Goal: Task Accomplishment & Management: Manage account settings

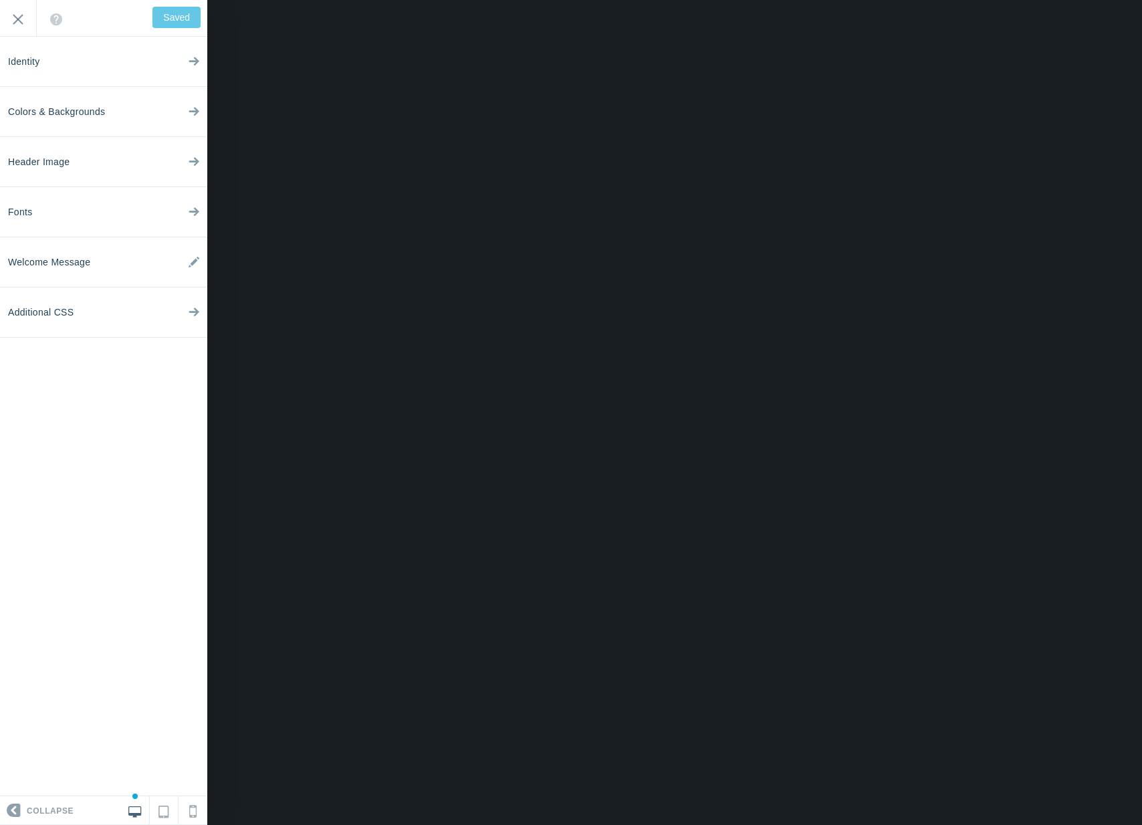
scroll to position [28, 0]
click at [17, 8] on input "Exit" at bounding box center [18, 18] width 36 height 37
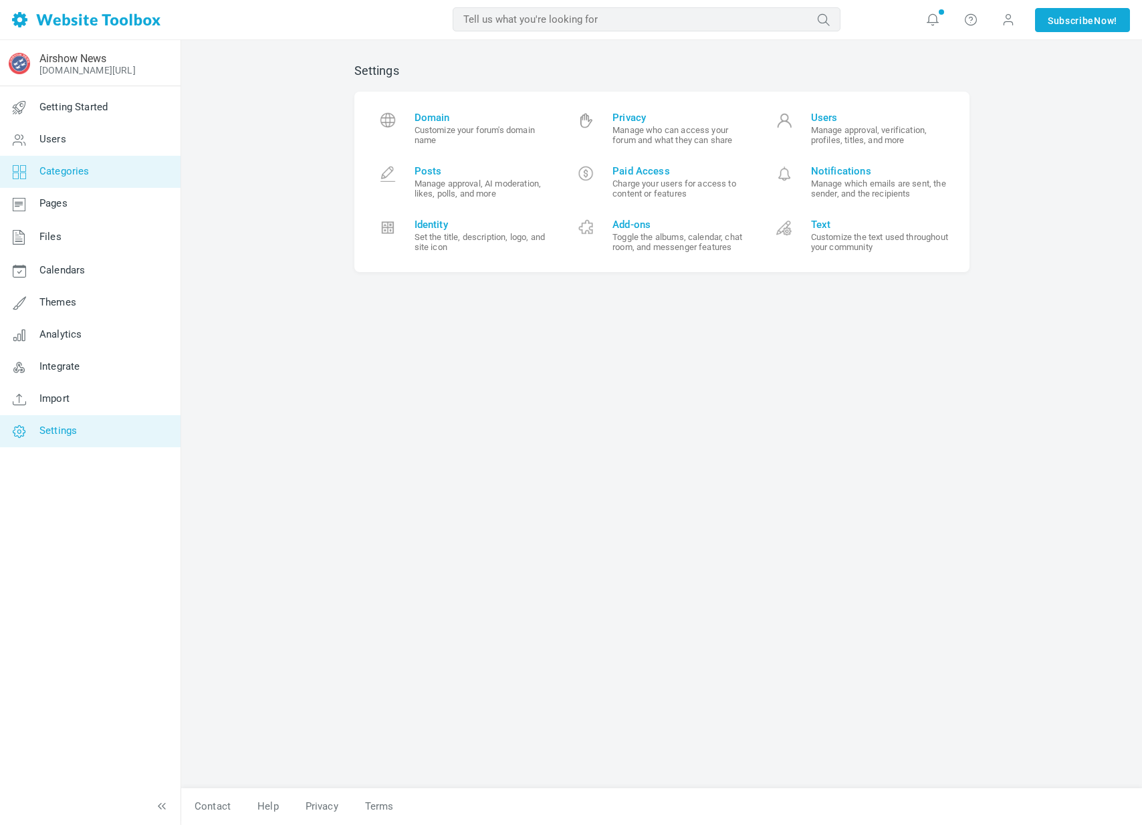
click at [75, 179] on link "Categories" at bounding box center [89, 172] width 181 height 32
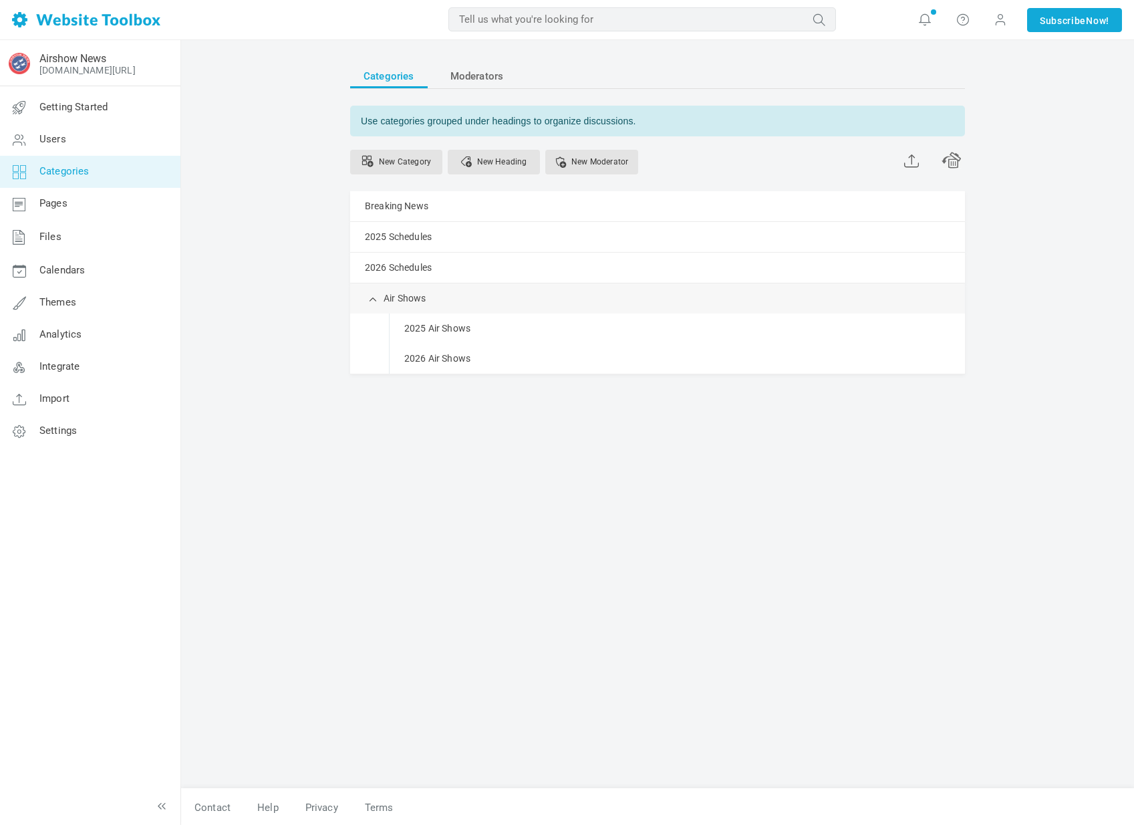
click at [0, 0] on span at bounding box center [0, 0] width 0 height 0
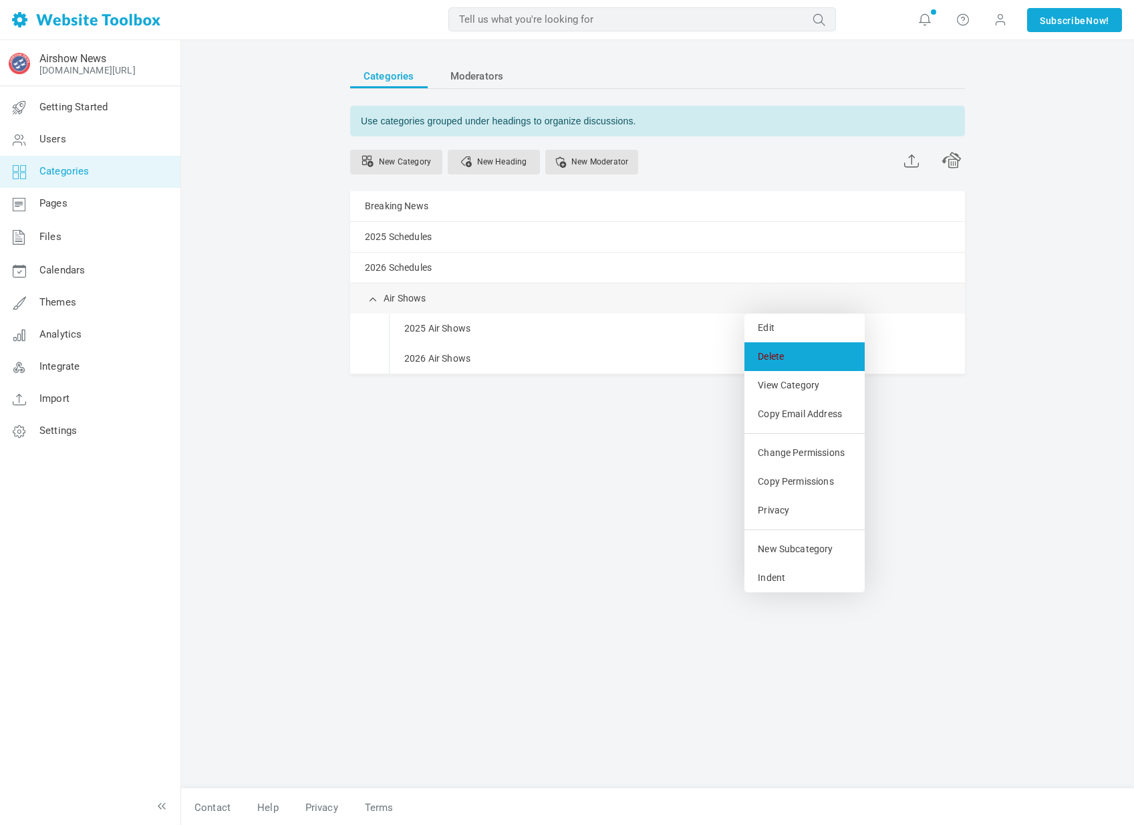
click at [793, 350] on link "Delete" at bounding box center [805, 356] width 120 height 29
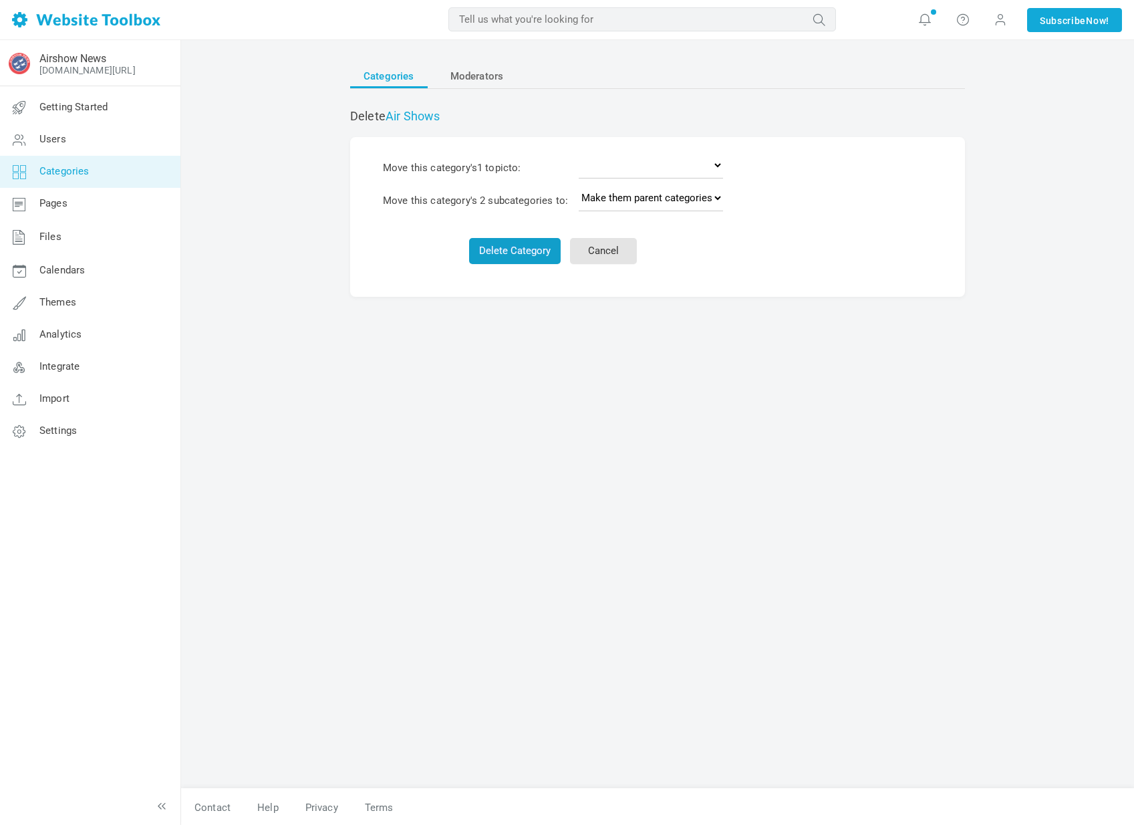
click at [535, 238] on button "Delete Category" at bounding box center [515, 251] width 92 height 26
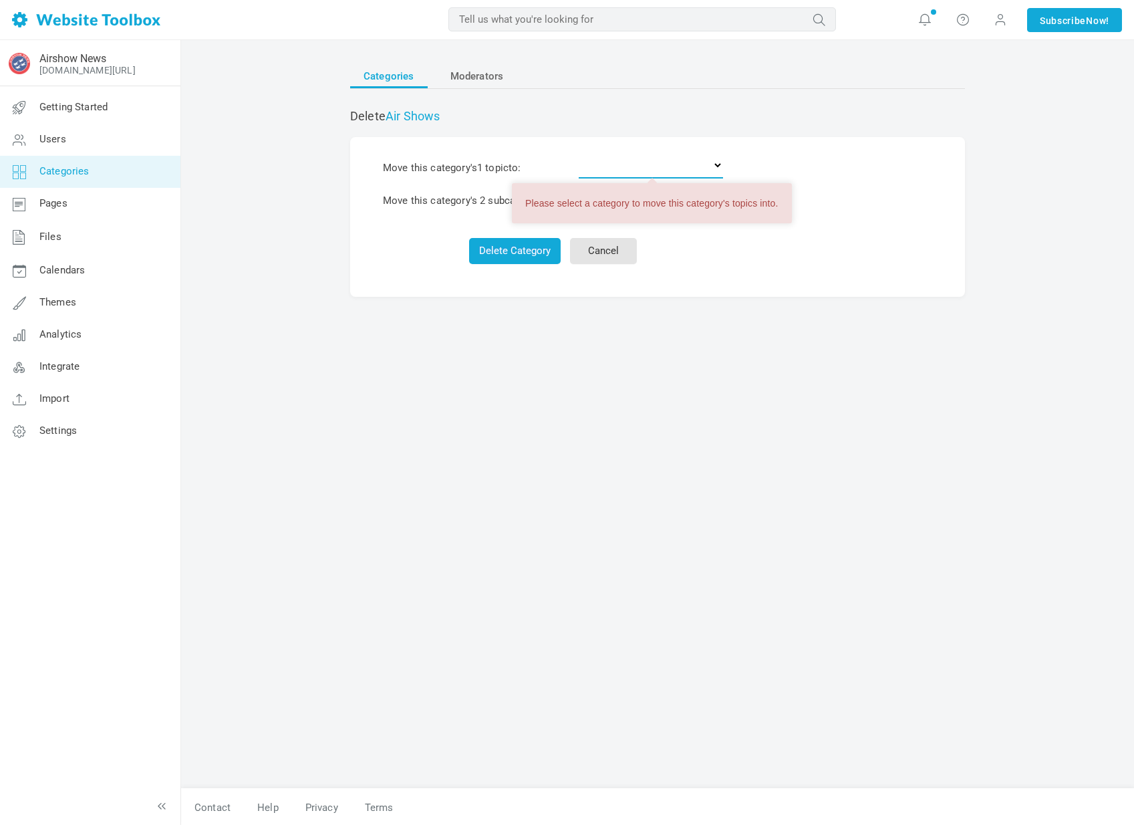
select select "0"
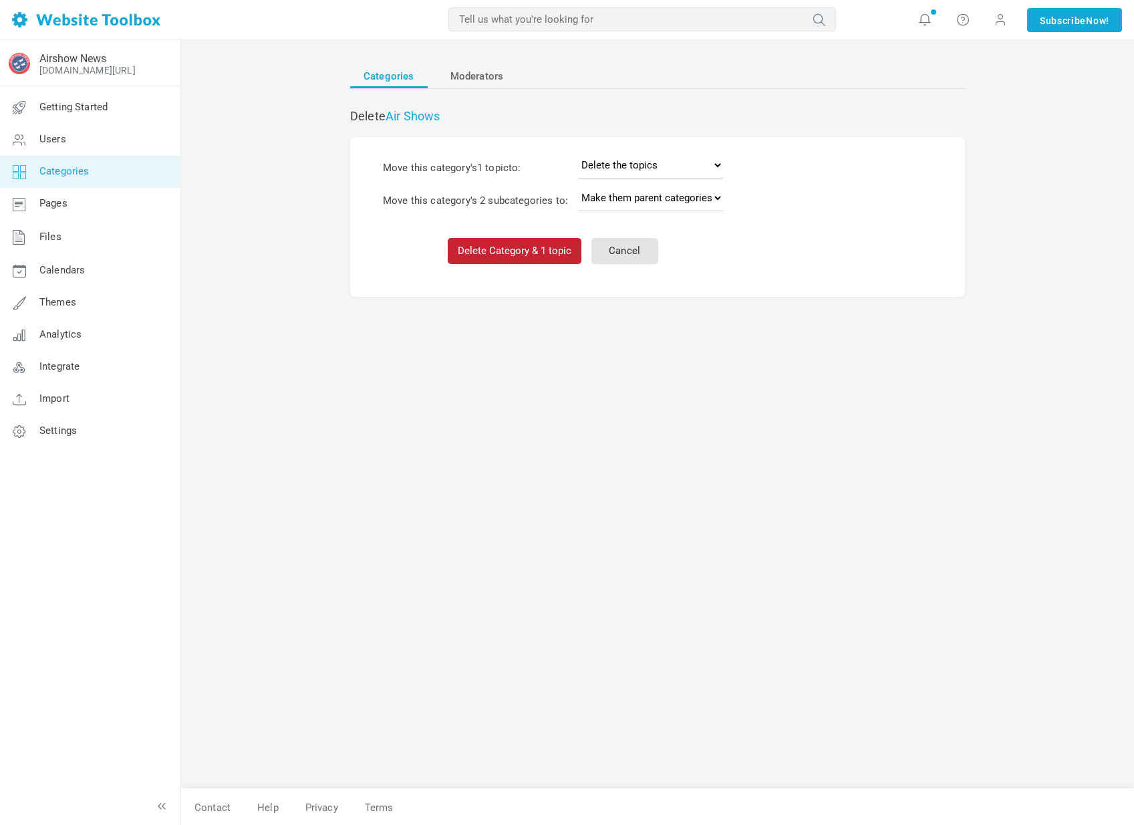
click at [508, 248] on button "Delete Category & 1 topic" at bounding box center [515, 251] width 134 height 26
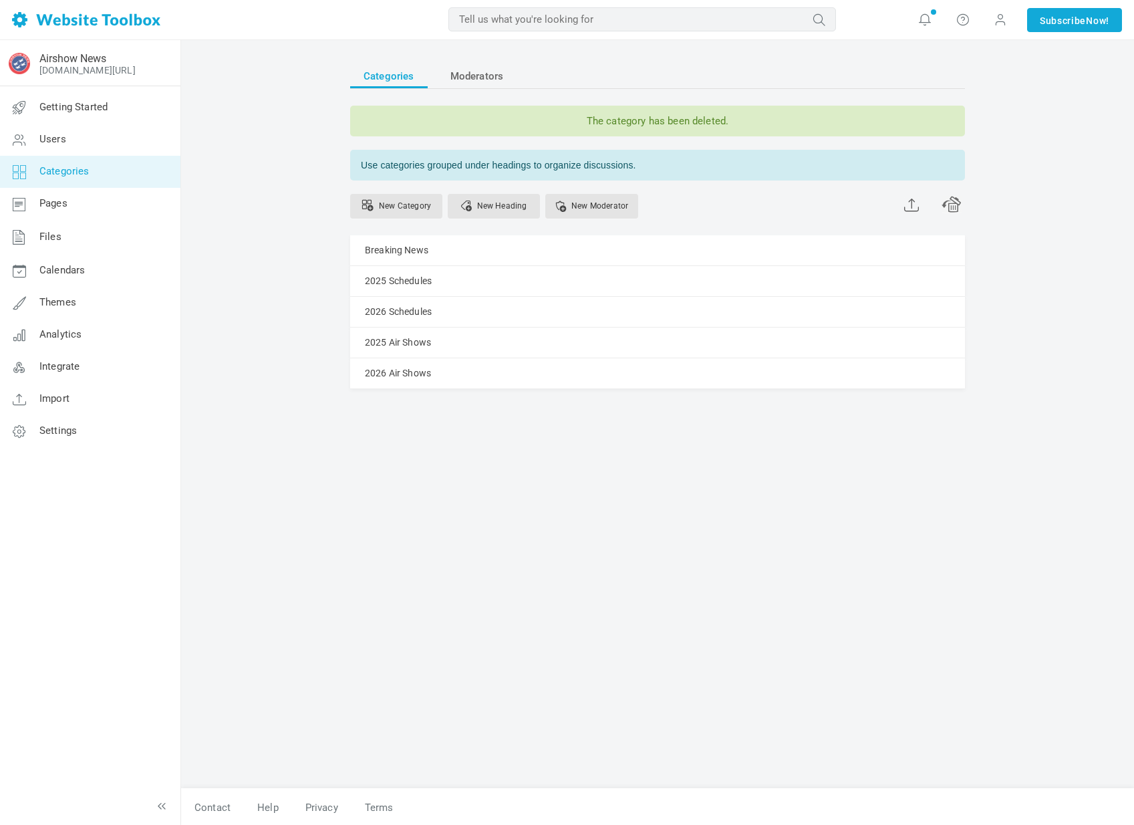
click at [94, 172] on link "Categories" at bounding box center [89, 172] width 181 height 32
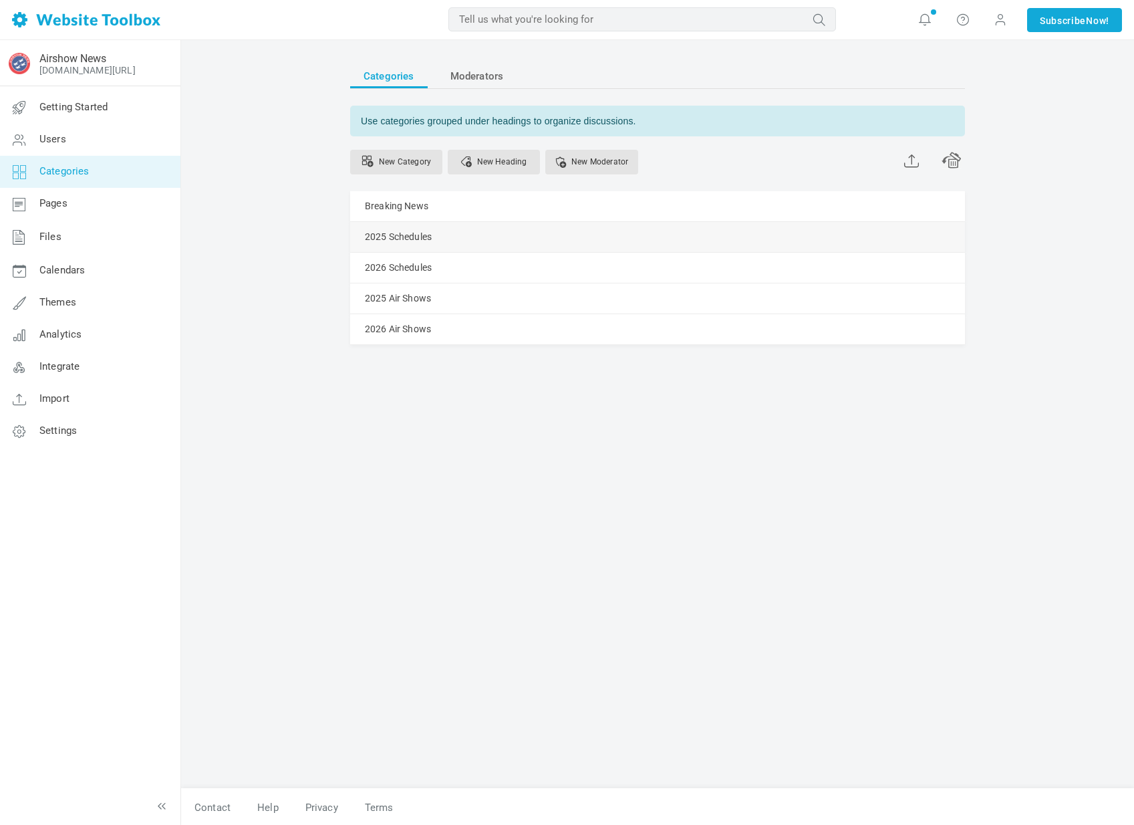
click at [0, 0] on link "Manage" at bounding box center [0, 0] width 0 height 0
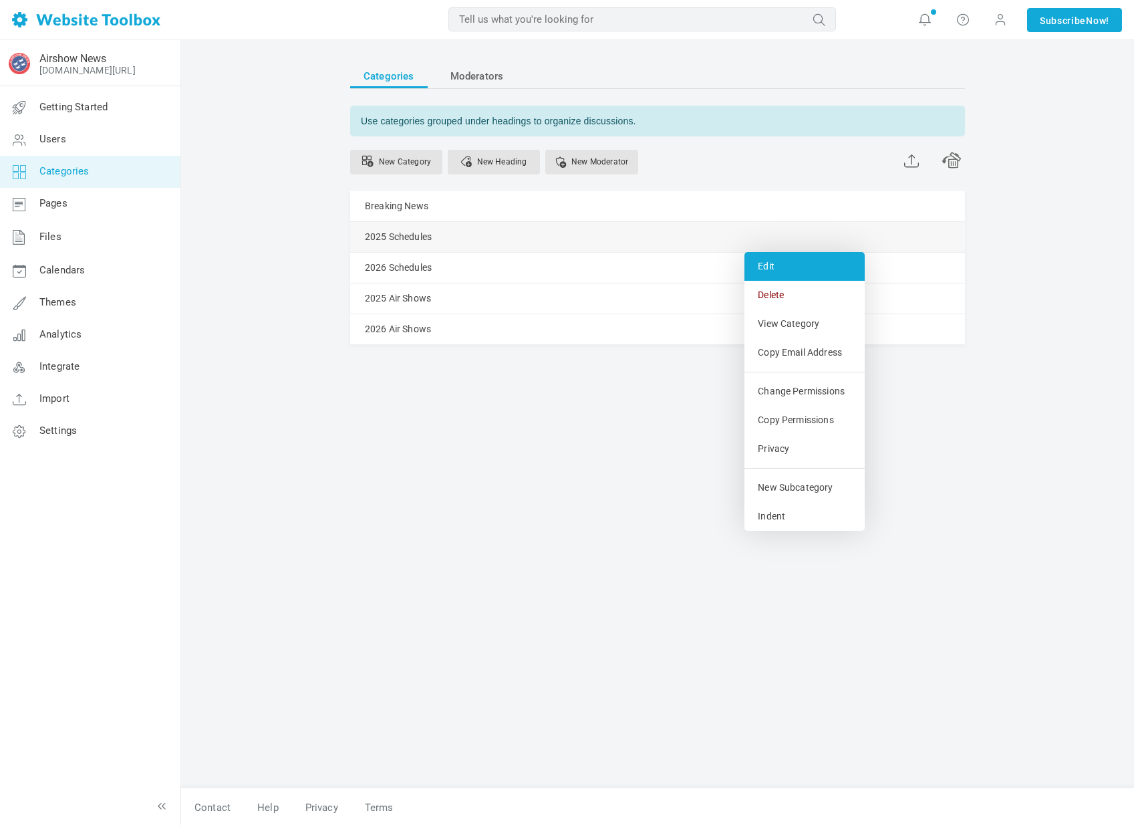
click at [771, 261] on link "Edit" at bounding box center [805, 266] width 120 height 29
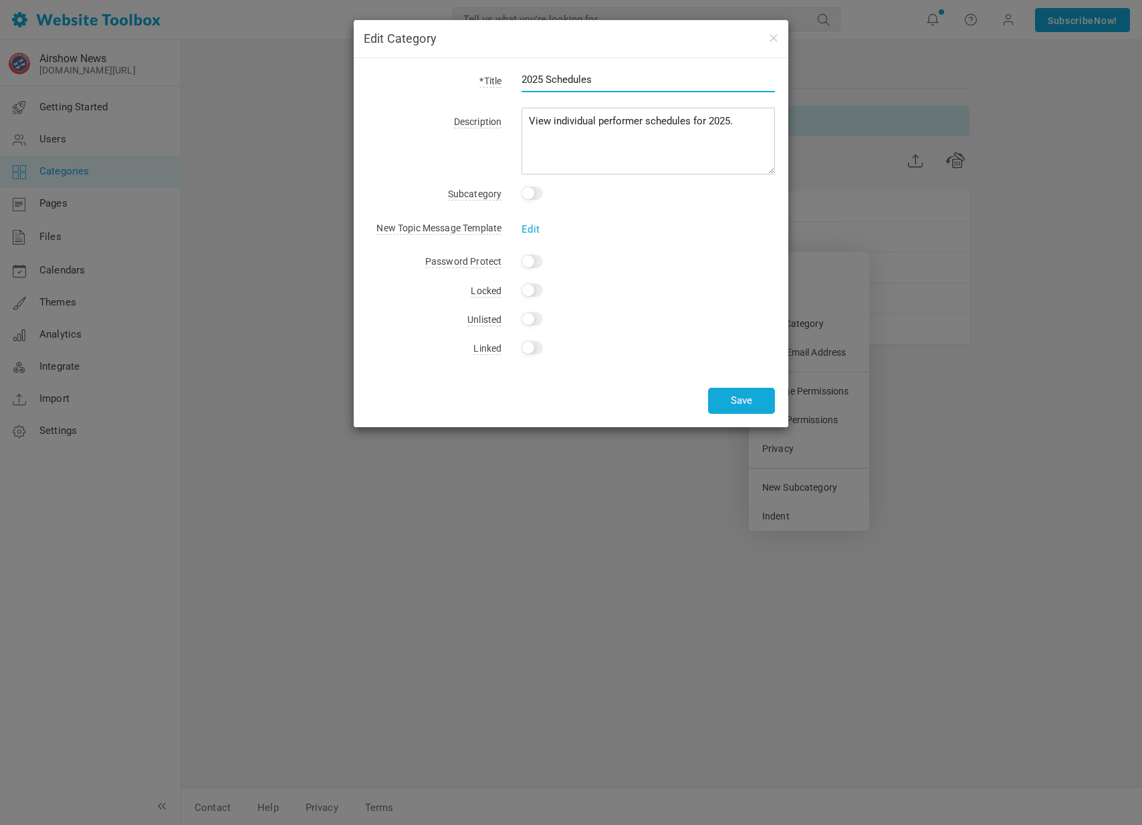
click at [551, 83] on input "2025 Schedules" at bounding box center [647, 79] width 253 height 25
type input "2025 Performer Schedules"
click at [733, 402] on button "Save" at bounding box center [741, 401] width 67 height 26
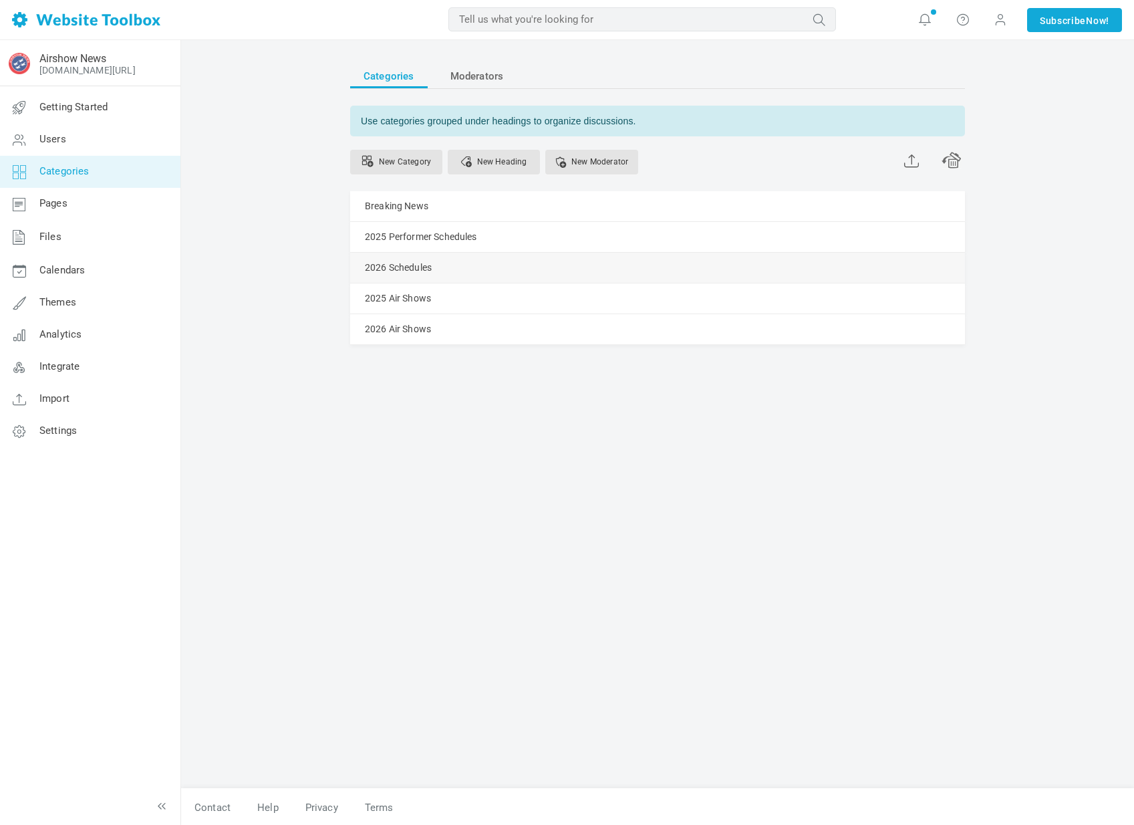
click at [0, 0] on link "Manage" at bounding box center [0, 0] width 0 height 0
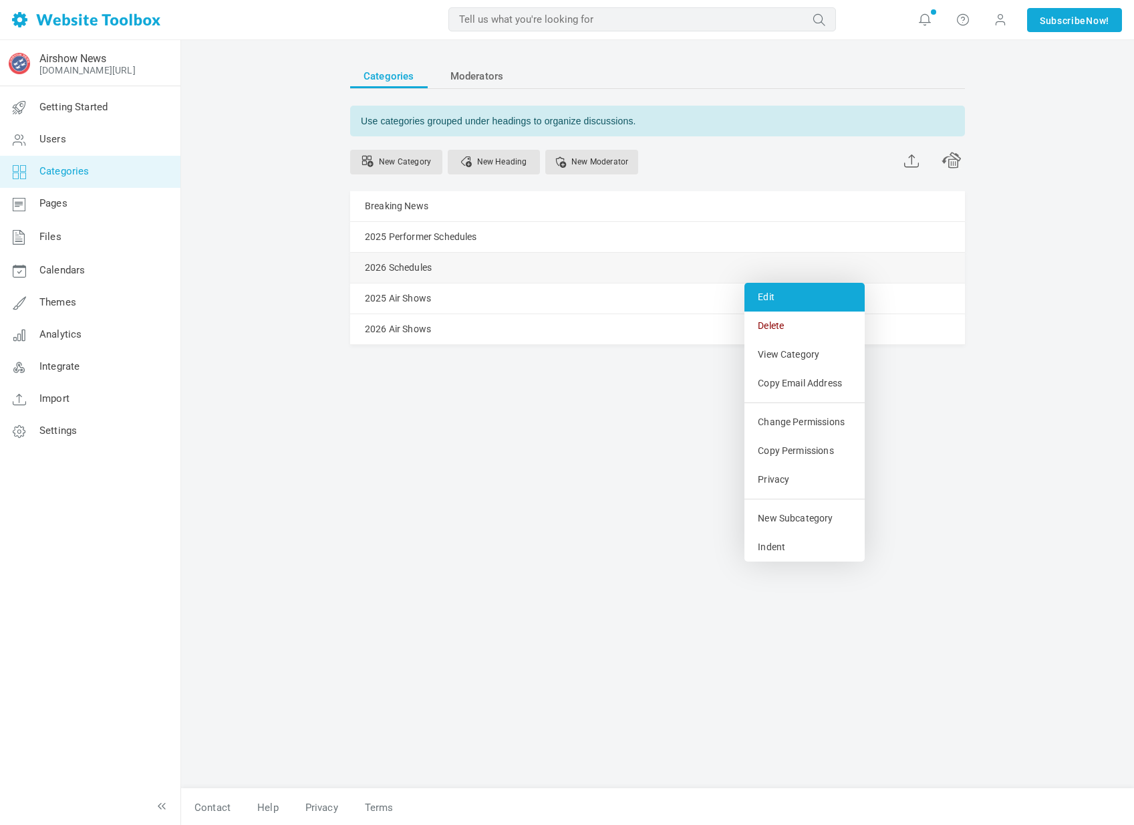
click at [764, 286] on link "Edit" at bounding box center [805, 297] width 120 height 29
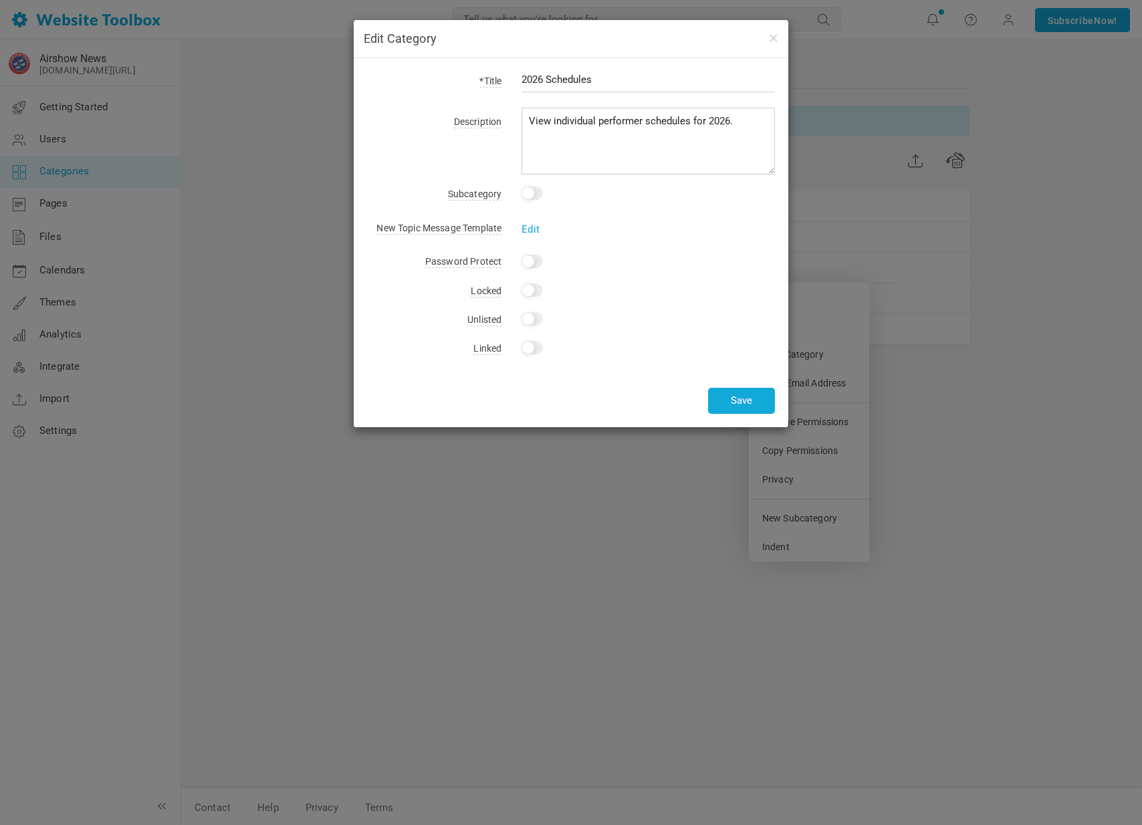
click at [548, 76] on input "2026 Schedules" at bounding box center [647, 79] width 253 height 25
type input "2026 Performer Schedules"
click at [737, 407] on button "Save" at bounding box center [741, 401] width 67 height 26
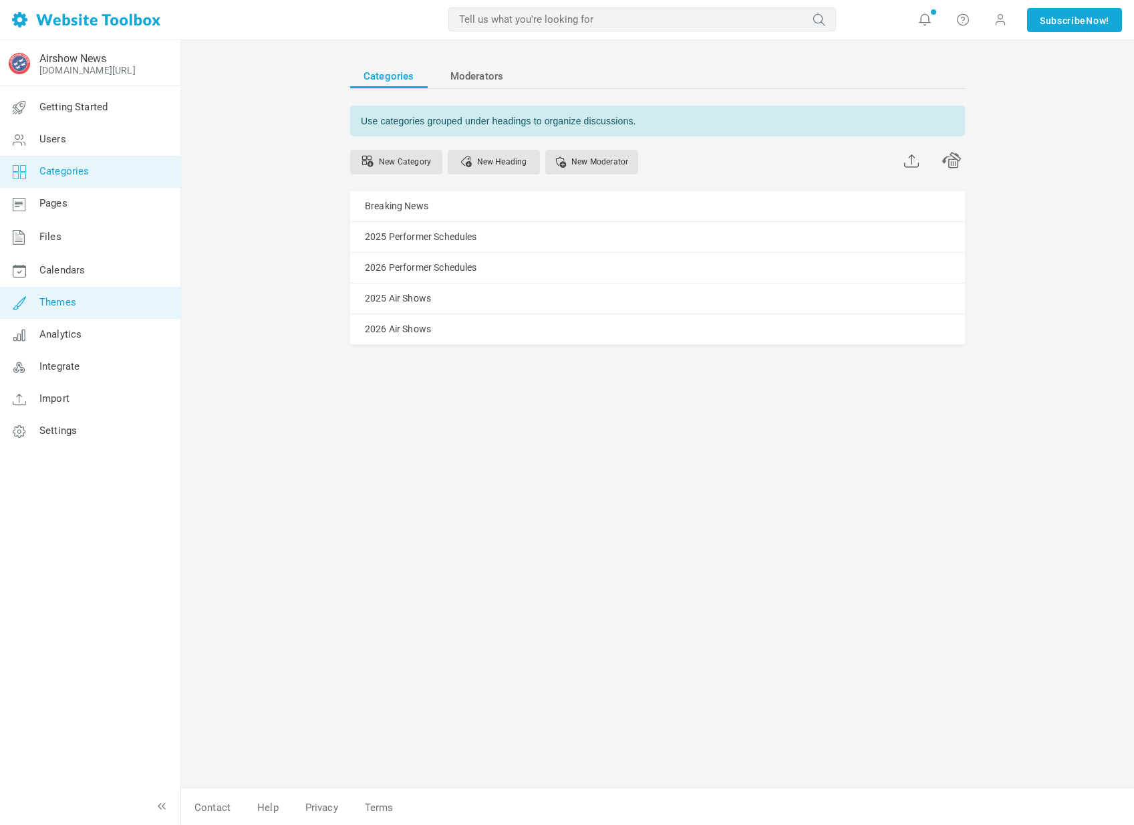
click at [114, 306] on link "Themes" at bounding box center [89, 303] width 181 height 32
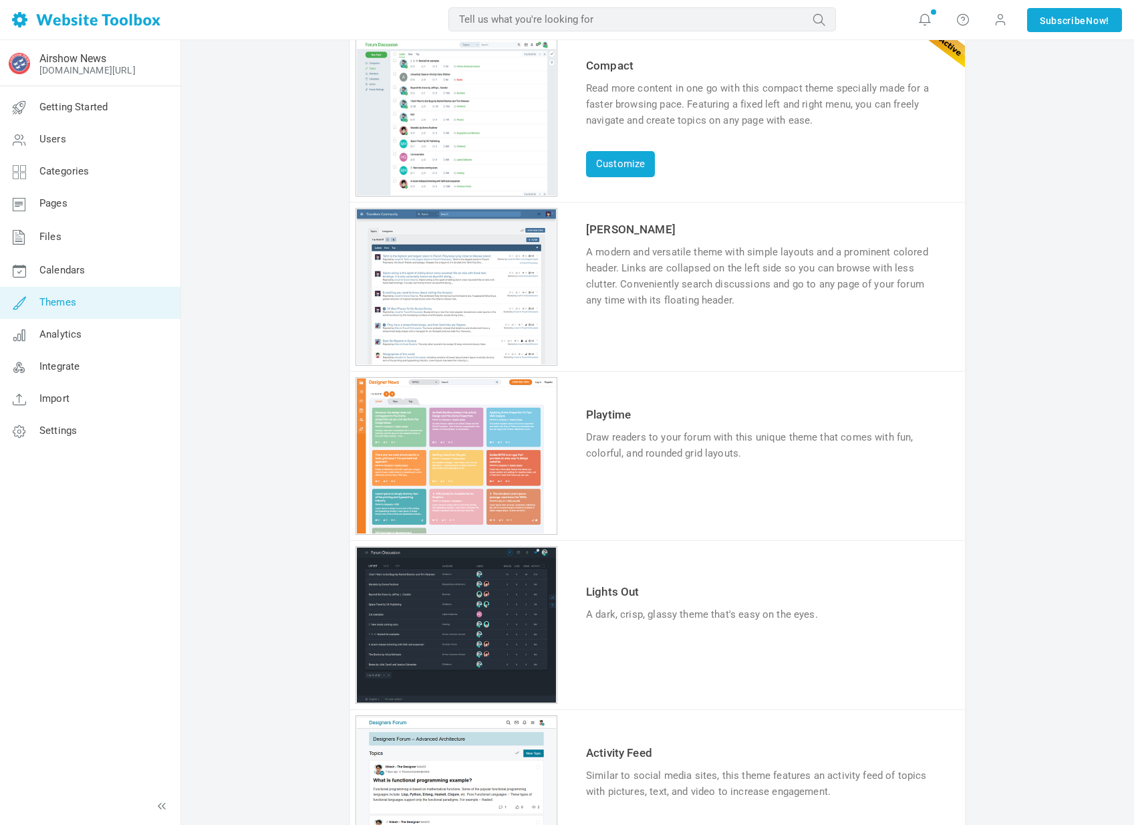
scroll to position [532, 0]
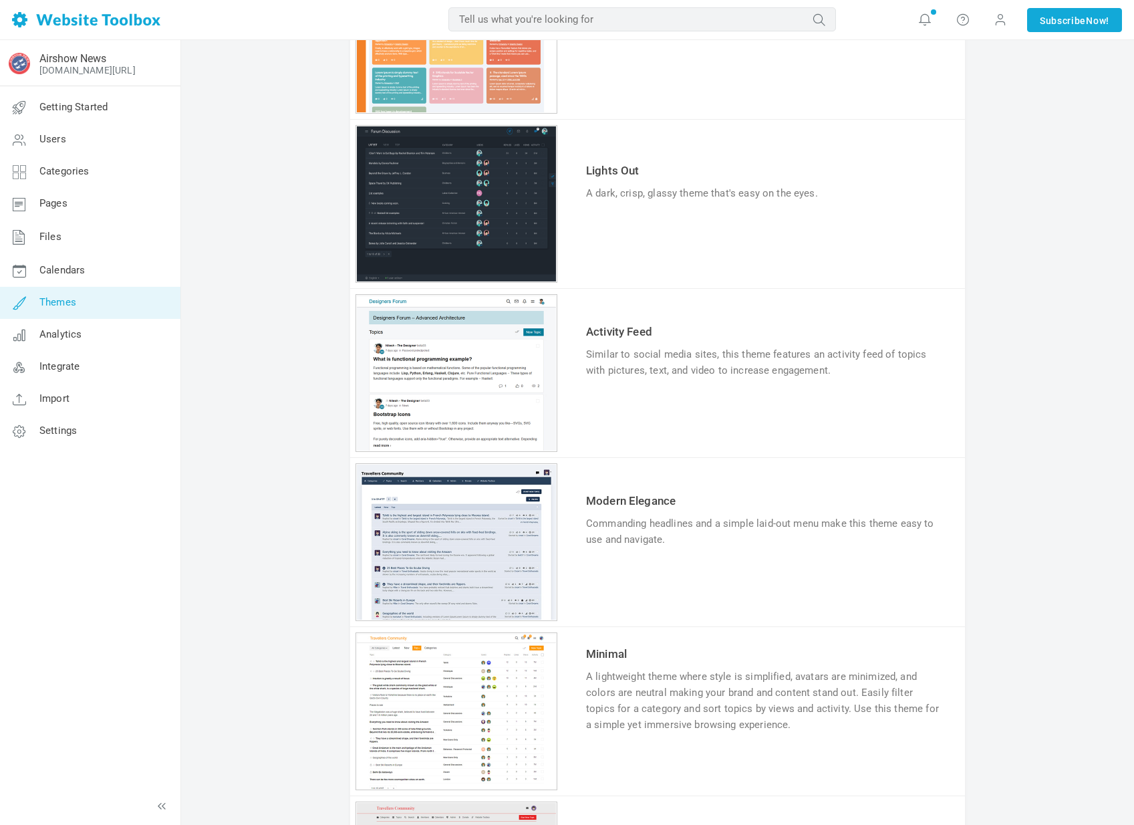
click at [644, 415] on link "Try & Customize" at bounding box center [635, 411] width 98 height 21
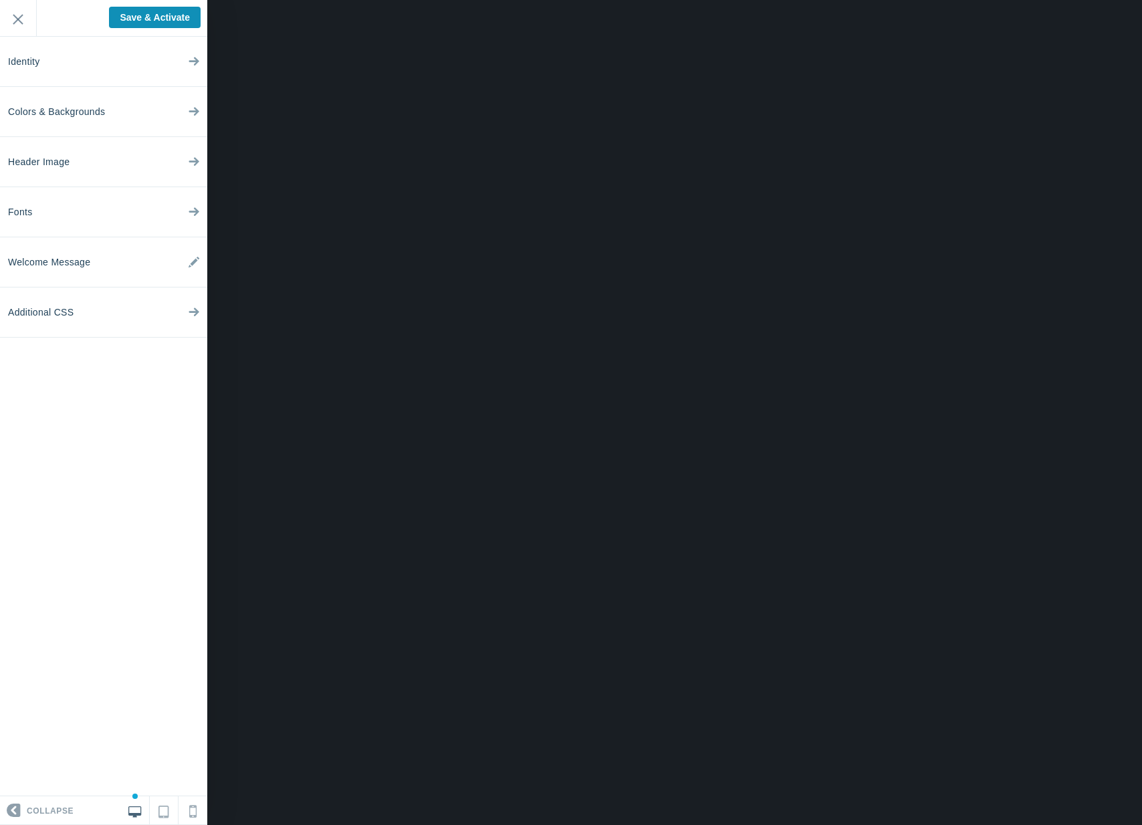
click at [166, 13] on input "Save & Activate" at bounding box center [155, 17] width 92 height 21
type input "Saving..."
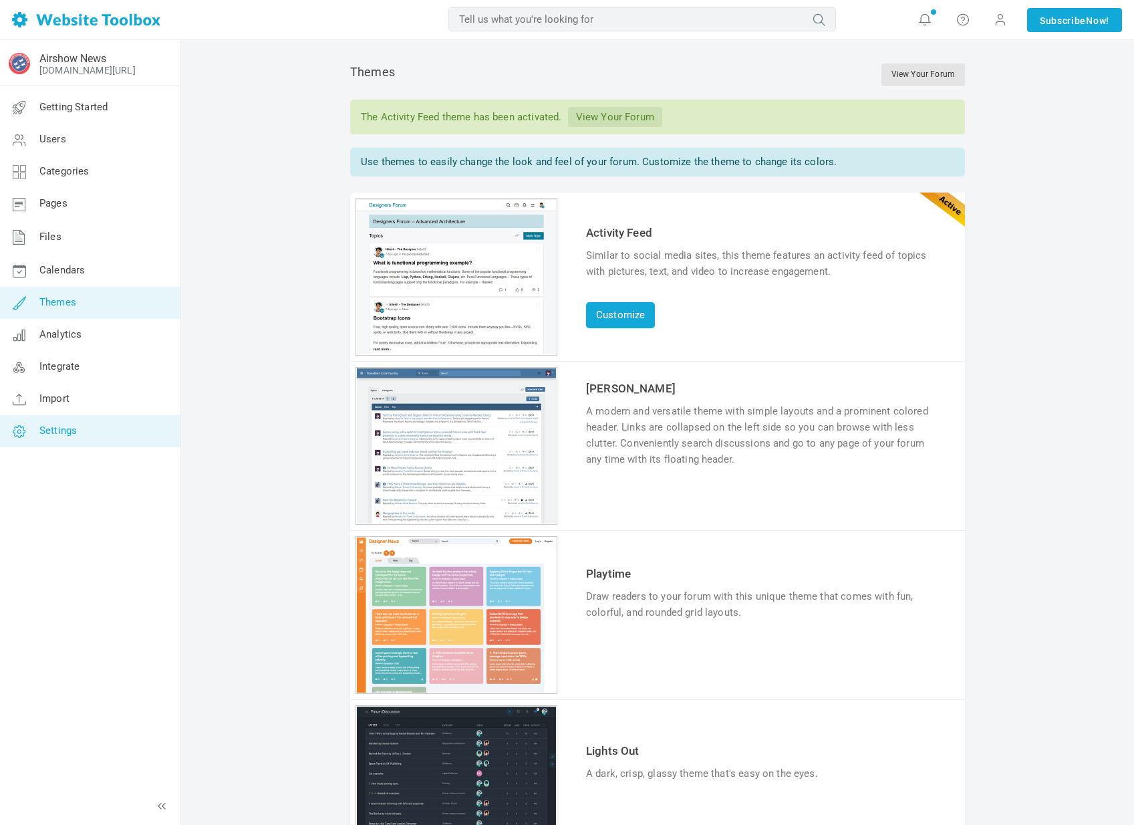
click at [74, 424] on span "Settings" at bounding box center [57, 430] width 37 height 12
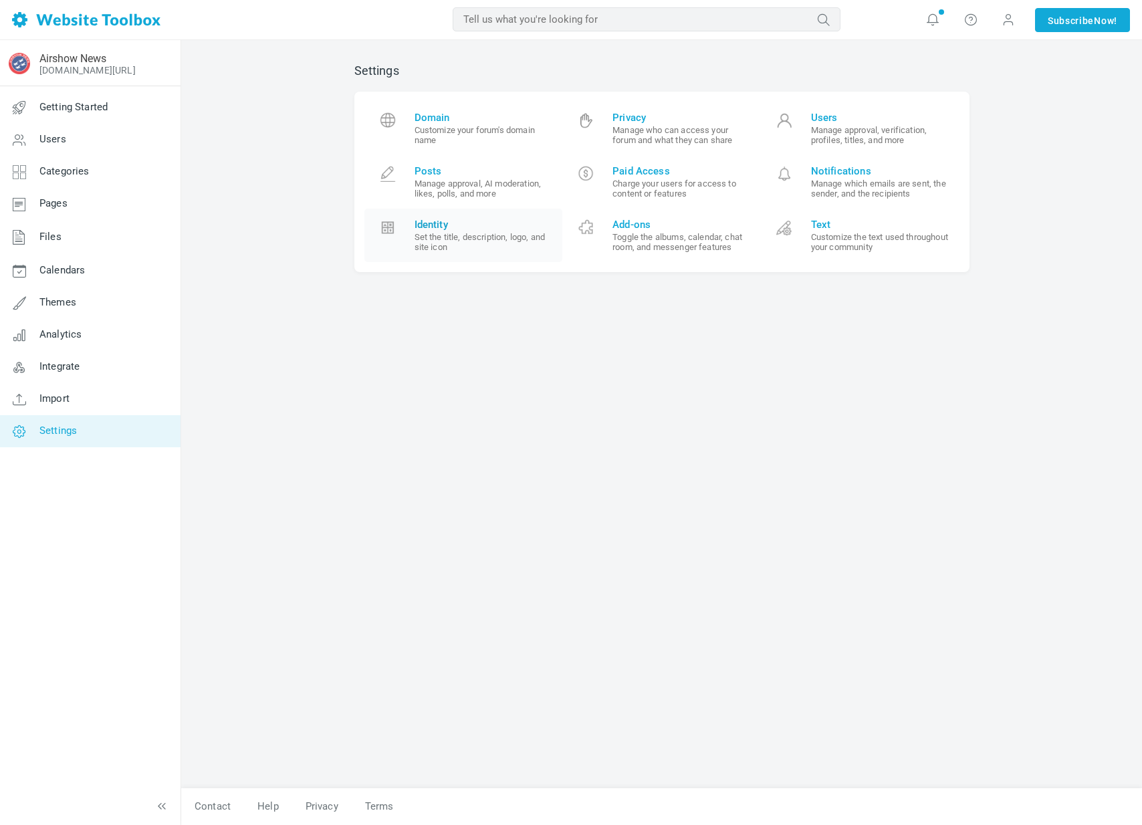
click at [459, 250] on small "Set the title, description, logo, and site icon" at bounding box center [483, 242] width 138 height 20
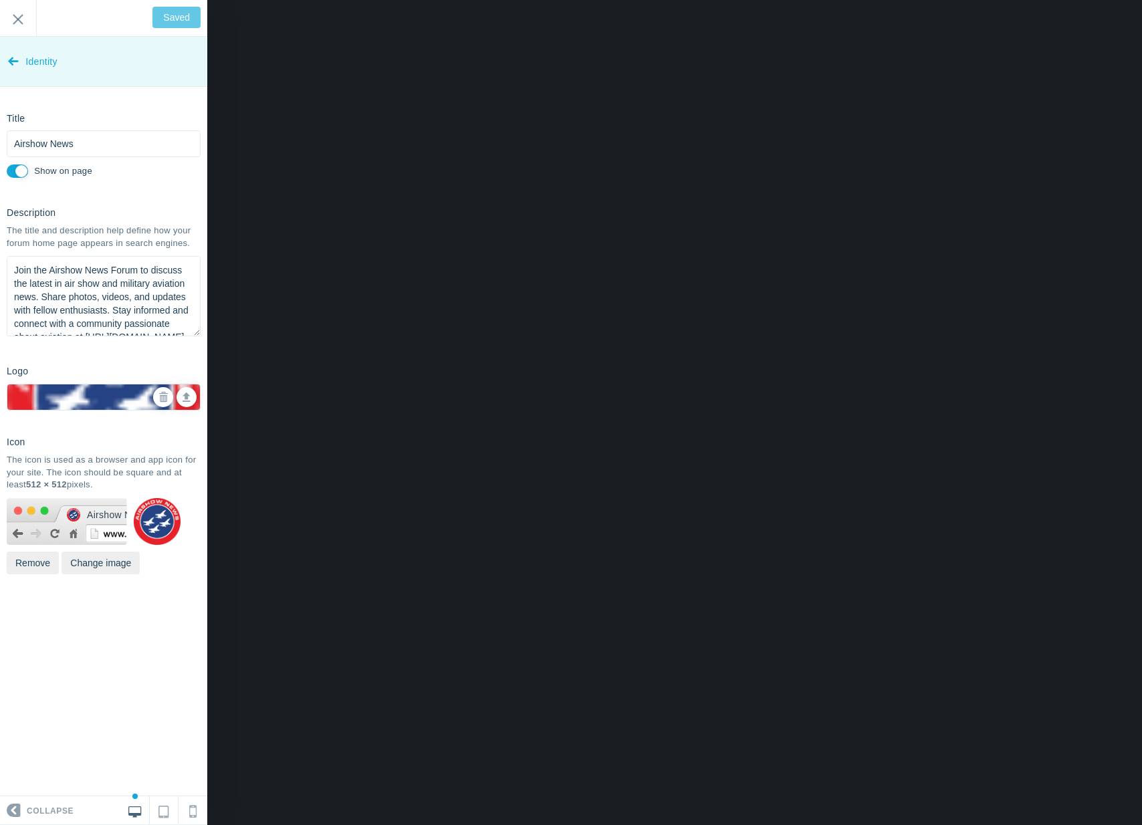
click at [21, 67] on link "Identity" at bounding box center [103, 62] width 207 height 50
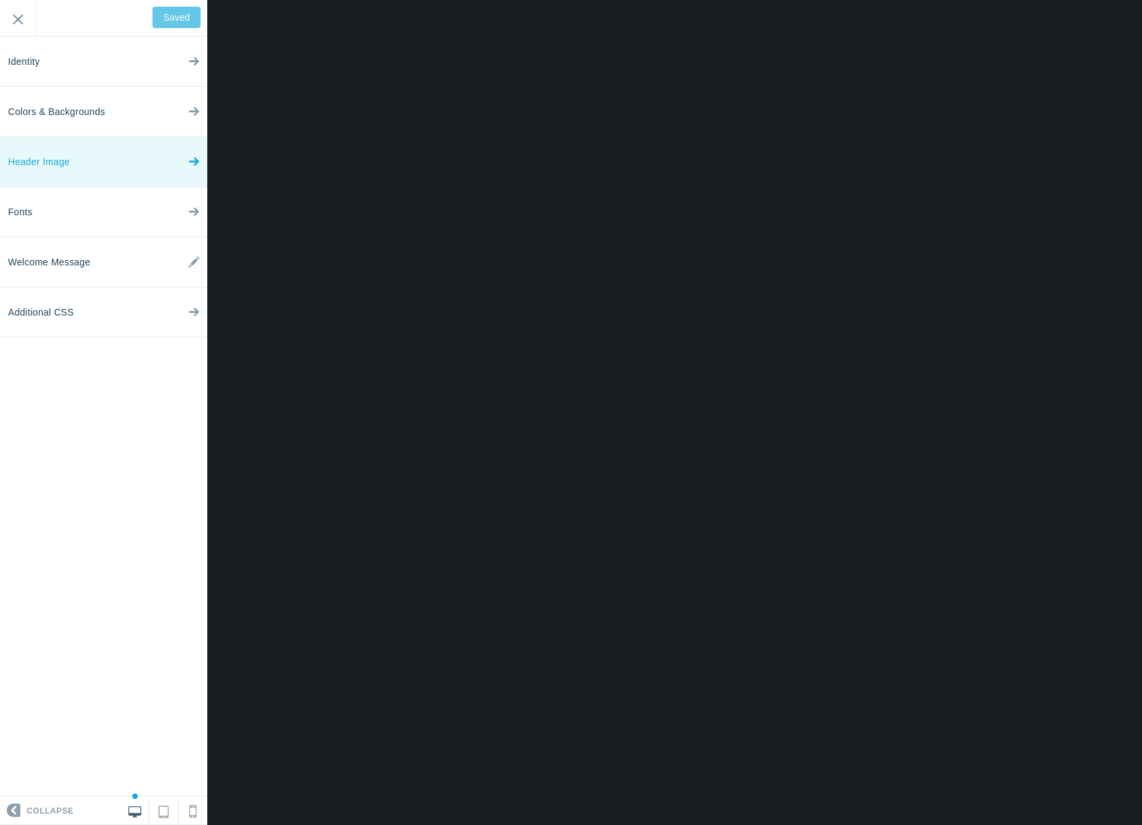
click at [97, 175] on link "Header Image" at bounding box center [103, 162] width 207 height 50
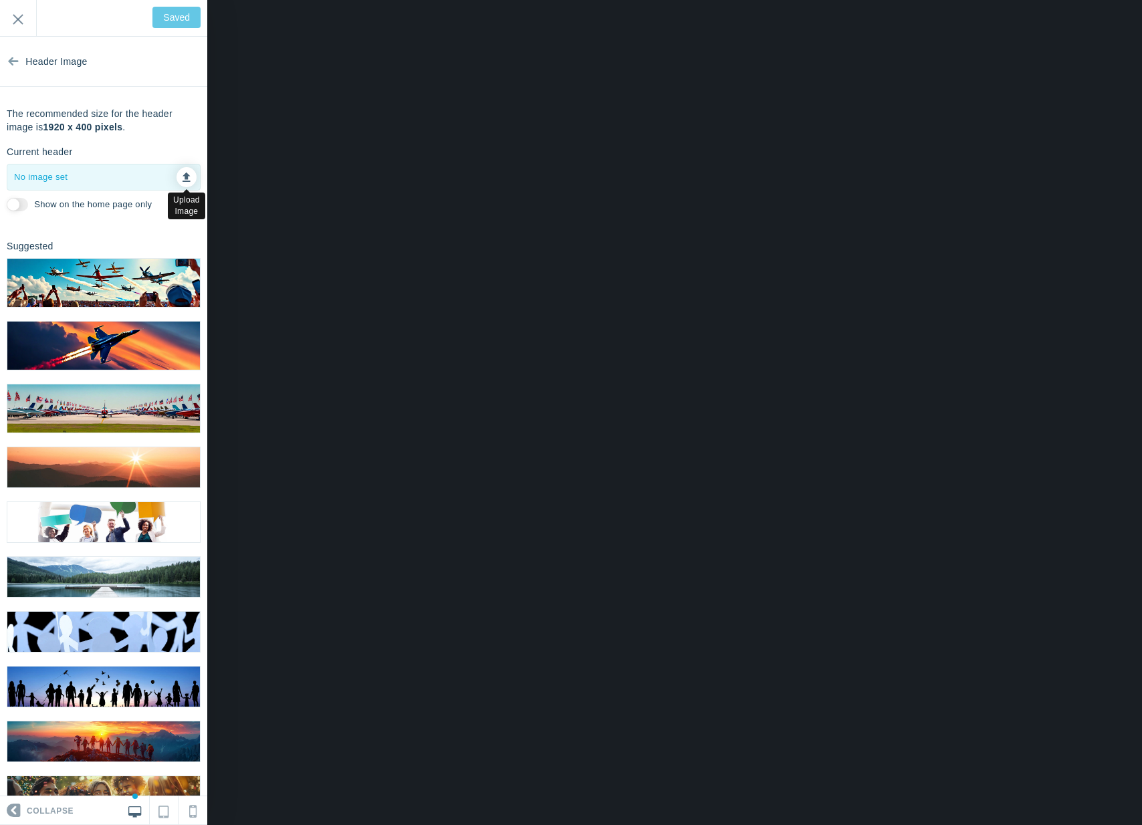
click at [182, 179] on icon at bounding box center [186, 174] width 8 height 9
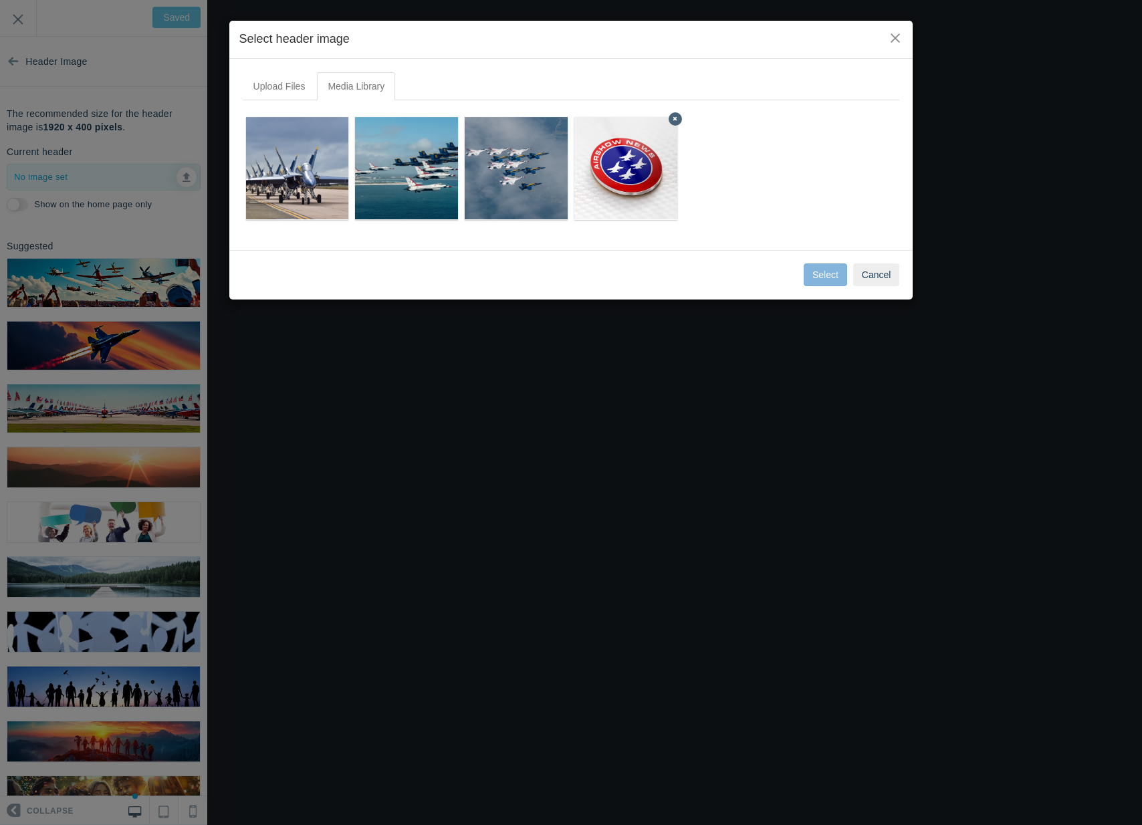
click at [590, 155] on img at bounding box center [625, 168] width 299 height 103
click at [828, 275] on button "Select" at bounding box center [824, 274] width 43 height 23
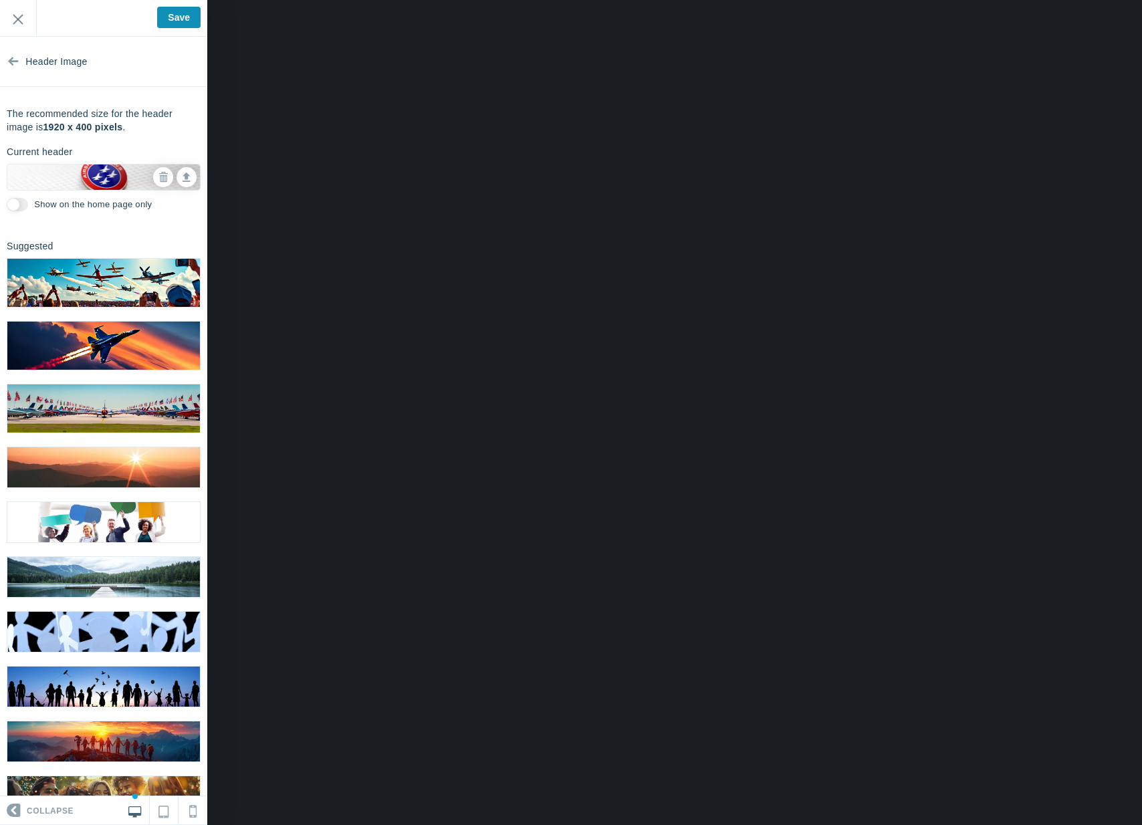
click at [172, 15] on input "Save" at bounding box center [178, 17] width 43 height 21
click at [102, 76] on link "Header Image" at bounding box center [103, 62] width 207 height 50
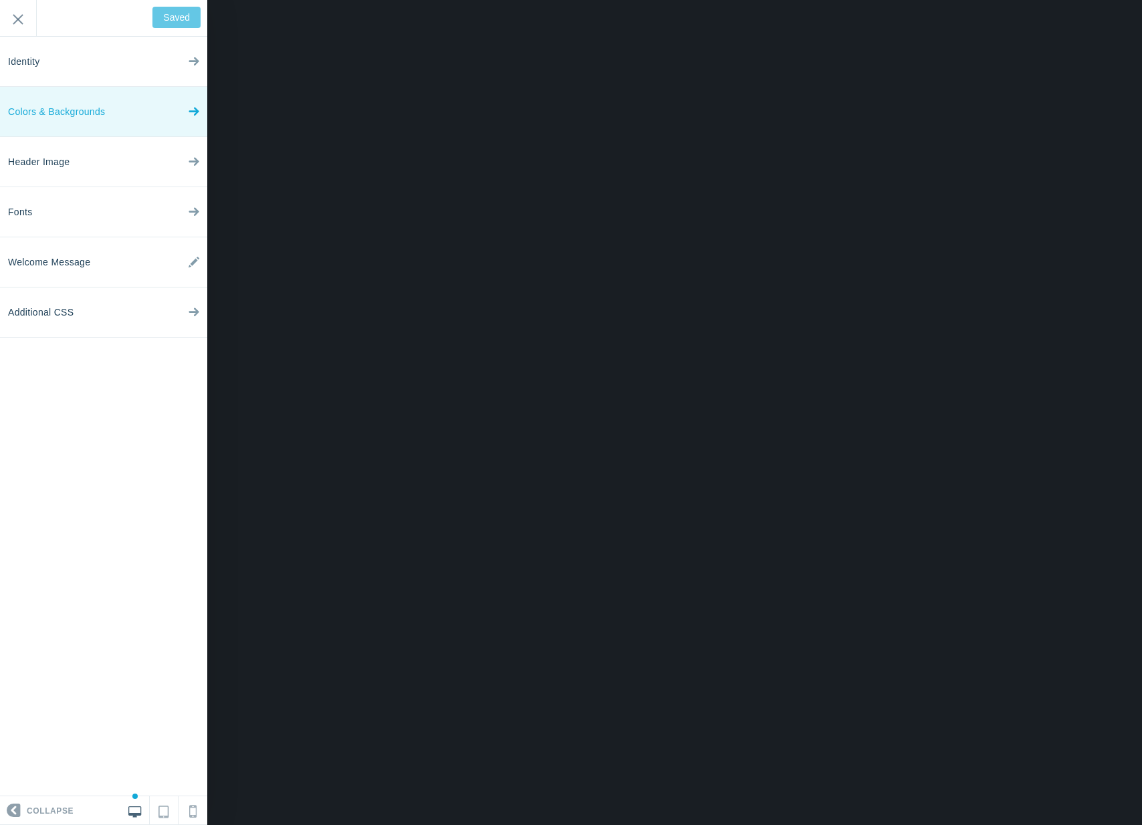
click at [94, 112] on span "Colors & Backgrounds" at bounding box center [56, 112] width 97 height 50
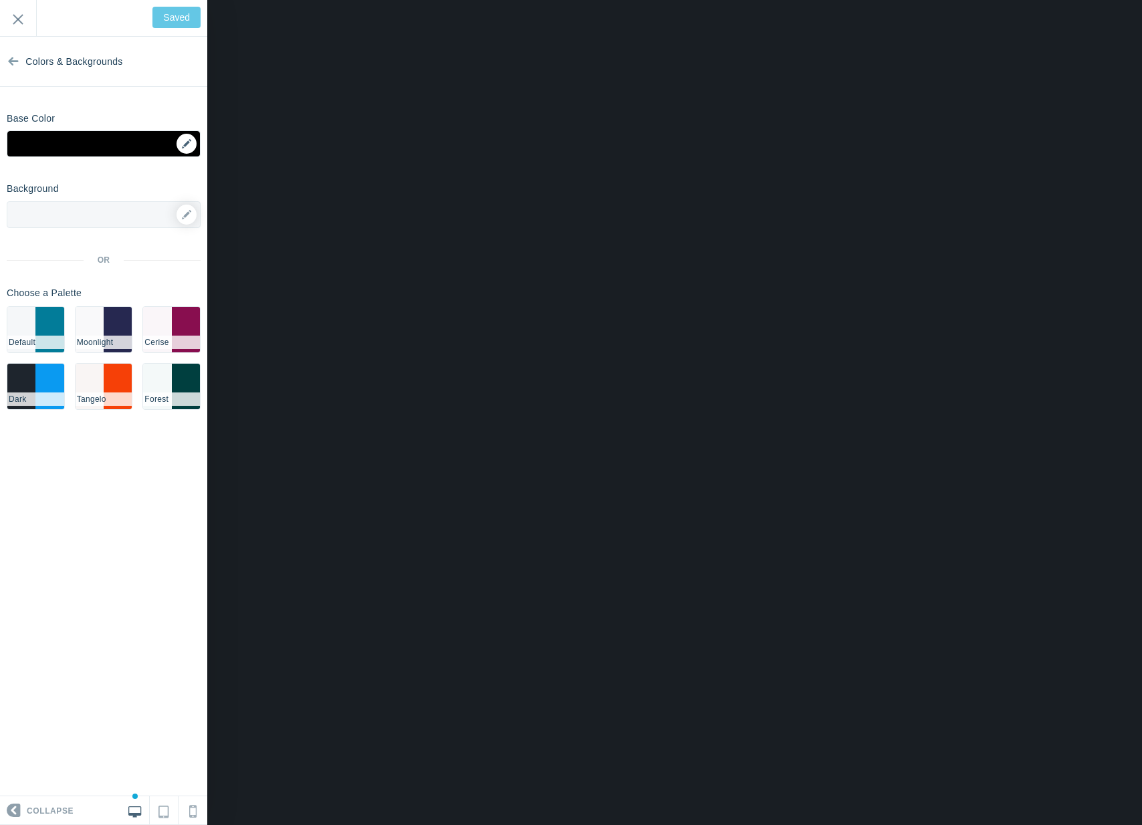
click at [186, 145] on div "▼" at bounding box center [103, 147] width 193 height 33
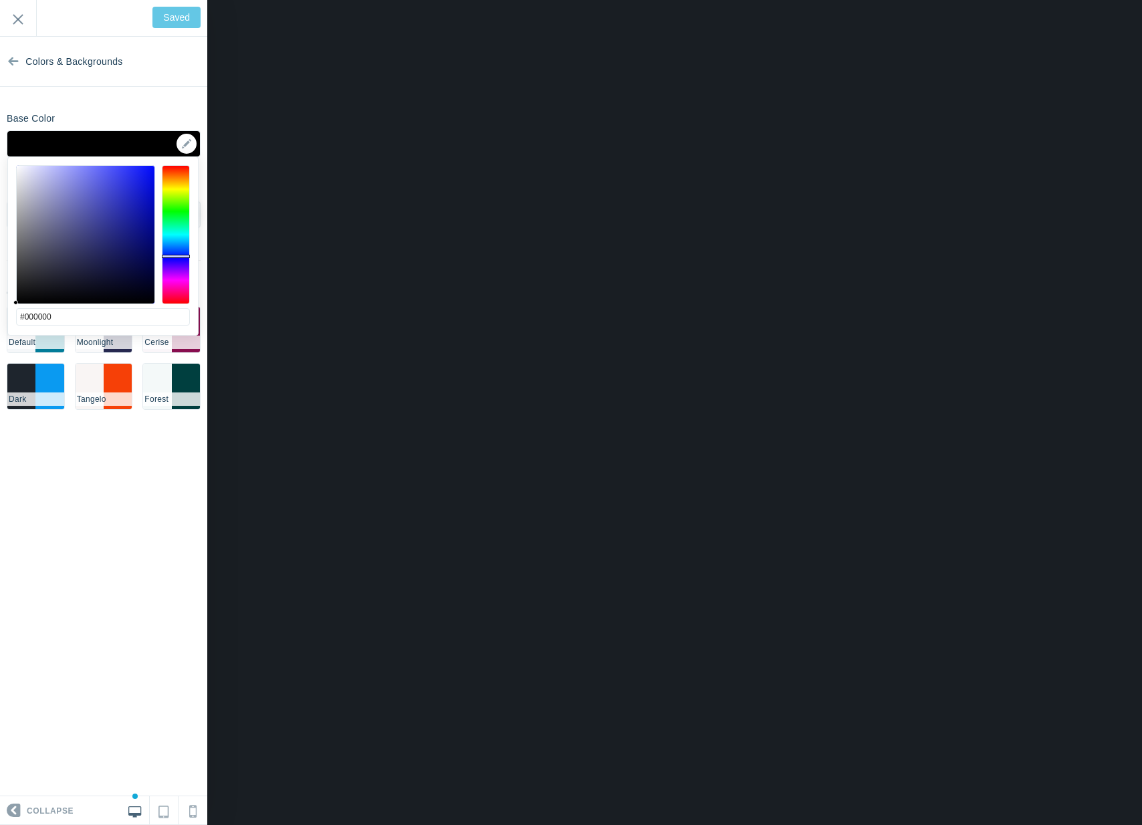
drag, startPoint x: 171, startPoint y: 258, endPoint x: 178, endPoint y: 256, distance: 7.0
click at [178, 256] on div at bounding box center [176, 234] width 28 height 139
click at [40, 373] on li "#0a9af1" at bounding box center [49, 386] width 28 height 45
type input "Save"
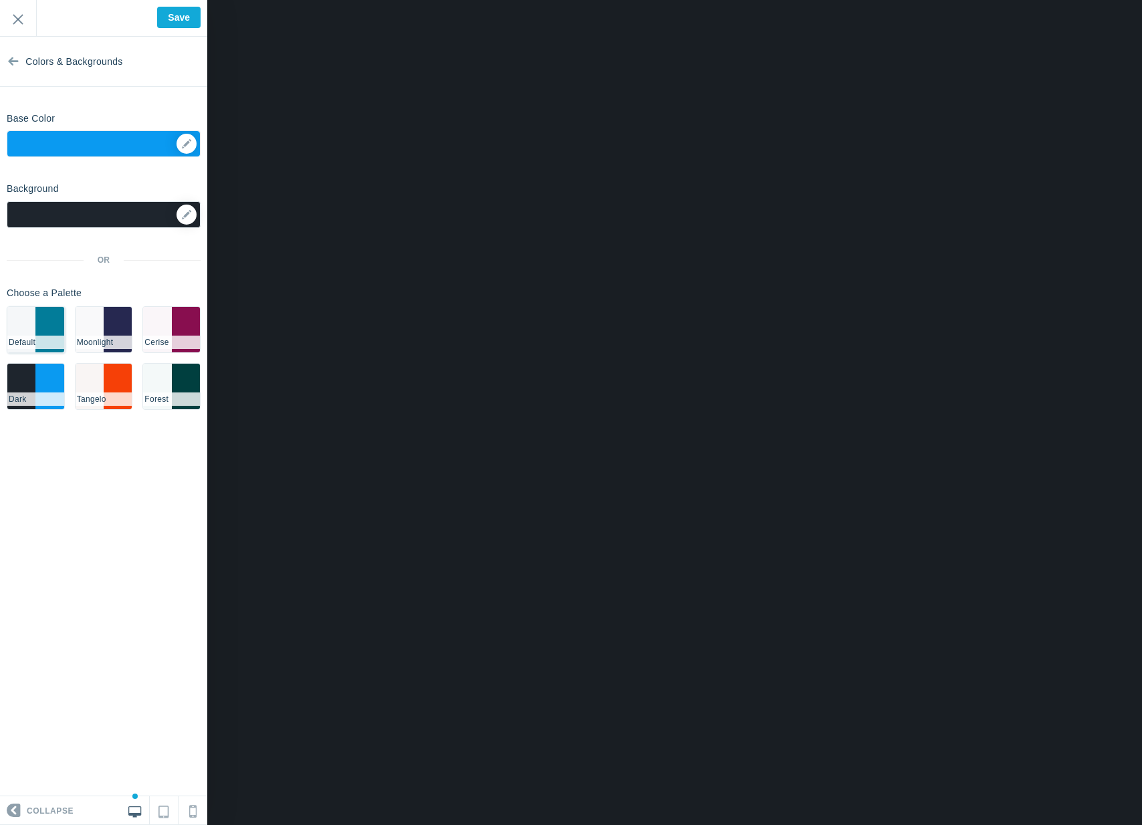
click at [59, 339] on li "Default" at bounding box center [35, 342] width 57 height 13
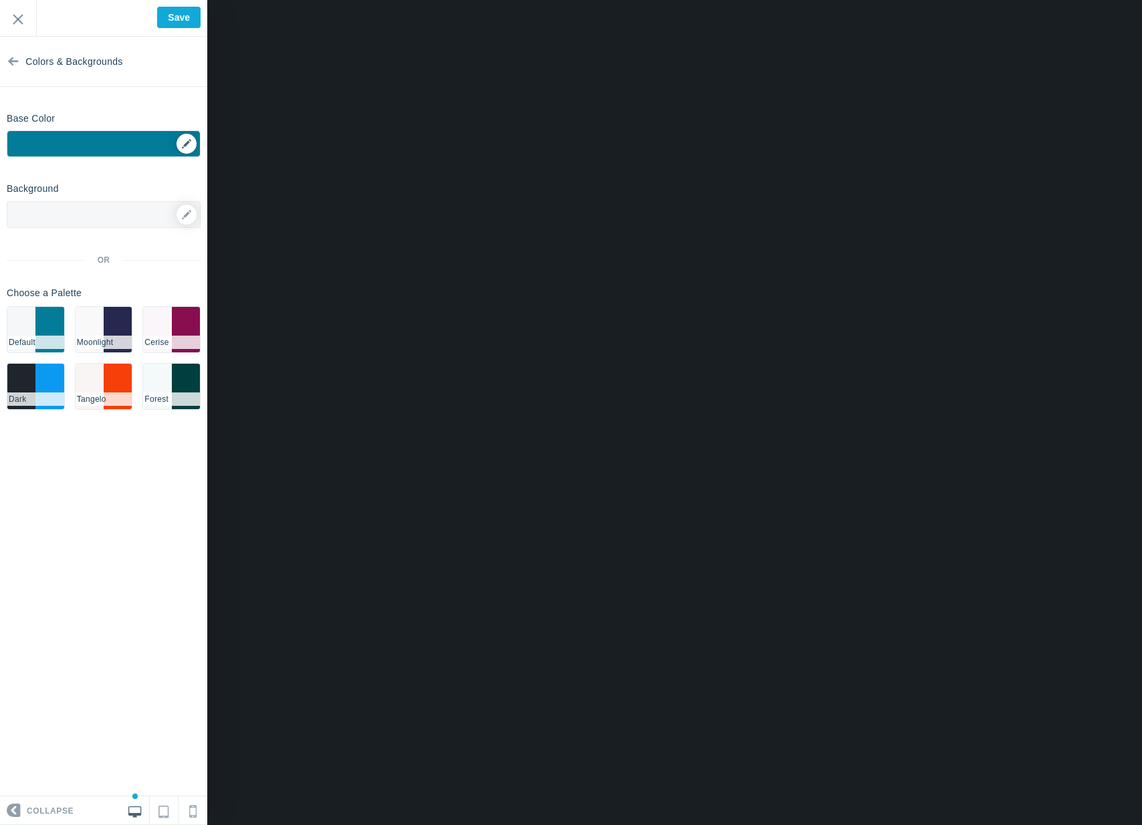
click at [191, 139] on div "▼" at bounding box center [103, 147] width 193 height 33
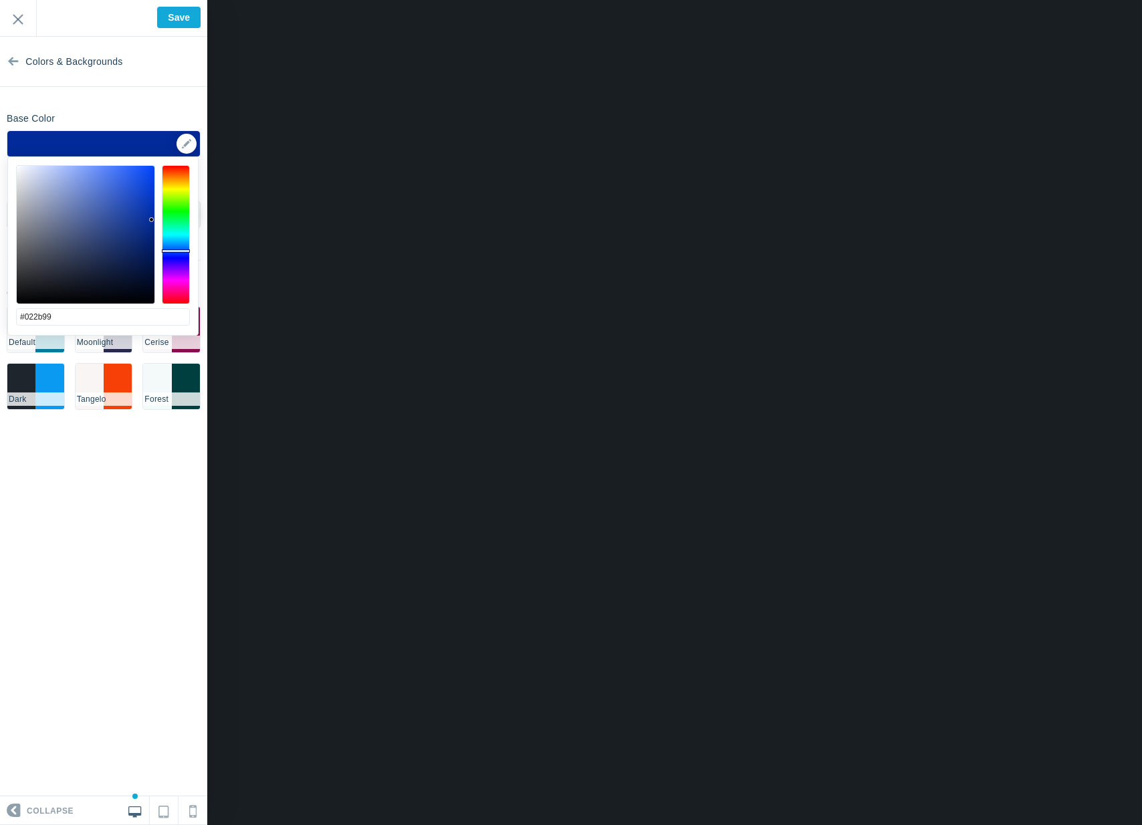
drag, startPoint x: 172, startPoint y: 237, endPoint x: 175, endPoint y: 251, distance: 13.6
click at [175, 251] on div at bounding box center [176, 234] width 28 height 139
drag, startPoint x: 146, startPoint y: 221, endPoint x: 140, endPoint y: 162, distance: 59.1
click at [140, 162] on div "#1a58ff cancel choose" at bounding box center [103, 343] width 190 height 372
drag, startPoint x: 145, startPoint y: 165, endPoint x: 165, endPoint y: 228, distance: 66.0
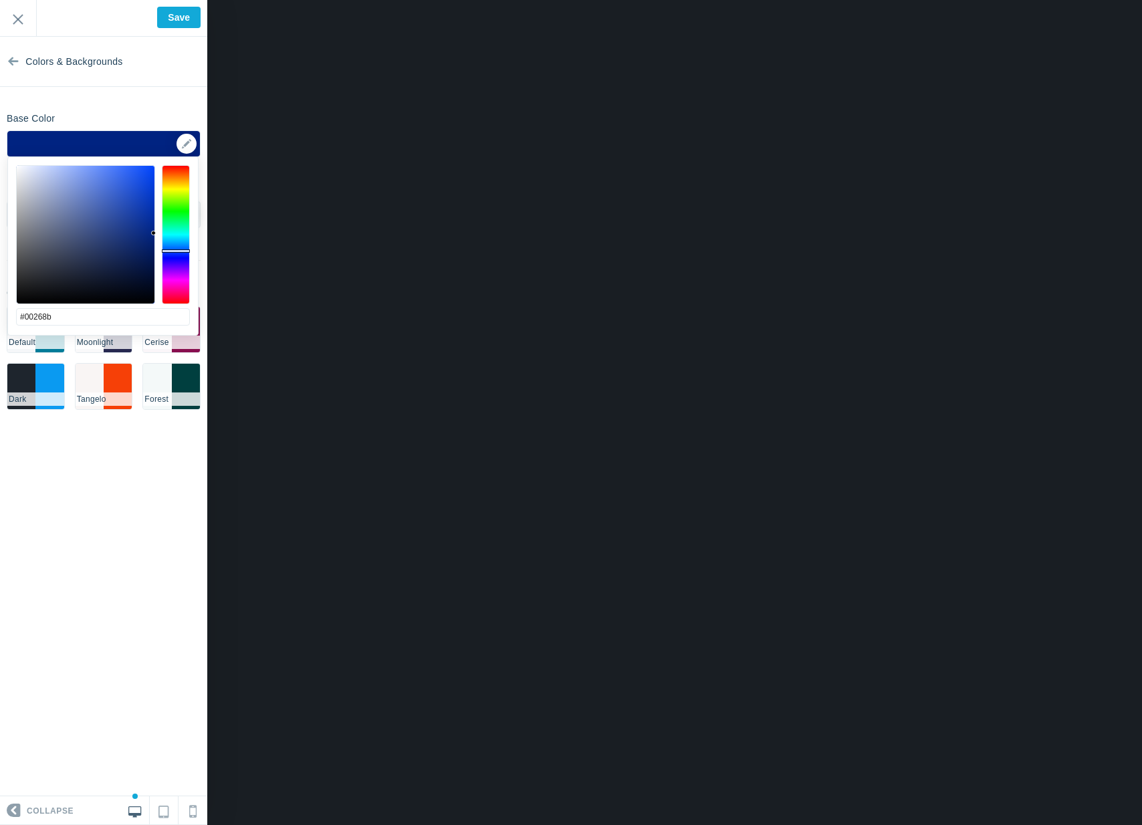
click at [165, 228] on div at bounding box center [103, 234] width 174 height 139
drag, startPoint x: 154, startPoint y: 231, endPoint x: 155, endPoint y: 217, distance: 13.4
click at [155, 217] on div at bounding box center [85, 234] width 139 height 139
drag, startPoint x: 150, startPoint y: 219, endPoint x: 155, endPoint y: 227, distance: 9.3
click at [154, 227] on div at bounding box center [86, 235] width 138 height 138
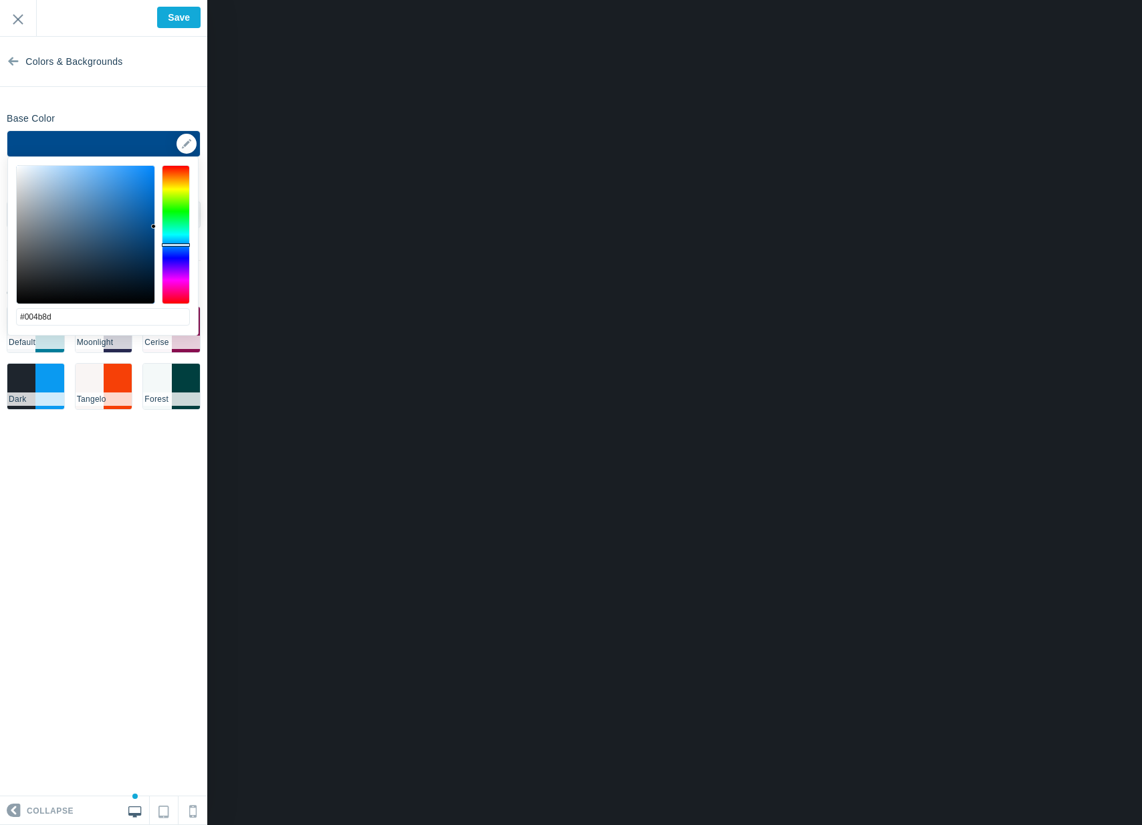
click at [184, 245] on div at bounding box center [176, 244] width 28 height 3
drag, startPoint x: 154, startPoint y: 226, endPoint x: 155, endPoint y: 233, distance: 7.4
click at [155, 233] on div at bounding box center [153, 233] width 5 height 5
type input "#014e92"
drag, startPoint x: 153, startPoint y: 235, endPoint x: 153, endPoint y: 224, distance: 10.7
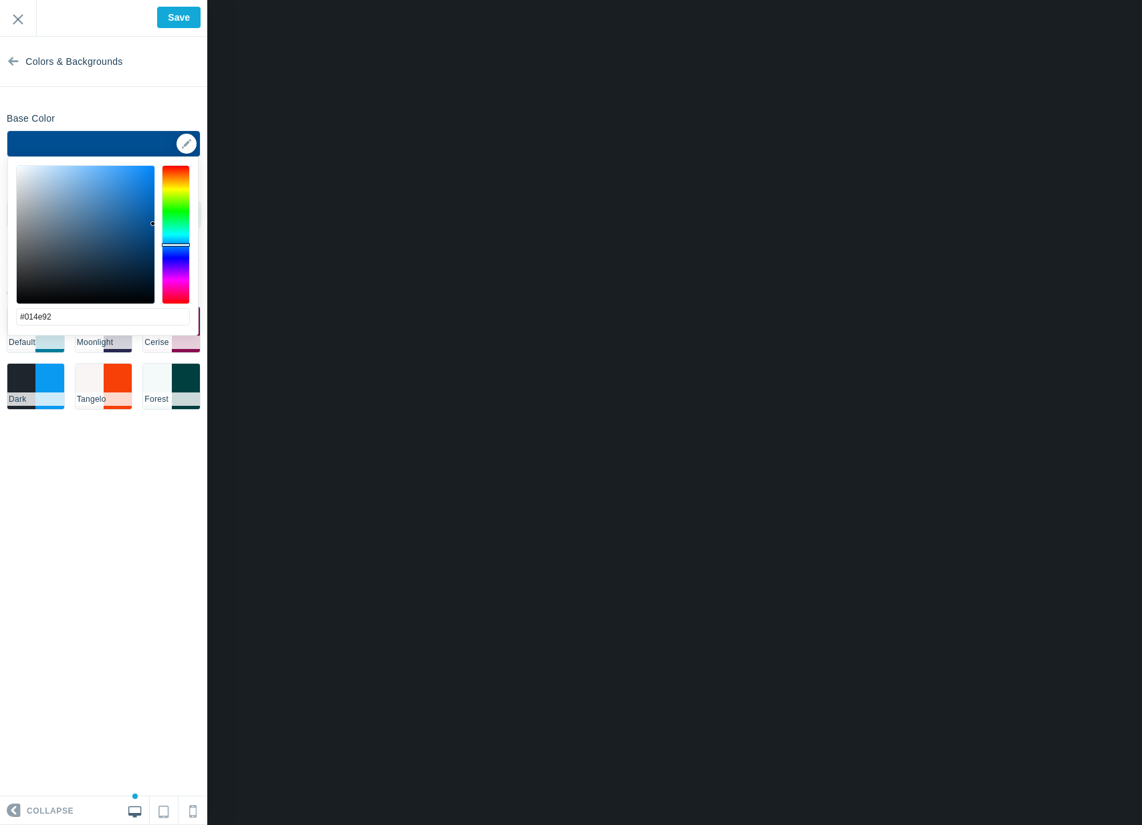
click at [153, 224] on div at bounding box center [152, 223] width 5 height 5
click at [180, 19] on input "Save" at bounding box center [178, 17] width 43 height 21
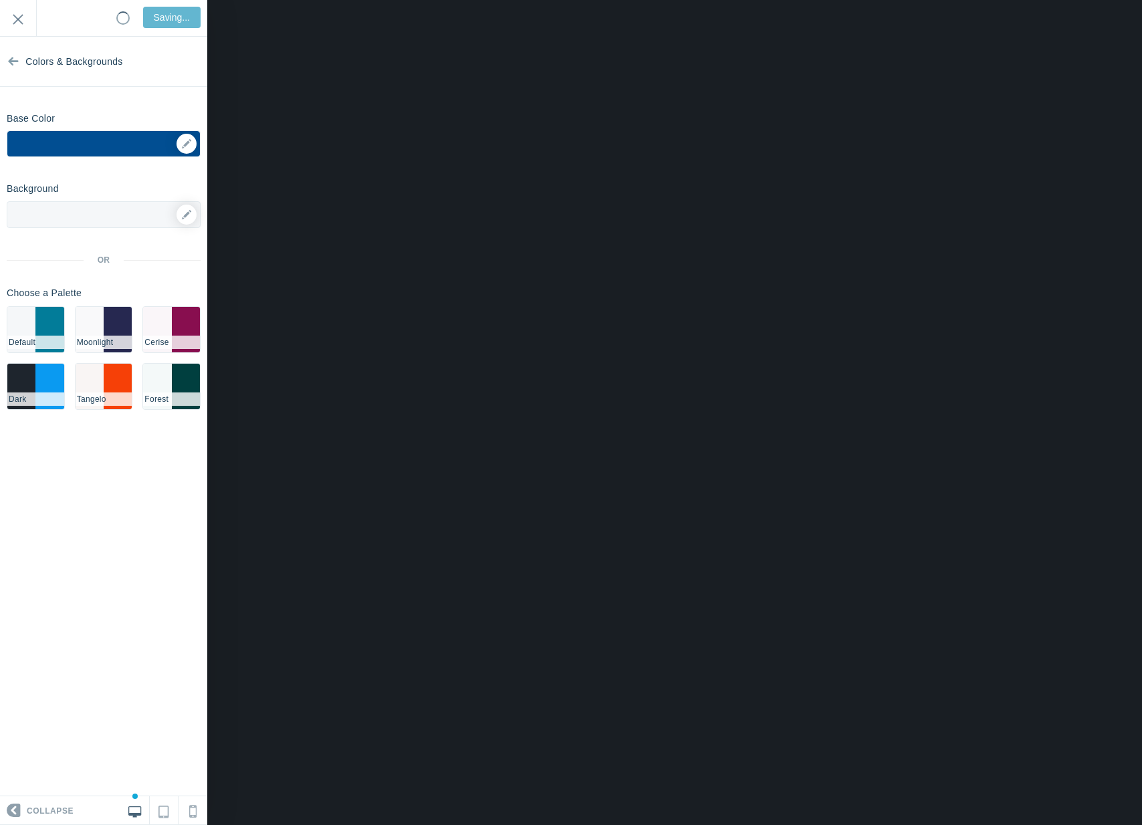
type input "Saved"
click at [92, 60] on span "Colors & Backgrounds" at bounding box center [73, 62] width 97 height 50
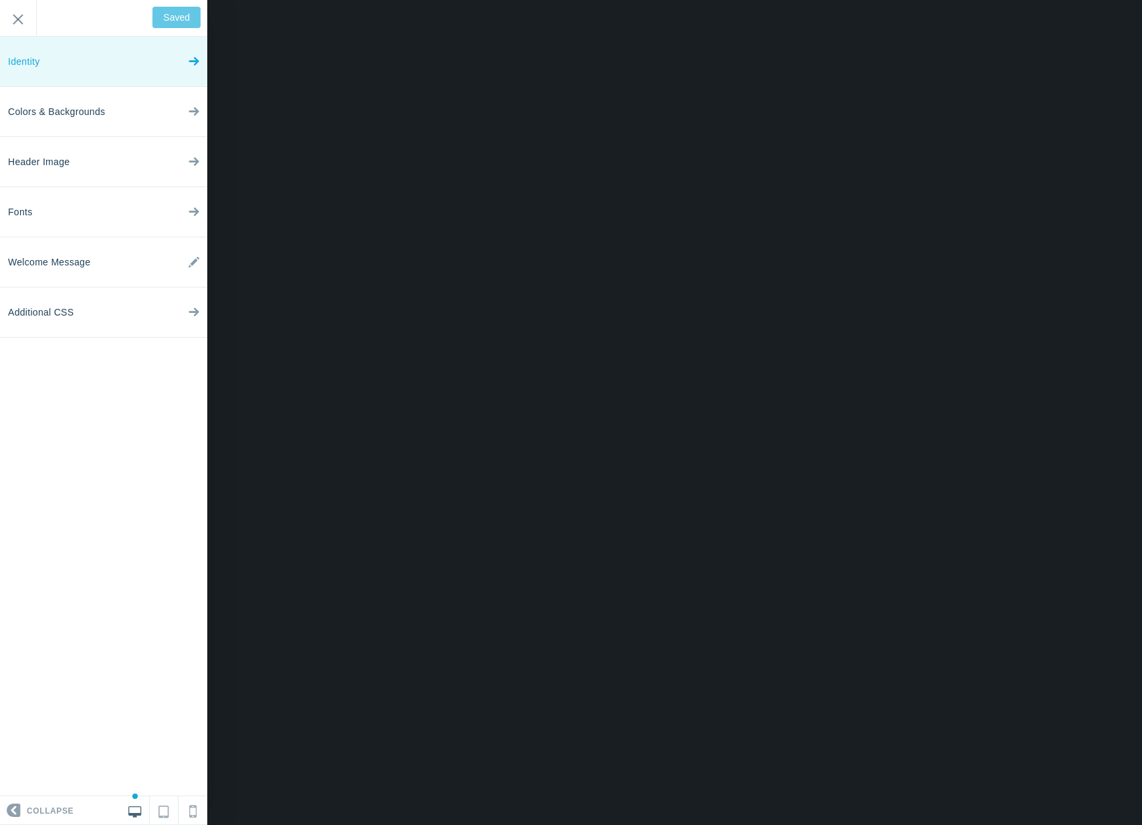
click at [57, 66] on link "Identity" at bounding box center [103, 62] width 207 height 50
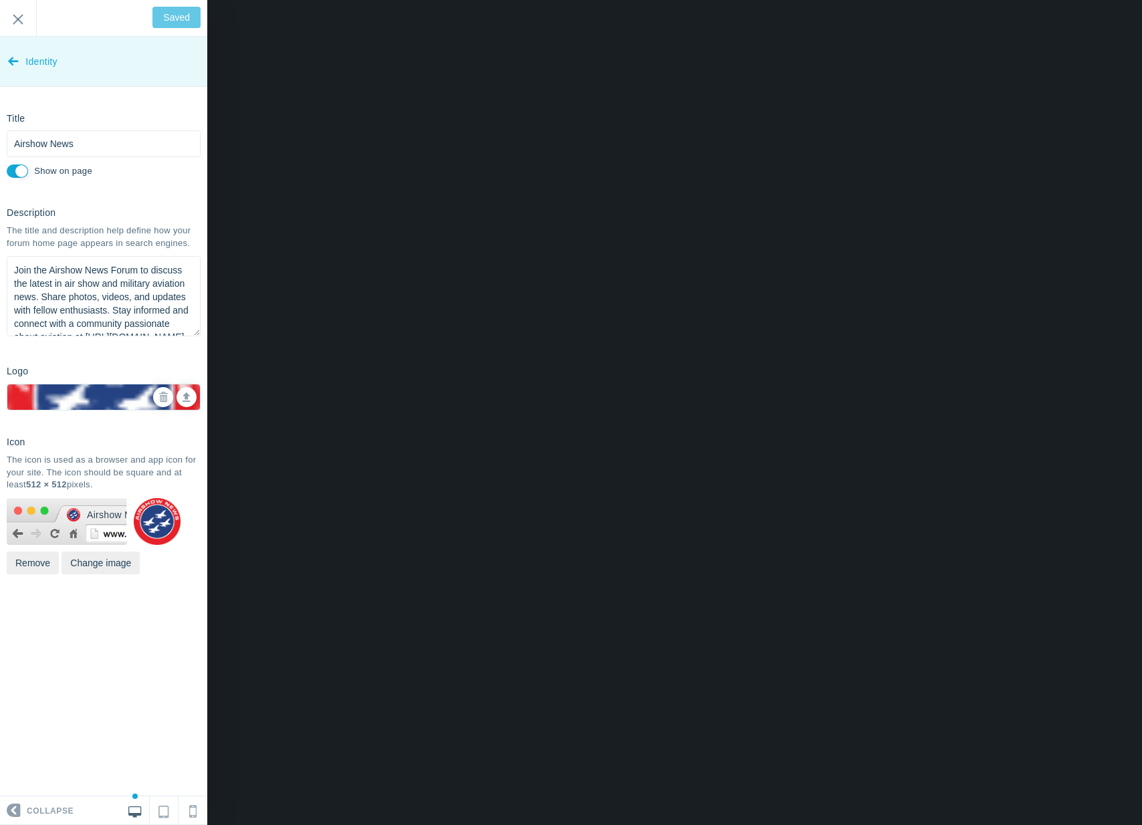
click at [23, 53] on link "Identity" at bounding box center [103, 62] width 207 height 50
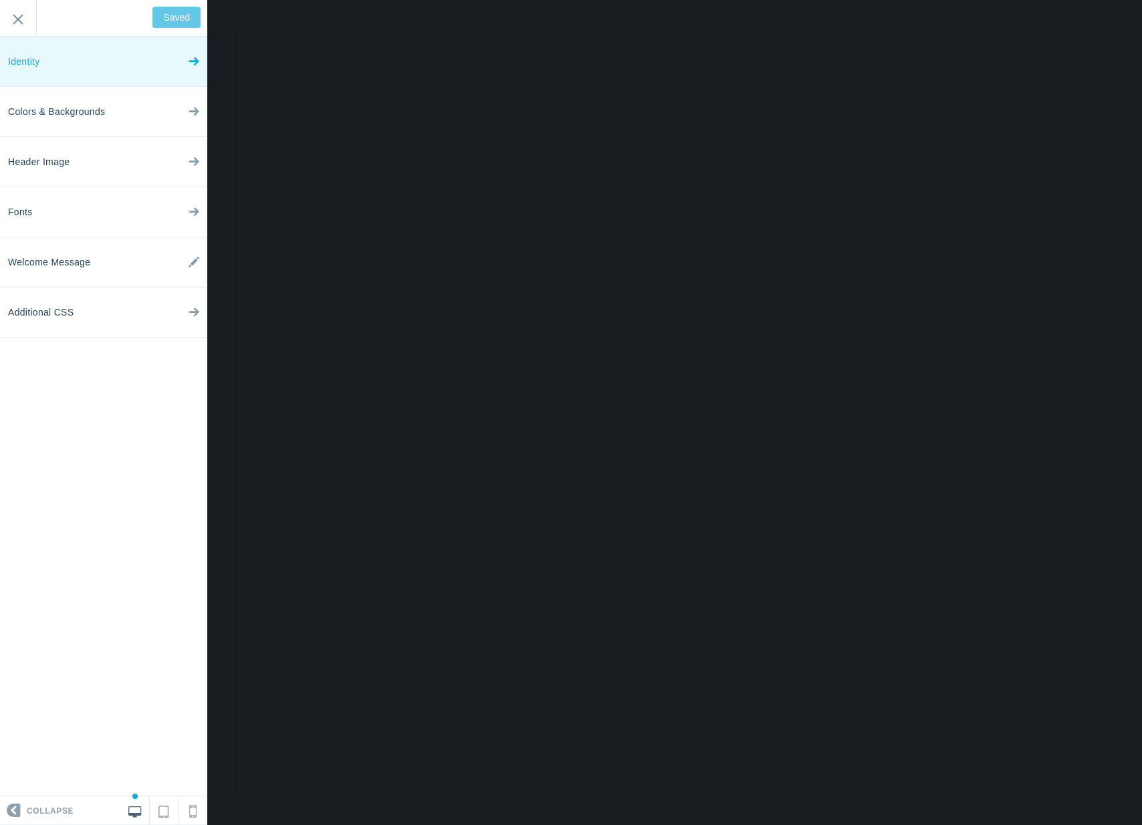
click at [26, 55] on span "Identity" at bounding box center [24, 62] width 32 height 50
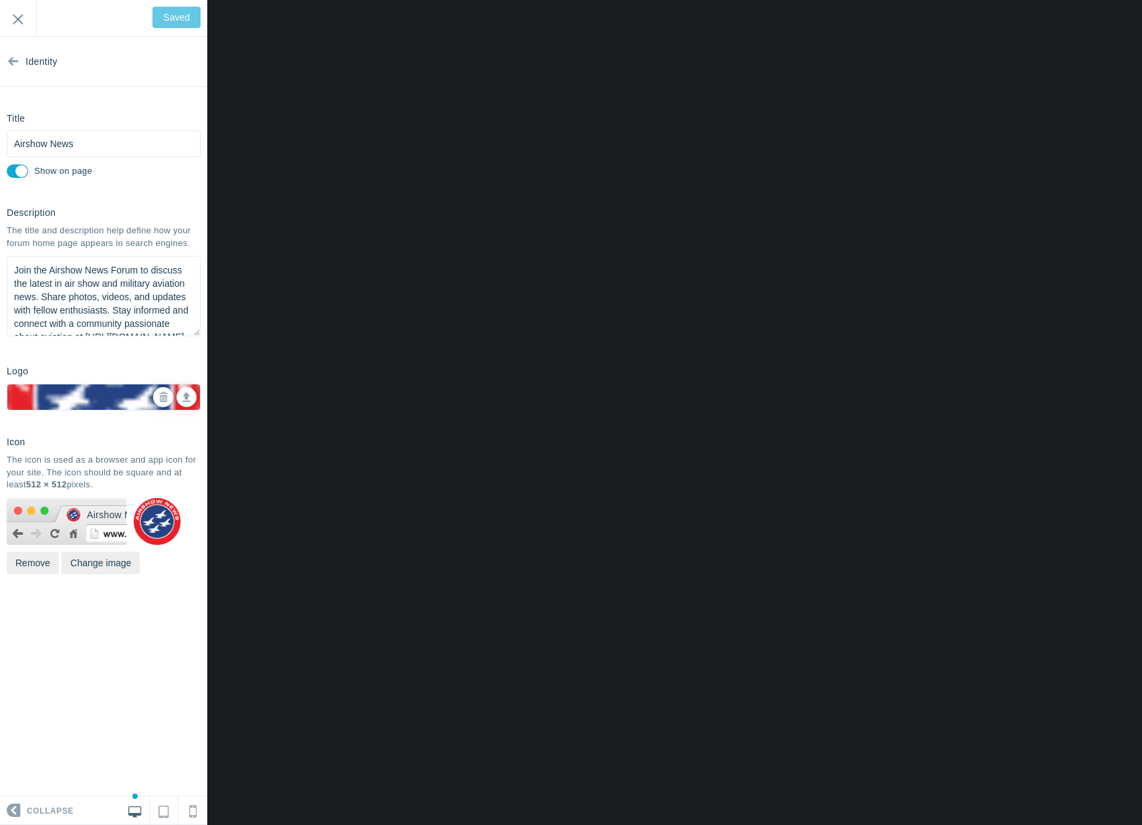
click at [26, 55] on span "Identity" at bounding box center [41, 62] width 32 height 50
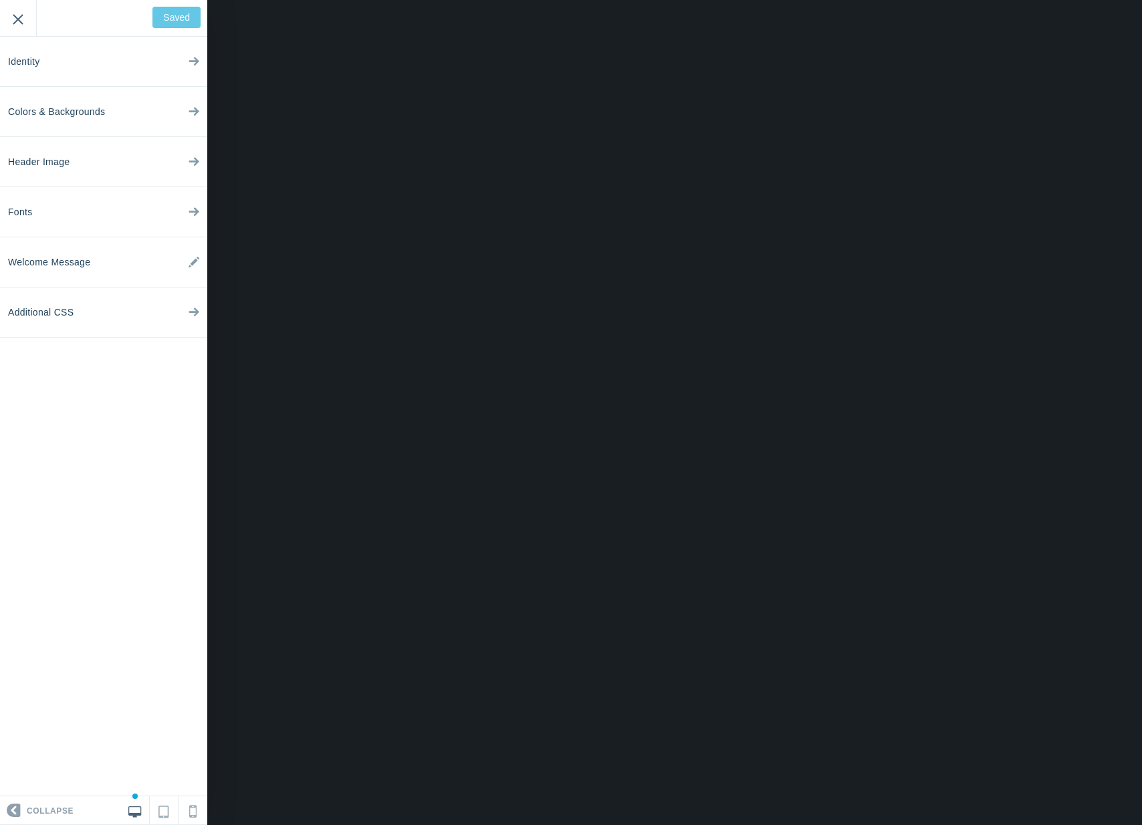
click at [30, 23] on input "Exit" at bounding box center [18, 18] width 36 height 37
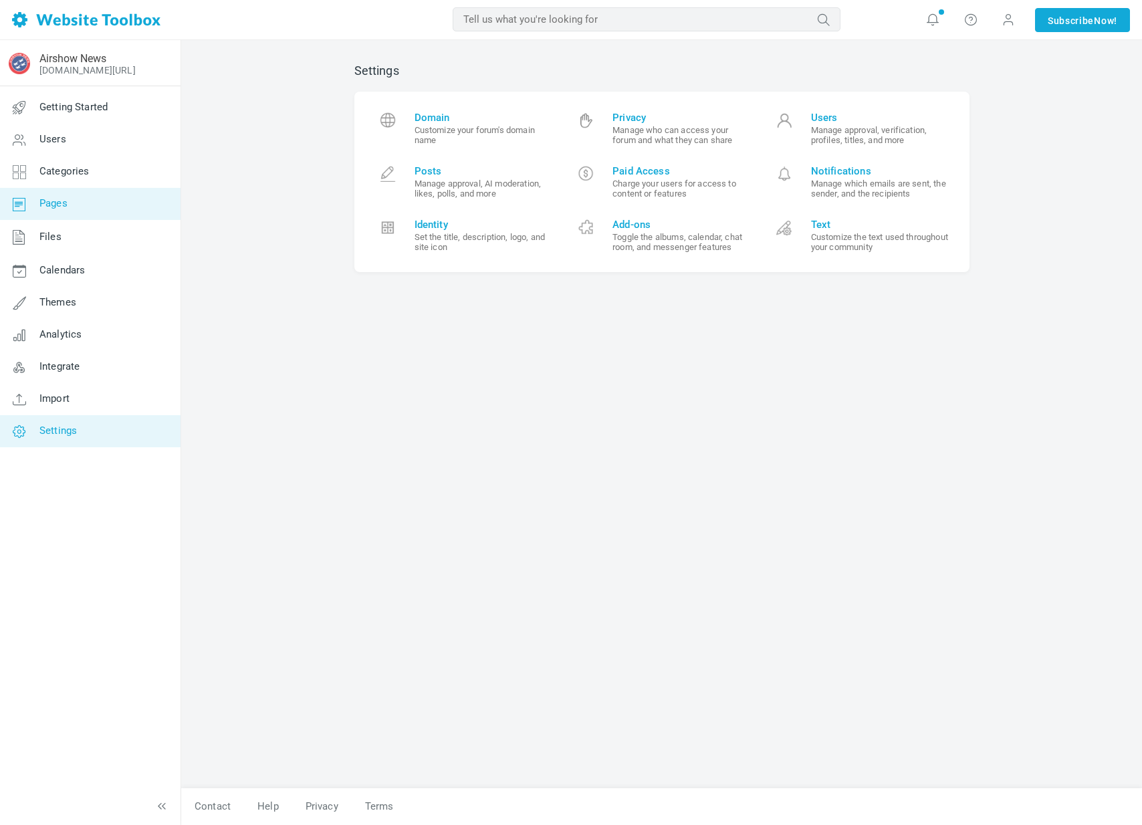
click at [85, 208] on link "Pages" at bounding box center [89, 204] width 181 height 32
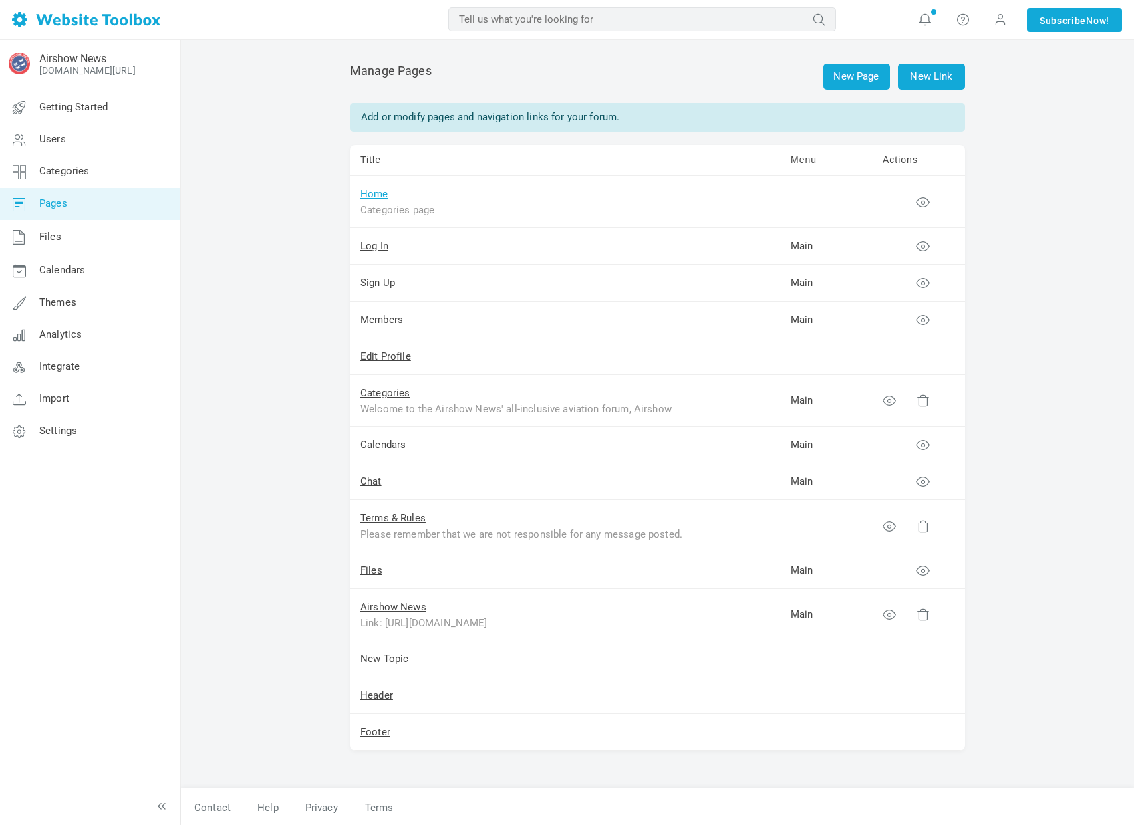
click at [374, 194] on link "Home" at bounding box center [374, 194] width 28 height 12
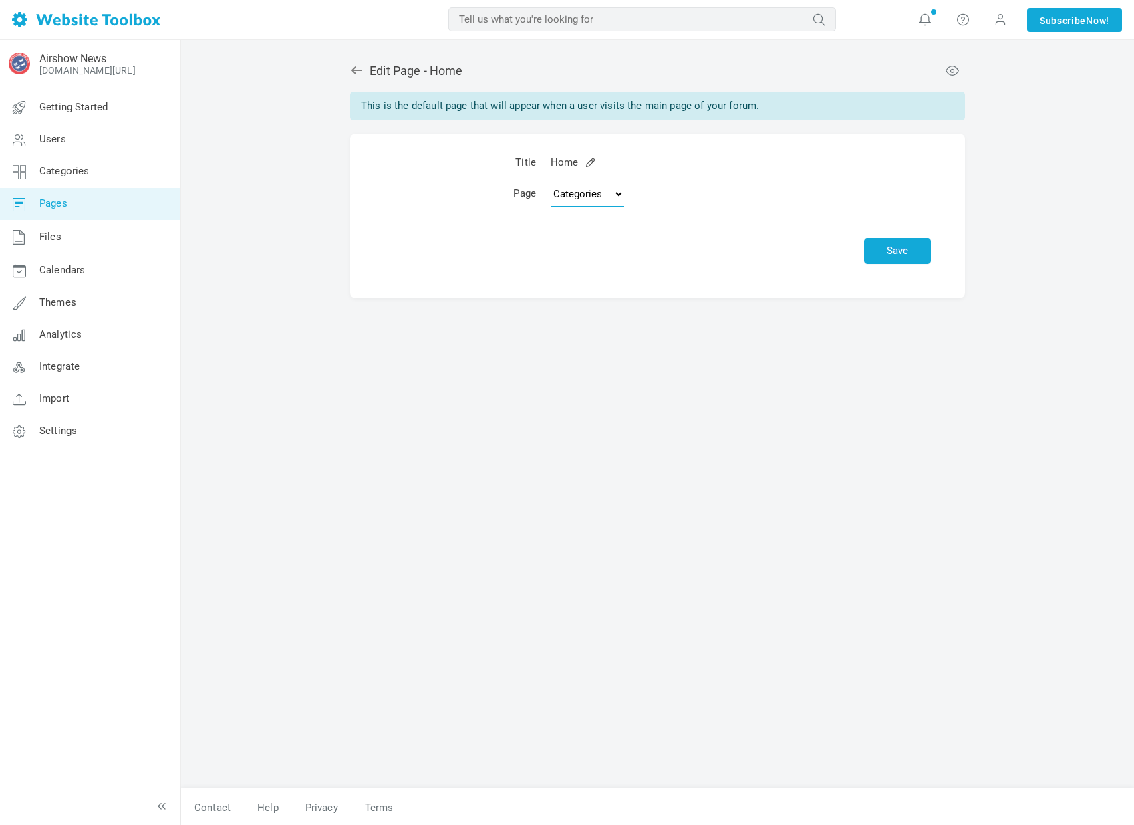
select select "topics"
click at [887, 241] on button "Save" at bounding box center [897, 251] width 67 height 26
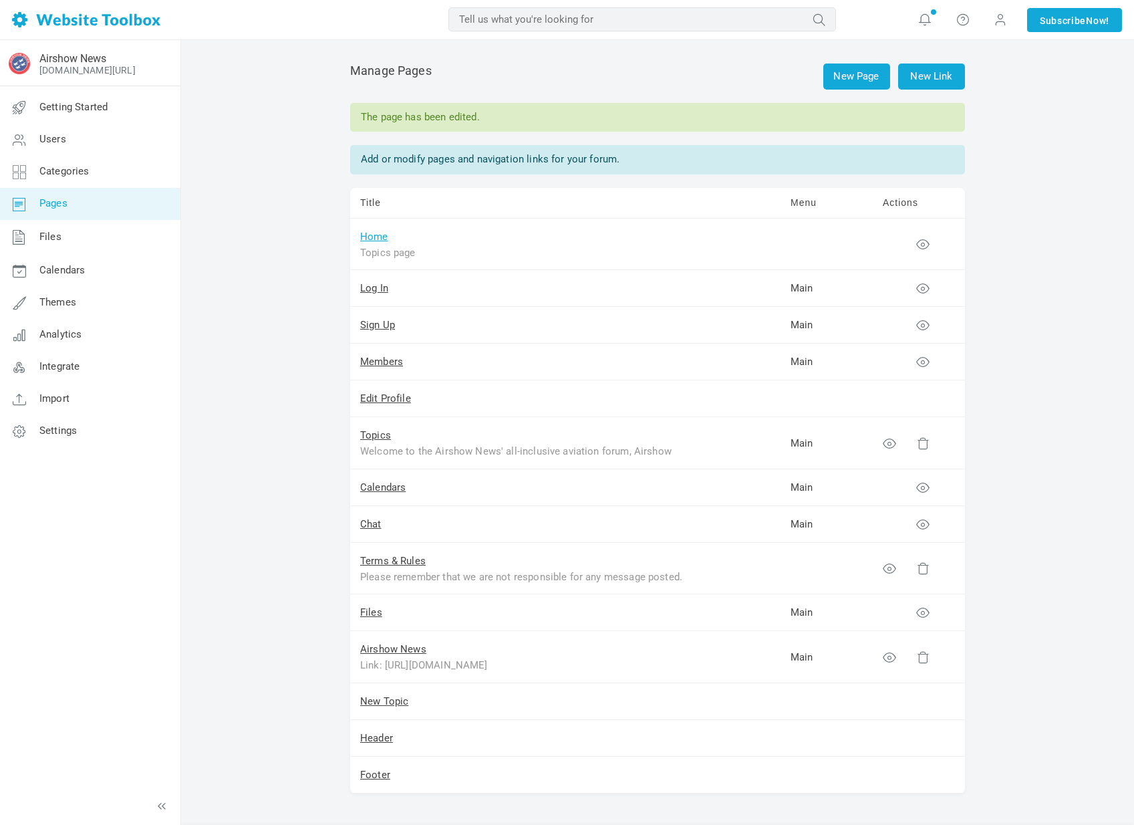
click at [384, 239] on link "Home" at bounding box center [374, 237] width 28 height 12
click at [383, 240] on link "Home" at bounding box center [374, 237] width 28 height 12
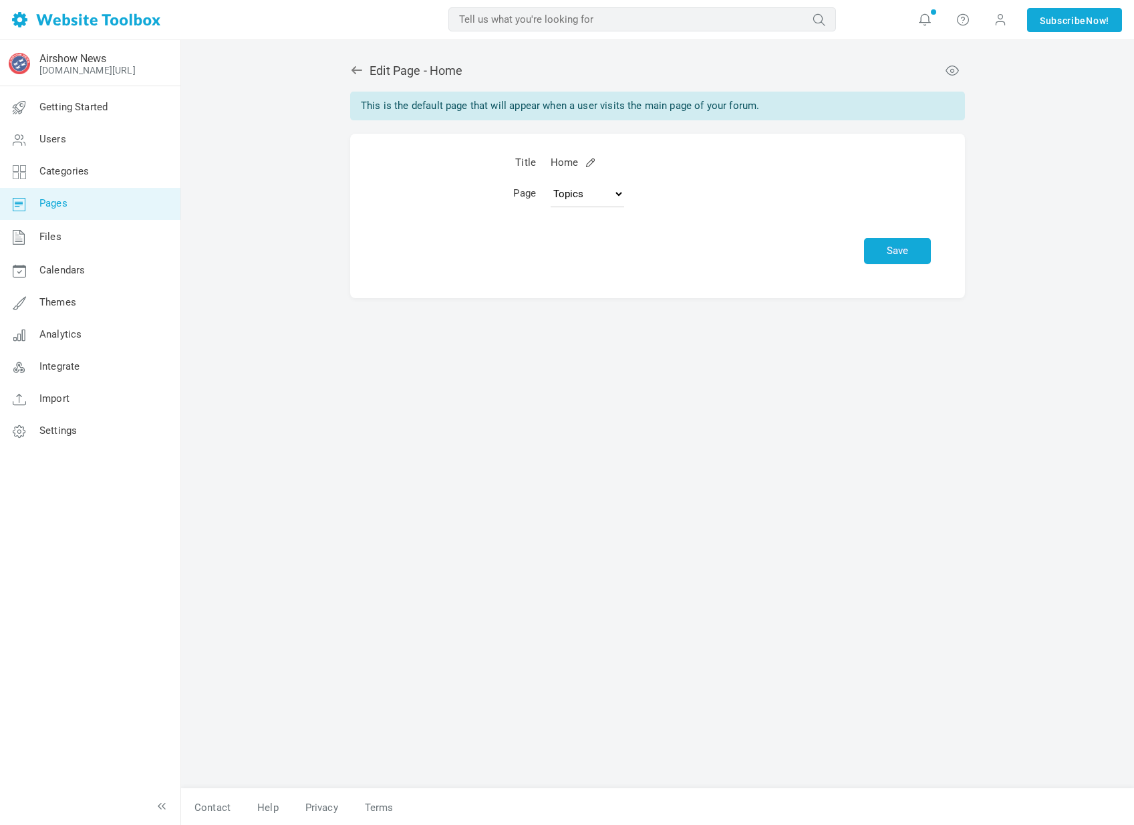
scroll to position [180, 0]
select select "custom"
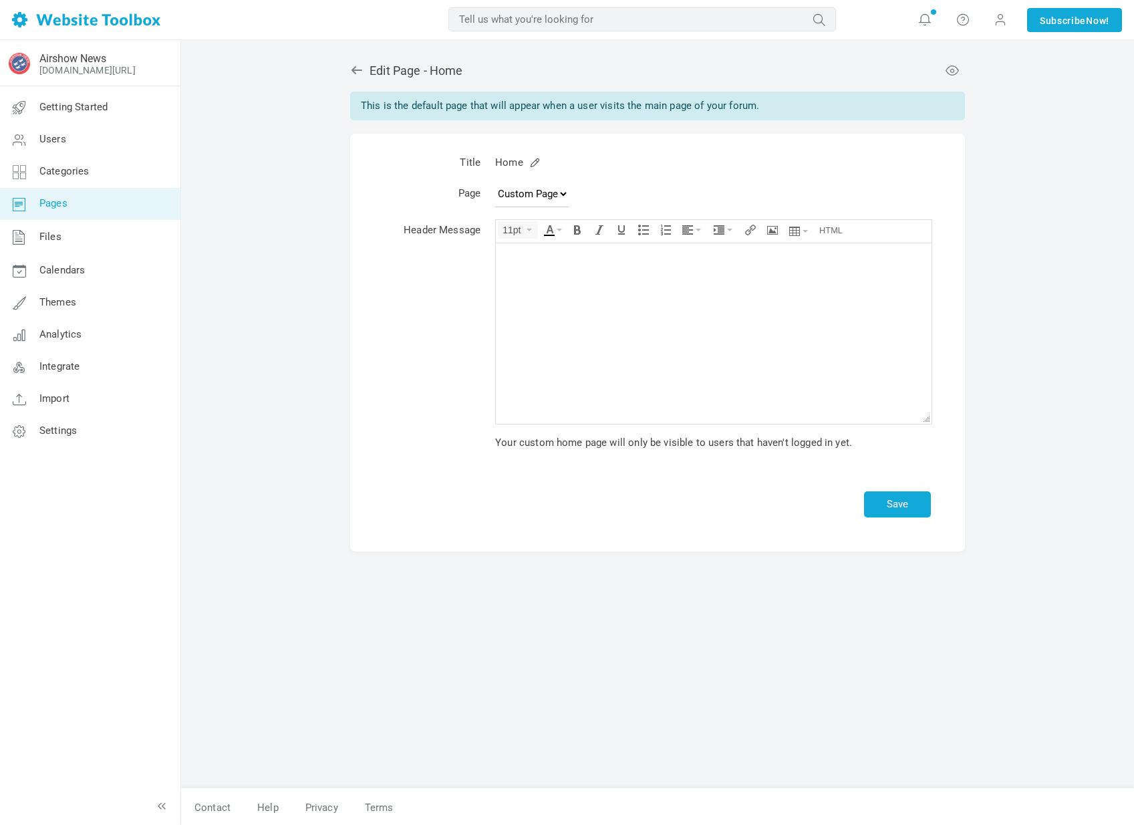
click at [354, 77] on link at bounding box center [359, 71] width 19 height 14
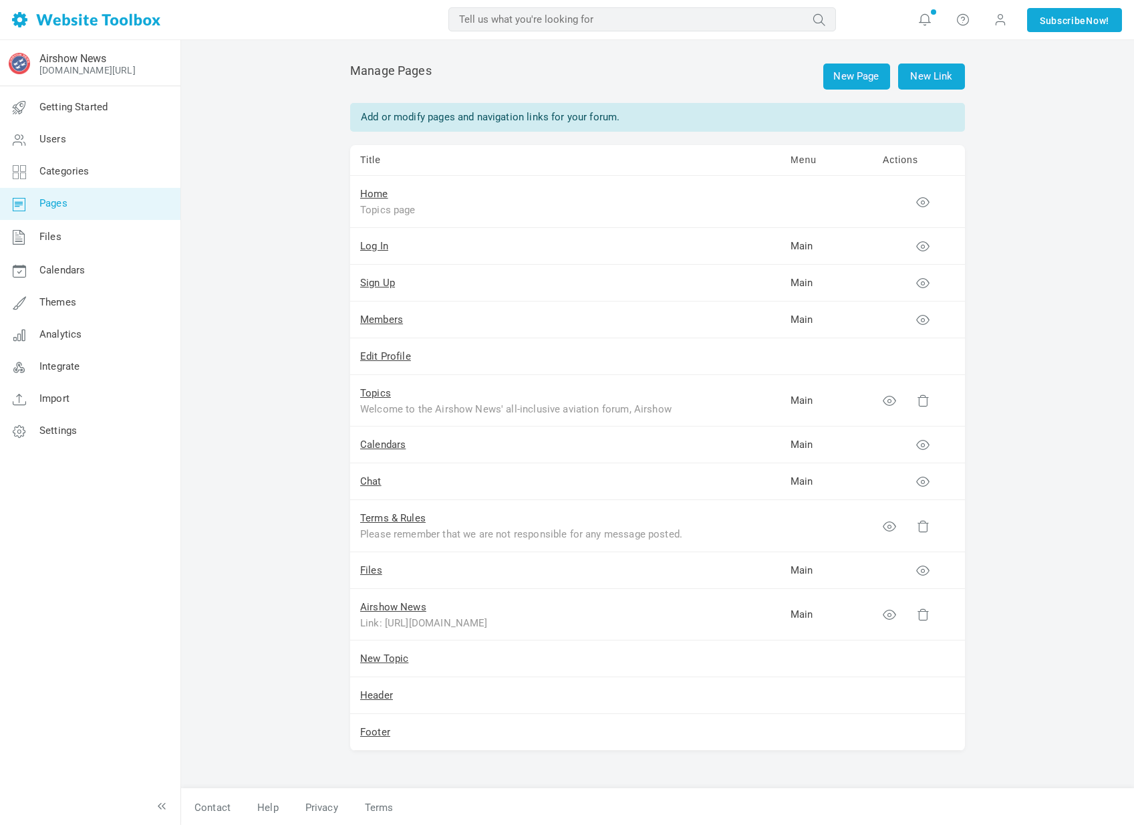
click at [76, 449] on div "Airshow News newsairshow.com/airshowcenter Getting Started Users Categories Pag…" at bounding box center [89, 251] width 181 height 412
click at [78, 444] on link "Settings" at bounding box center [89, 431] width 181 height 32
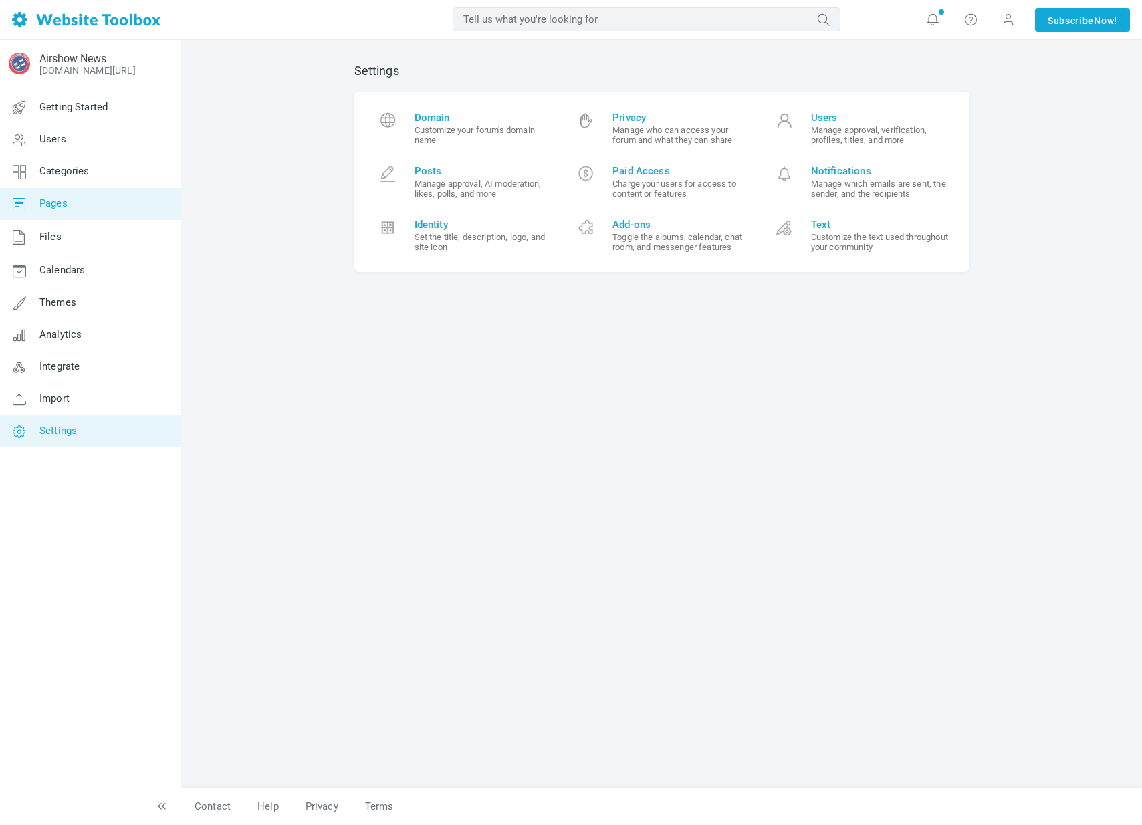
click at [90, 207] on link "Pages" at bounding box center [89, 204] width 181 height 32
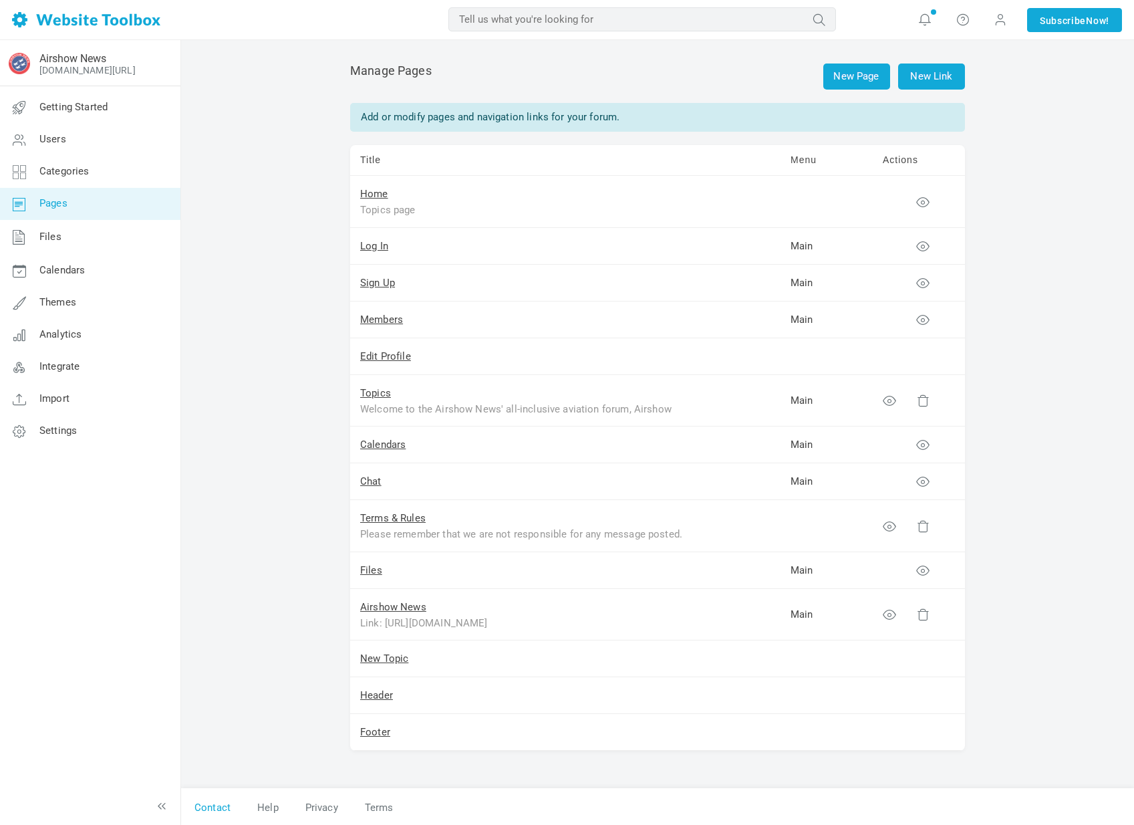
click at [233, 812] on link "Contact" at bounding box center [212, 807] width 63 height 23
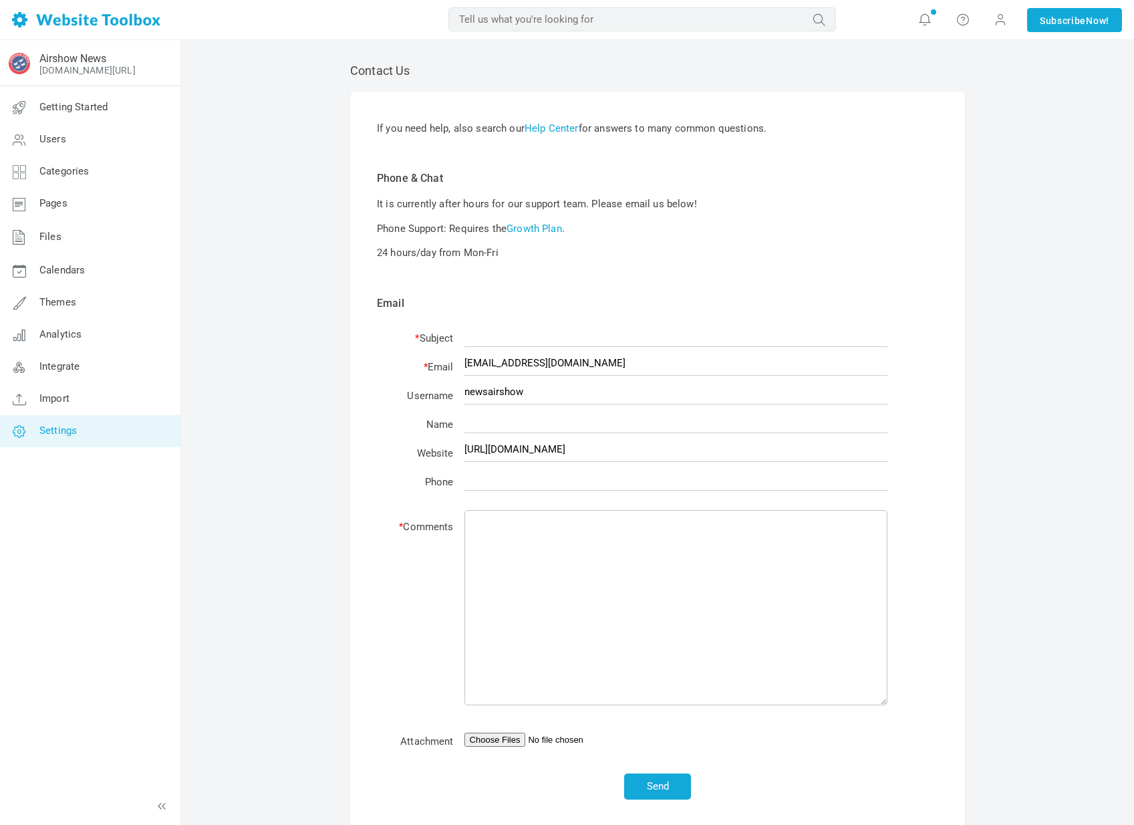
click at [63, 438] on link "Settings" at bounding box center [89, 431] width 181 height 32
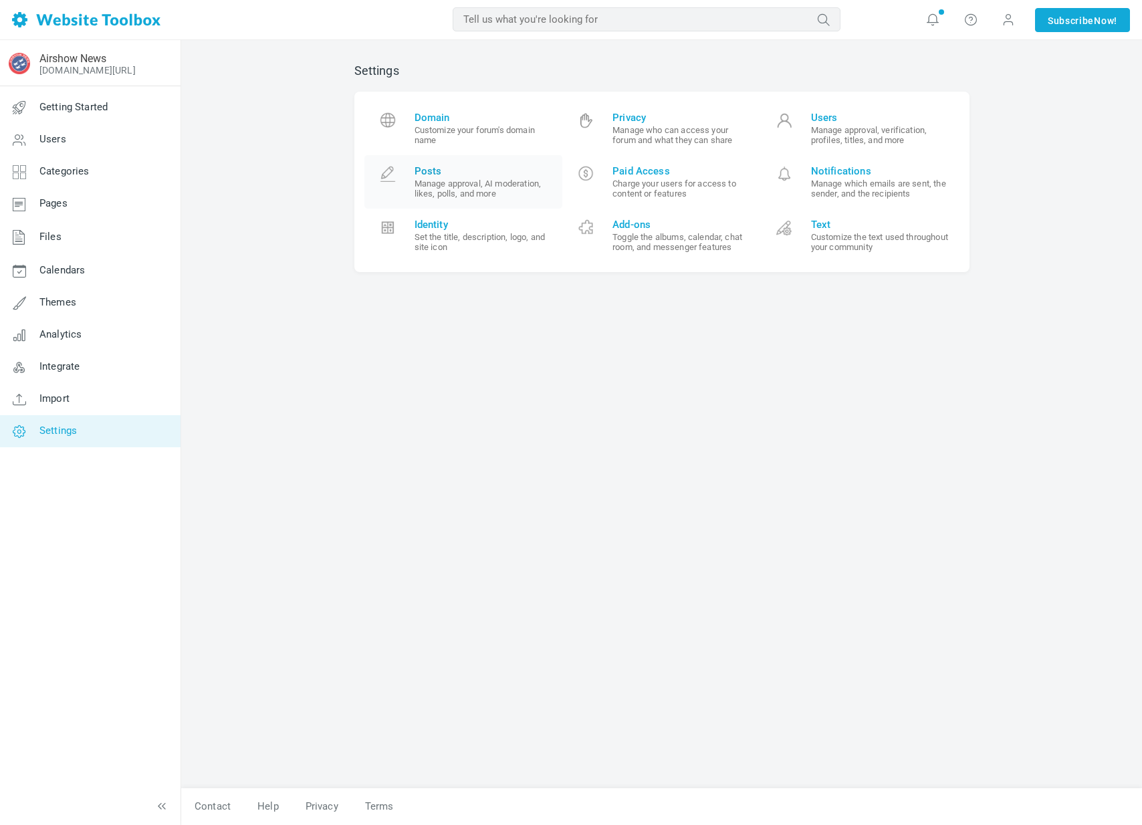
click at [485, 171] on span "Posts" at bounding box center [483, 171] width 138 height 12
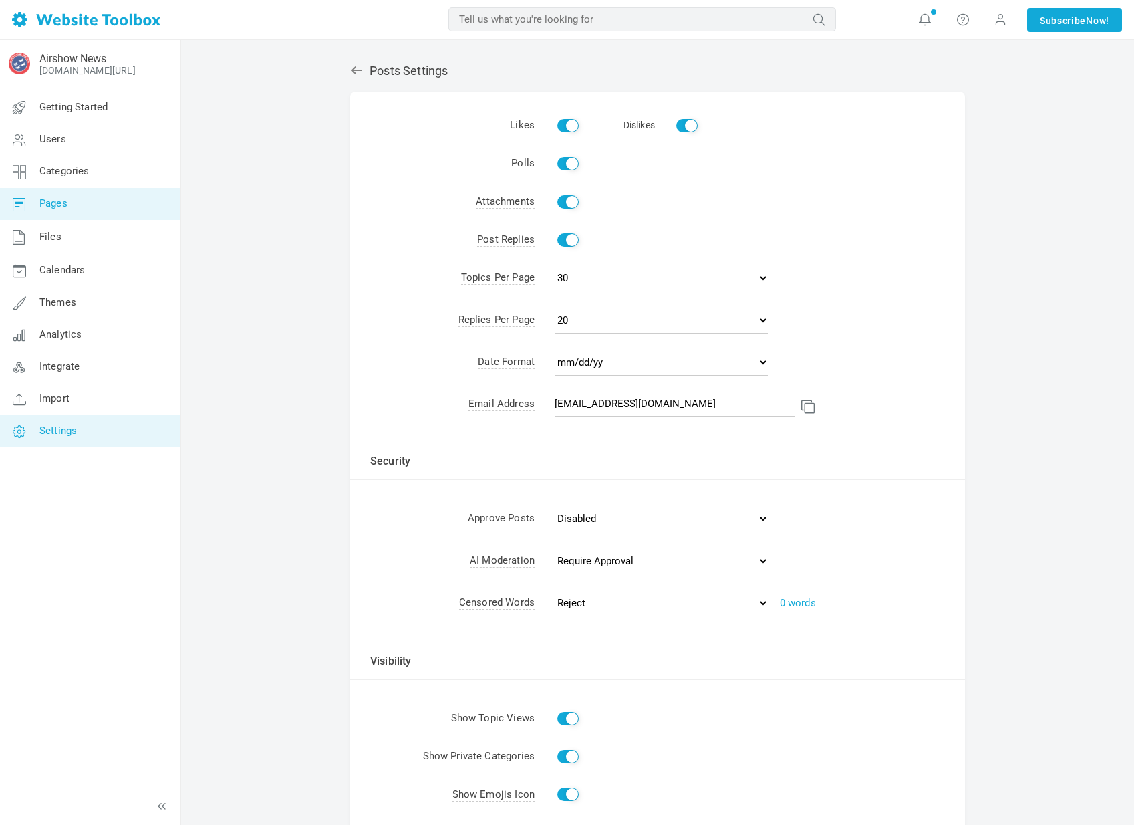
click at [80, 217] on link "Pages" at bounding box center [89, 204] width 181 height 32
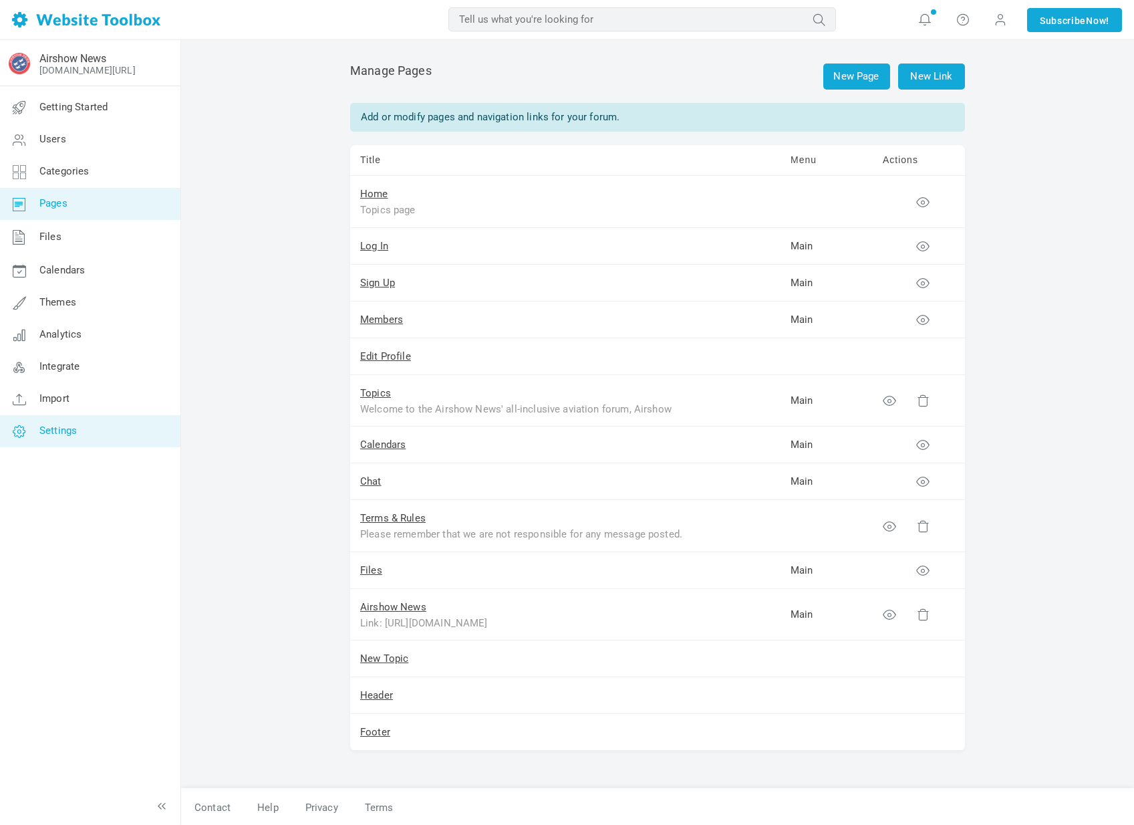
click at [94, 420] on link "Settings" at bounding box center [89, 431] width 181 height 32
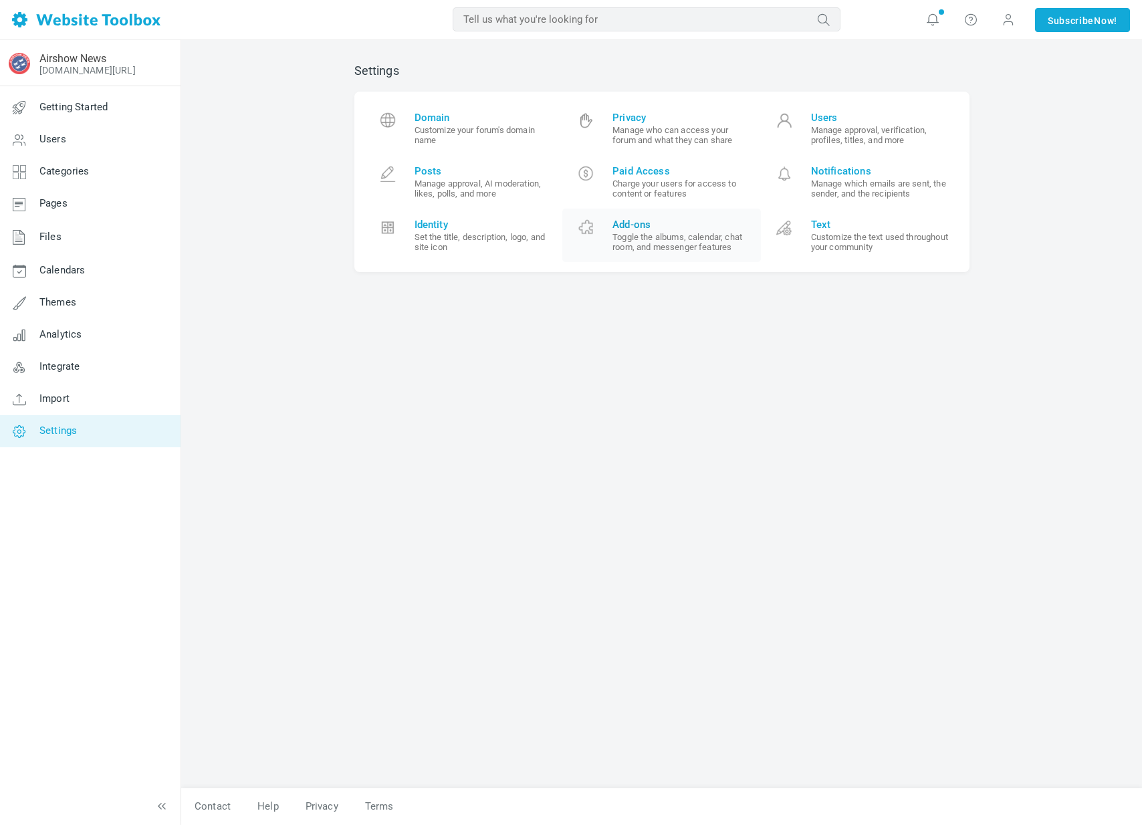
click at [608, 234] on link "Add-ons Toggle the albums, calendar, chat room, and messenger features" at bounding box center [661, 235] width 199 height 53
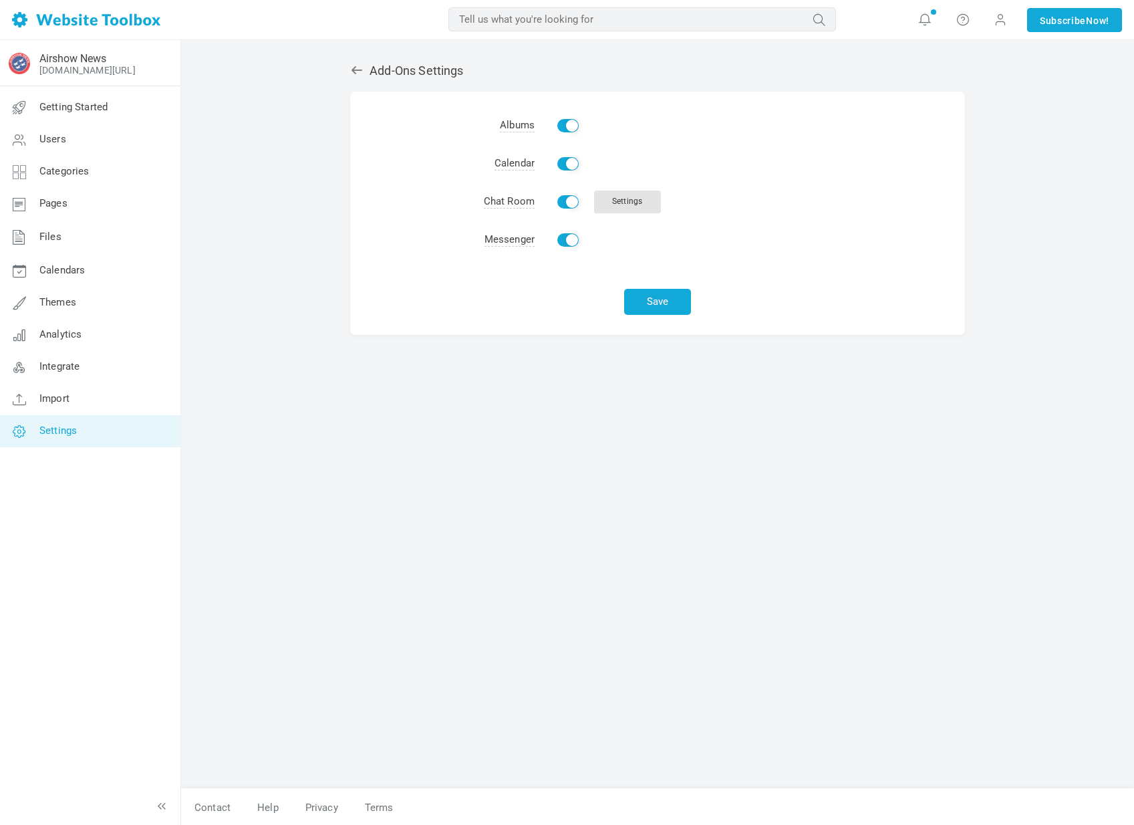
click at [359, 76] on icon at bounding box center [356, 70] width 13 height 13
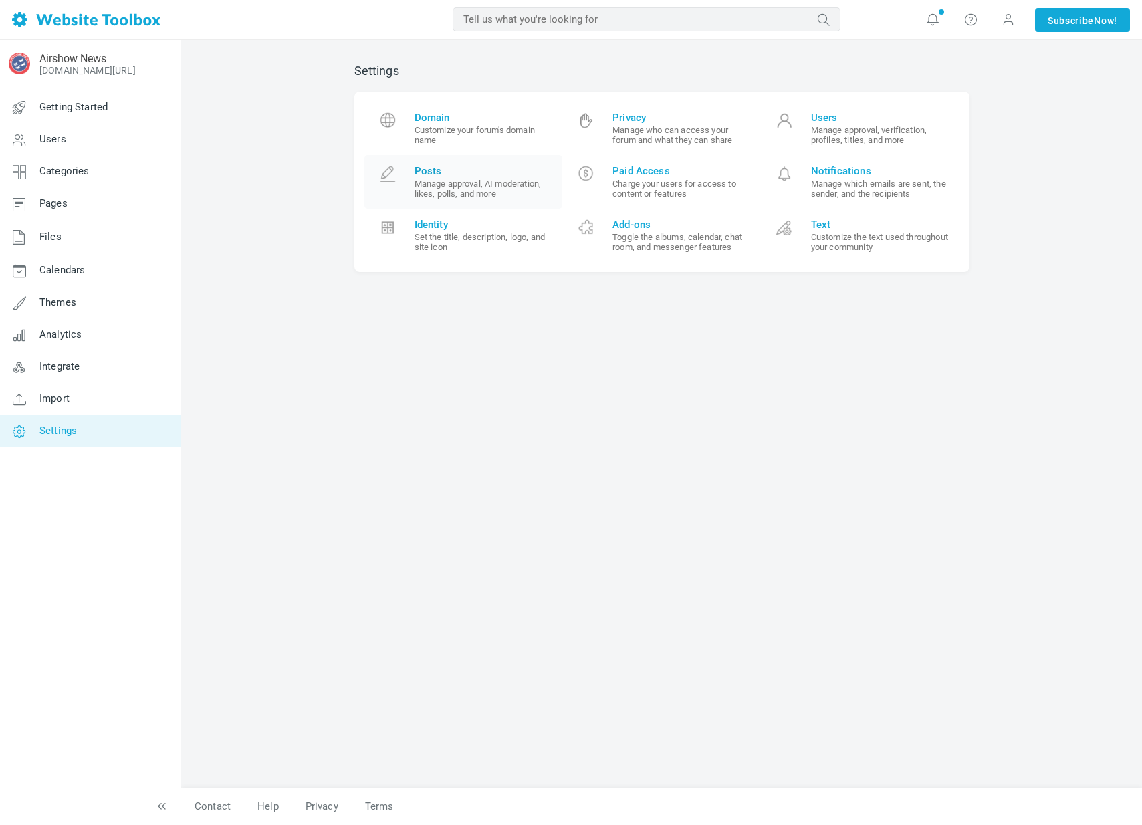
click at [420, 193] on small "Manage approval, AI moderation, likes, polls, and more" at bounding box center [483, 188] width 138 height 20
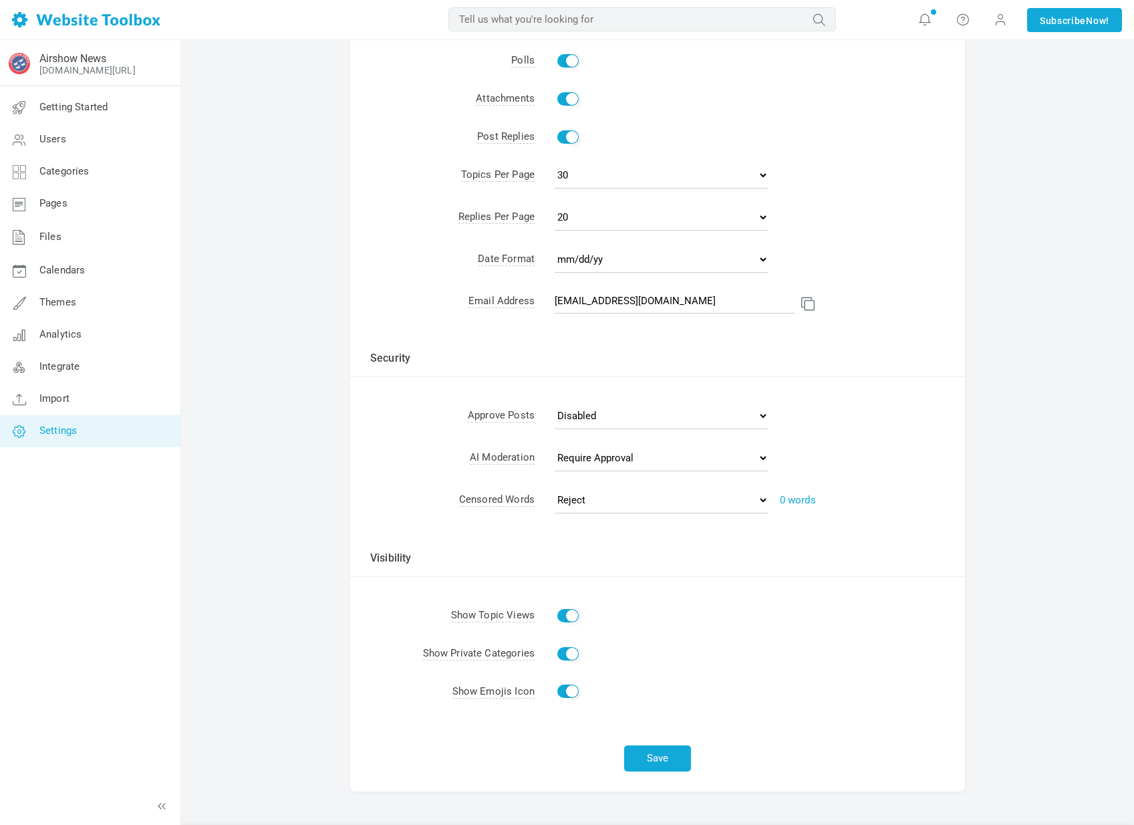
scroll to position [104, 0]
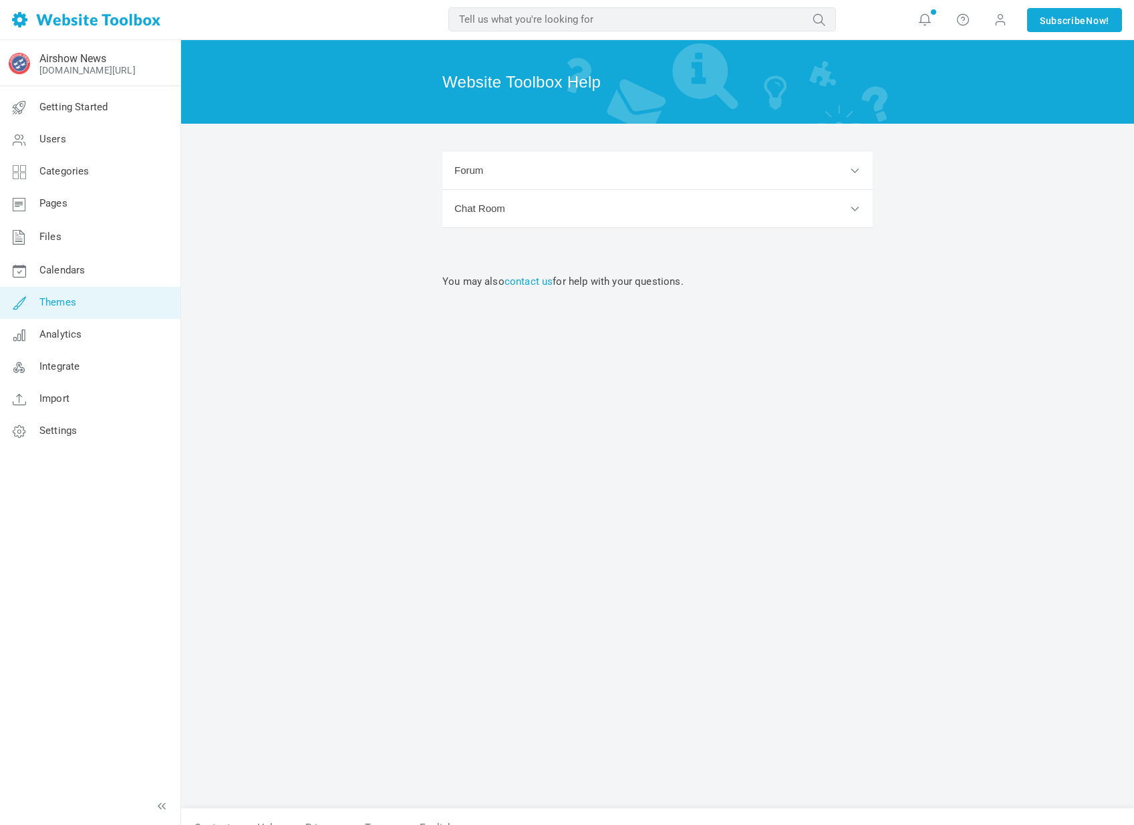
click at [91, 309] on link "Themes" at bounding box center [89, 303] width 181 height 32
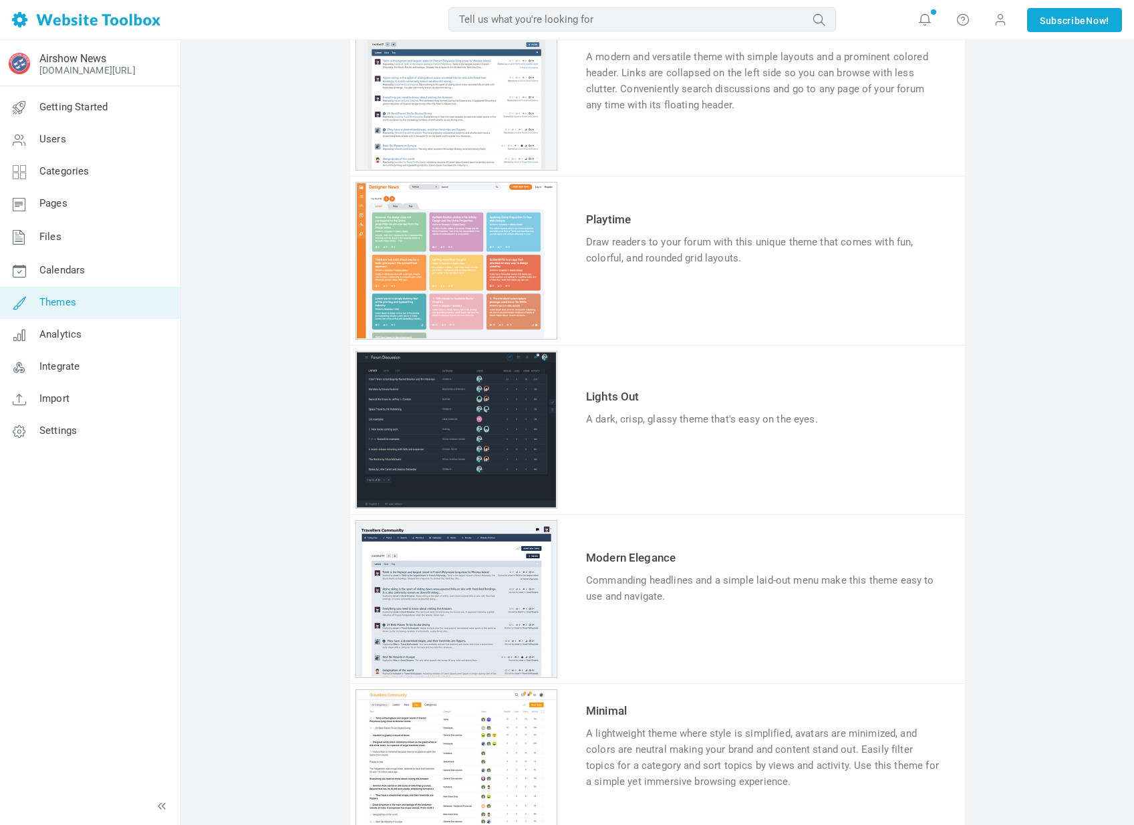
scroll to position [912, 0]
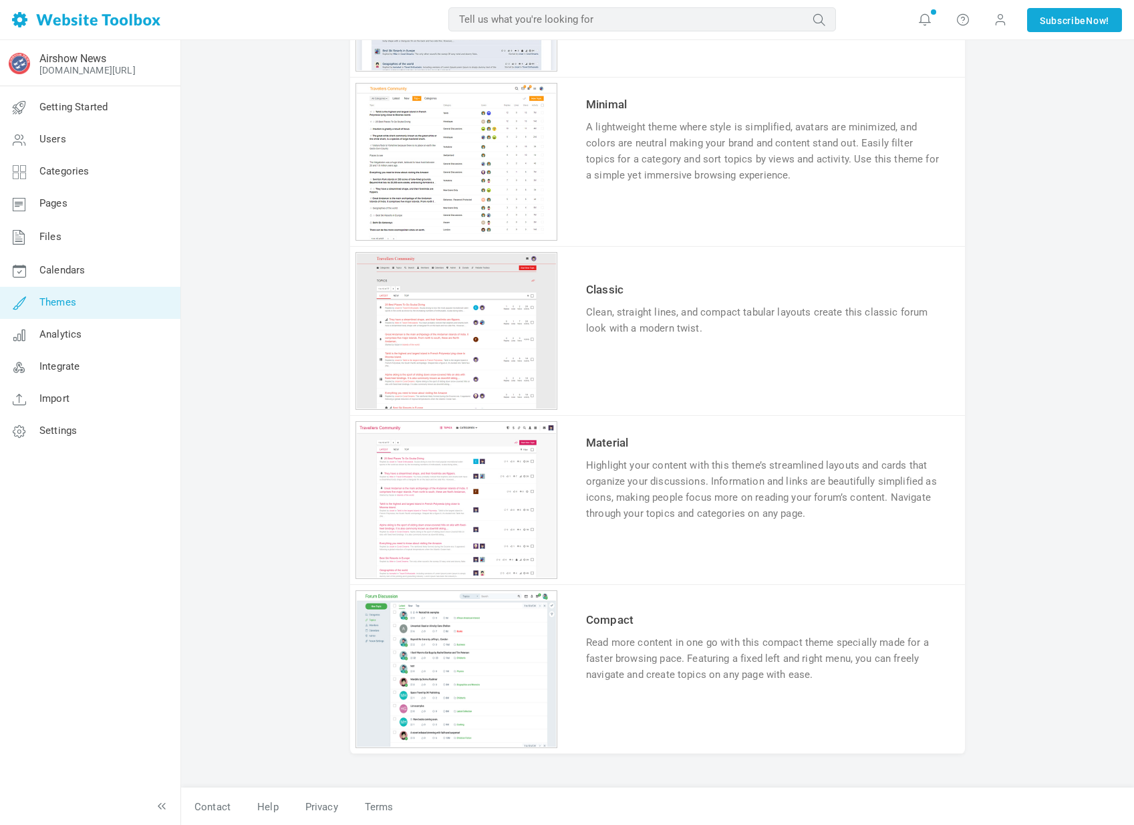
click at [486, 689] on div "1 2 3 4 5 6" at bounding box center [457, 669] width 202 height 158
click at [622, 721] on link "Try & Customize" at bounding box center [635, 715] width 98 height 21
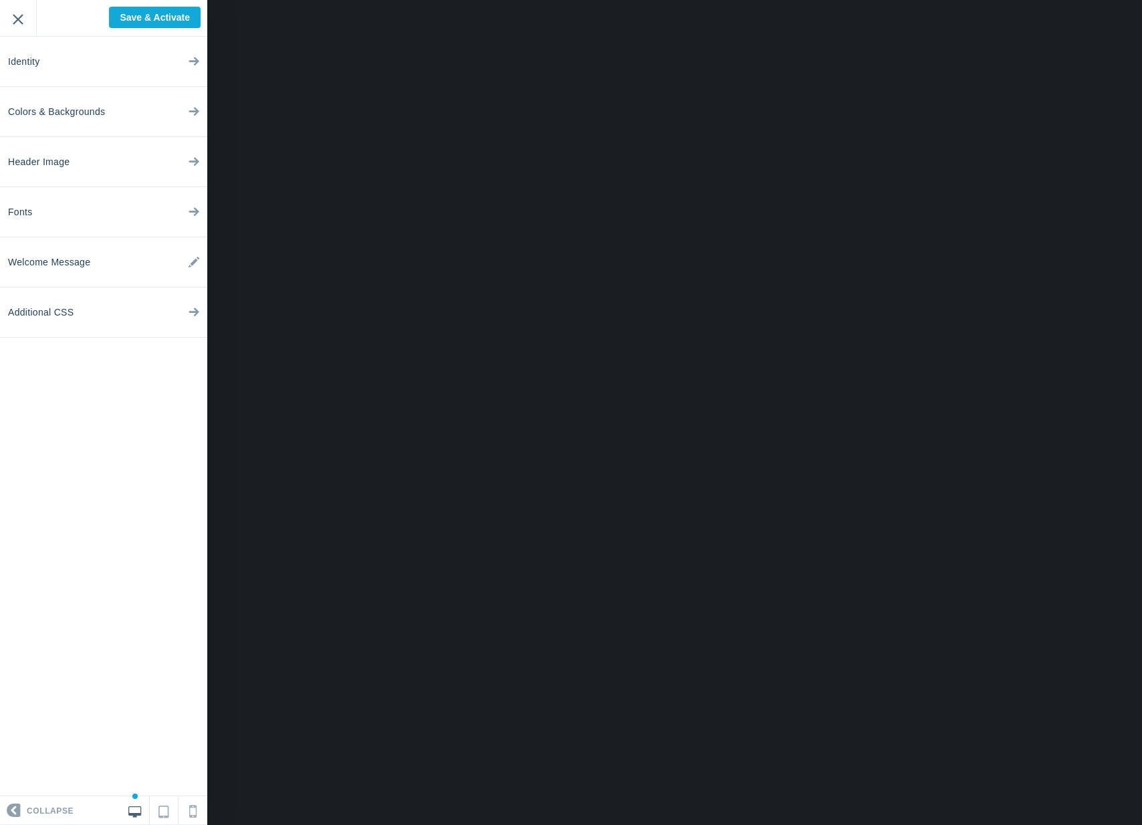
click at [12, 18] on input "Exit" at bounding box center [18, 18] width 36 height 37
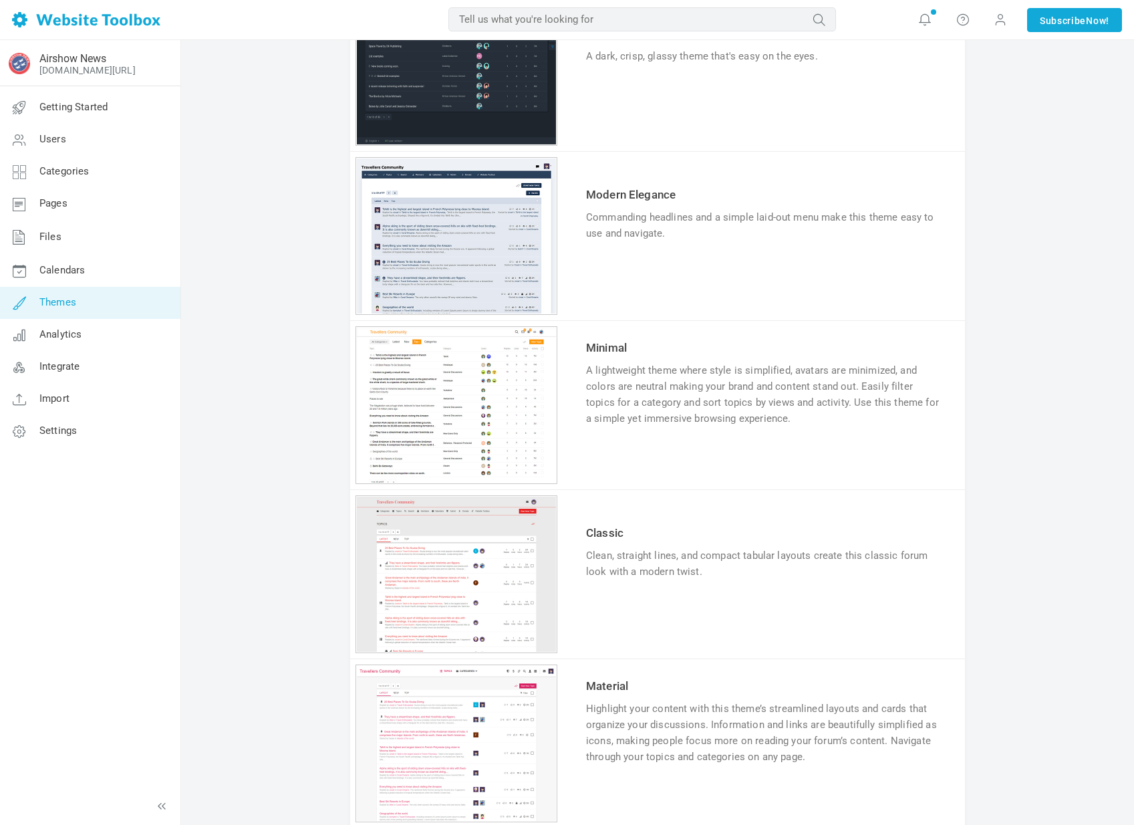
scroll to position [912, 0]
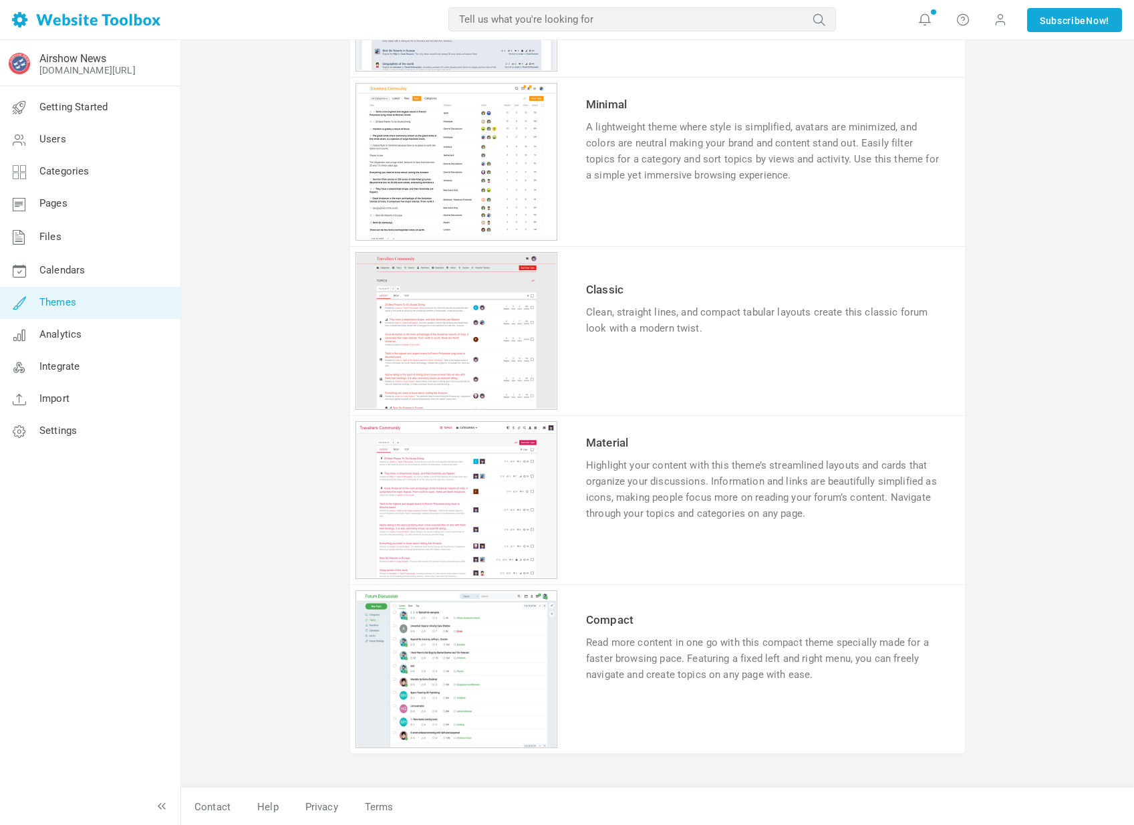
click at [656, 471] on div "Highlight your content with this theme’s streamlined layouts and cards that org…" at bounding box center [764, 489] width 356 height 64
click at [626, 549] on link "Try & Customize" at bounding box center [635, 554] width 98 height 21
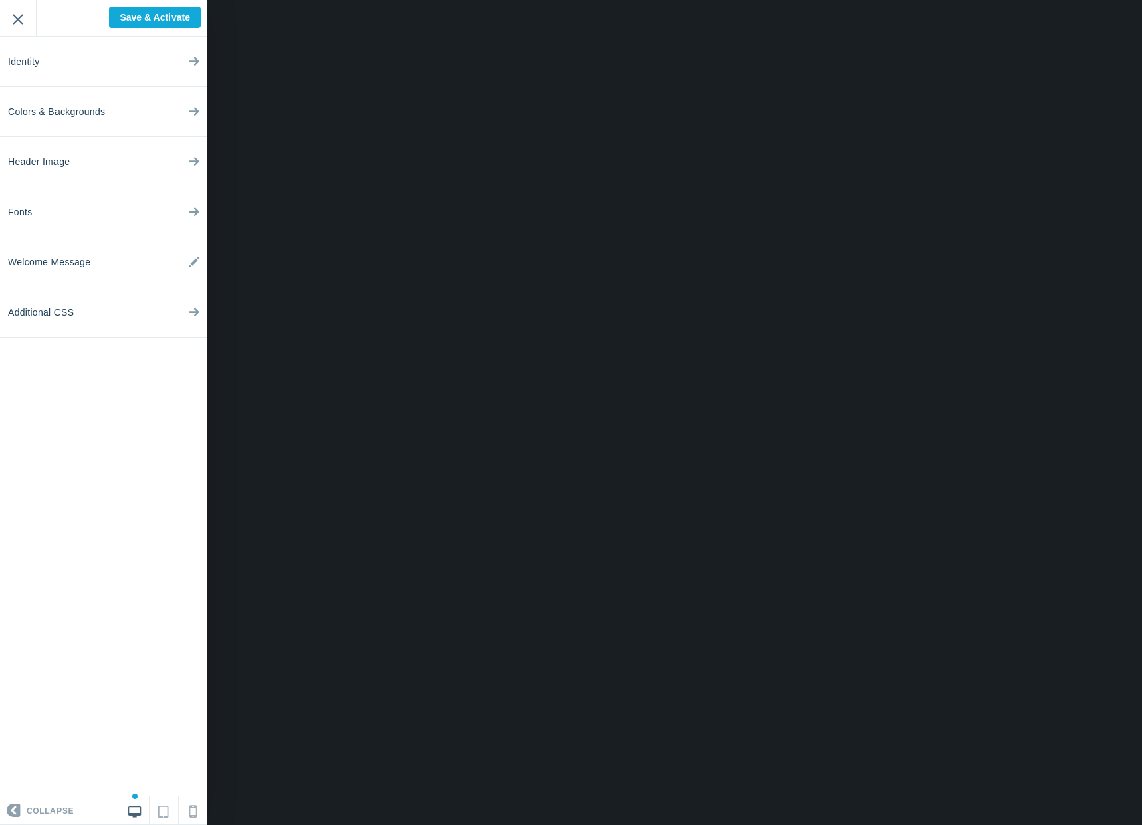
click at [15, 19] on input "Exit" at bounding box center [18, 18] width 36 height 37
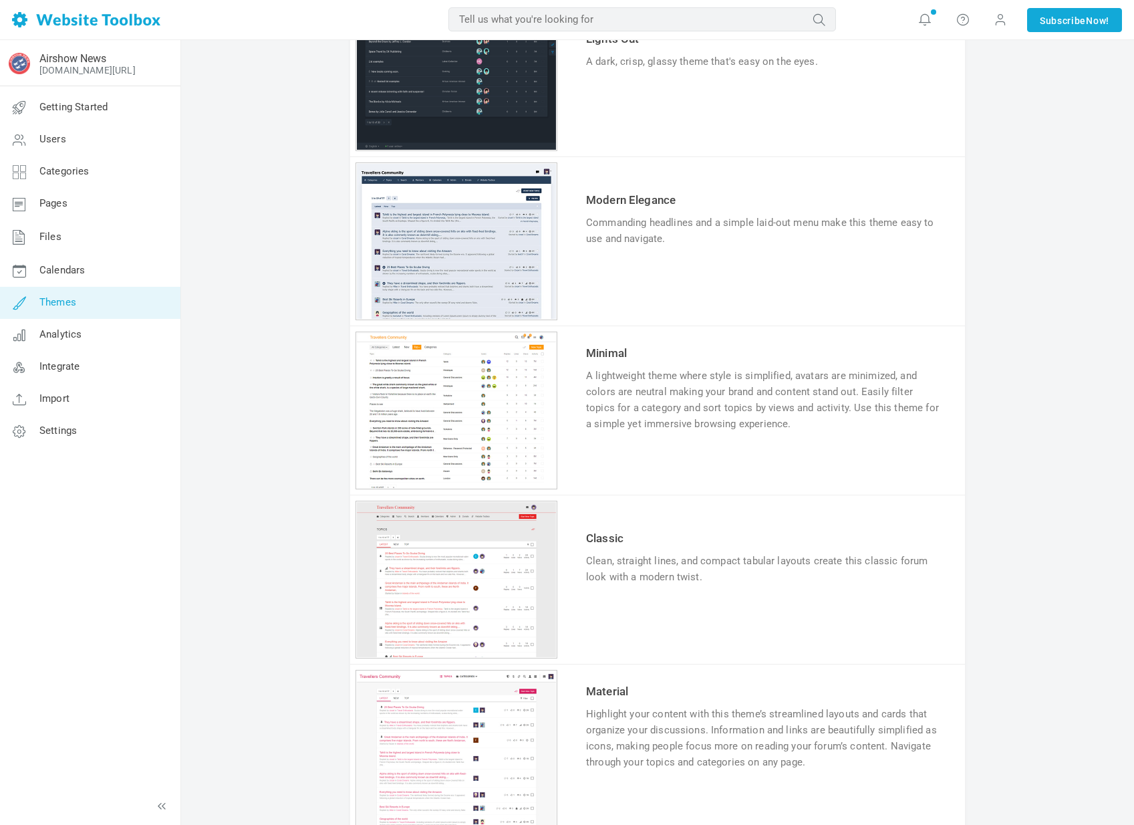
scroll to position [912, 0]
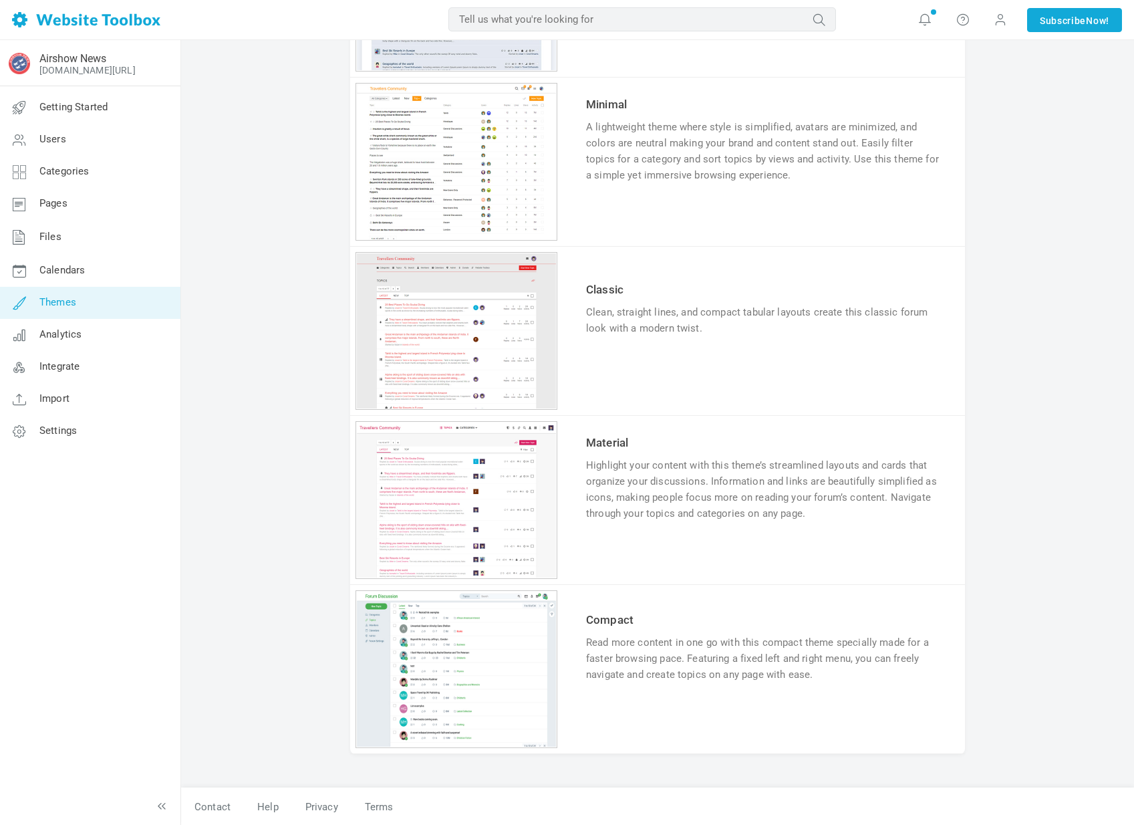
click at [697, 337] on td "Clean, straight lines, and compact tabular layouts create this classic forum lo…" at bounding box center [764, 320] width 362 height 39
click at [655, 367] on link "Try & Customize" at bounding box center [635, 369] width 98 height 21
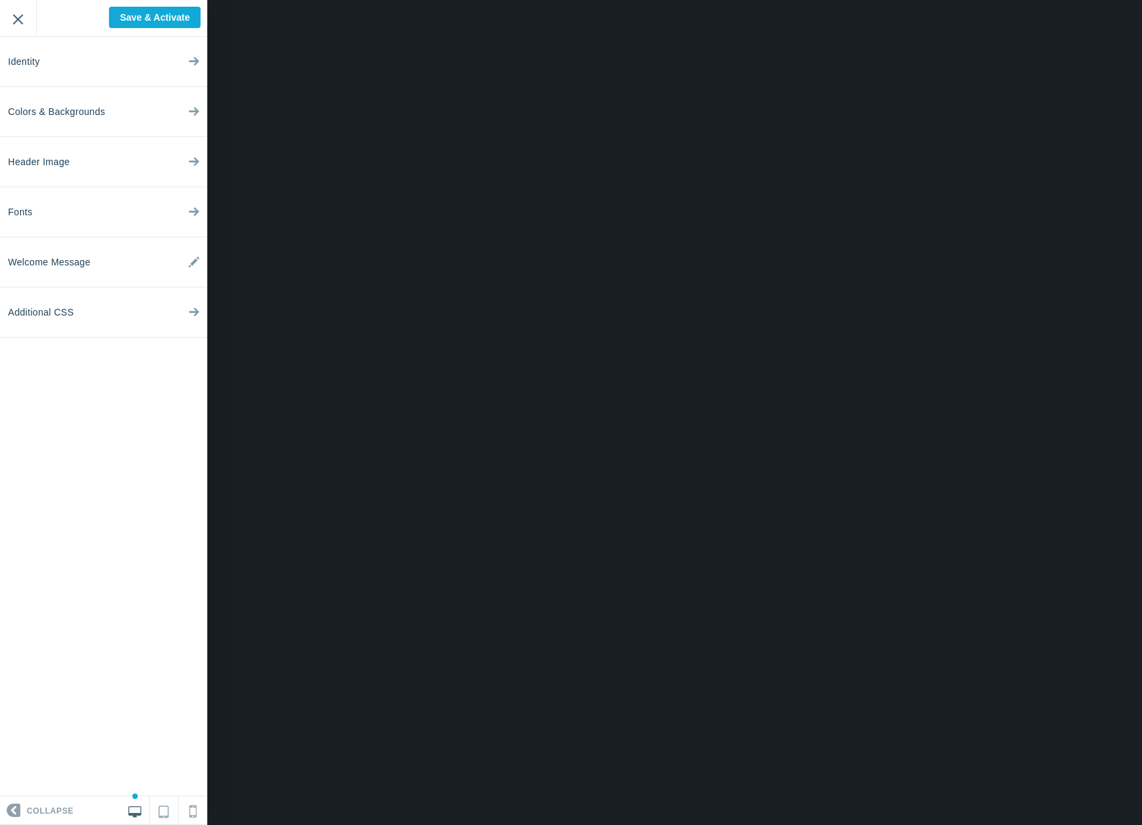
click at [6, 19] on input "Exit" at bounding box center [18, 18] width 36 height 37
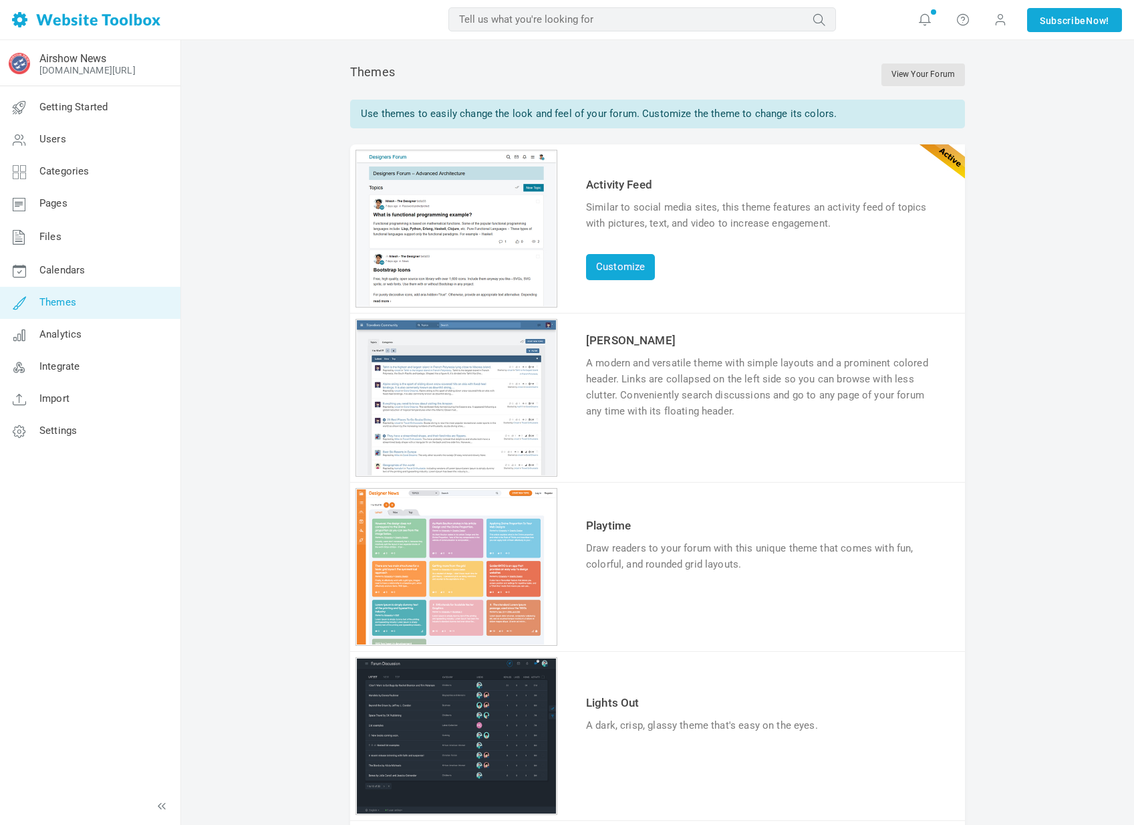
click at [612, 441] on td "Try & Customize" at bounding box center [764, 444] width 362 height 44
click at [610, 445] on link "Try & Customize" at bounding box center [635, 452] width 98 height 21
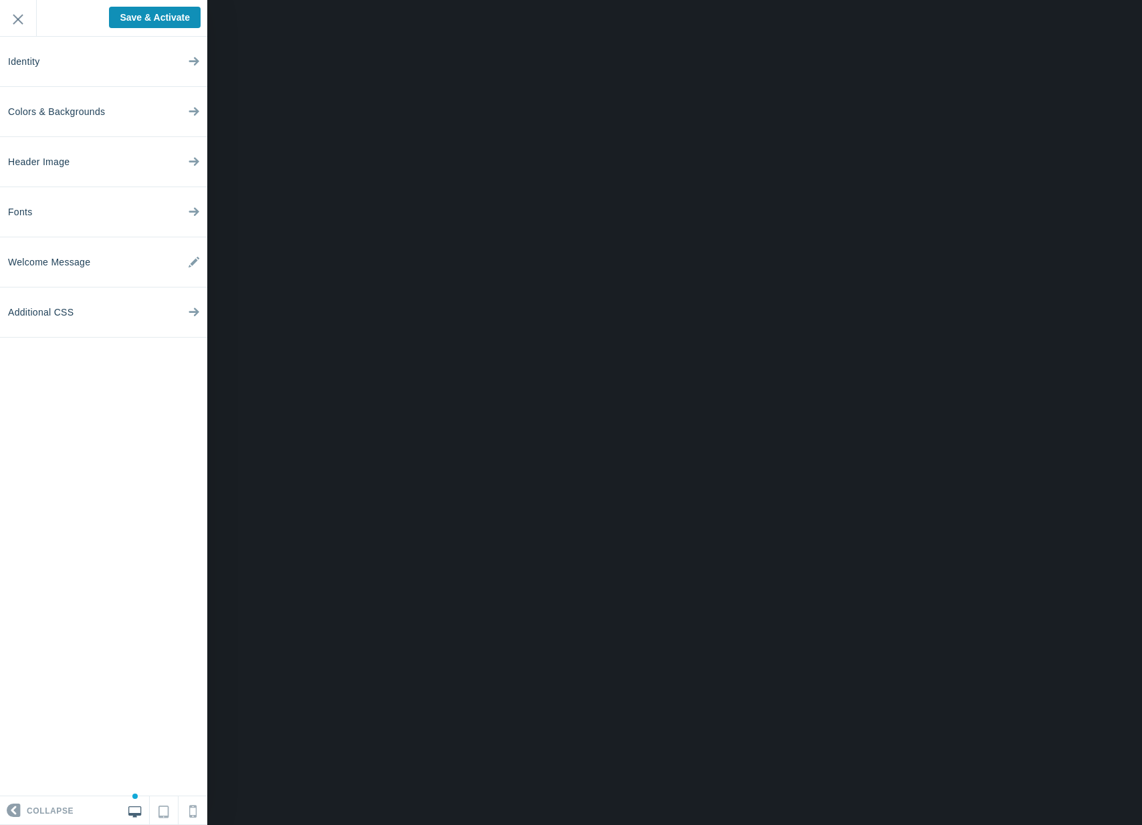
click at [193, 22] on input "Save & Activate" at bounding box center [155, 17] width 92 height 21
type input "Saving..."
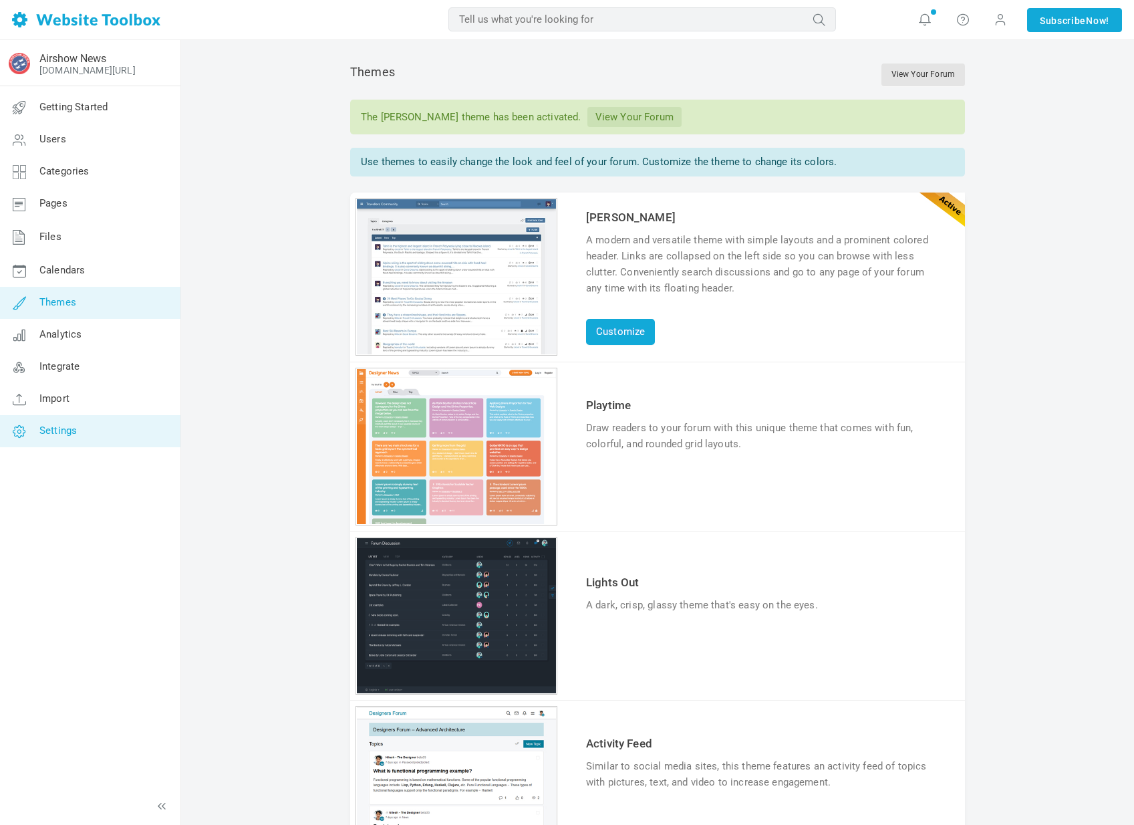
click at [70, 424] on span "Settings" at bounding box center [57, 430] width 37 height 12
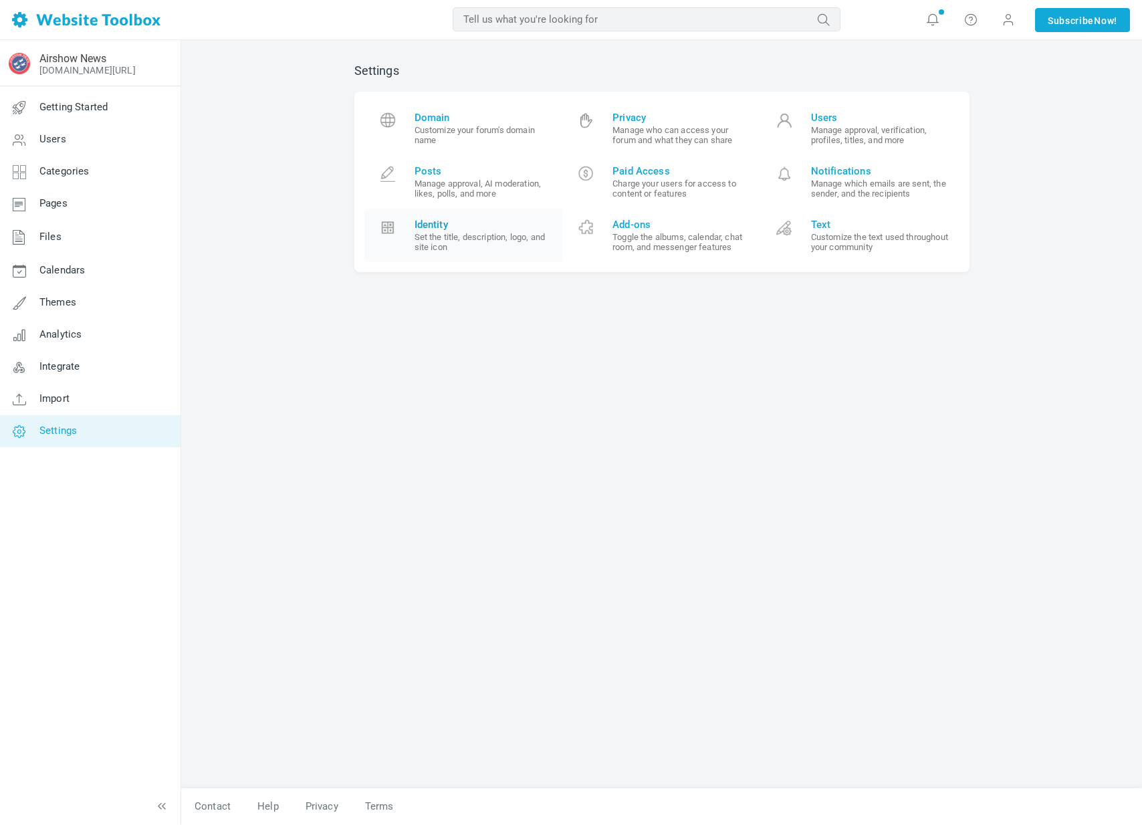
click at [458, 253] on link "Identity Set the title, description, logo, and site icon" at bounding box center [463, 235] width 199 height 53
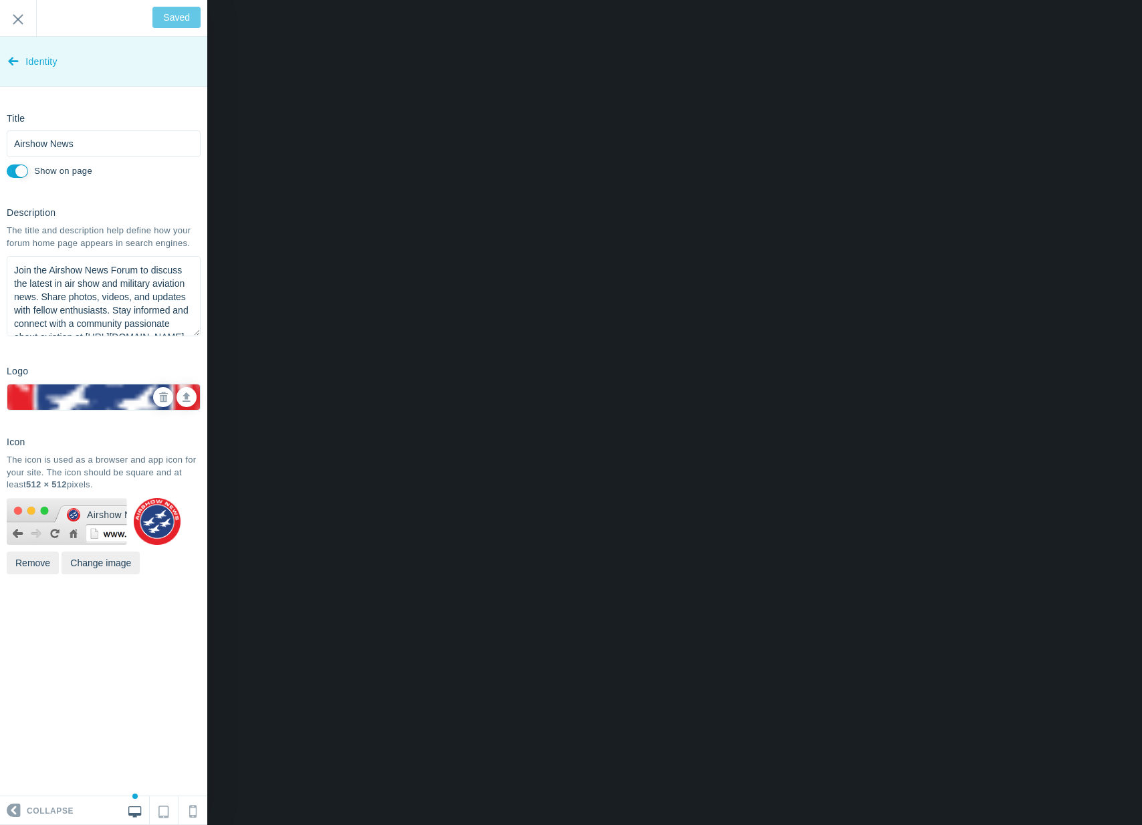
click at [40, 70] on span "Identity" at bounding box center [41, 62] width 32 height 50
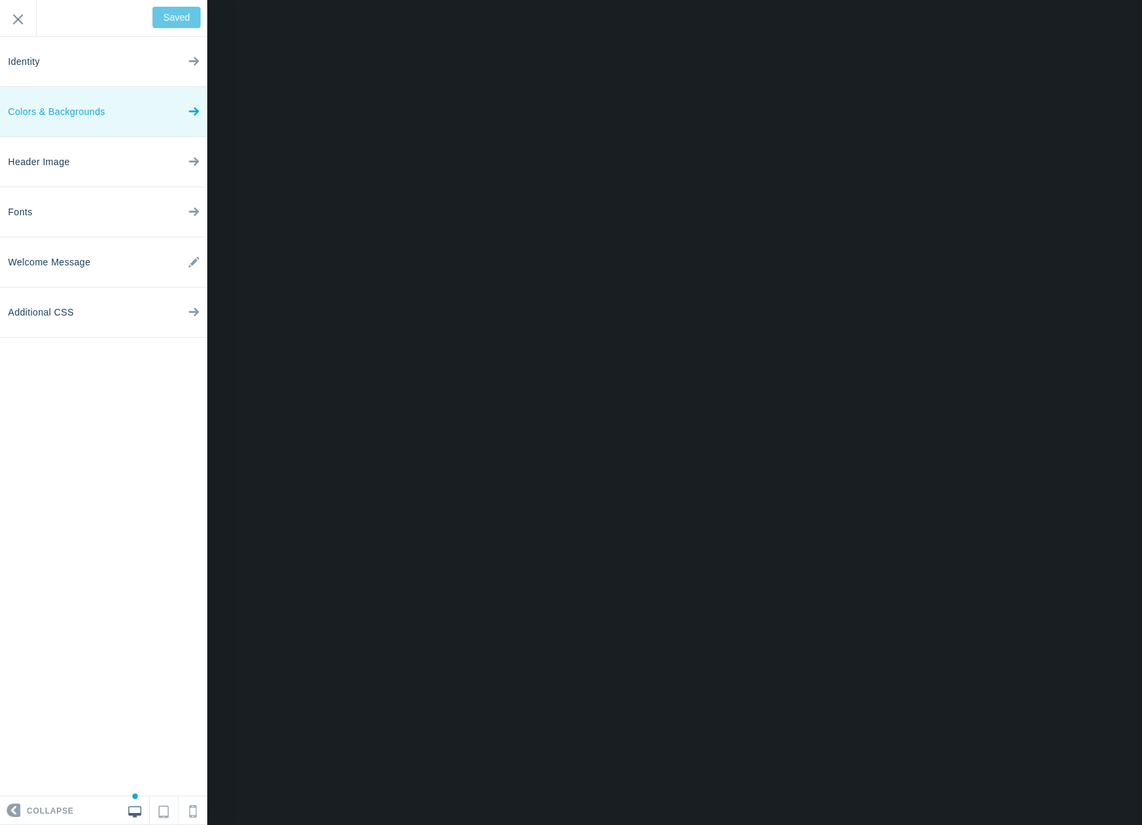
click at [81, 126] on span "Colors & Backgrounds" at bounding box center [56, 112] width 97 height 50
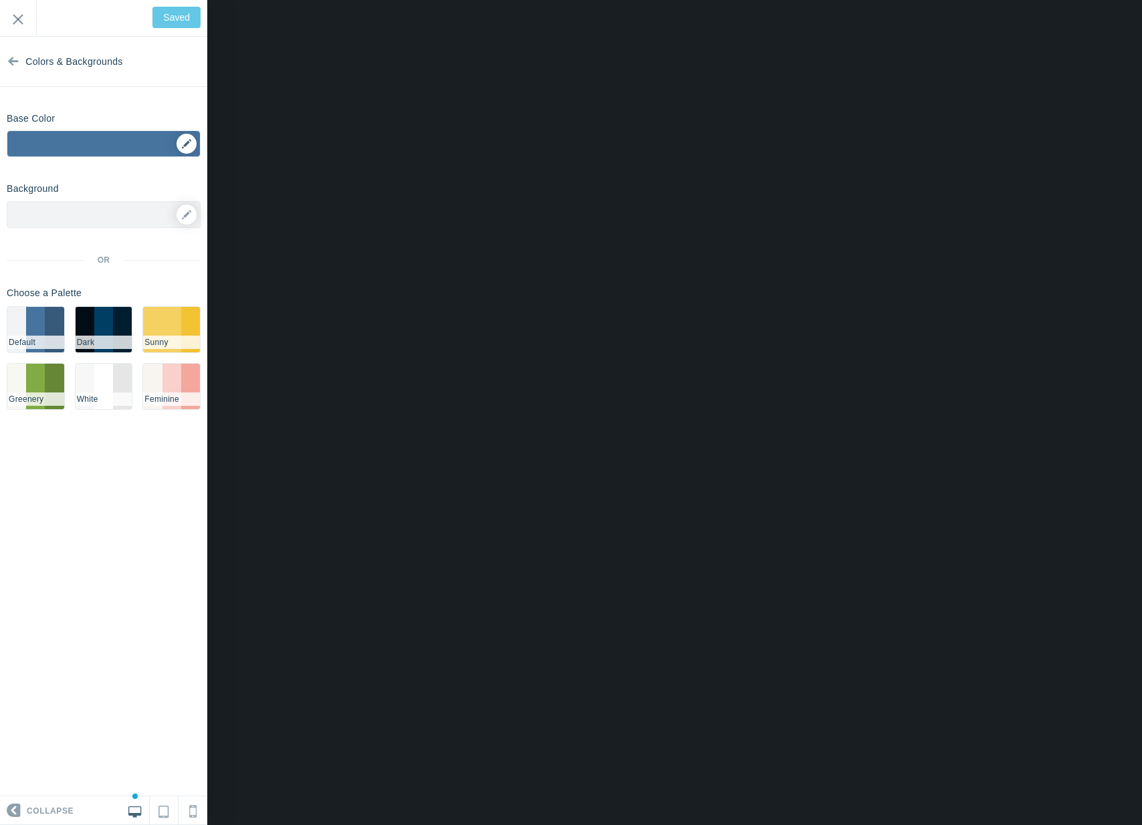
click at [189, 153] on div "▼" at bounding box center [103, 147] width 193 height 33
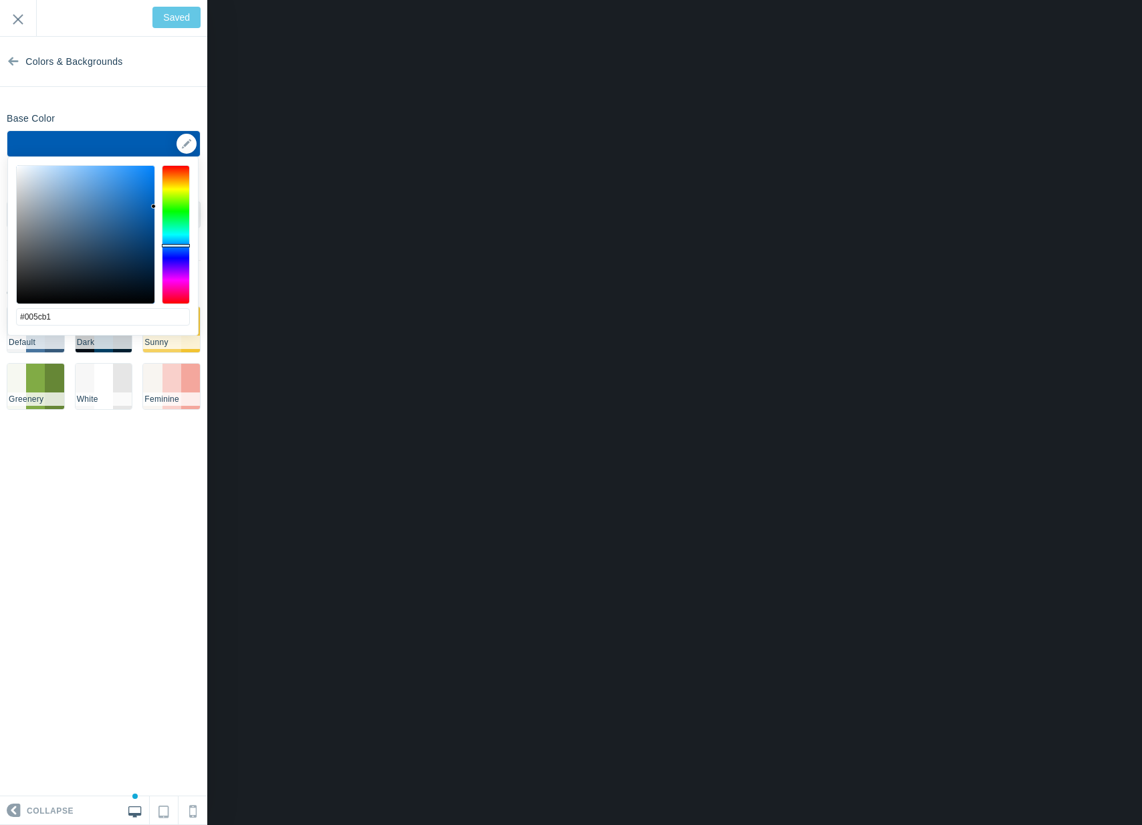
type input "#005bb0"
drag, startPoint x: 147, startPoint y: 205, endPoint x: 172, endPoint y: 208, distance: 25.6
click at [172, 208] on div at bounding box center [103, 234] width 174 height 139
type input "Save"
click at [152, 219] on div at bounding box center [86, 235] width 138 height 138
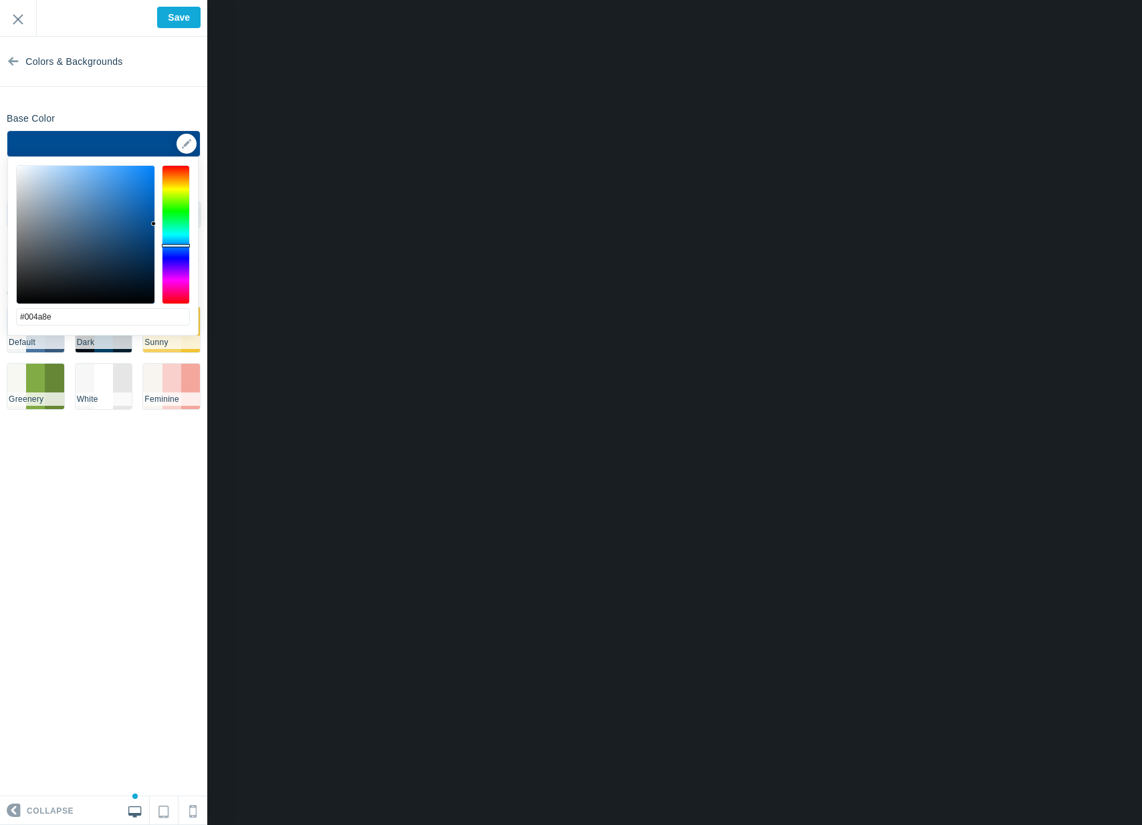
type input "#00498d"
drag, startPoint x: 150, startPoint y: 220, endPoint x: 155, endPoint y: 227, distance: 8.2
click at [155, 227] on div at bounding box center [153, 226] width 5 height 5
click at [163, 7] on input "Save" at bounding box center [178, 17] width 43 height 21
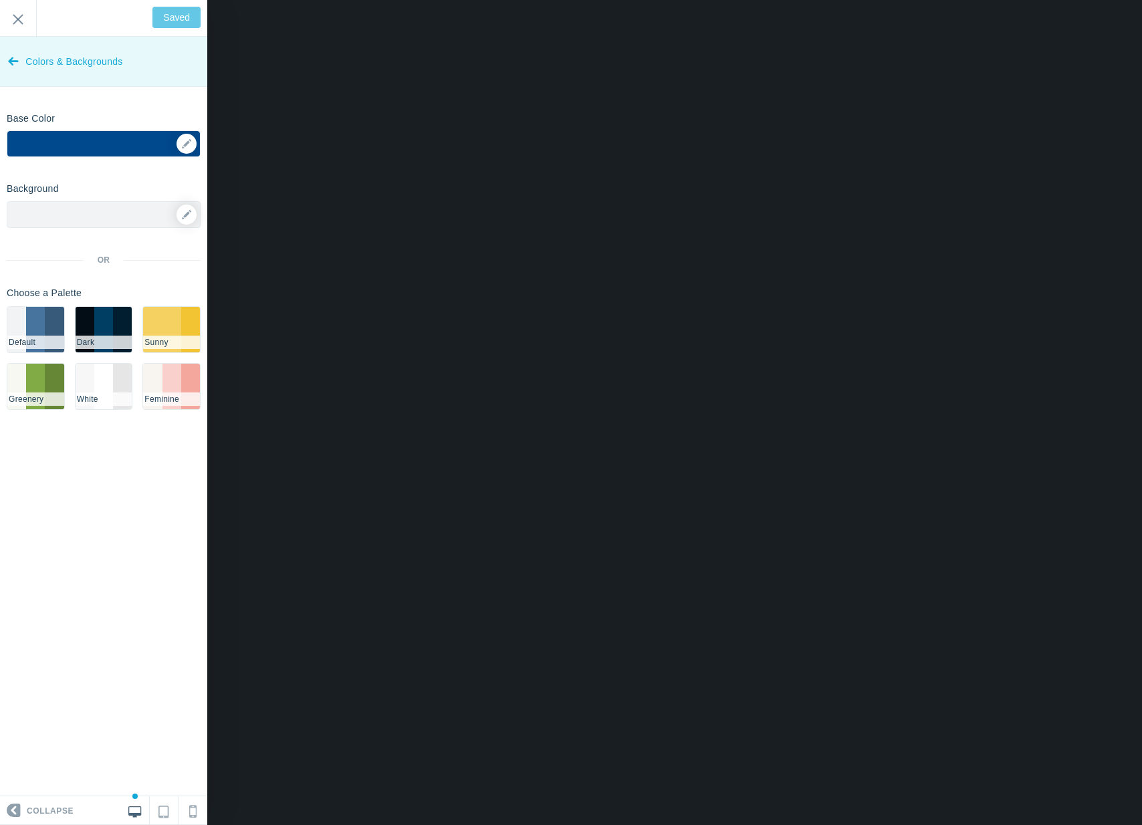
click at [28, 70] on span "Colors & Backgrounds" at bounding box center [73, 62] width 97 height 50
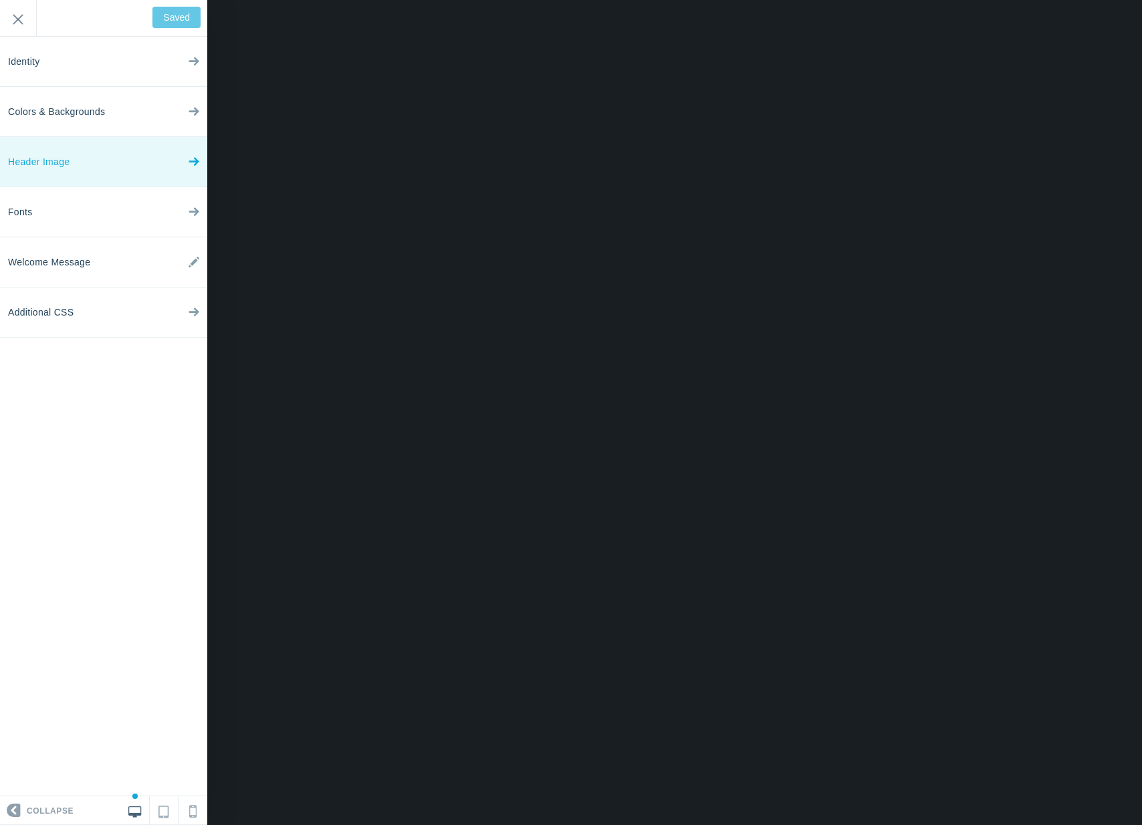
click at [49, 152] on span "Header Image" at bounding box center [38, 162] width 61 height 50
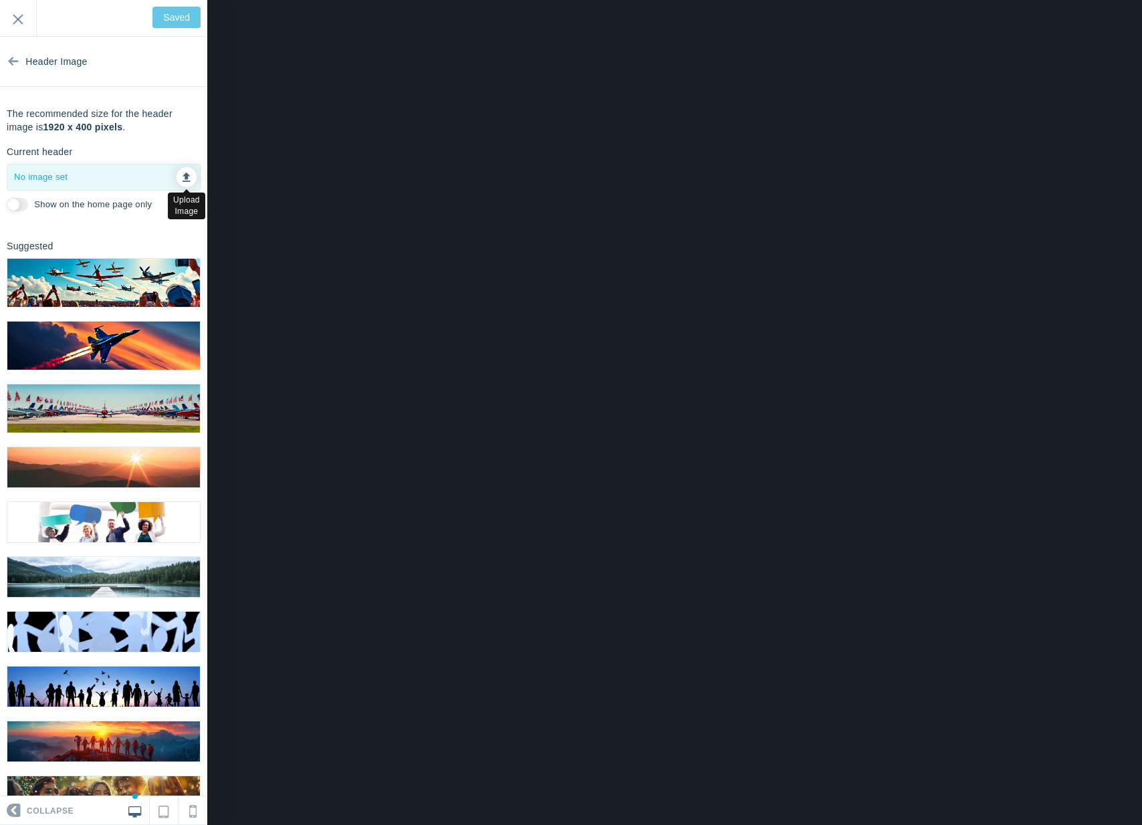
click at [184, 174] on link at bounding box center [186, 177] width 20 height 20
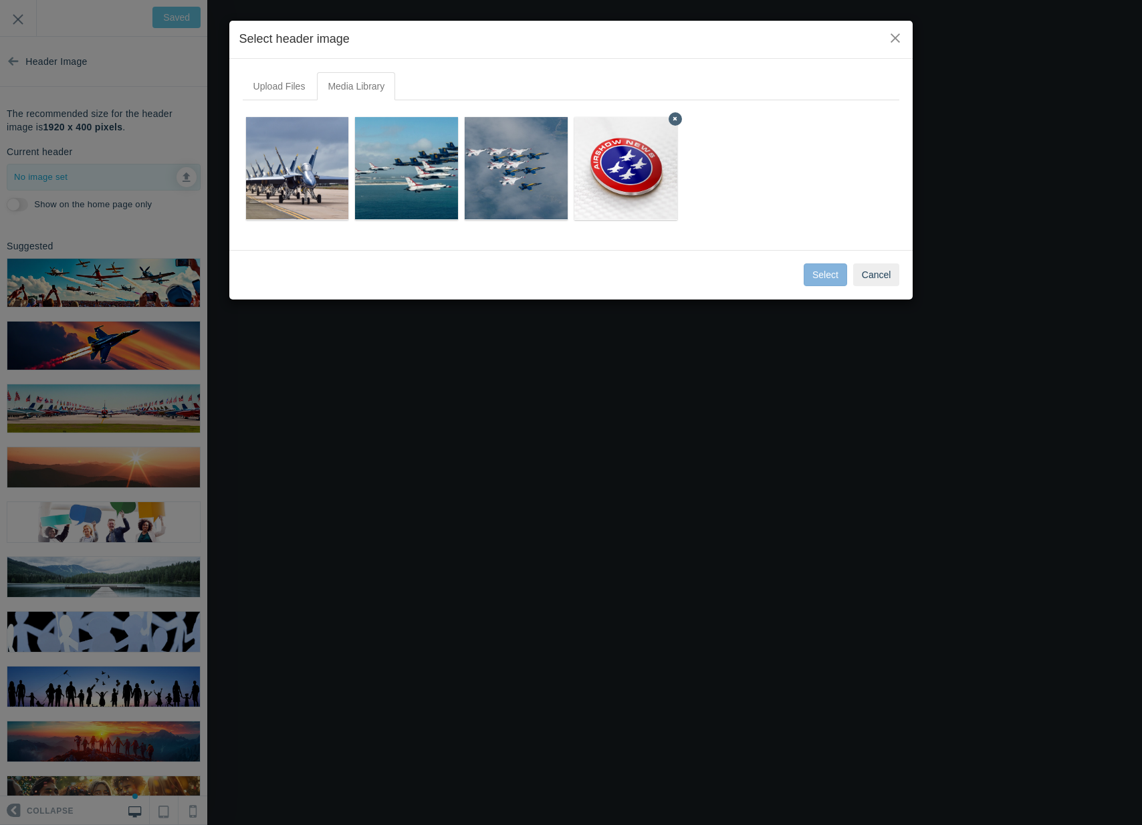
click at [652, 183] on img at bounding box center [625, 168] width 299 height 103
click at [833, 279] on button "Select" at bounding box center [824, 274] width 43 height 23
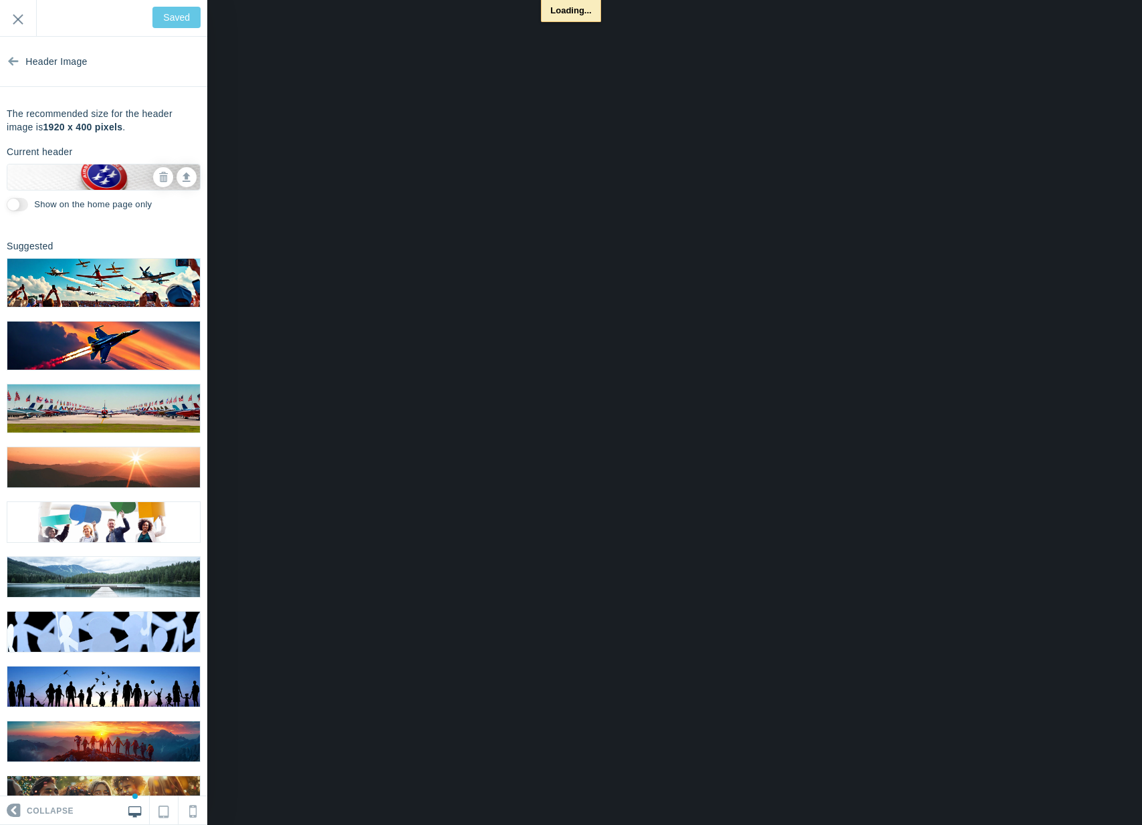
type input "Save"
click at [23, 203] on input "Show on the home page only" at bounding box center [17, 204] width 21 height 13
checkbox input "true"
click at [166, 13] on input "Save" at bounding box center [178, 17] width 43 height 21
type input "Saved"
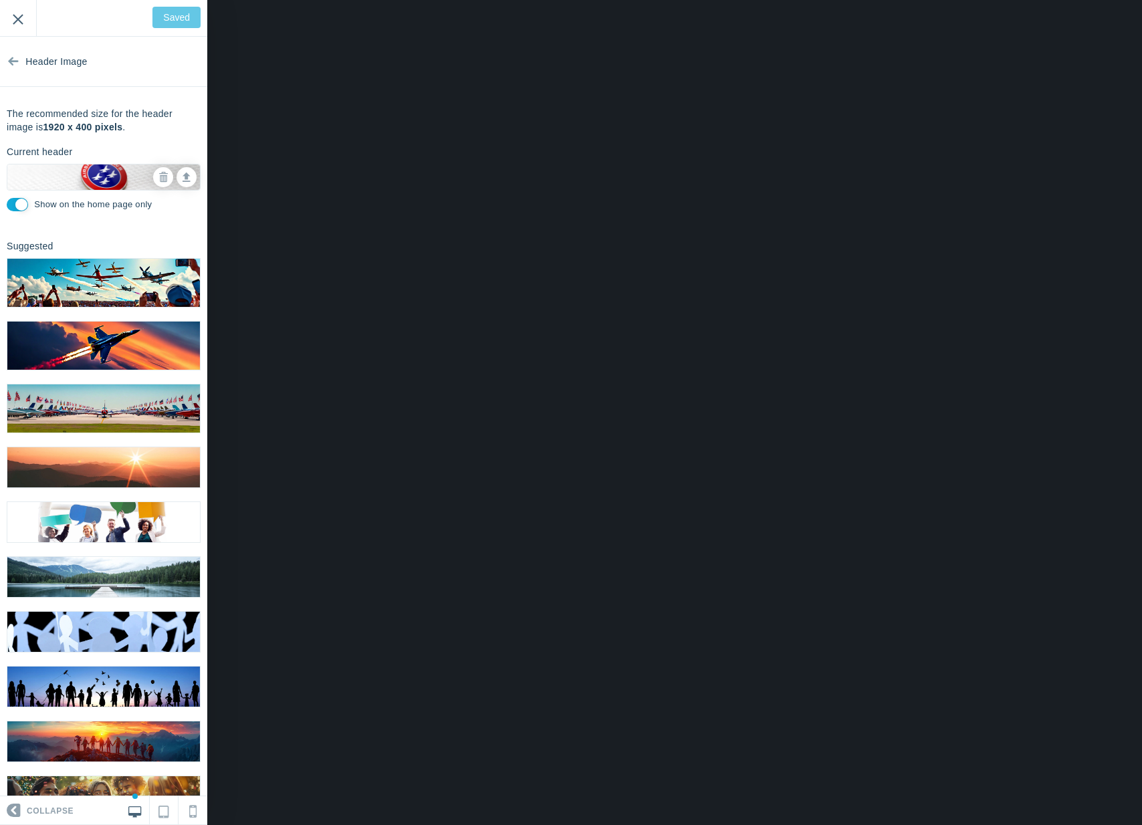
click at [24, 28] on input "Exit" at bounding box center [18, 18] width 36 height 37
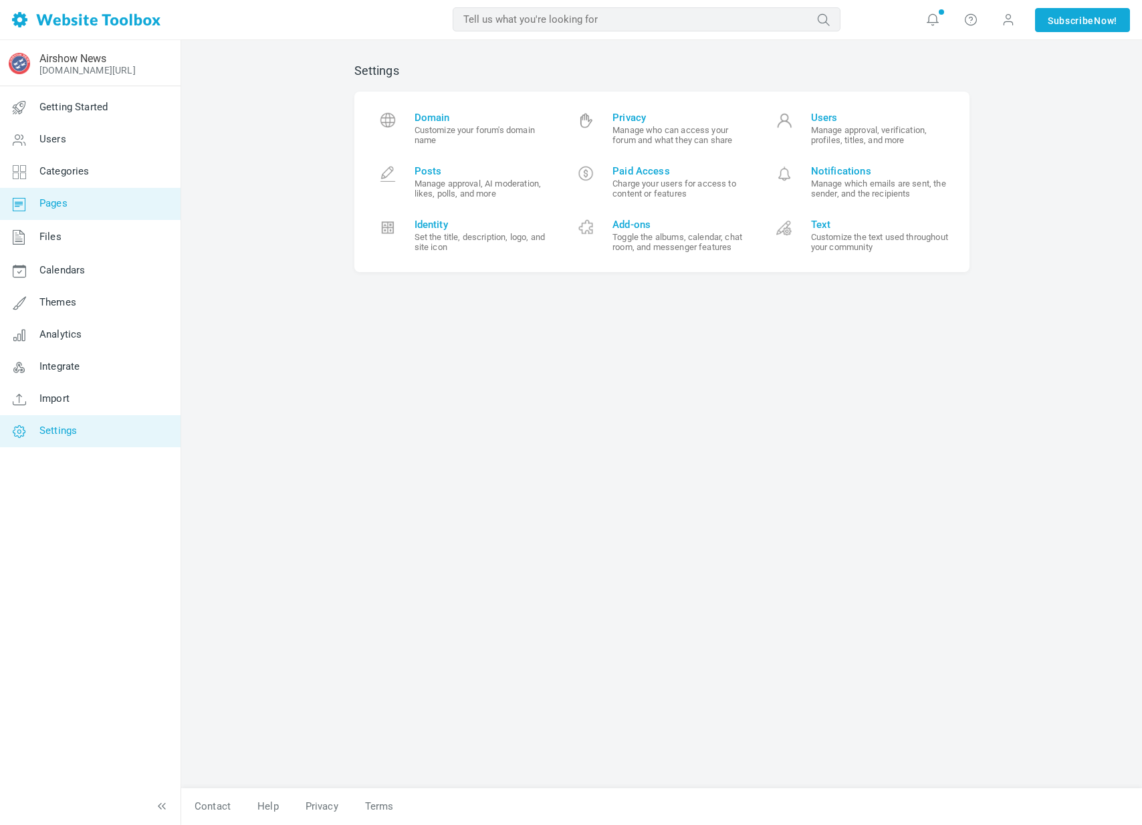
click at [104, 202] on link "Pages" at bounding box center [89, 204] width 181 height 32
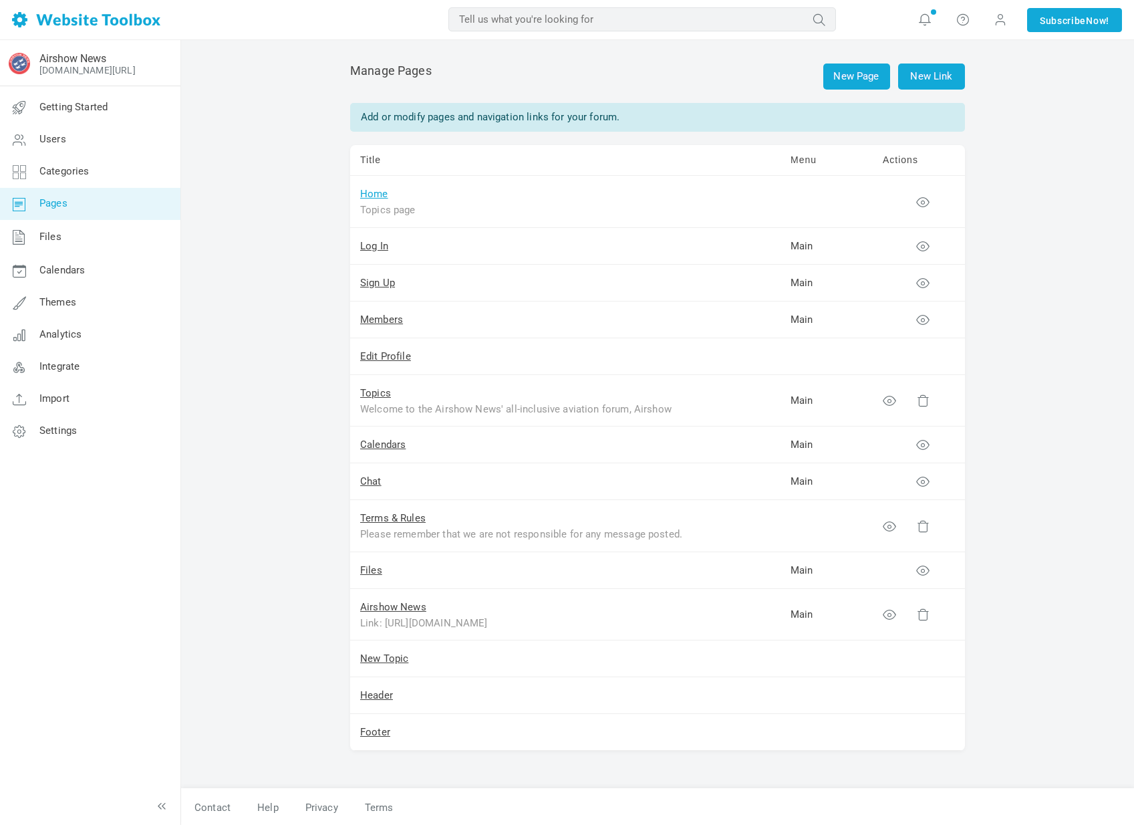
click at [366, 197] on link "Home" at bounding box center [374, 194] width 28 height 12
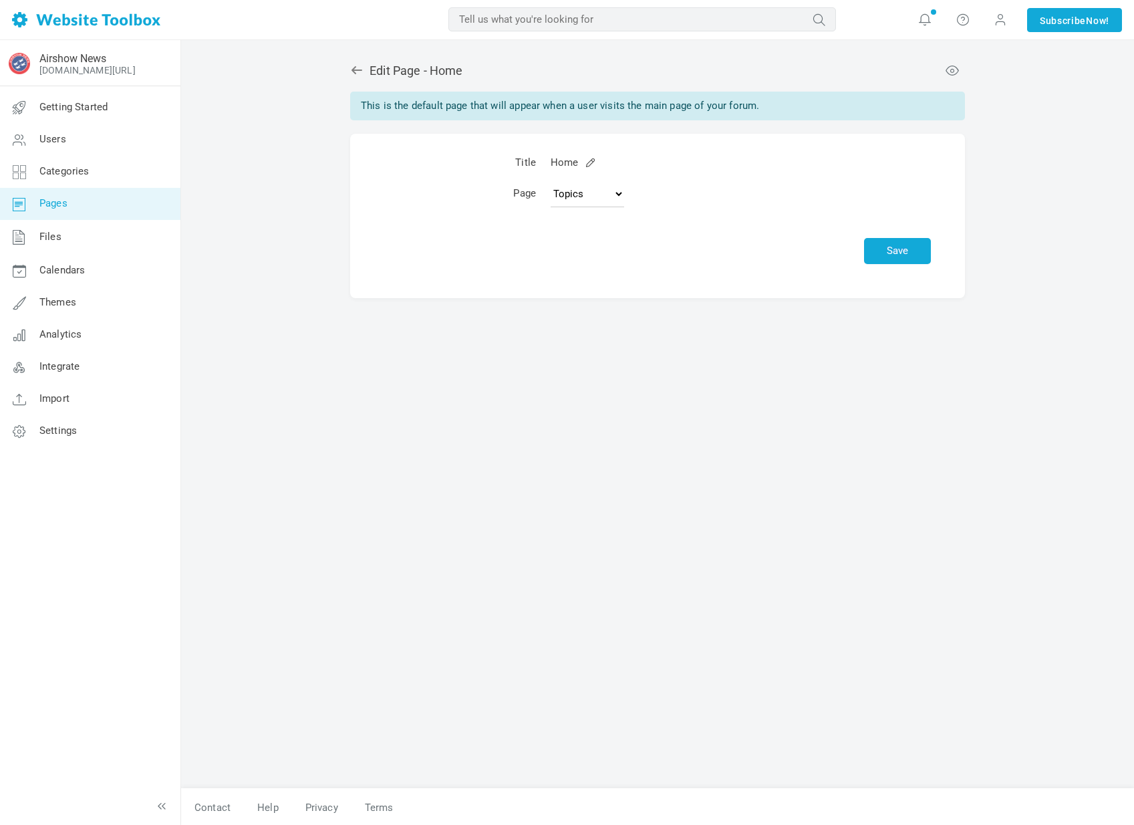
scroll to position [180, 0]
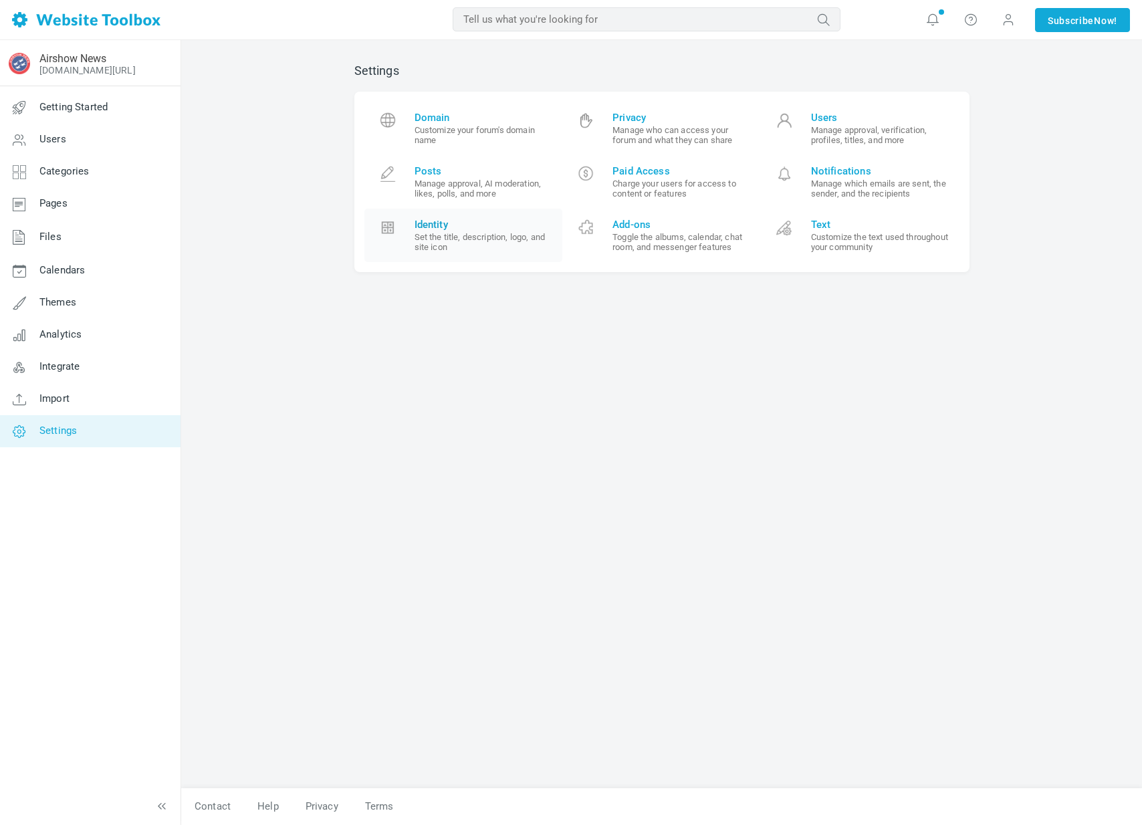
click at [439, 247] on small "Set the title, description, logo, and site icon" at bounding box center [483, 242] width 138 height 20
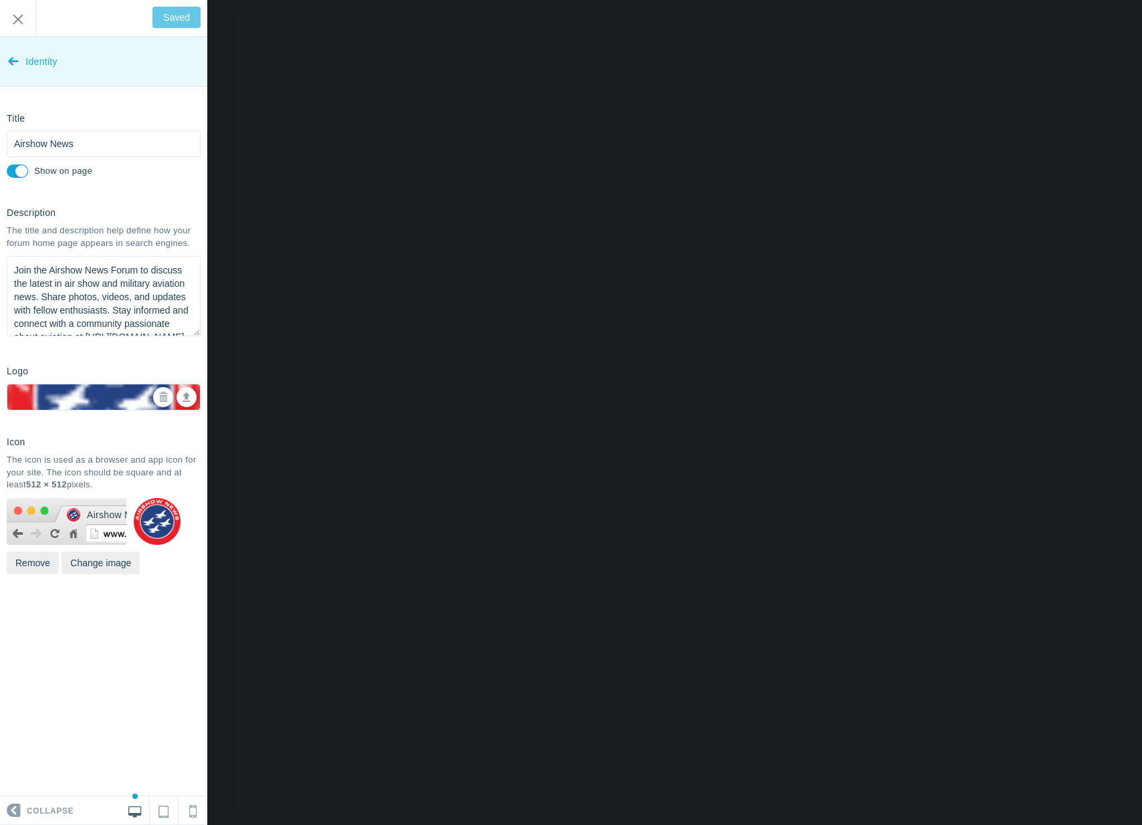
click at [23, 70] on link "Identity" at bounding box center [103, 62] width 207 height 50
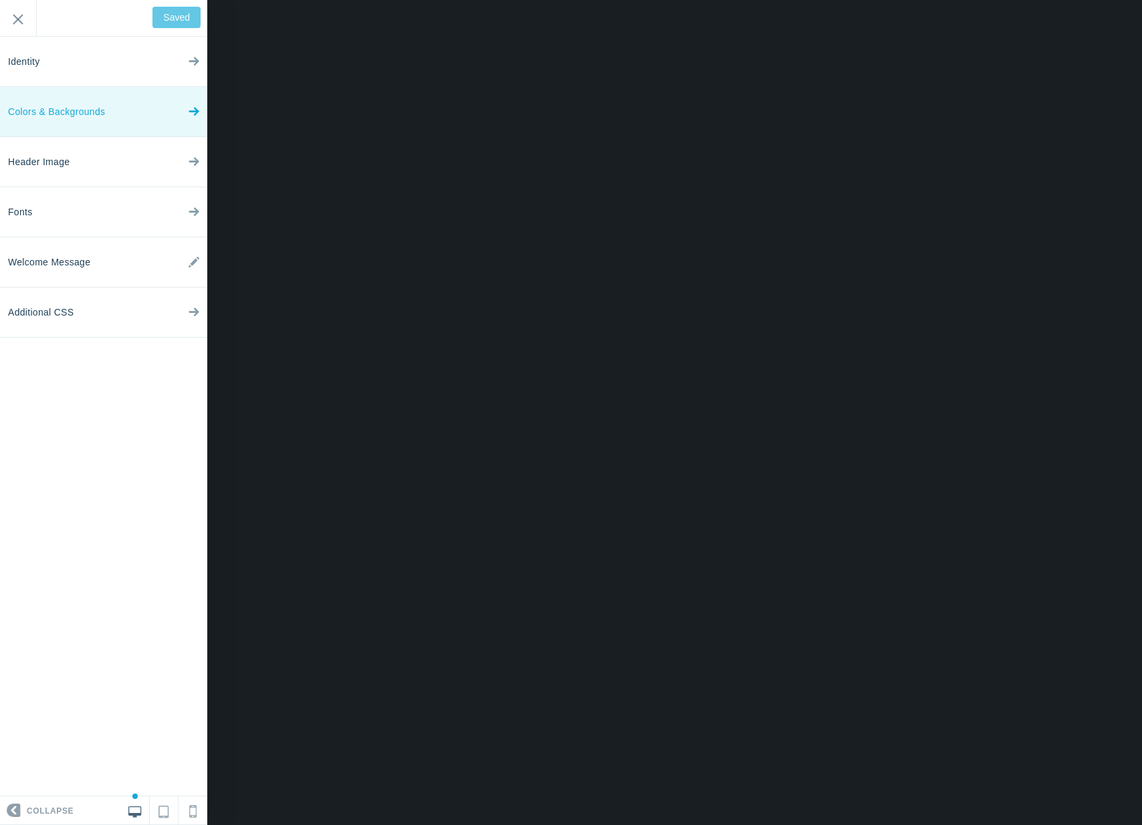
click at [86, 124] on span "Colors & Backgrounds" at bounding box center [56, 112] width 97 height 50
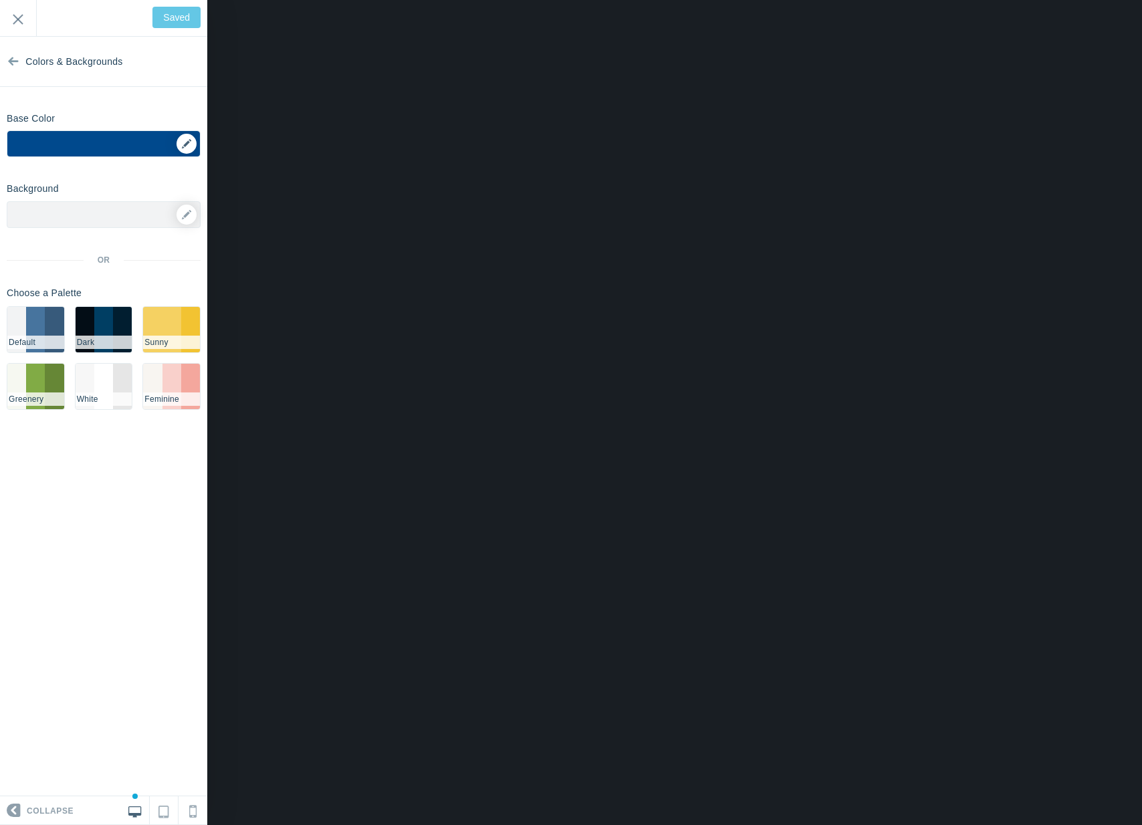
click at [182, 144] on div "▼" at bounding box center [103, 147] width 193 height 33
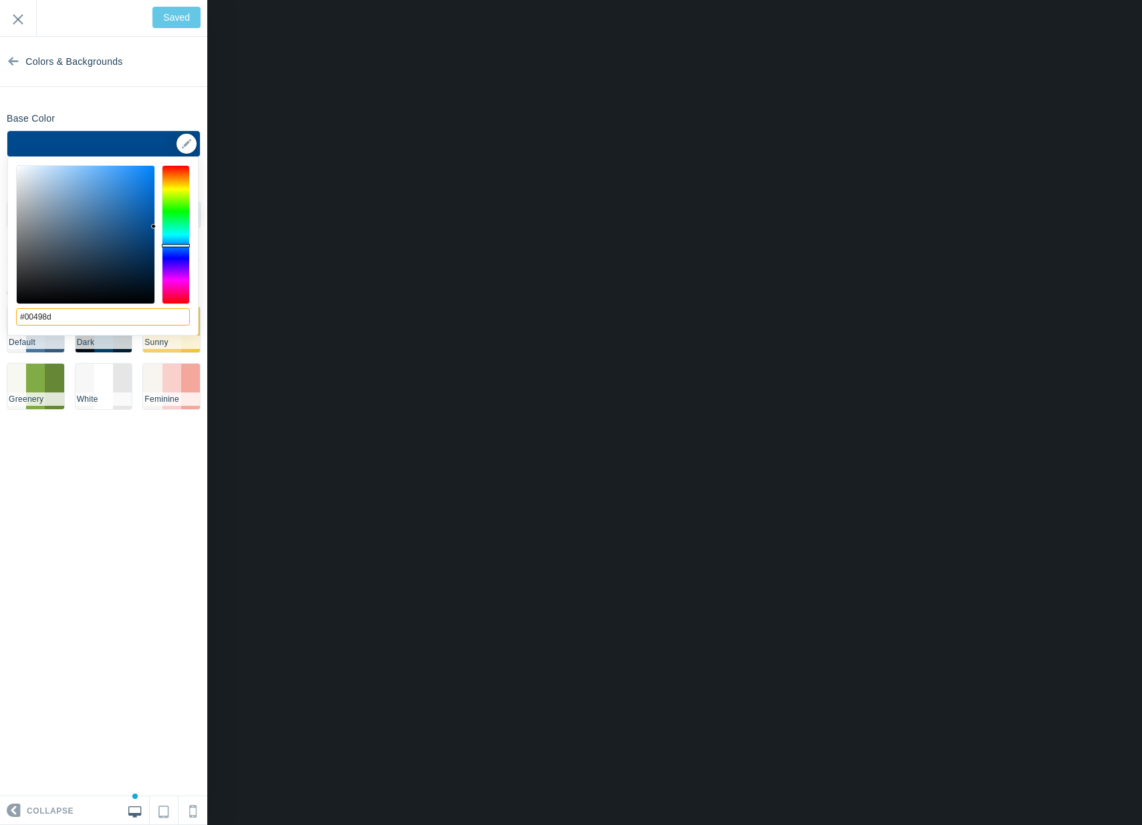
click at [82, 313] on input "#00498d" at bounding box center [103, 316] width 174 height 17
click at [9, 23] on input "Exit" at bounding box center [18, 18] width 36 height 37
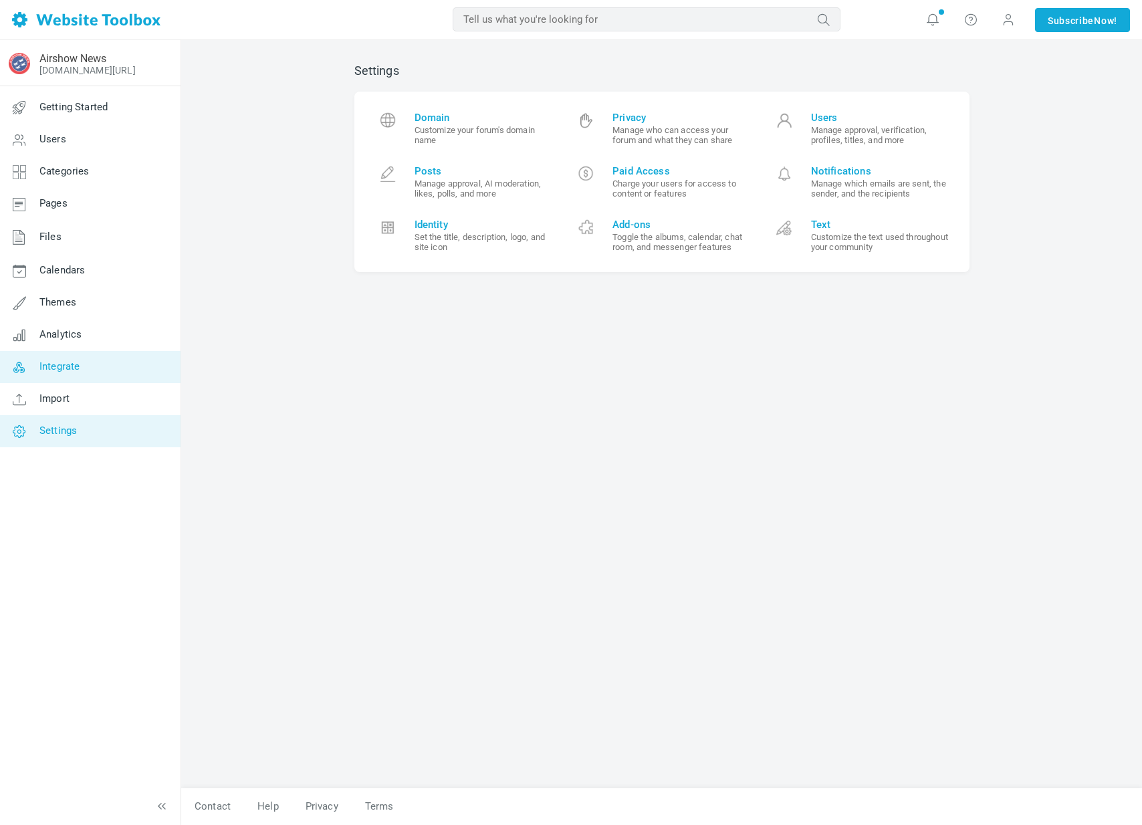
click at [68, 353] on link "Integrate" at bounding box center [89, 367] width 181 height 32
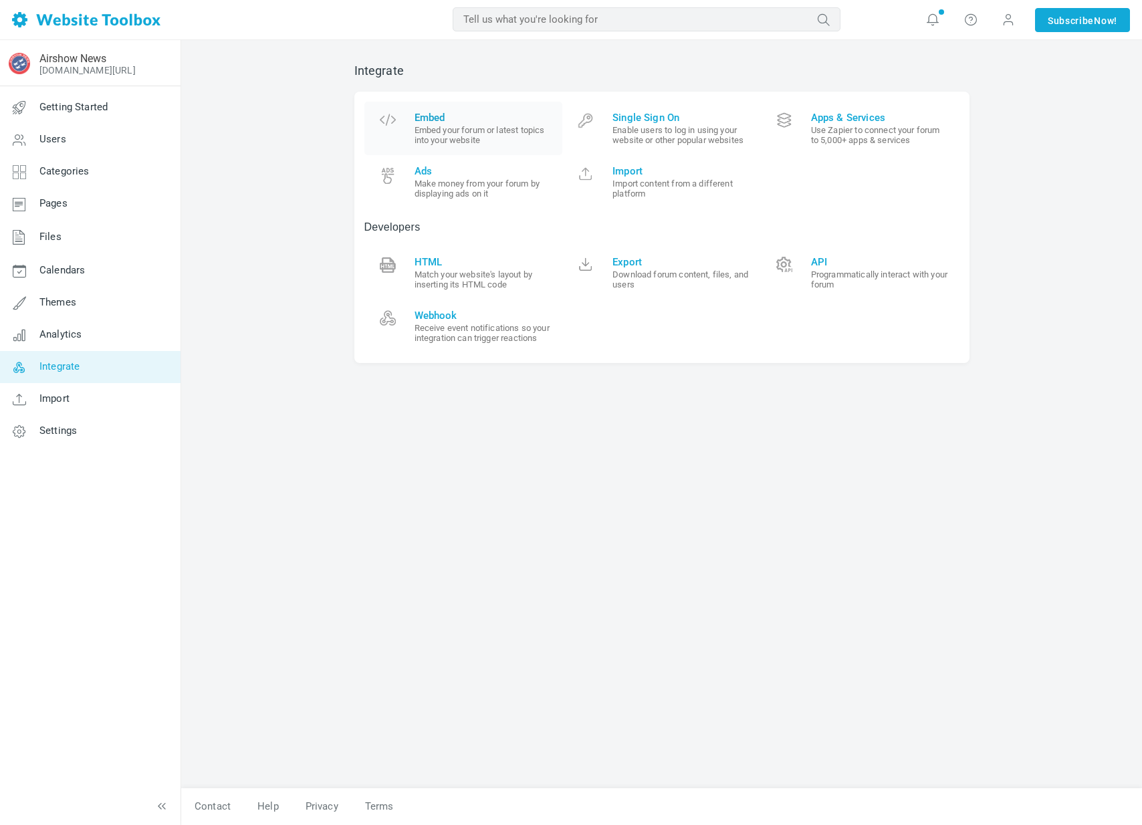
click at [517, 144] on link "Embed Embed your forum or latest topics into your website" at bounding box center [463, 128] width 199 height 53
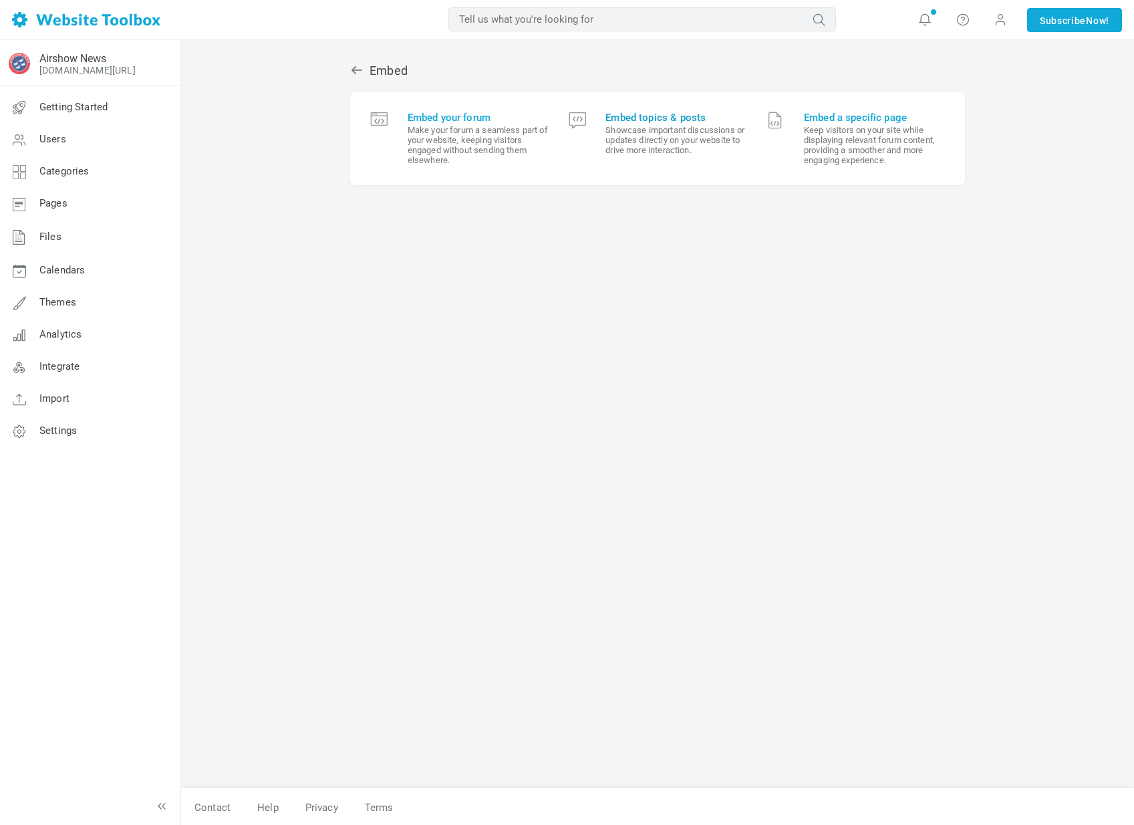
click at [630, 148] on small "Showcase important discussions or updates directly on your website to drive mor…" at bounding box center [676, 140] width 141 height 30
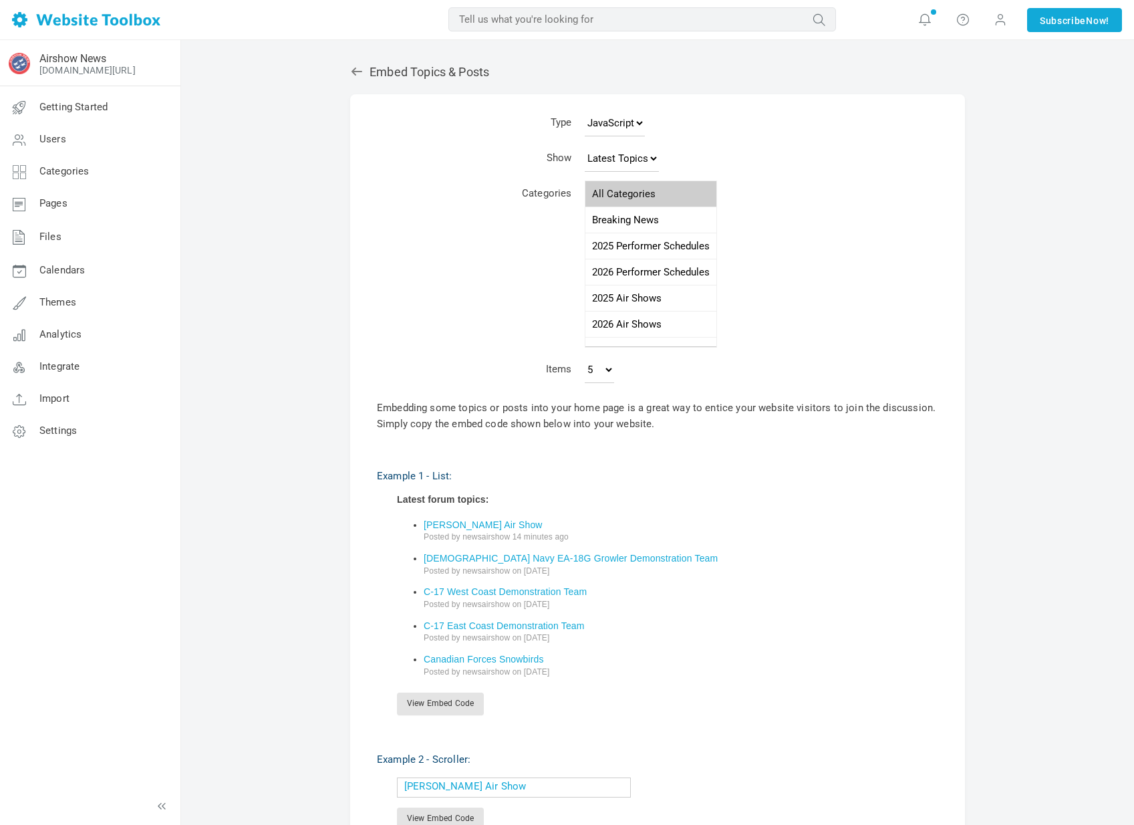
click at [615, 129] on td "JavaScript JSON RSS XML" at bounding box center [718, 125] width 280 height 35
select select "top"
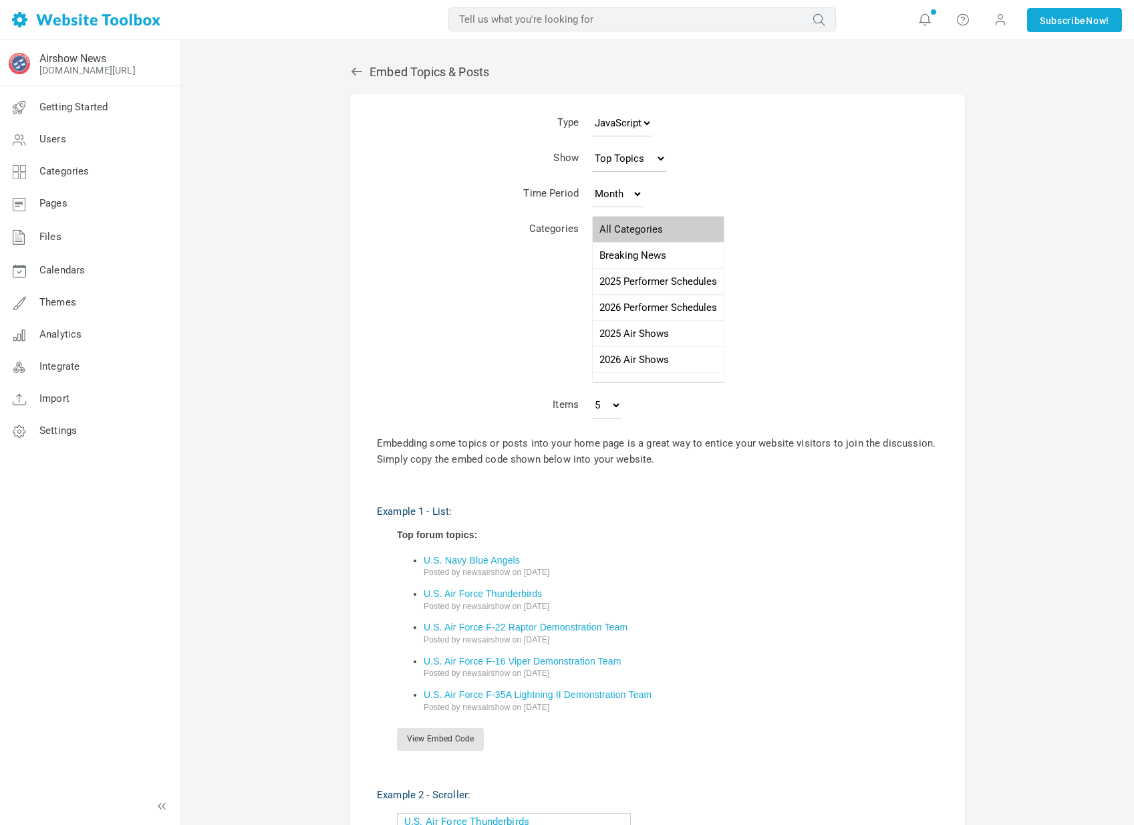
click at [348, 72] on div "Embed Topics & Posts Type JavaScript JSON RSS XML Show Latest Topics Top Topics…" at bounding box center [657, 572] width 635 height 1045
click at [354, 73] on icon at bounding box center [357, 72] width 11 height 8
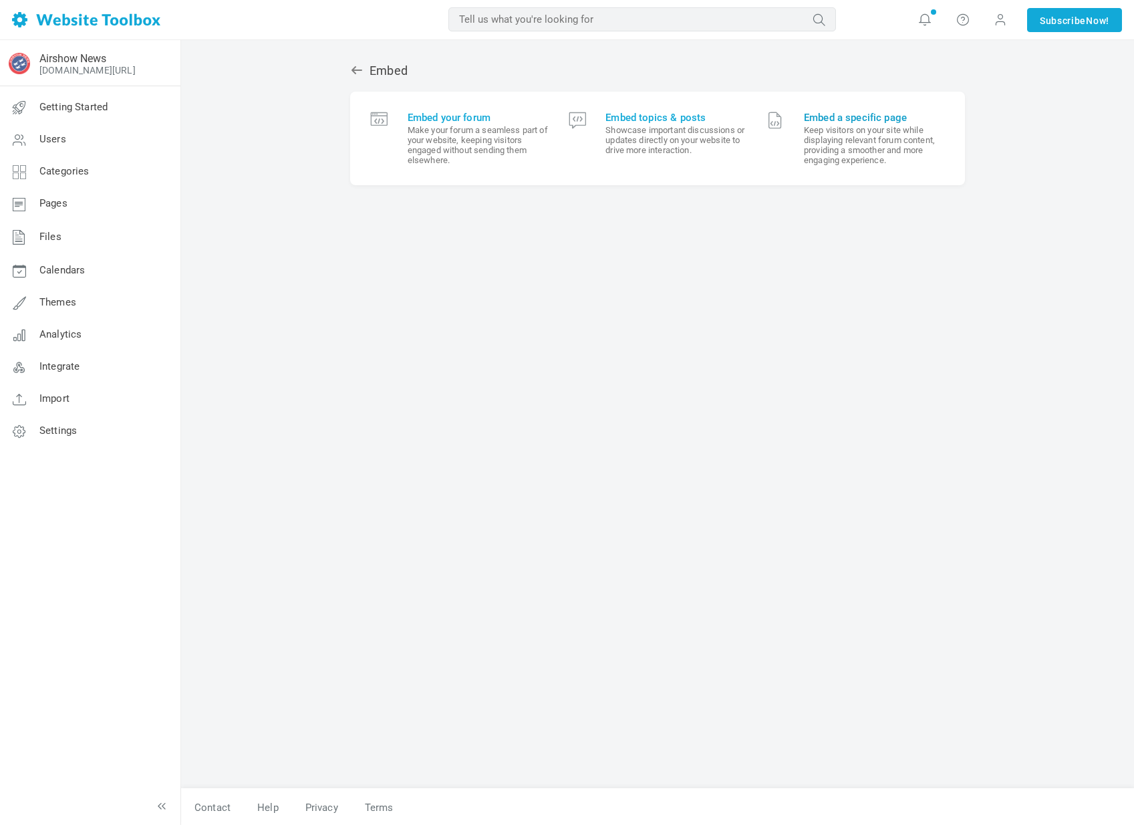
click at [862, 142] on small "Keep visitors on your site while displaying relevant forum content, providing a…" at bounding box center [874, 145] width 141 height 40
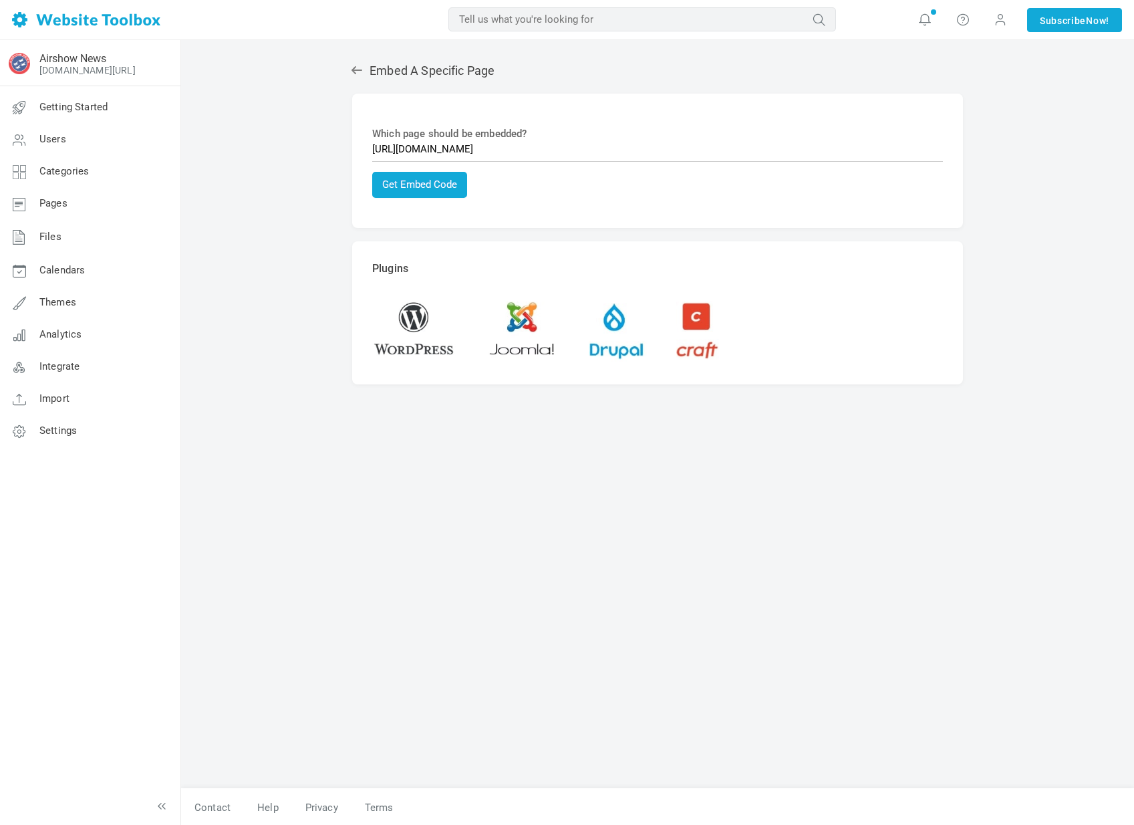
click at [358, 76] on icon at bounding box center [356, 70] width 13 height 13
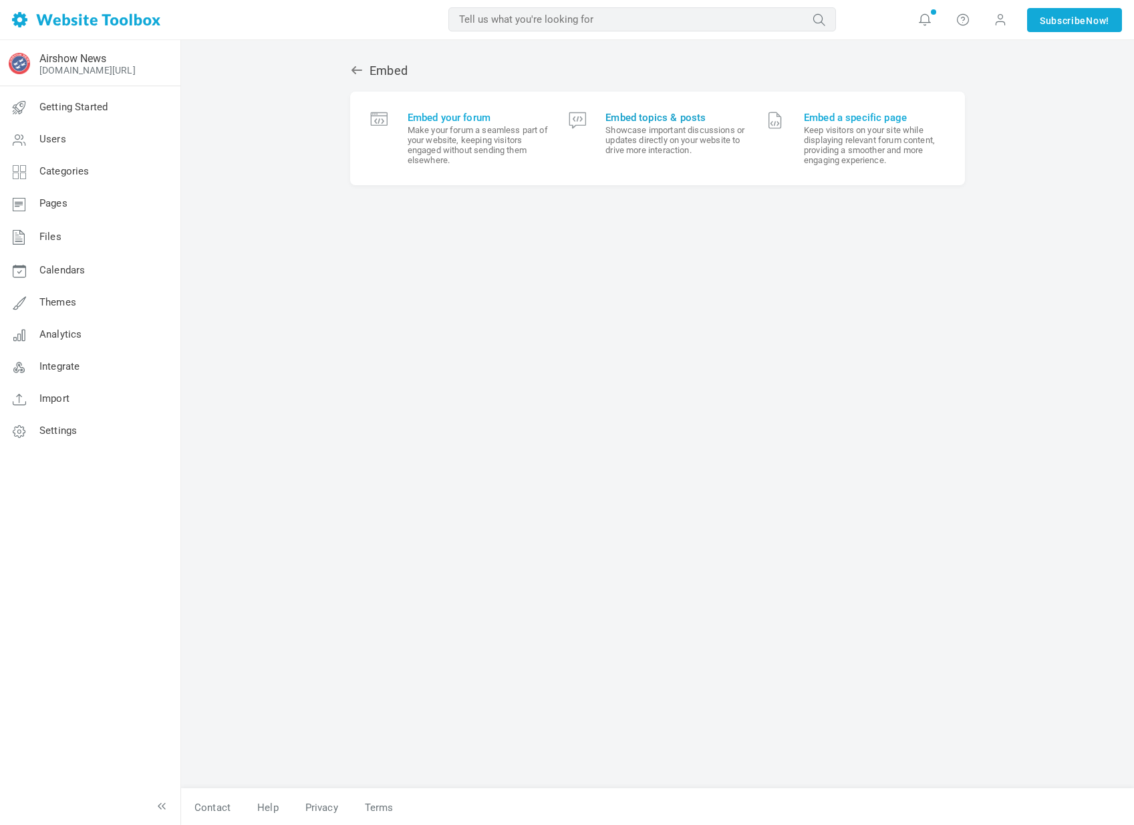
click at [634, 149] on small "Showcase important discussions or updates directly on your website to drive mor…" at bounding box center [676, 140] width 141 height 30
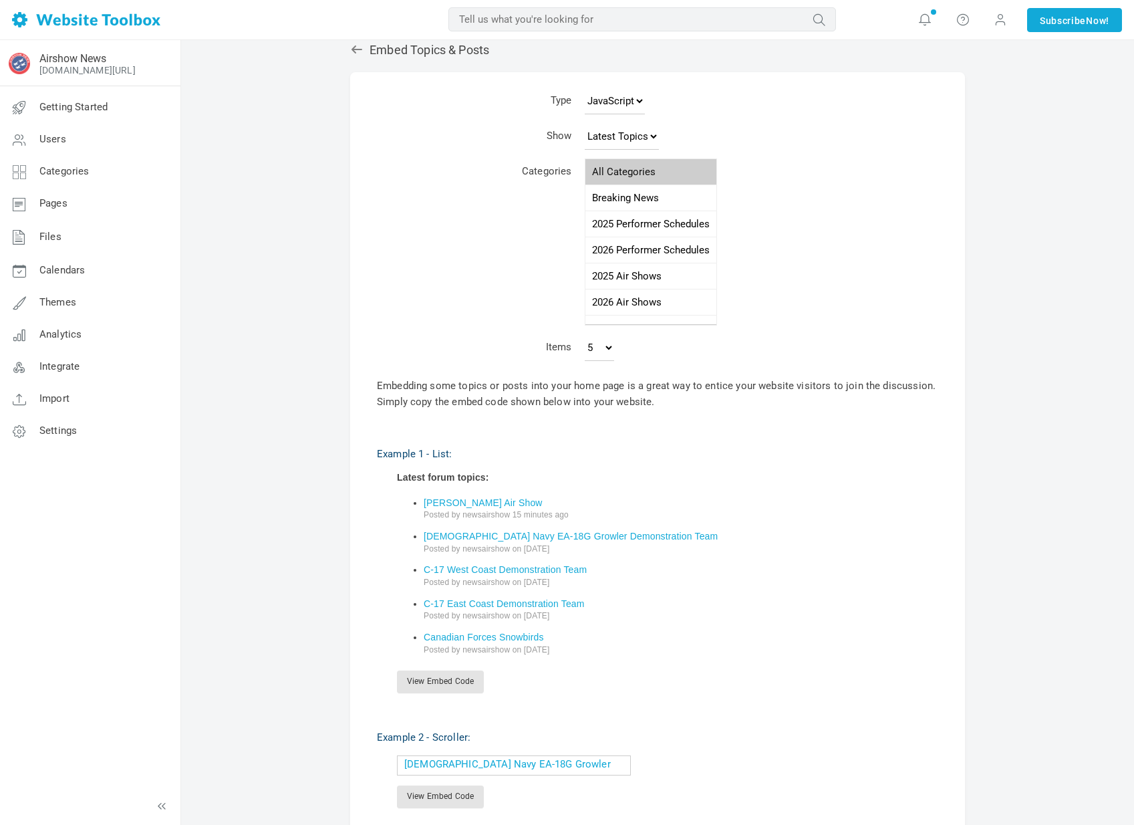
scroll to position [91, 0]
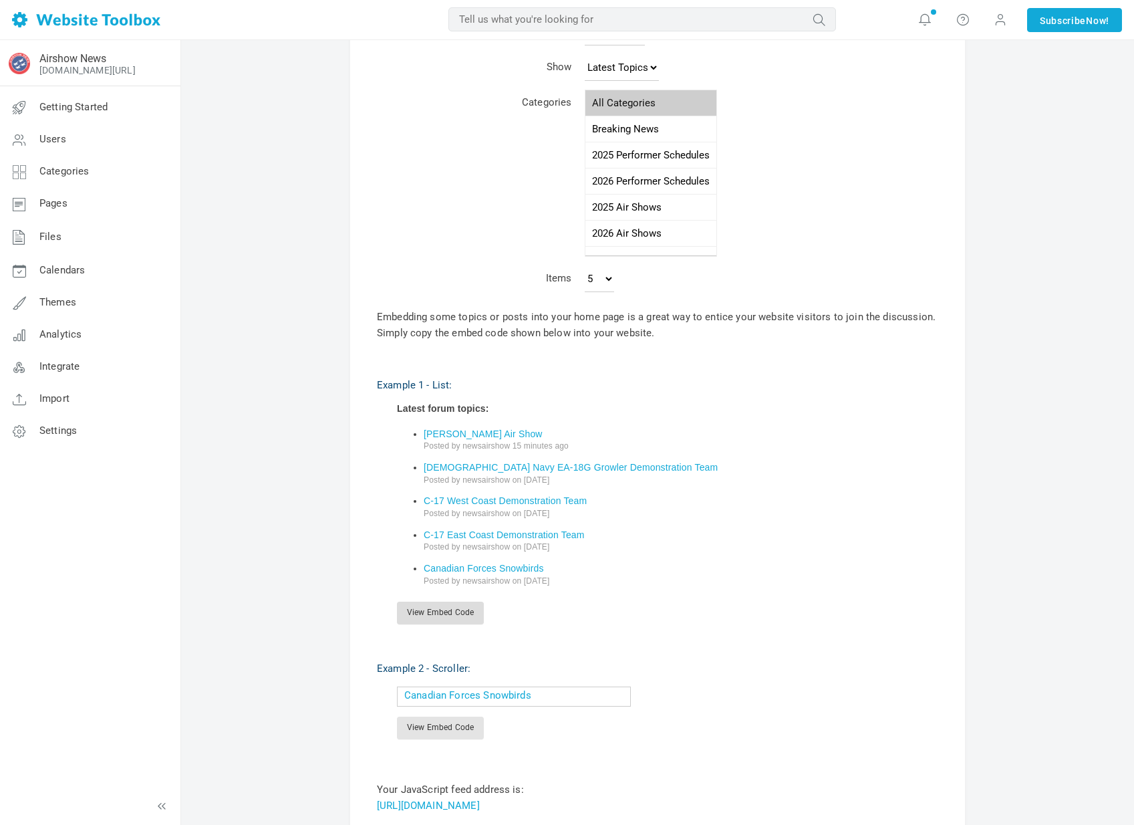
click at [467, 602] on link "View Embed Code" at bounding box center [440, 613] width 87 height 23
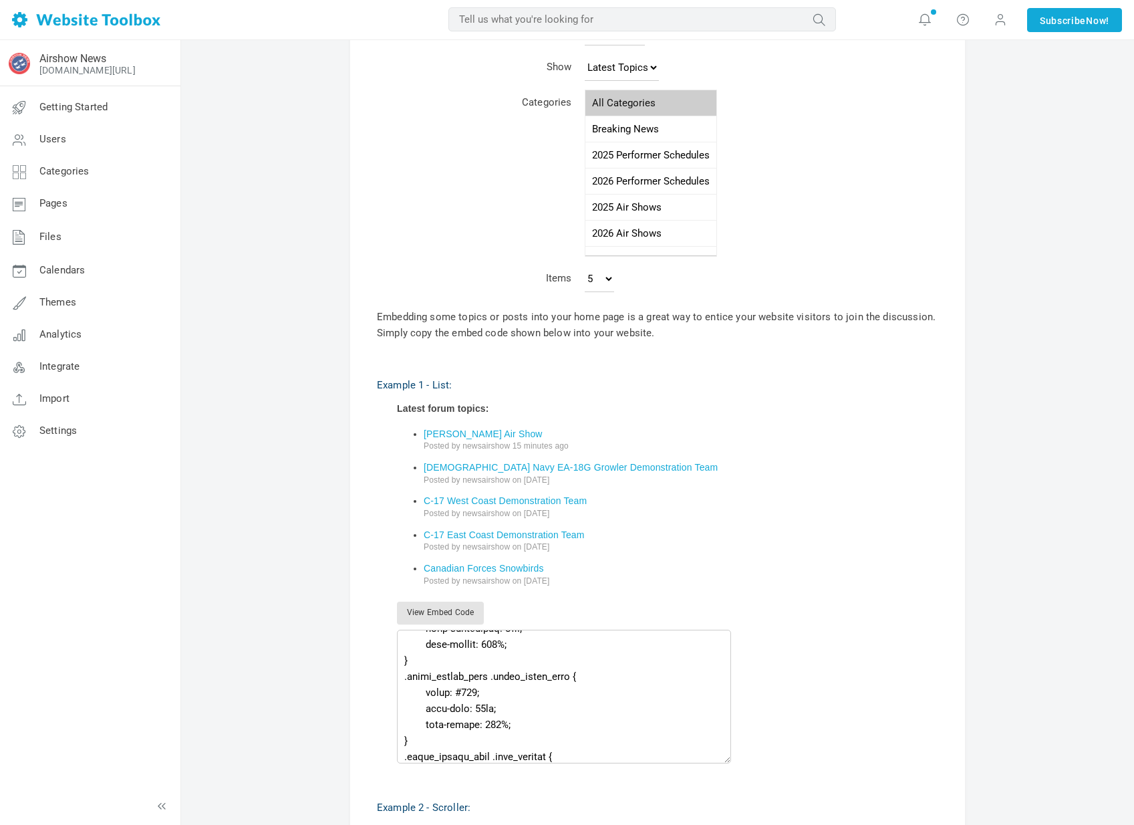
scroll to position [0, 0]
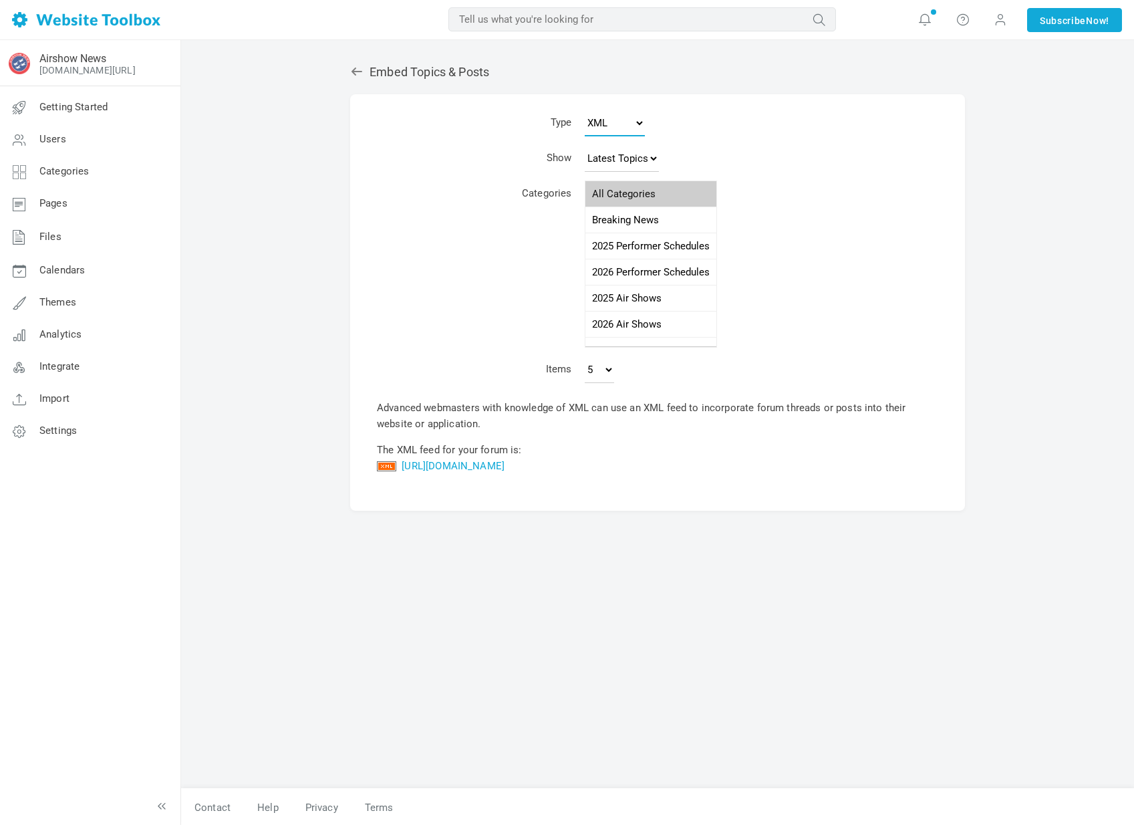
select select "js"
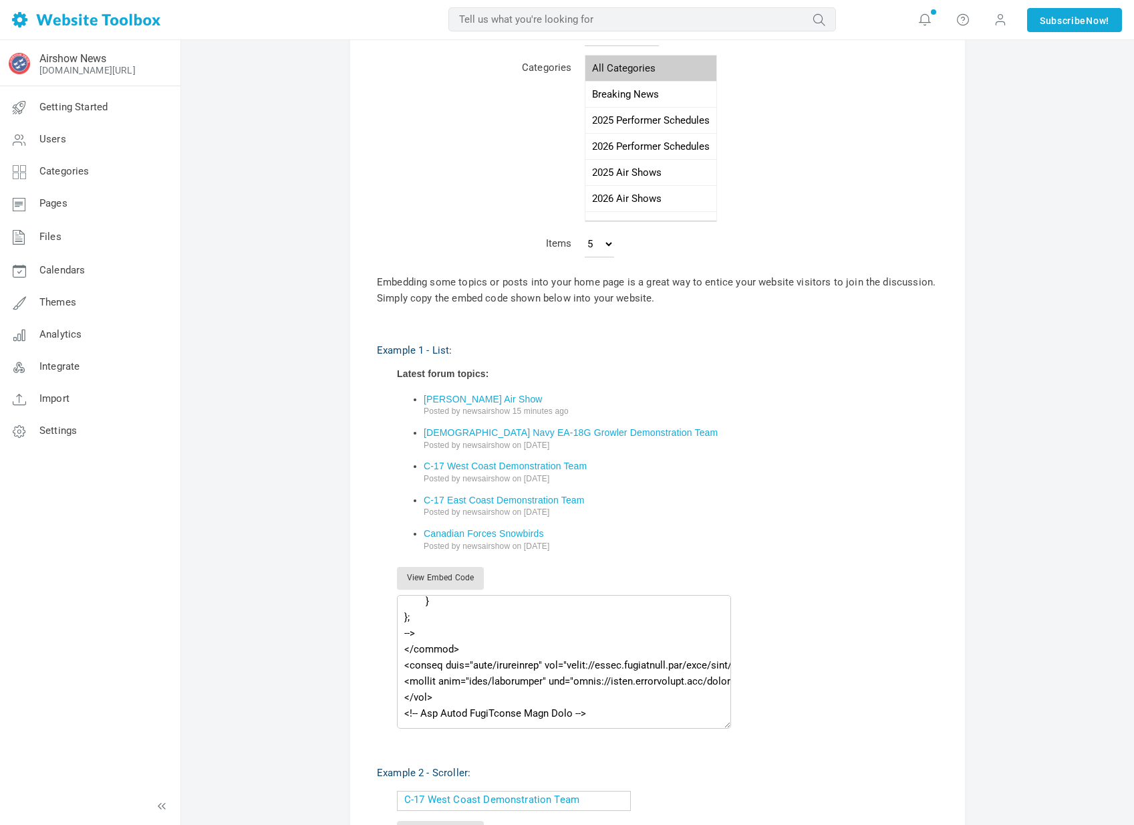
scroll to position [312, 0]
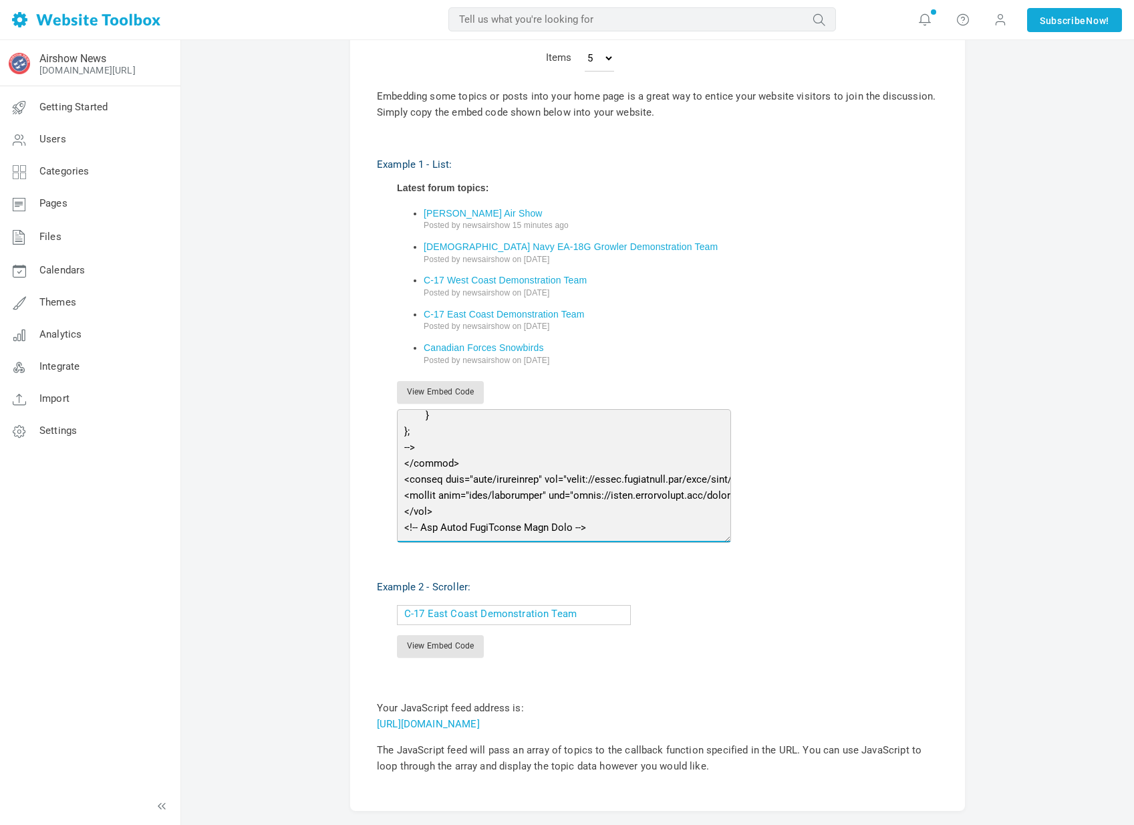
drag, startPoint x: 594, startPoint y: 420, endPoint x: 148, endPoint y: 31, distance: 592.7
click at [148, 31] on body "Loading... MOST RELEVANT MOST RELEVANT Notifications Your custom AI-generated h…" at bounding box center [567, 286] width 1134 height 1197
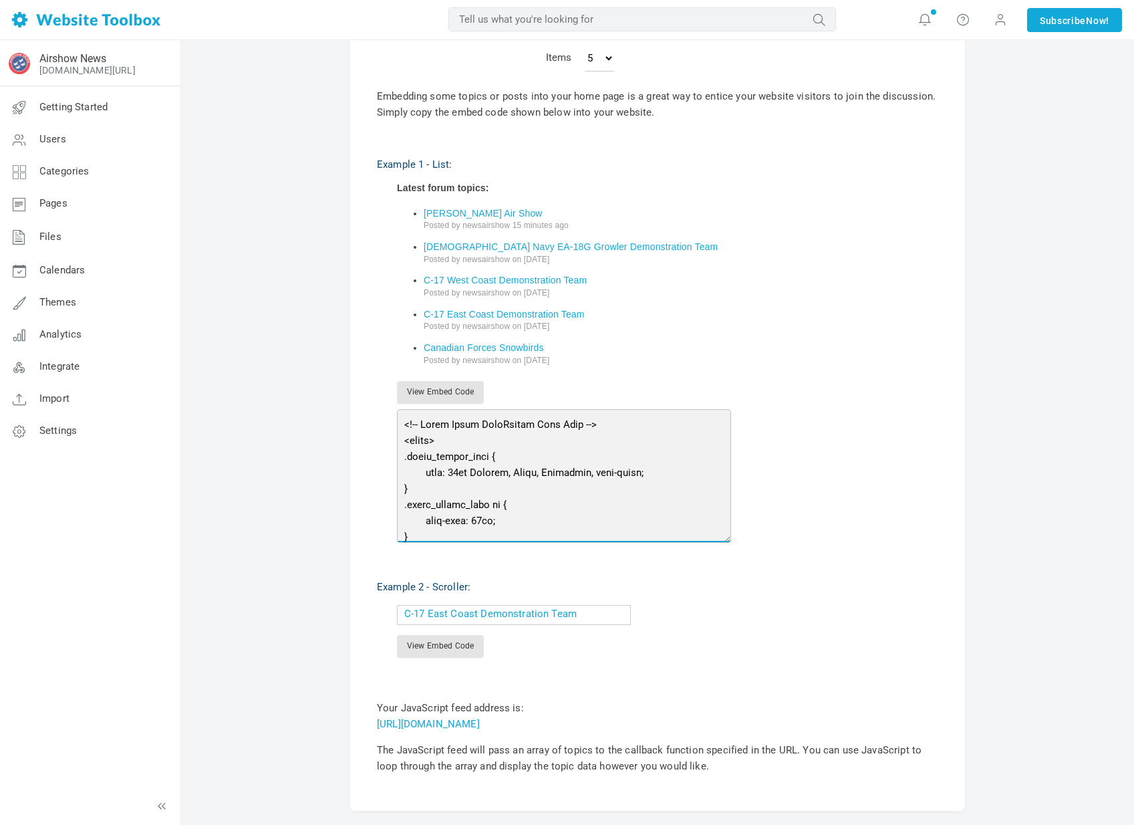
scroll to position [68, 0]
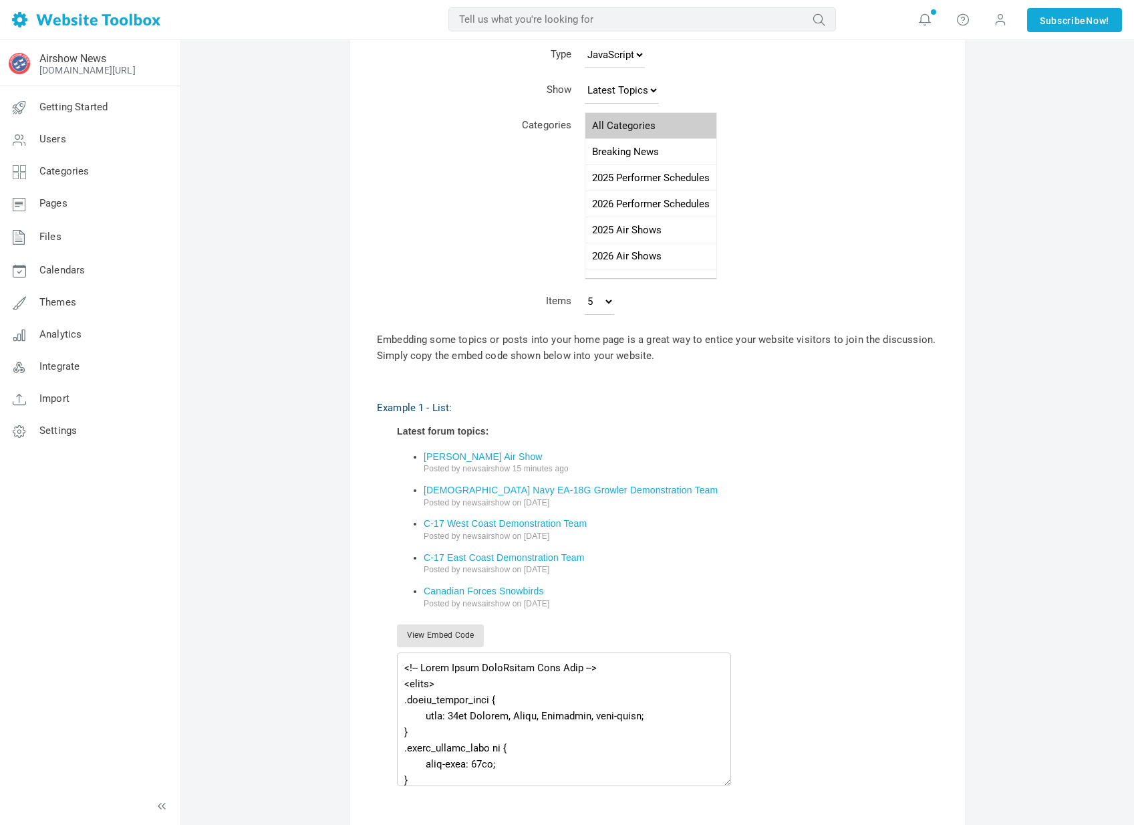
click at [689, 531] on div "Posted by newsairshow on [DATE]" at bounding box center [681, 536] width 515 height 11
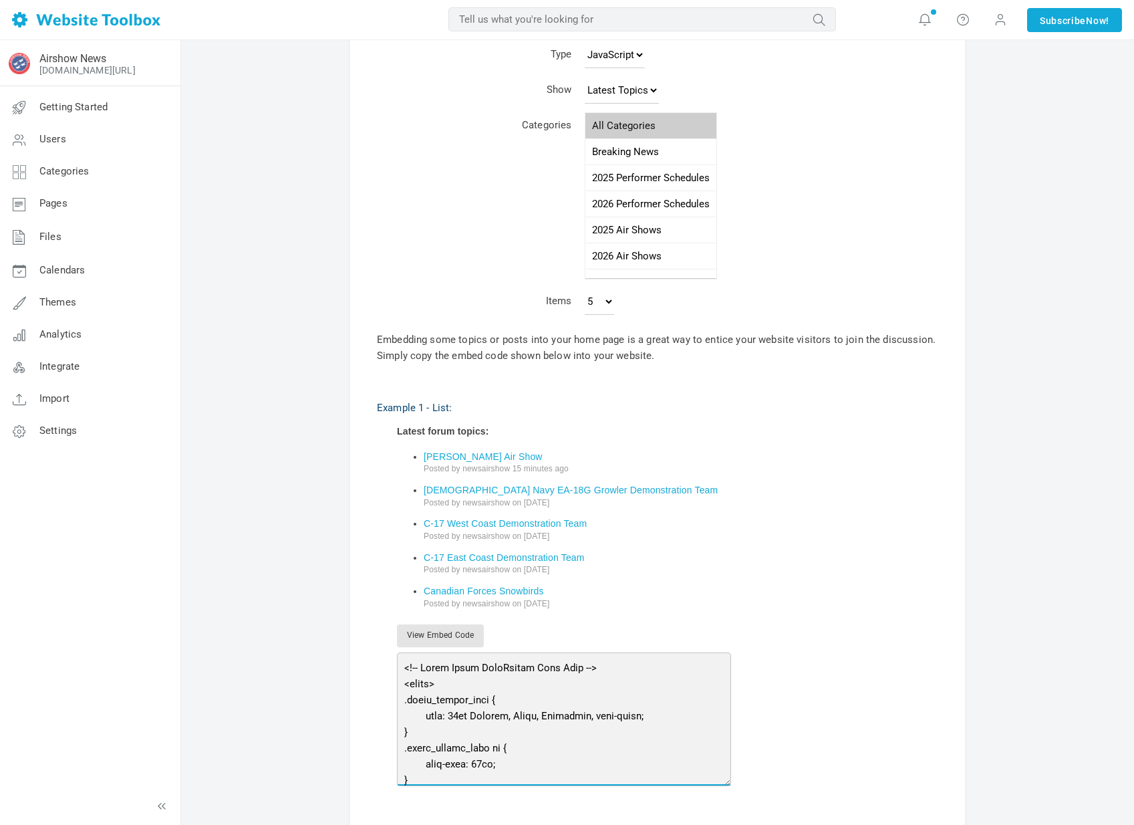
click at [426, 652] on textarea at bounding box center [564, 719] width 334 height 134
click at [408, 652] on textarea at bounding box center [564, 719] width 334 height 134
click at [406, 652] on textarea at bounding box center [564, 719] width 334 height 134
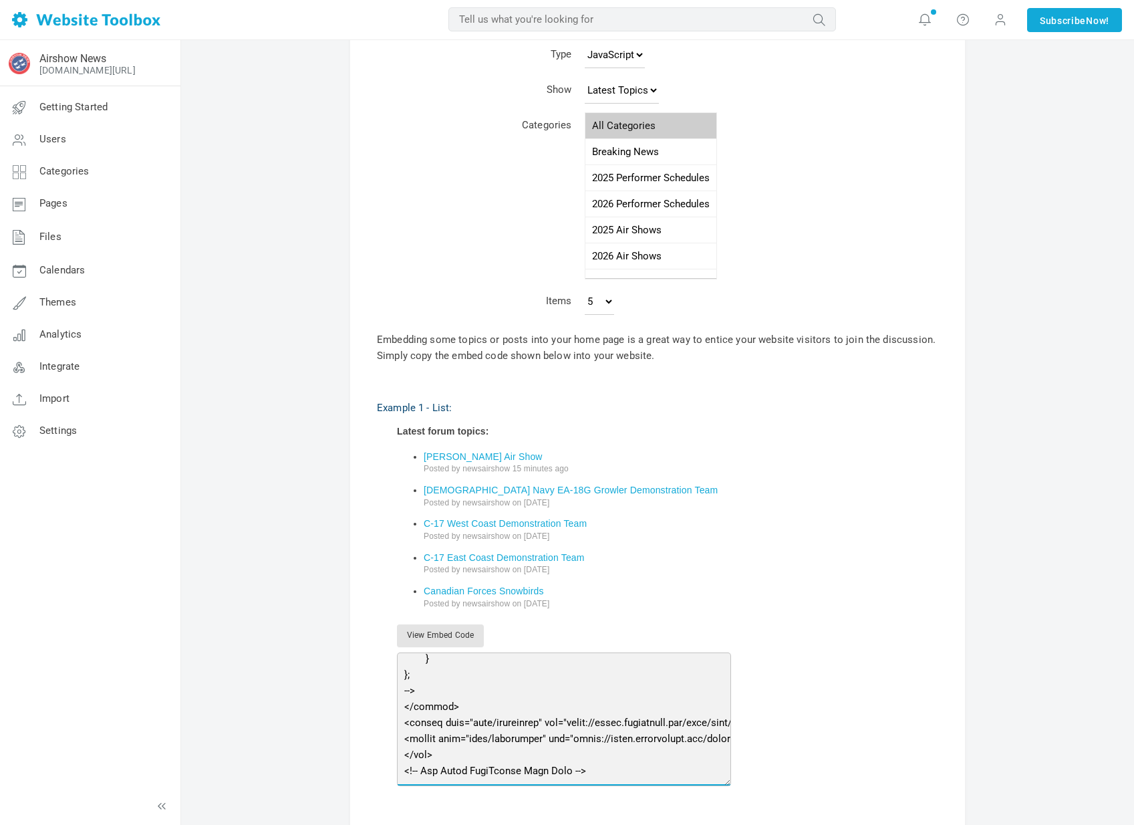
scroll to position [312, 0]
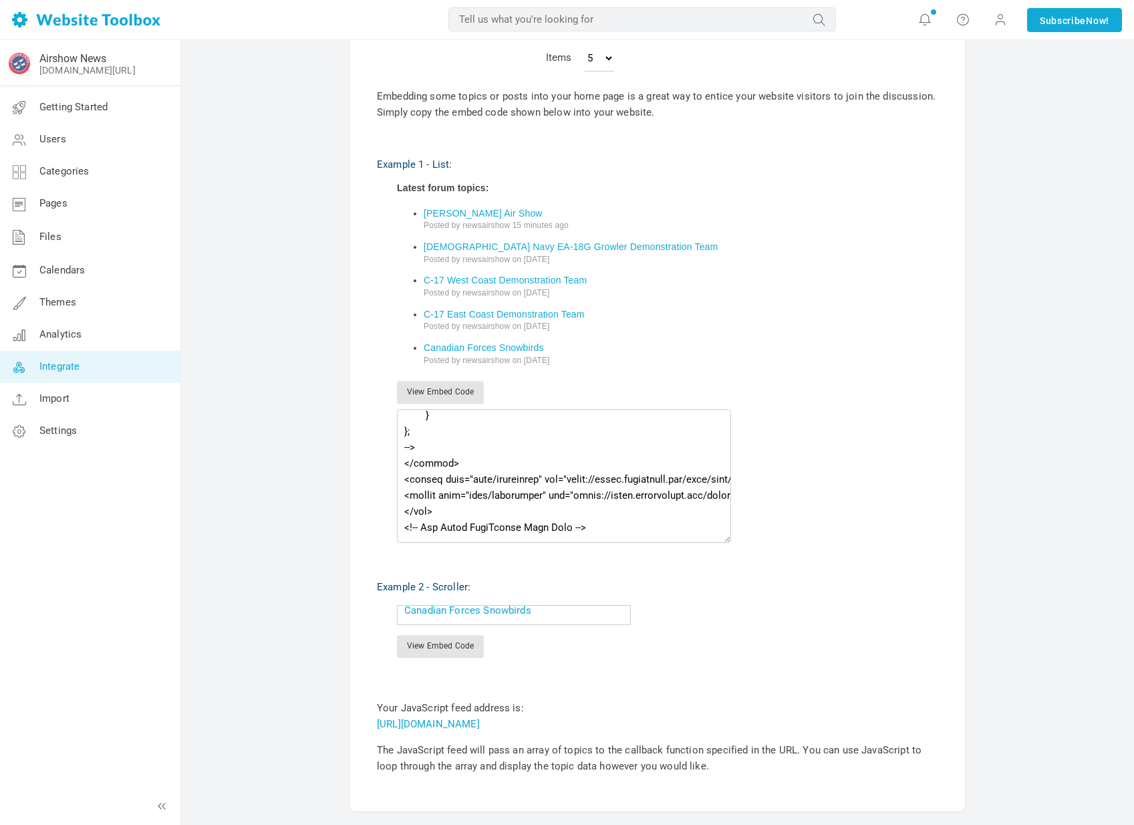
click at [94, 367] on link "Integrate" at bounding box center [89, 367] width 181 height 32
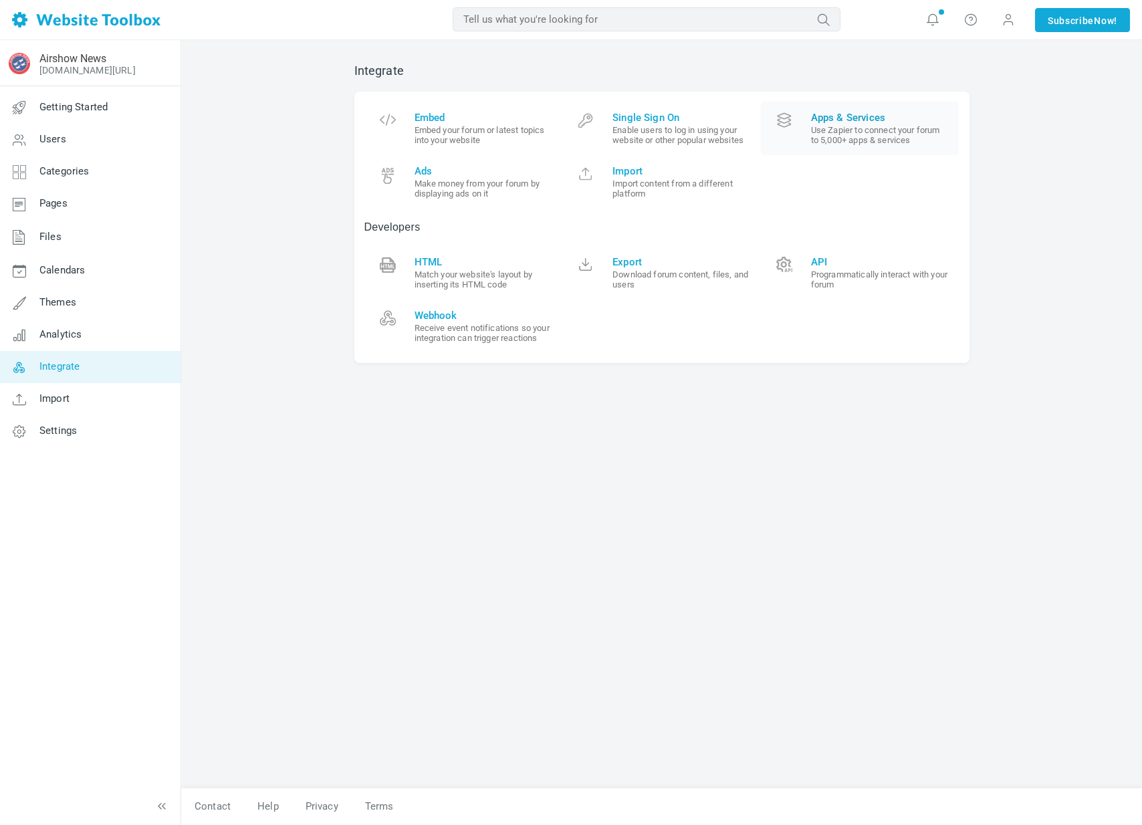
click at [894, 139] on small "Use Zapier to connect your forum to 5,000+ apps & services" at bounding box center [880, 135] width 138 height 20
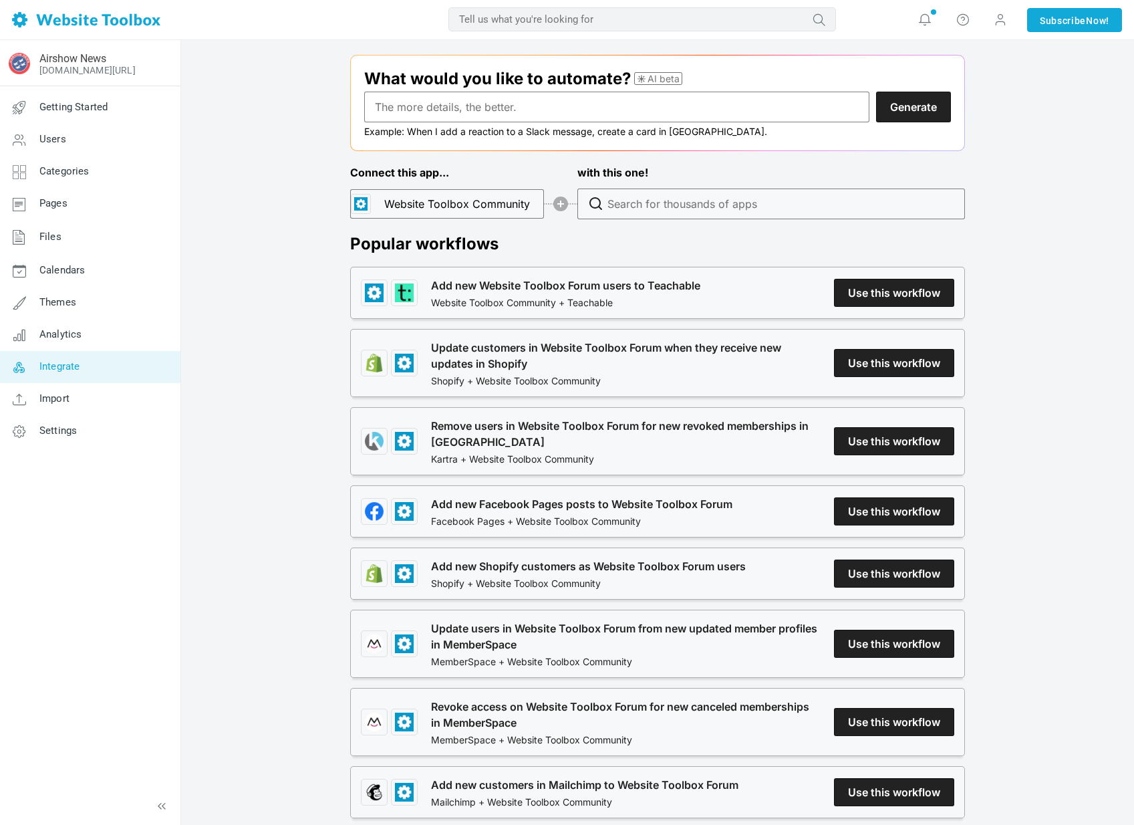
scroll to position [1572, 0]
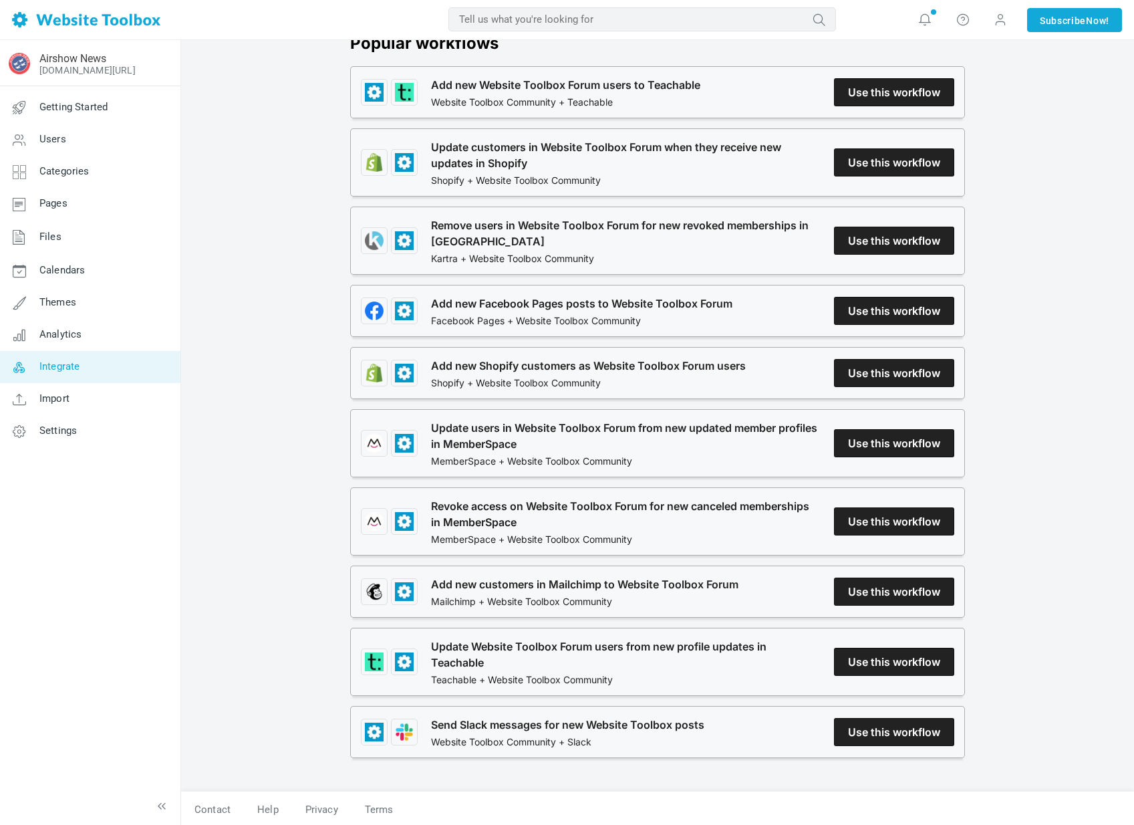
click at [733, 312] on link "Add new Facebook Pages posts to Website Toolbox Forum" at bounding box center [581, 303] width 301 height 16
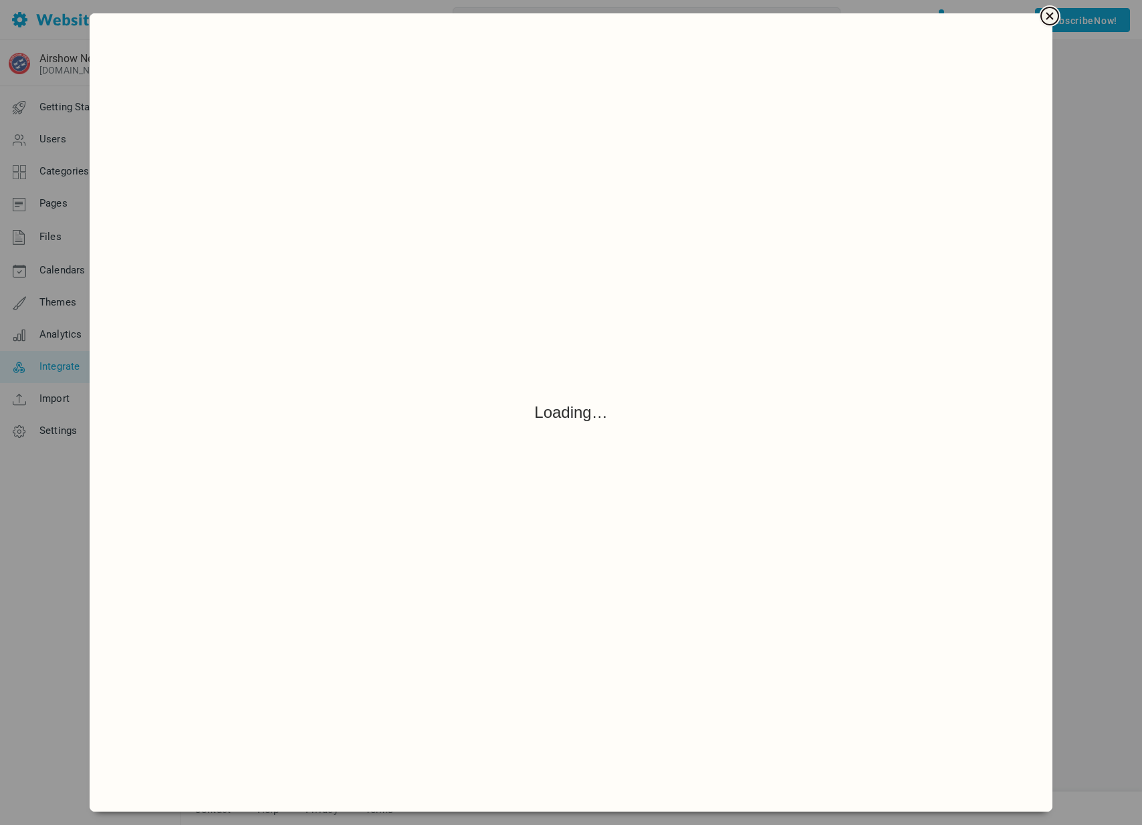
click at [1052, 170] on dialog "Users can view and edit their workflows here." at bounding box center [571, 412] width 963 height 798
click at [1056, 19] on button "Close" at bounding box center [1049, 16] width 19 height 19
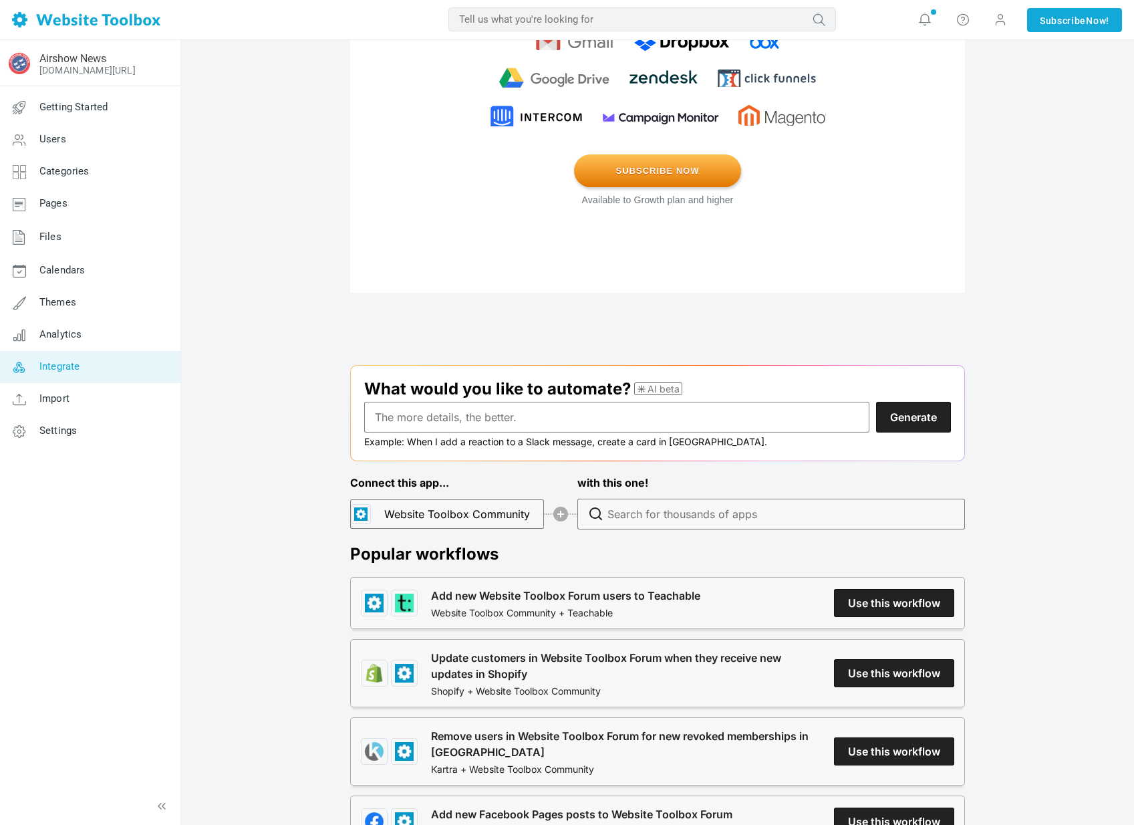
scroll to position [398, 0]
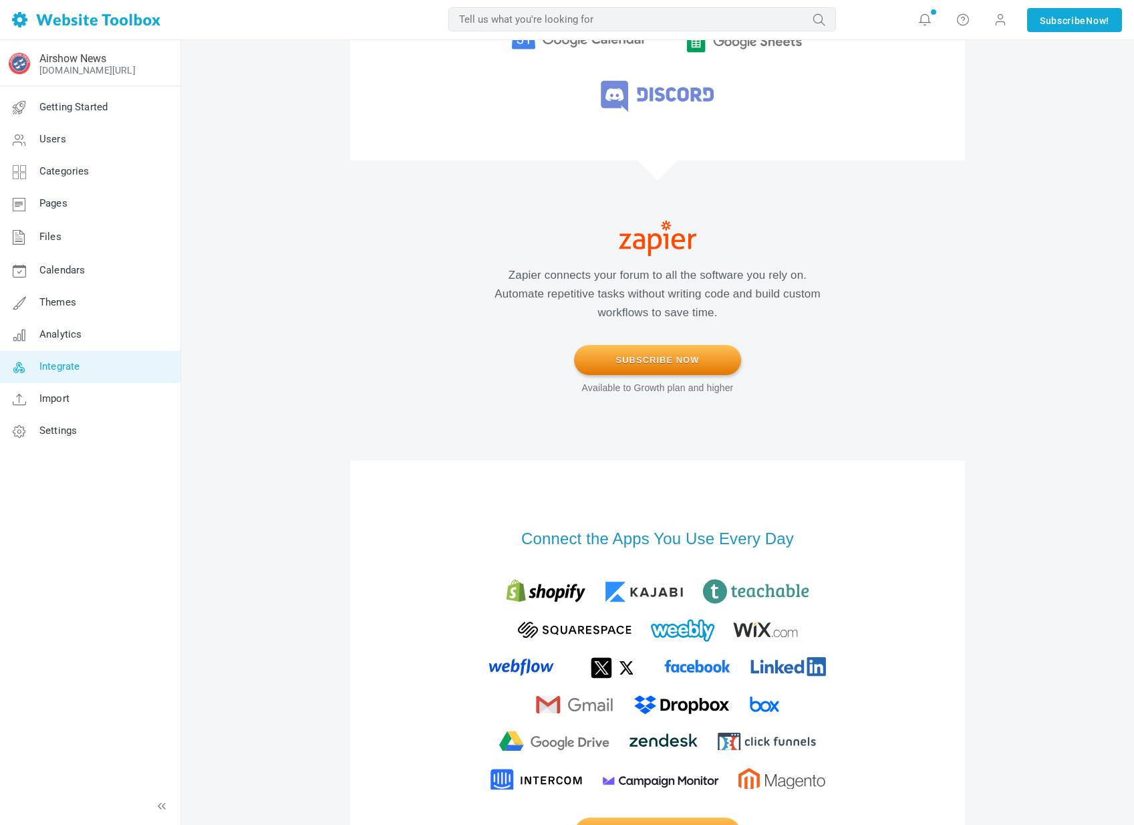
click at [111, 374] on link "Integrate" at bounding box center [89, 367] width 181 height 32
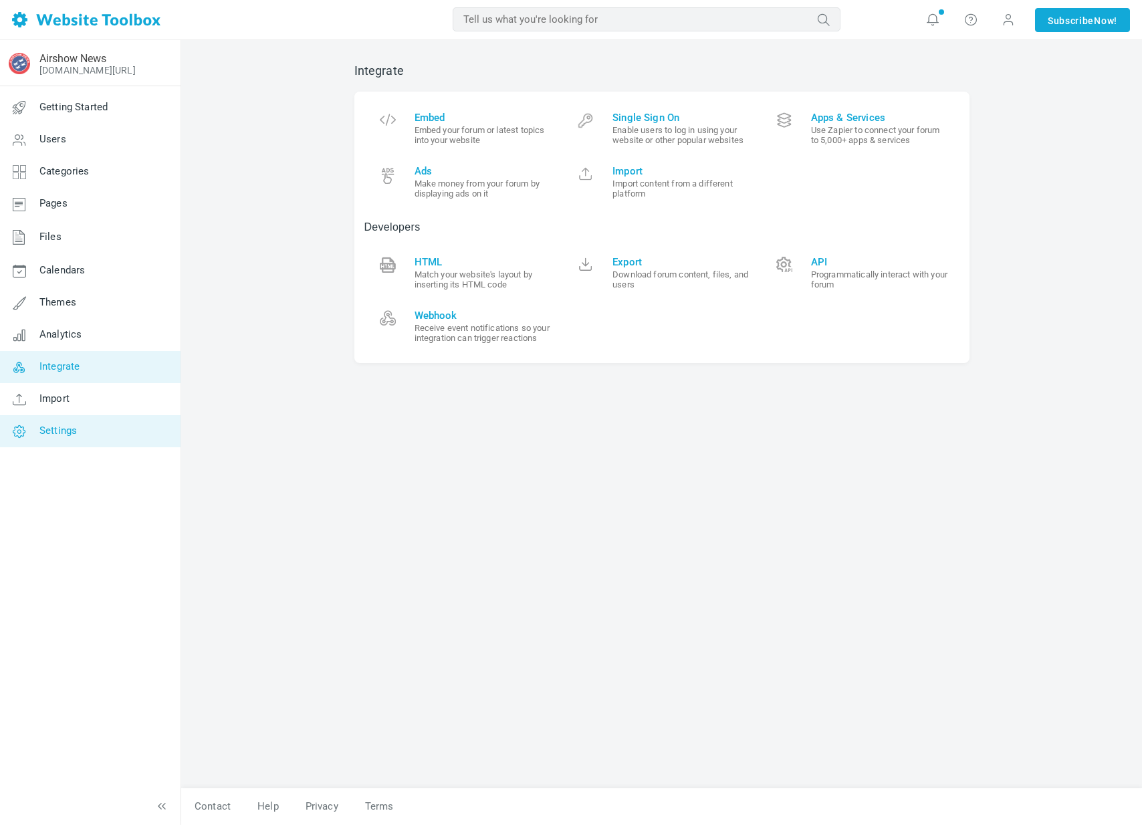
click at [104, 421] on link "Settings" at bounding box center [89, 431] width 181 height 32
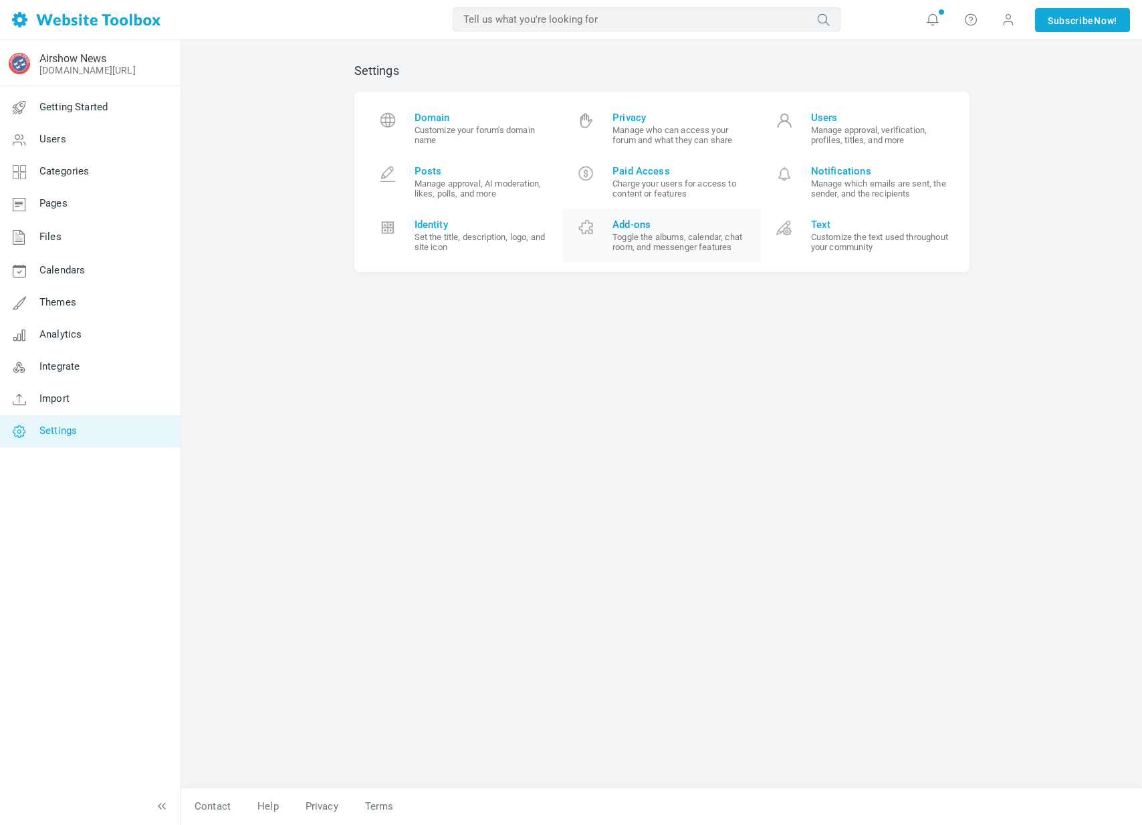
click at [608, 245] on link "Add-ons Toggle the albums, calendar, chat room, and messenger features" at bounding box center [661, 235] width 199 height 53
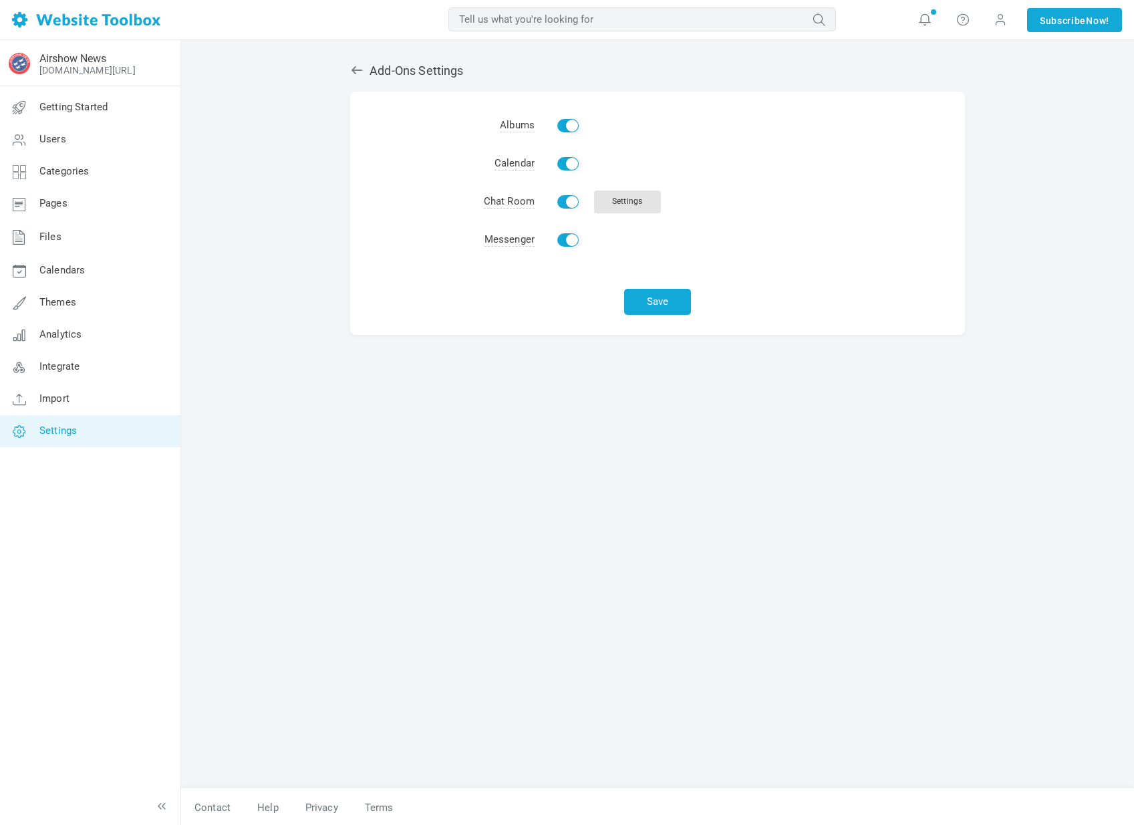
click at [566, 136] on td "Enable" at bounding box center [750, 126] width 430 height 38
click at [566, 132] on td "Enable" at bounding box center [750, 126] width 430 height 38
click at [567, 122] on input "Enable" at bounding box center [567, 125] width 21 height 13
checkbox input "false"
click at [658, 306] on button "Save" at bounding box center [657, 302] width 67 height 26
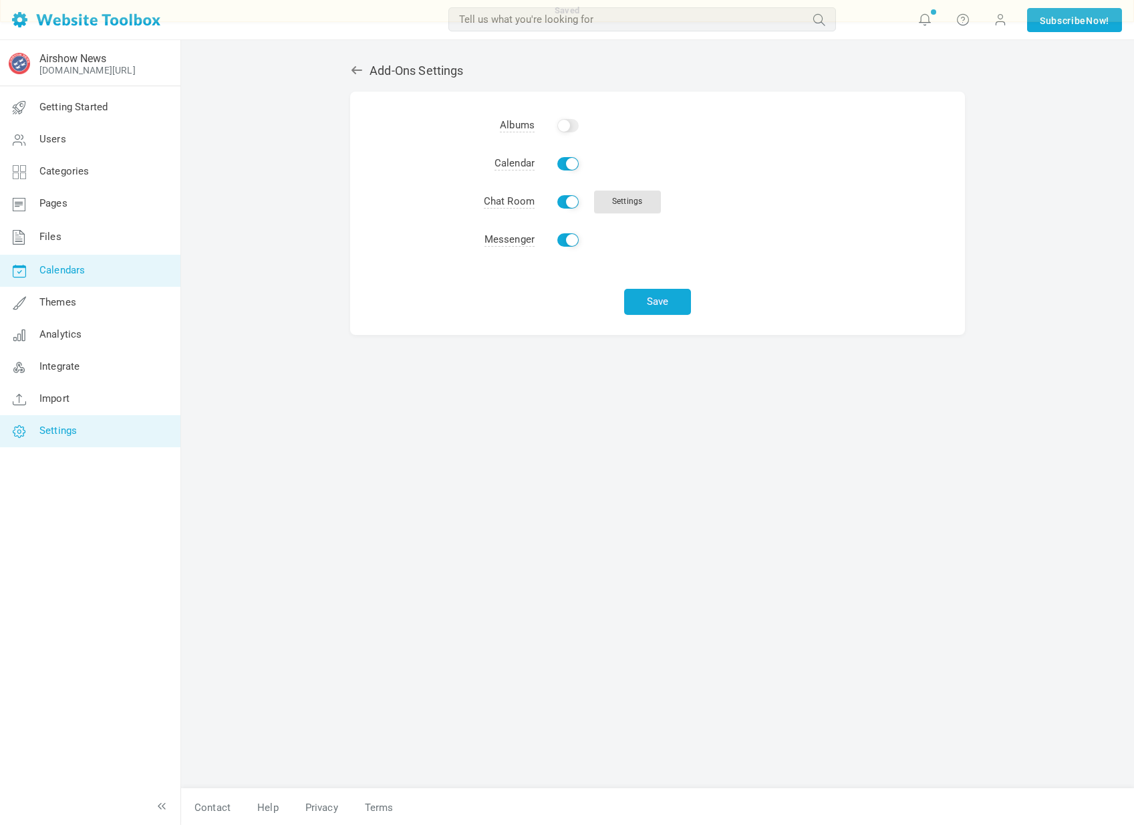
click at [118, 275] on link "Calendars" at bounding box center [89, 271] width 181 height 32
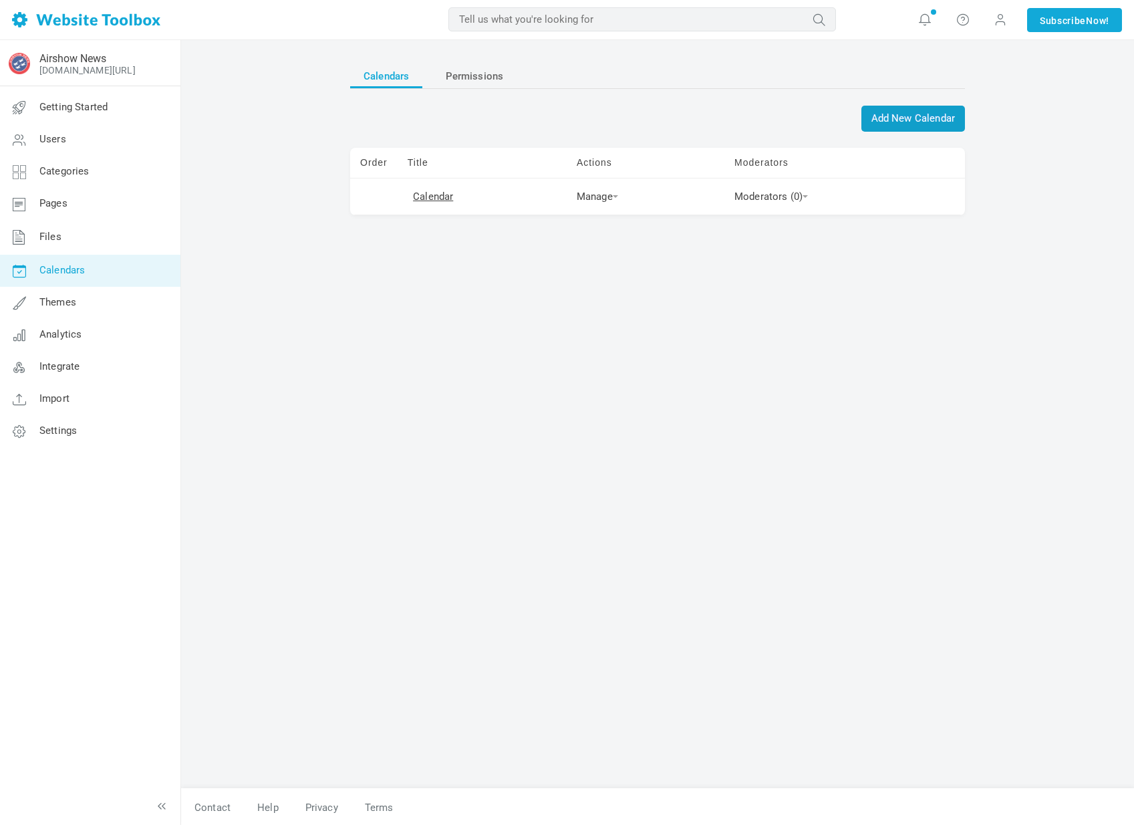
click at [872, 120] on span "Add New Calendar" at bounding box center [914, 119] width 104 height 26
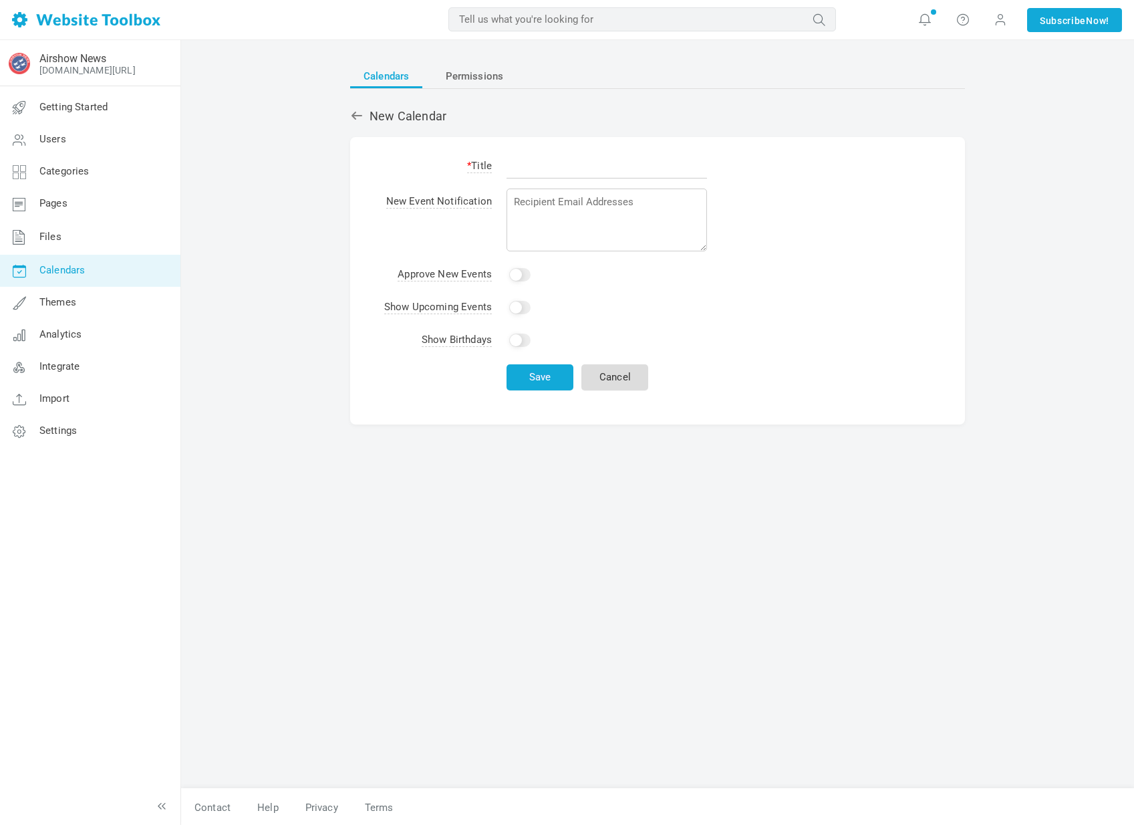
click at [602, 370] on link "Cancel" at bounding box center [615, 377] width 67 height 26
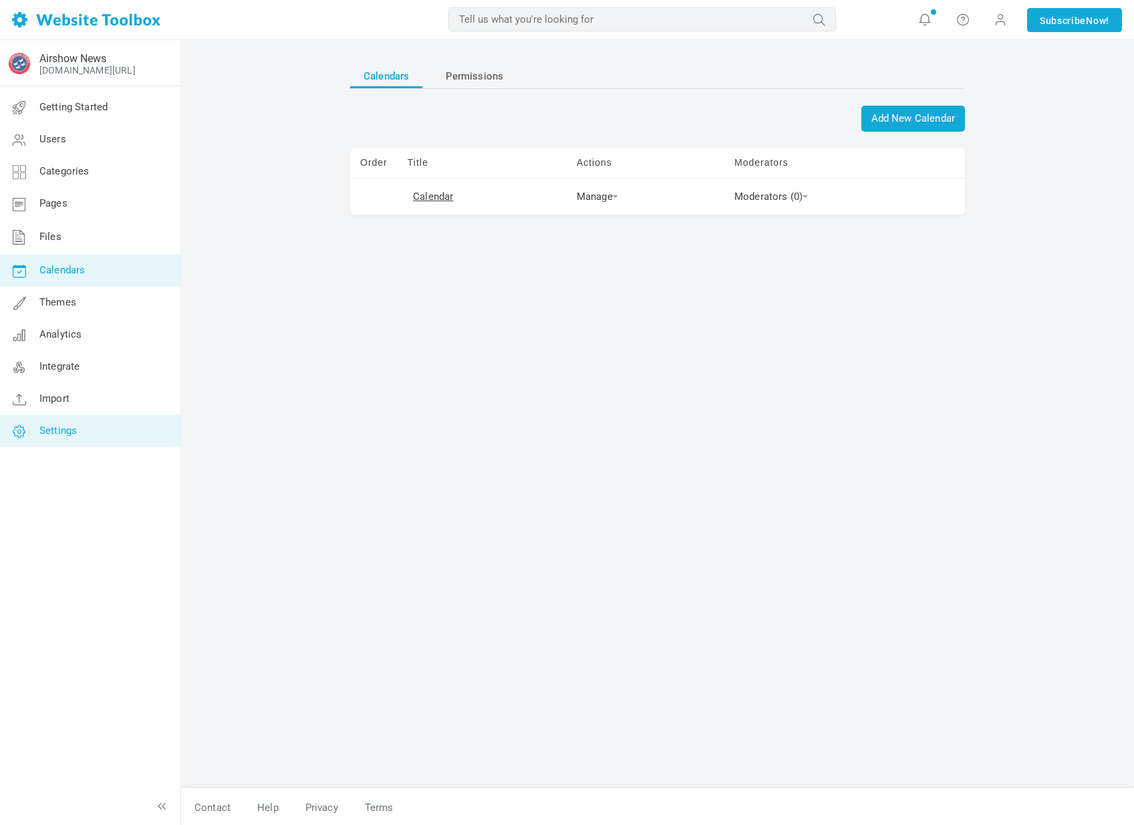
click at [86, 444] on link "Settings" at bounding box center [89, 431] width 181 height 32
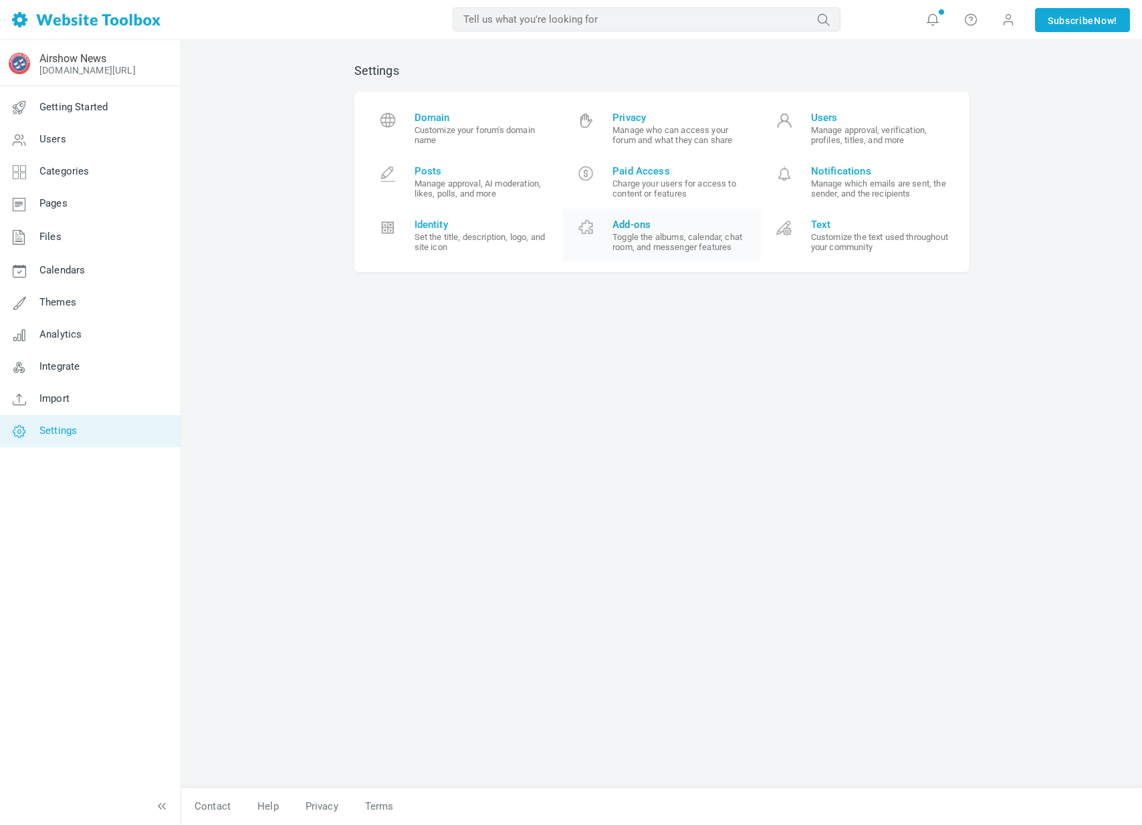
click at [645, 229] on span "Add-ons" at bounding box center [681, 225] width 138 height 12
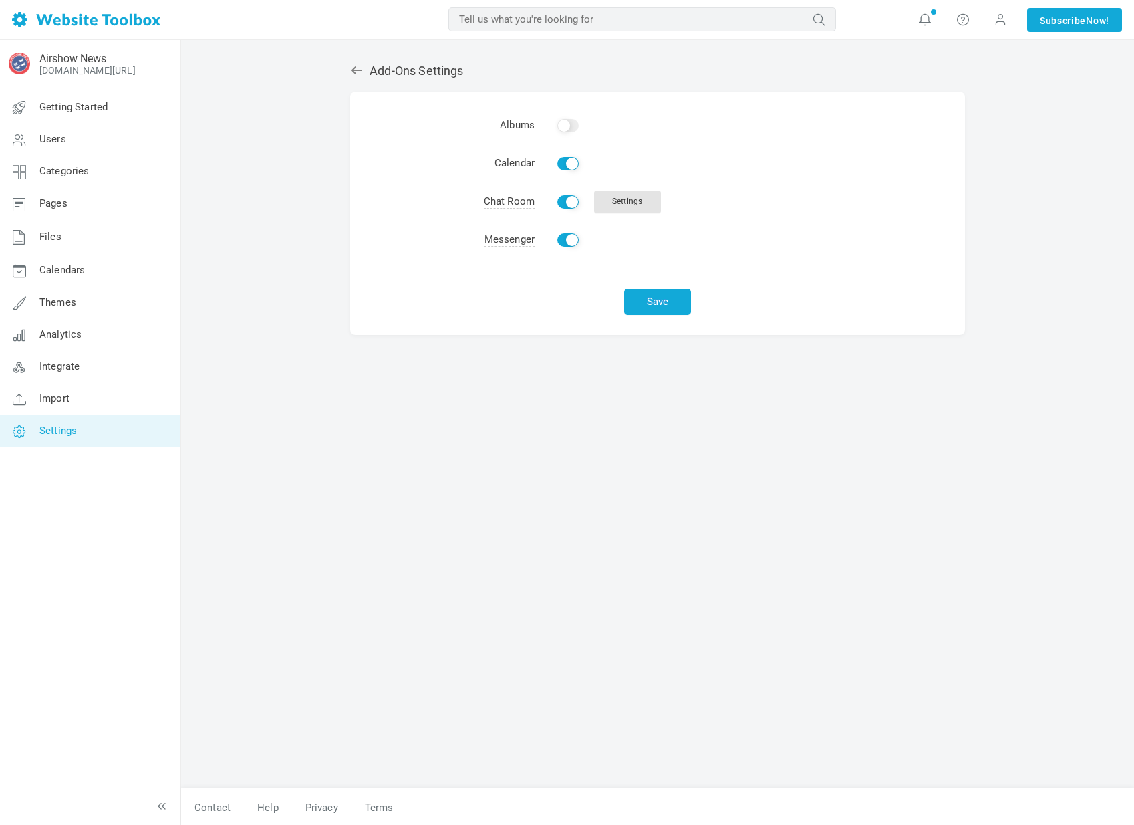
click at [562, 164] on input "Enable" at bounding box center [567, 163] width 21 height 13
checkbox input "false"
click at [648, 305] on button "Save" at bounding box center [657, 302] width 67 height 26
click at [570, 207] on input "Enable" at bounding box center [567, 201] width 21 height 13
checkbox input "false"
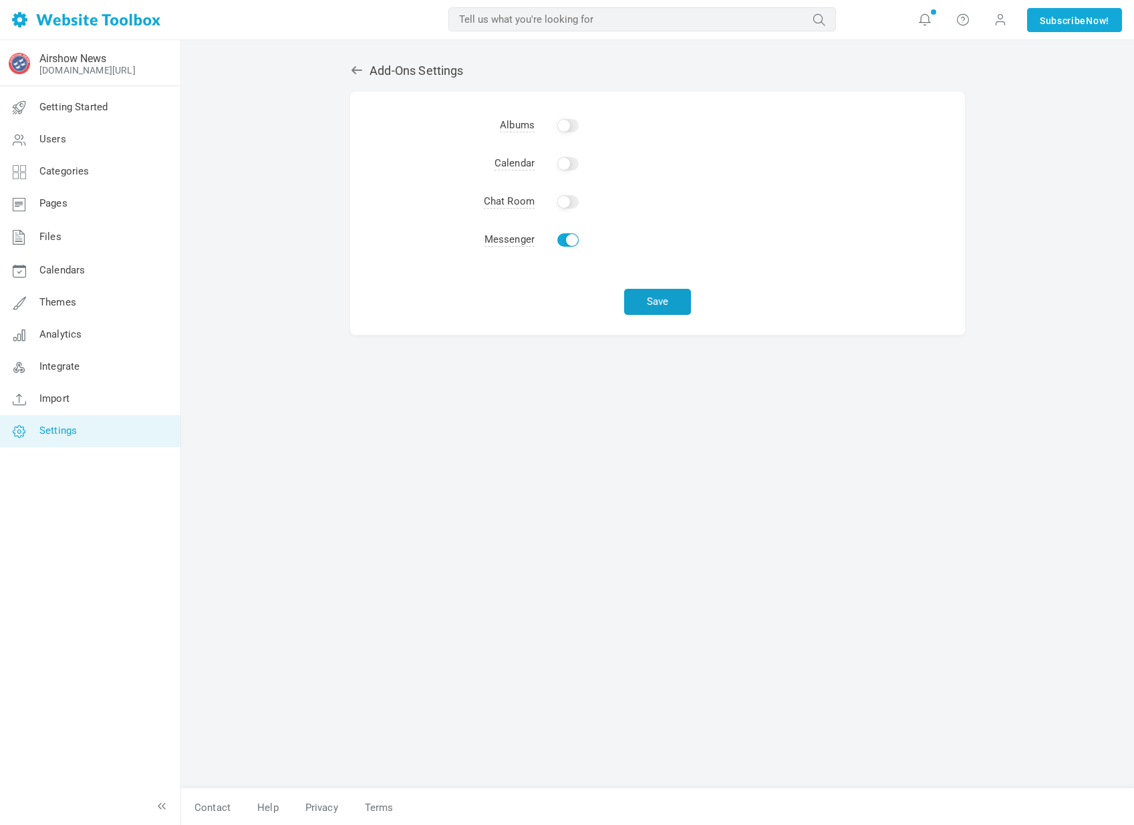
click at [653, 299] on button "Save" at bounding box center [657, 302] width 67 height 26
click at [559, 244] on input "Enable" at bounding box center [567, 239] width 21 height 13
click at [561, 245] on input "Enable" at bounding box center [567, 239] width 21 height 13
checkbox input "false"
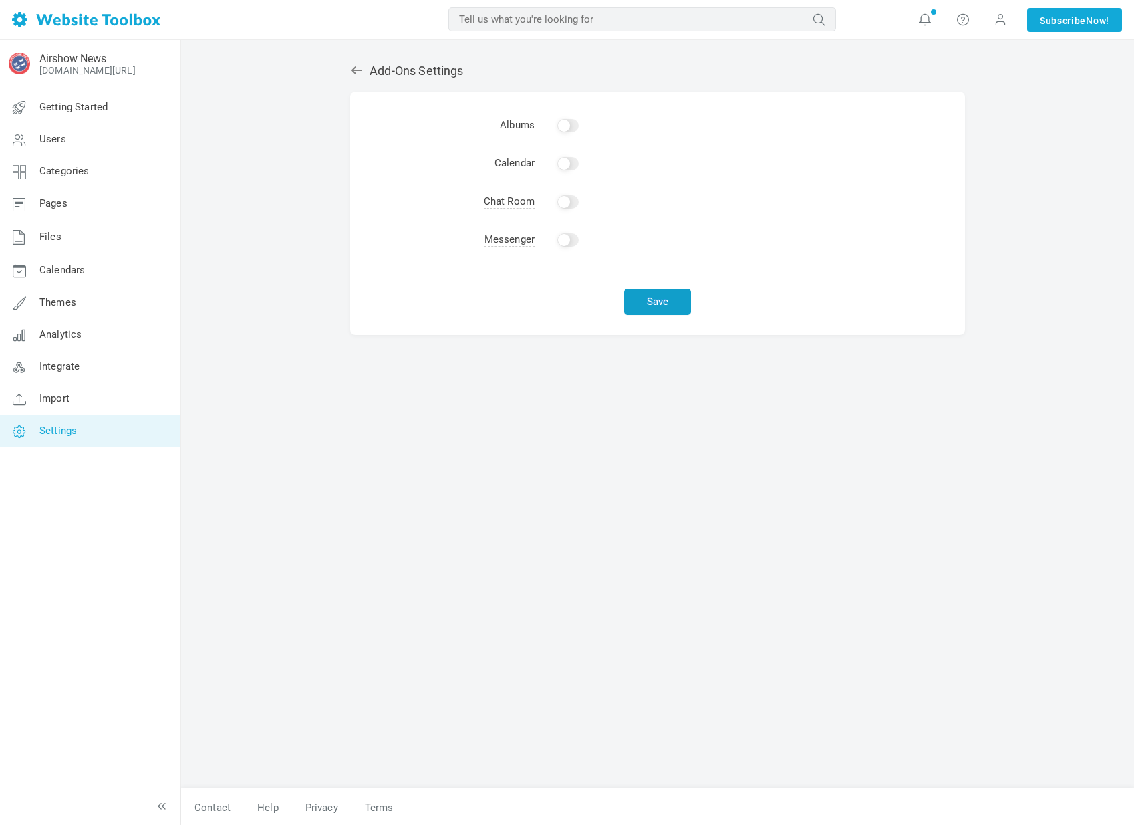
click at [652, 301] on button "Save" at bounding box center [657, 302] width 67 height 26
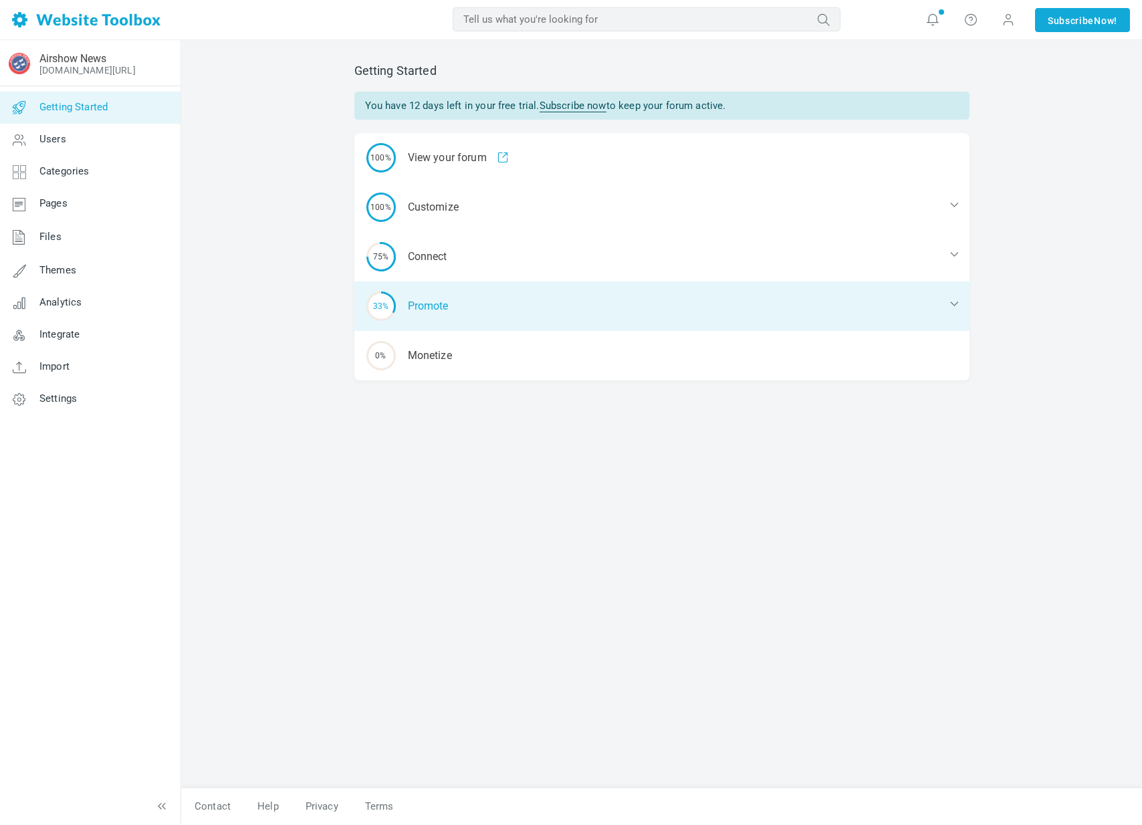
click at [461, 314] on div "33% Promote" at bounding box center [661, 305] width 615 height 49
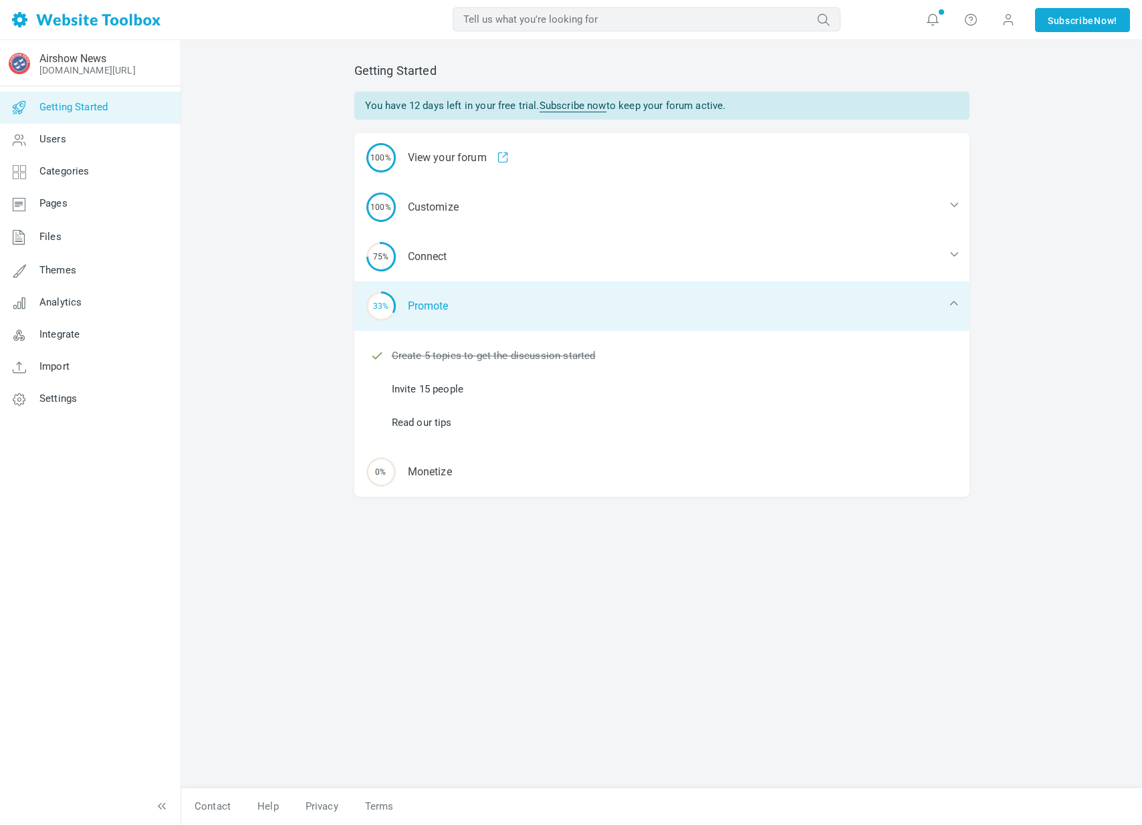
click at [465, 319] on div "33% Promote" at bounding box center [661, 305] width 615 height 49
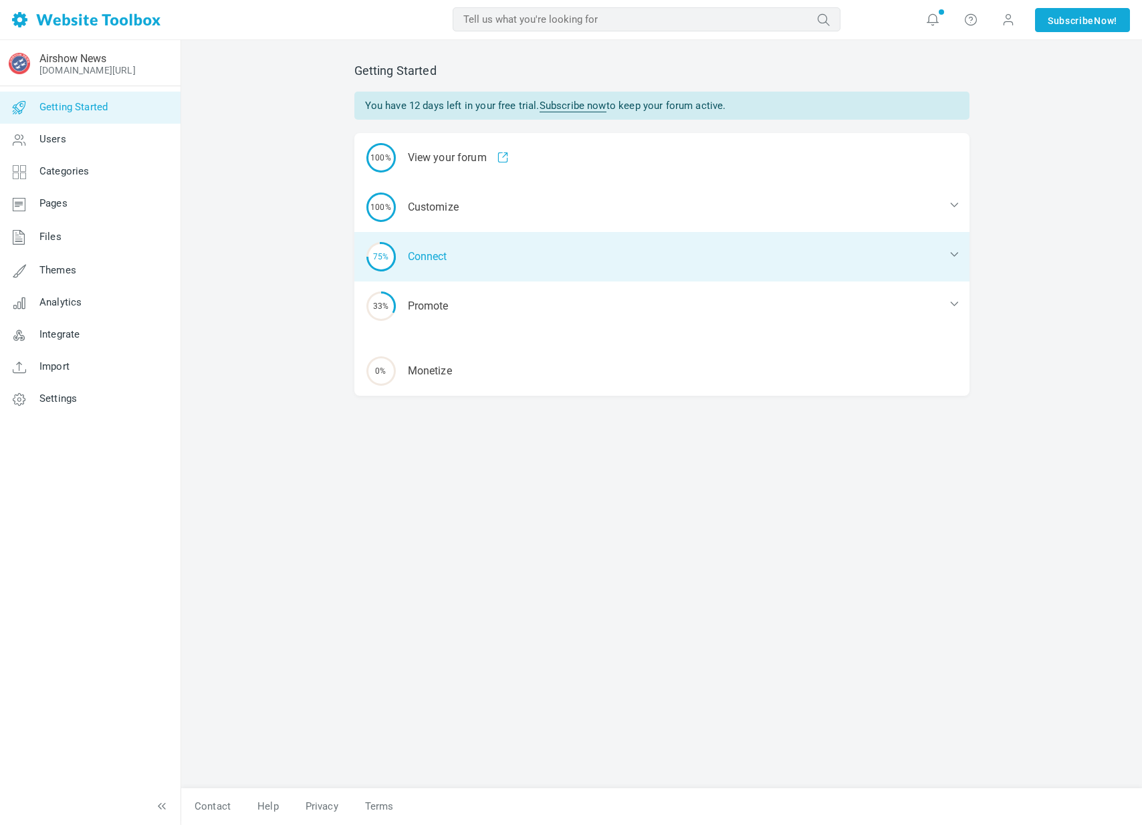
click at [443, 253] on div "75% Connect" at bounding box center [661, 256] width 615 height 49
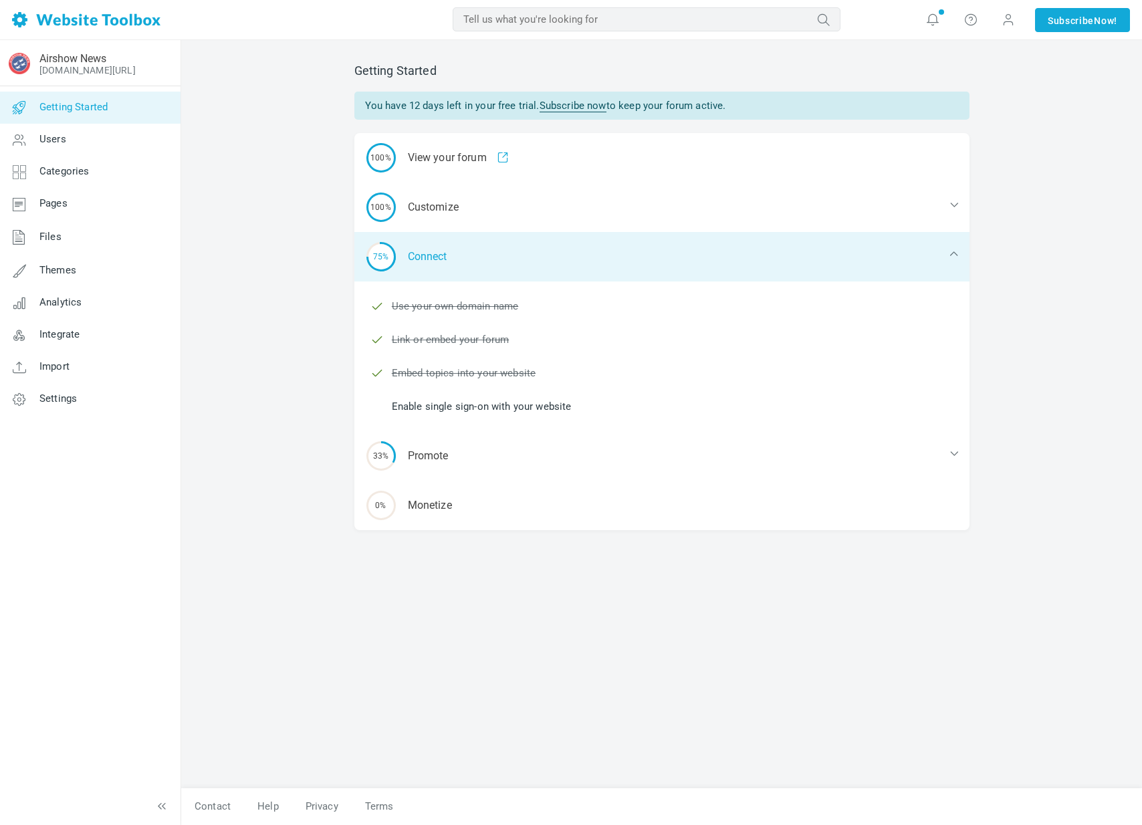
click at [443, 253] on div "75% Connect" at bounding box center [661, 256] width 615 height 49
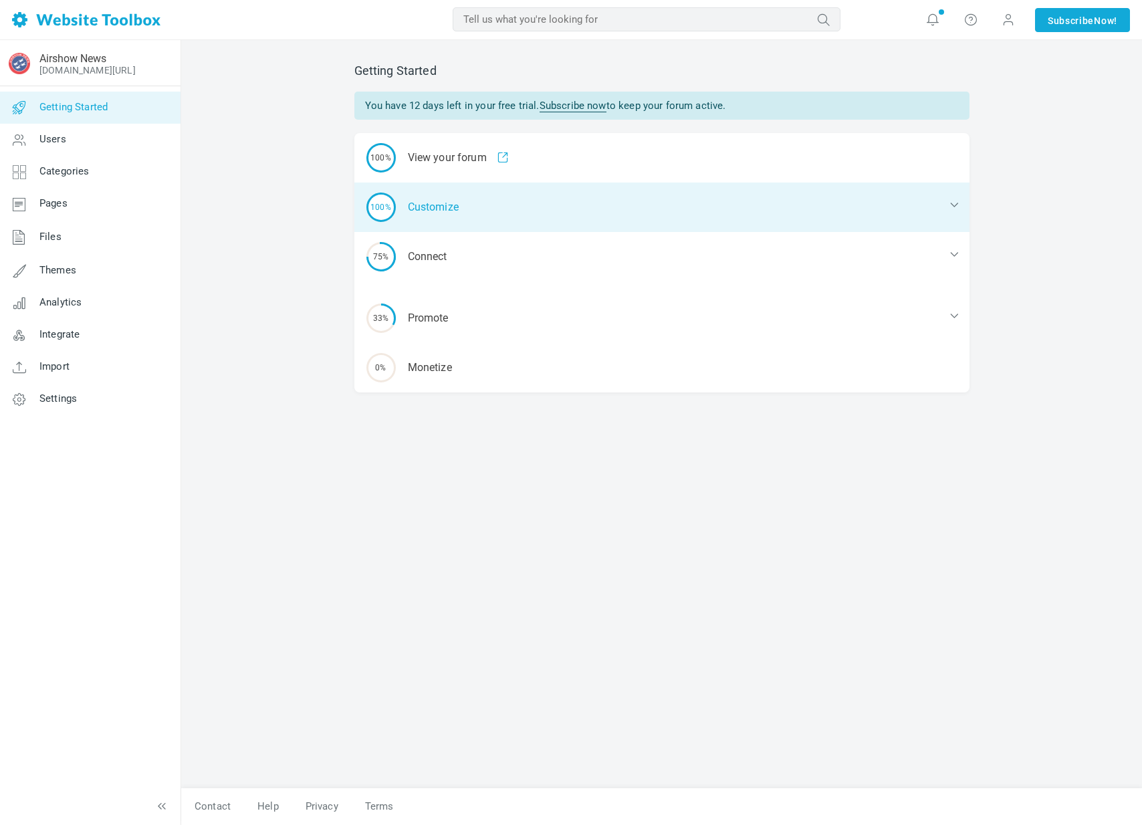
click at [451, 219] on div "100% Customize" at bounding box center [661, 206] width 615 height 49
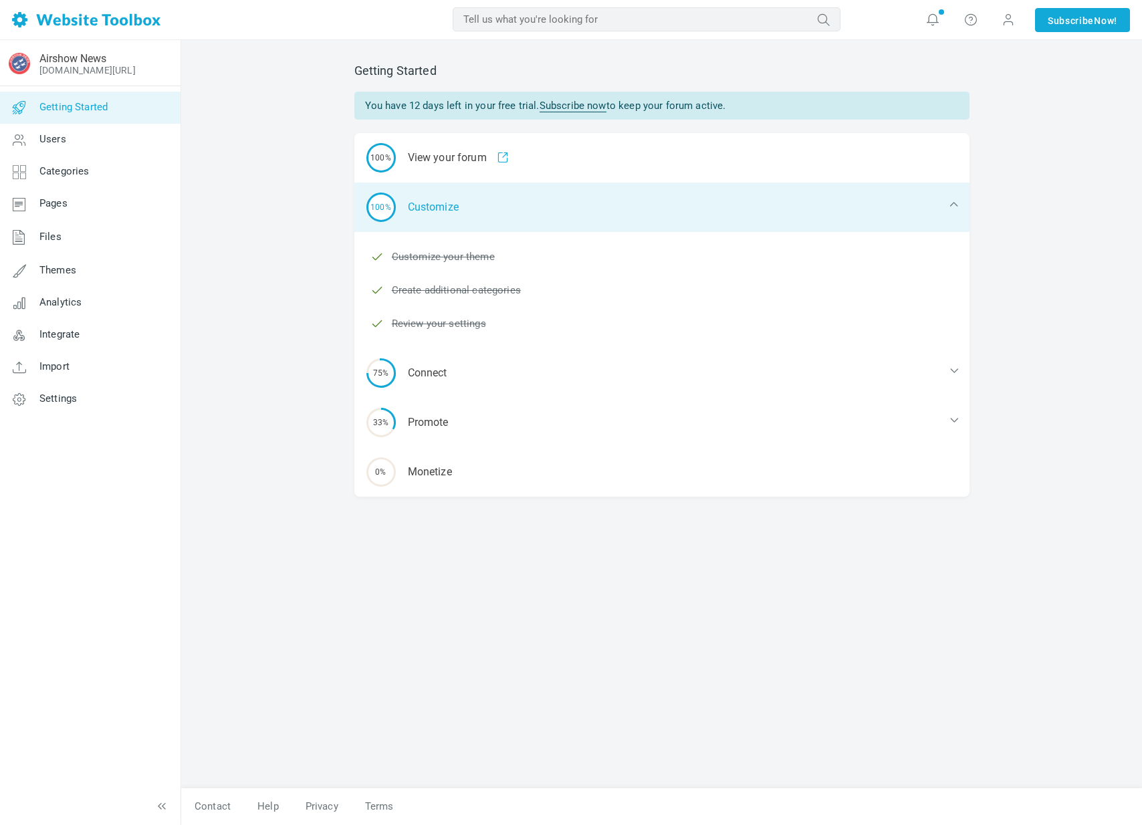
click at [451, 219] on div "100% Customize" at bounding box center [661, 206] width 615 height 49
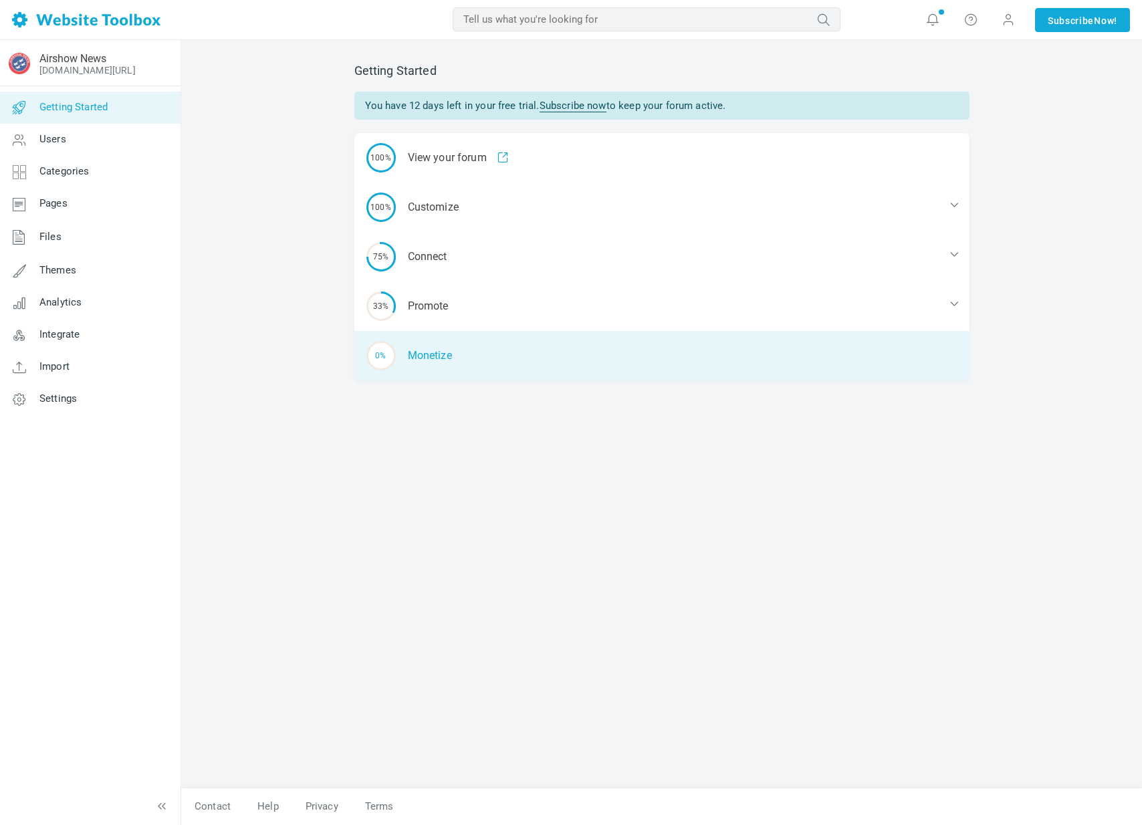
click at [443, 353] on div "0% Monetize" at bounding box center [661, 355] width 615 height 49
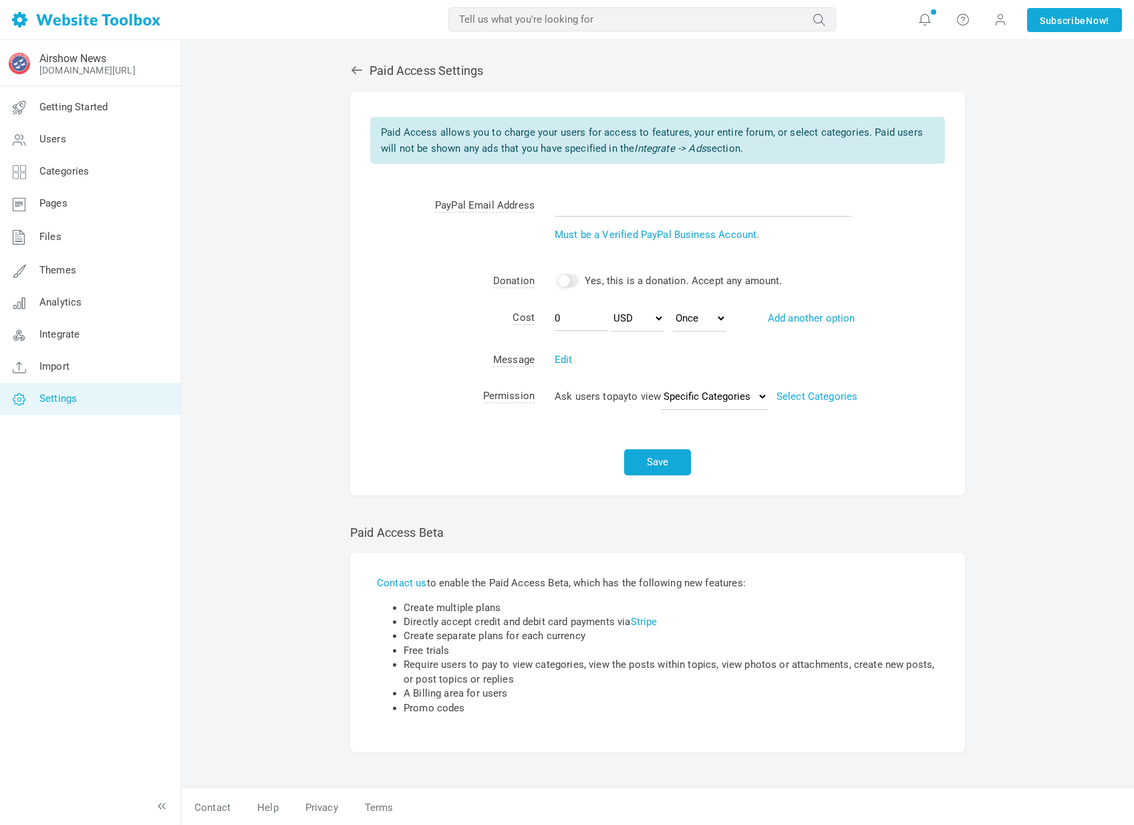
click at [94, 399] on link "Settings" at bounding box center [89, 399] width 181 height 32
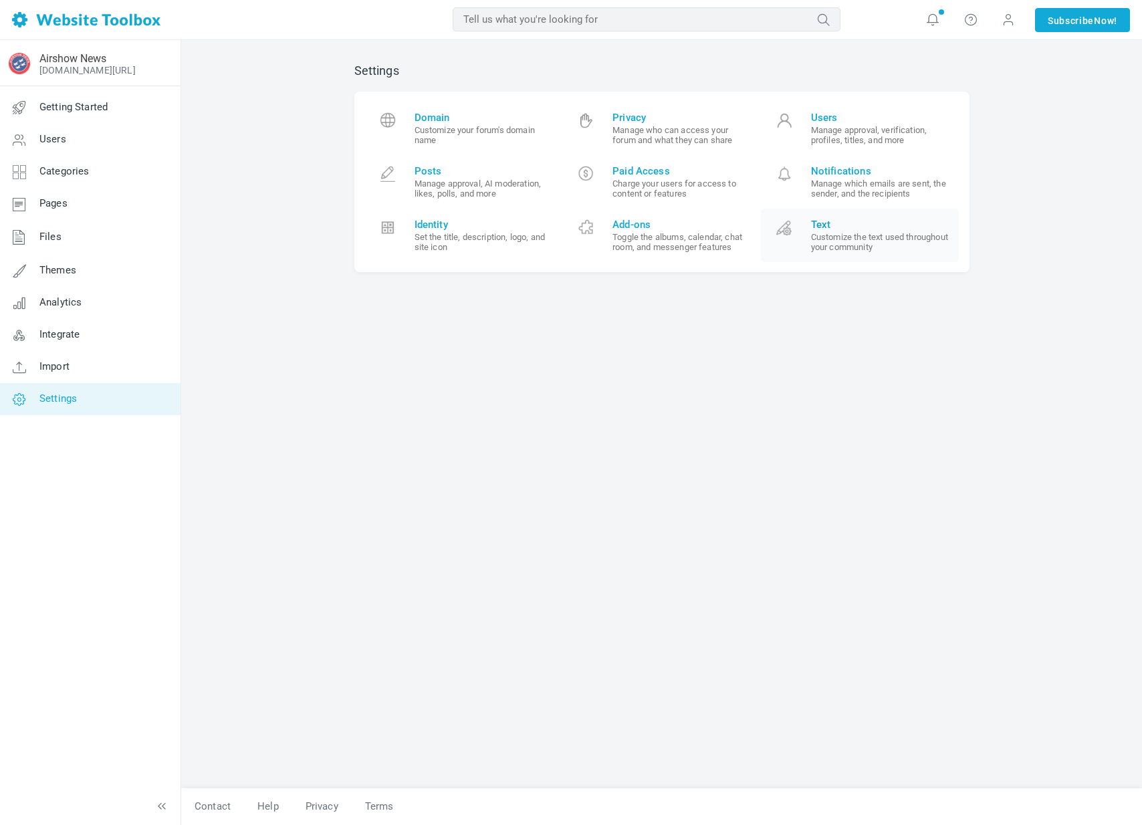
click at [838, 221] on span "Text" at bounding box center [880, 225] width 138 height 12
click at [673, 151] on link "Privacy Manage who can access your forum and what they can share" at bounding box center [661, 128] width 199 height 53
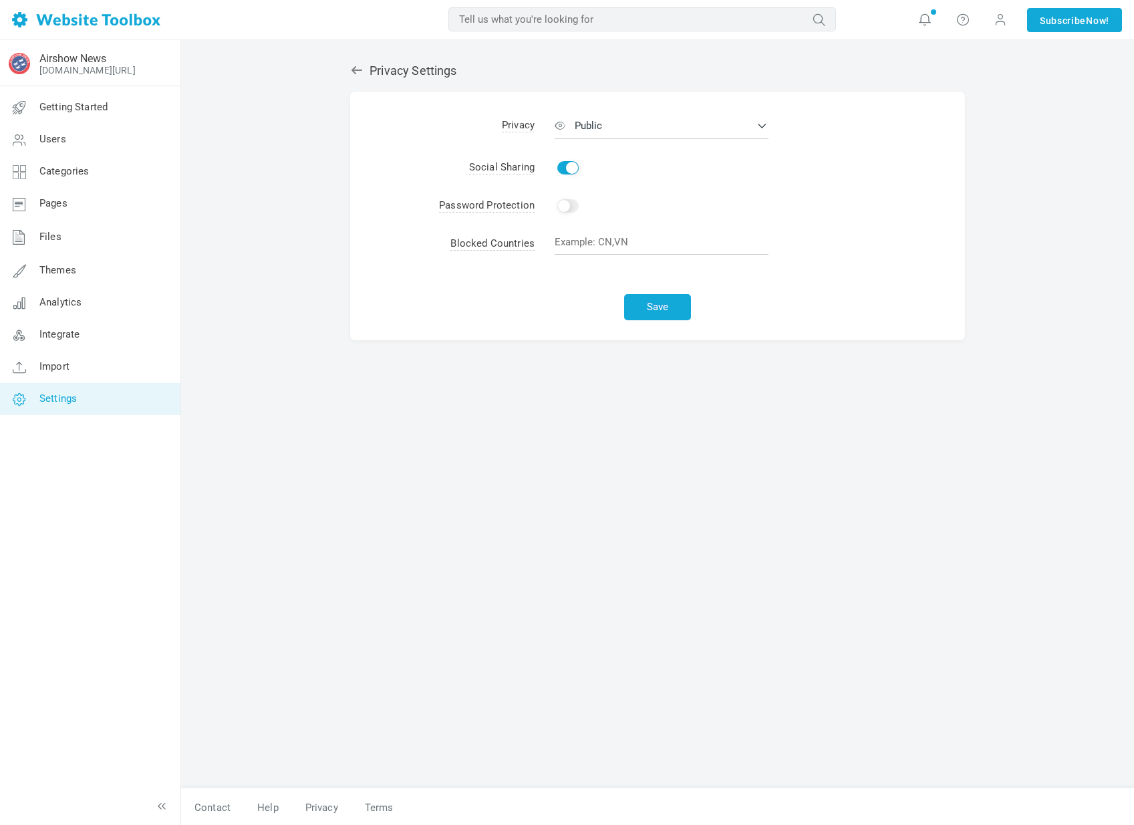
click at [356, 67] on icon at bounding box center [357, 70] width 11 height 8
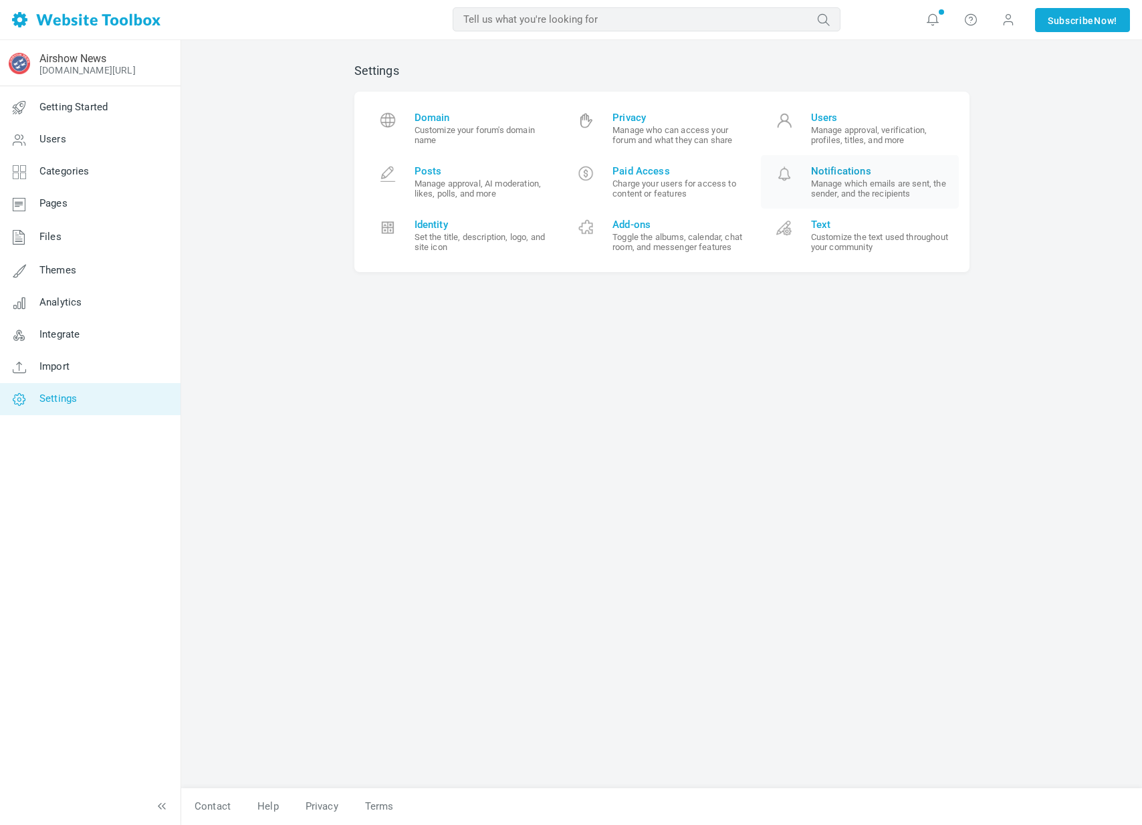
click at [859, 189] on small "Manage which emails are sent, the sender, and the recipients" at bounding box center [880, 188] width 138 height 20
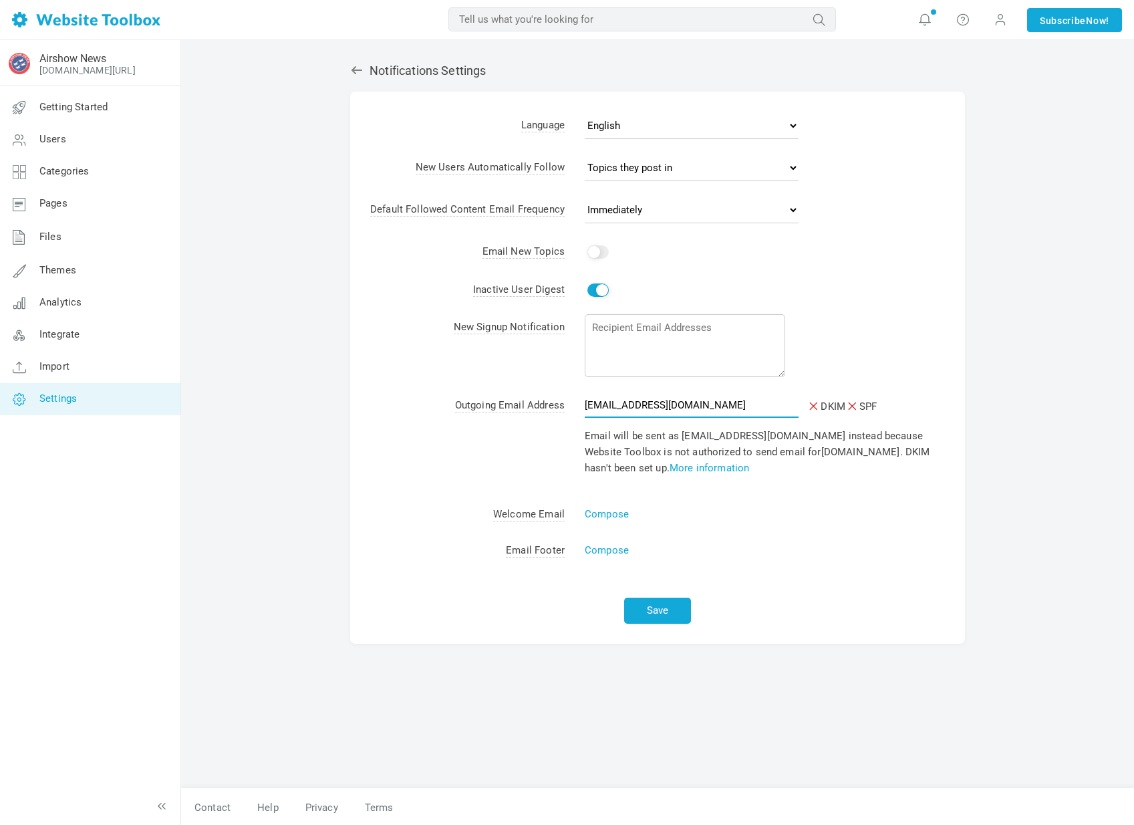
drag, startPoint x: 704, startPoint y: 387, endPoint x: 578, endPoint y: 375, distance: 126.2
type input "brian@newsairshow.com"
click at [1078, 297] on div "Notifications Settings Albums Enable Calendar Enable Chat Room Enable Settings …" at bounding box center [657, 433] width 953 height 786
click at [667, 598] on button "Save" at bounding box center [657, 611] width 67 height 26
click at [704, 460] on link "More information" at bounding box center [710, 468] width 80 height 16
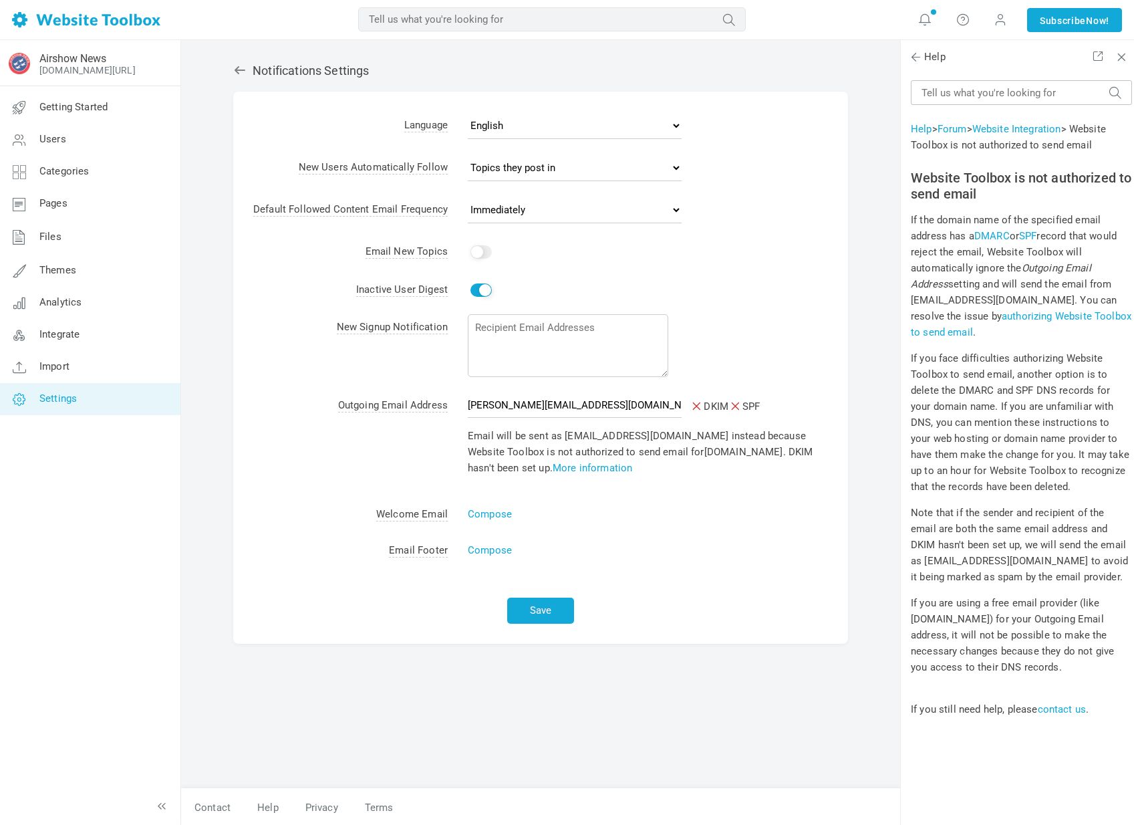
click at [954, 338] on link "authorizing Website Toolbox to send email" at bounding box center [1021, 324] width 221 height 28
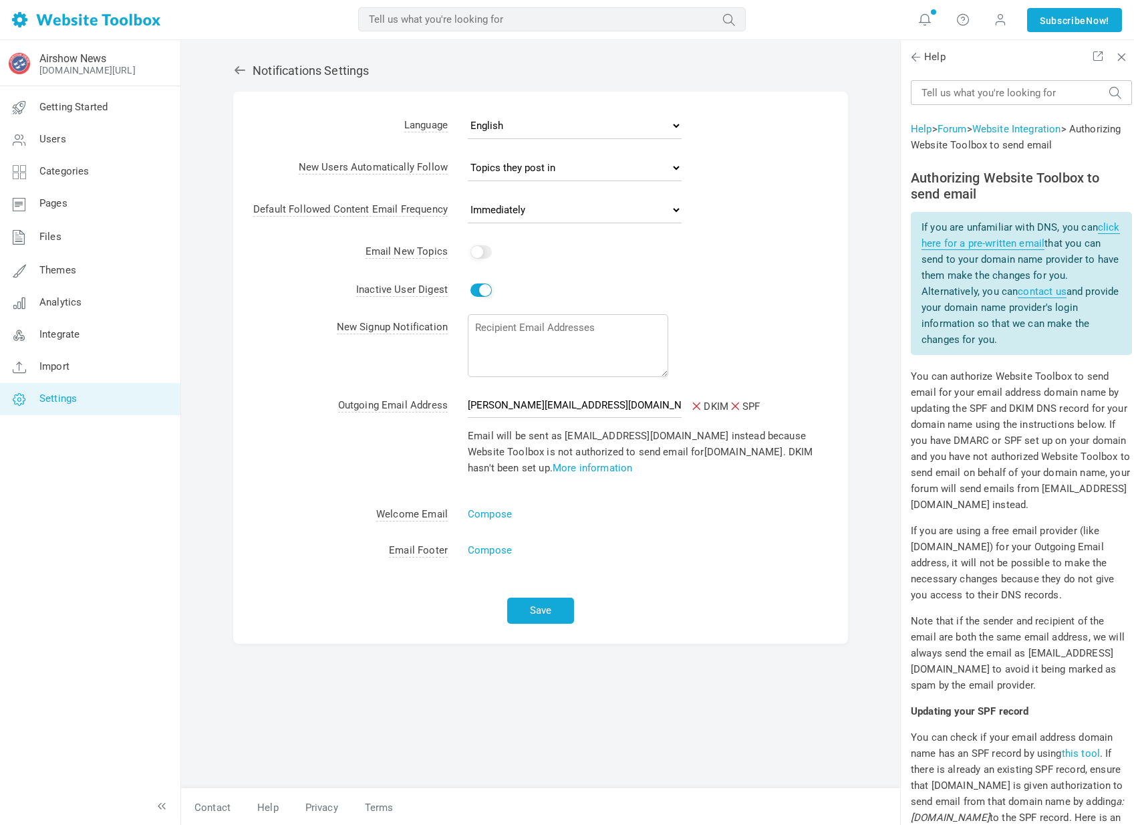
click at [258, 76] on h2 "Notifications Settings" at bounding box center [540, 71] width 615 height 15
click at [245, 70] on icon at bounding box center [240, 70] width 11 height 8
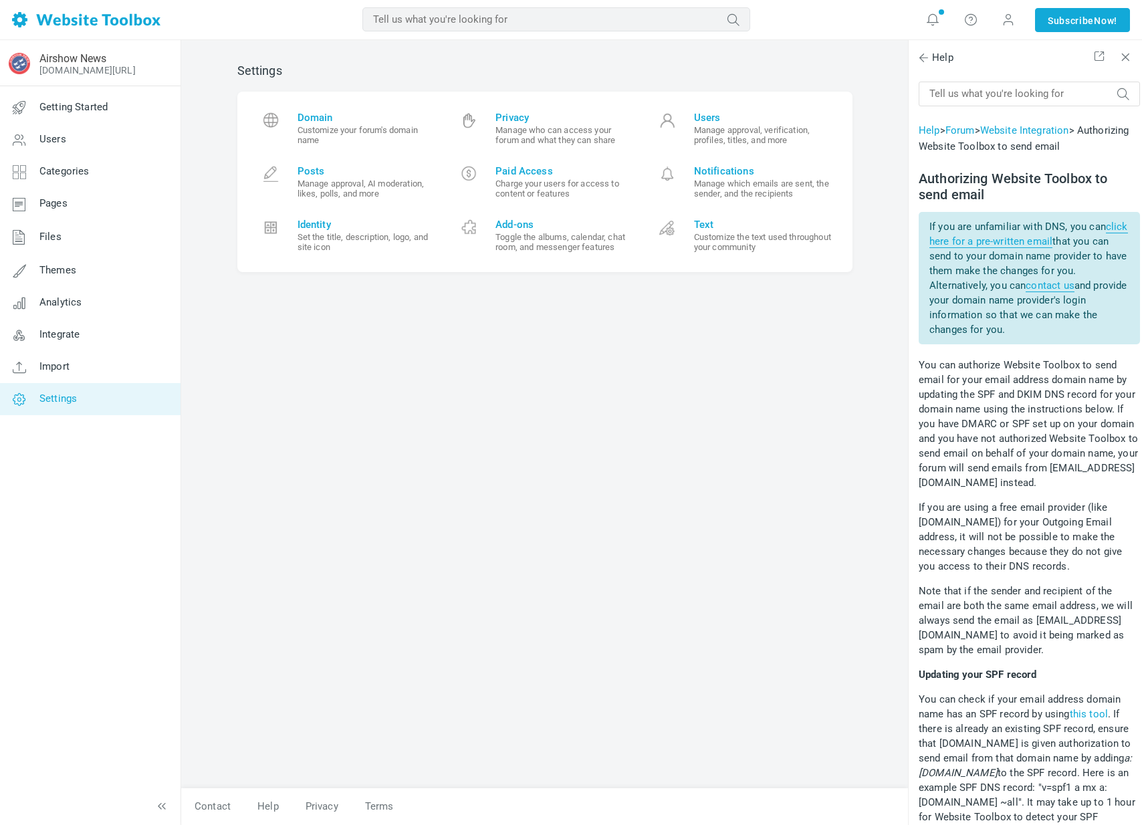
scroll to position [1201, 0]
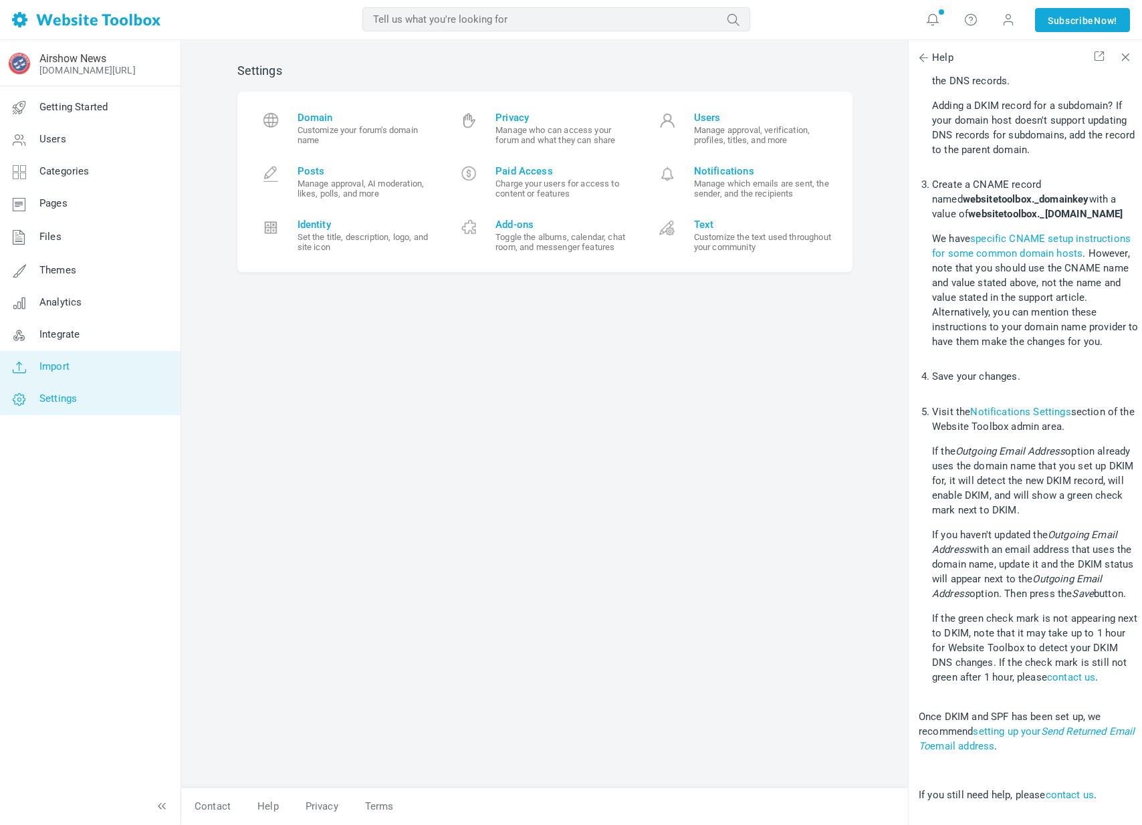
click at [100, 352] on link "Import" at bounding box center [89, 367] width 181 height 32
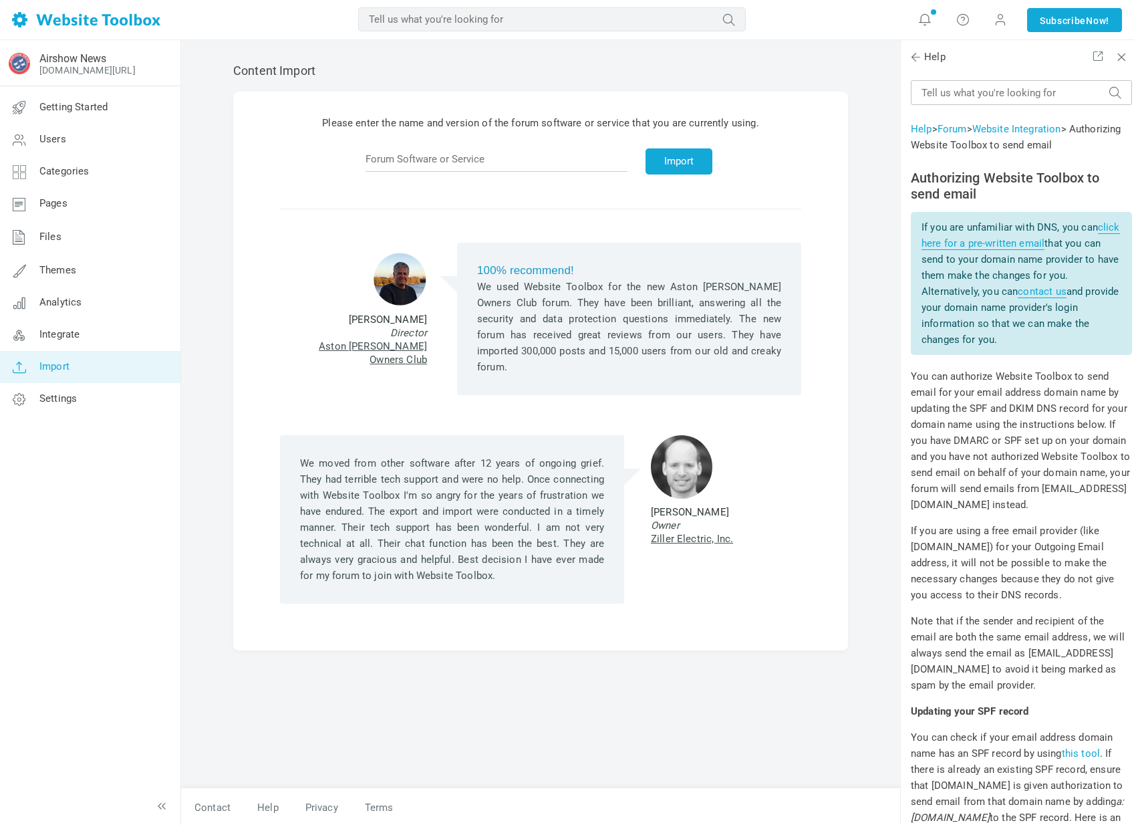
scroll to position [1201, 0]
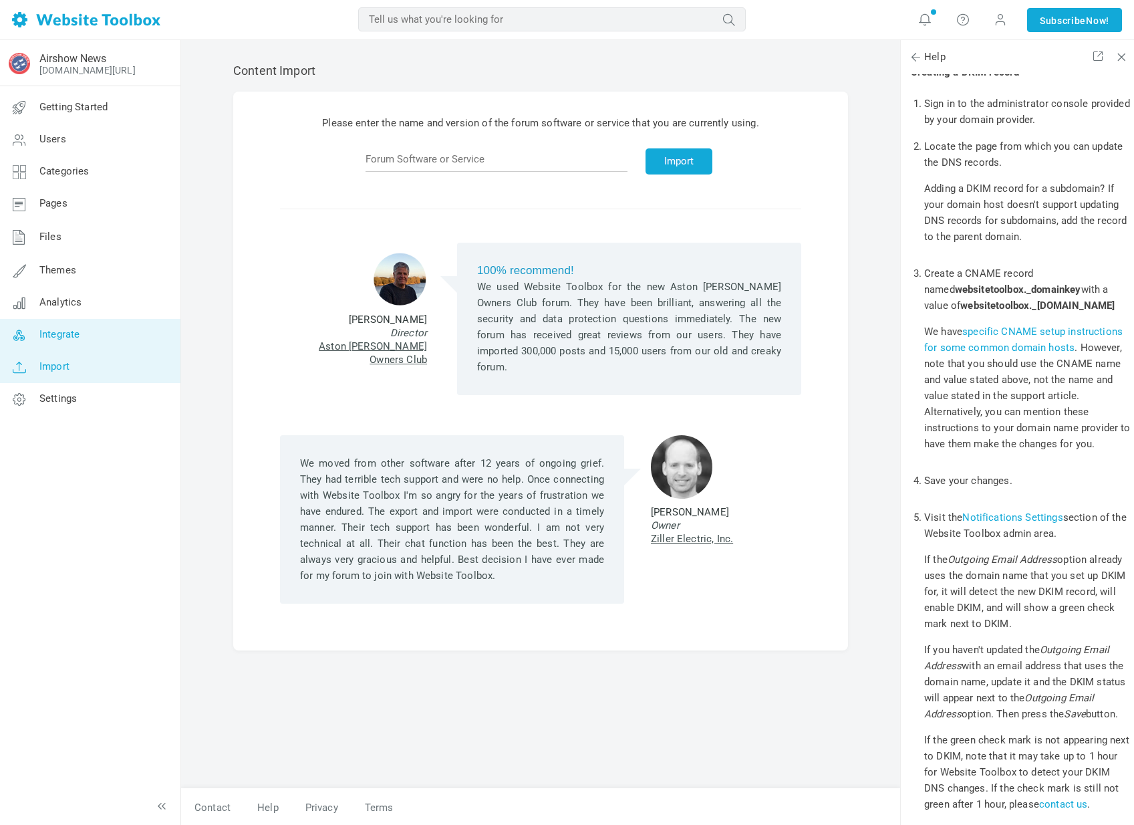
click at [108, 333] on link "Integrate" at bounding box center [89, 335] width 181 height 32
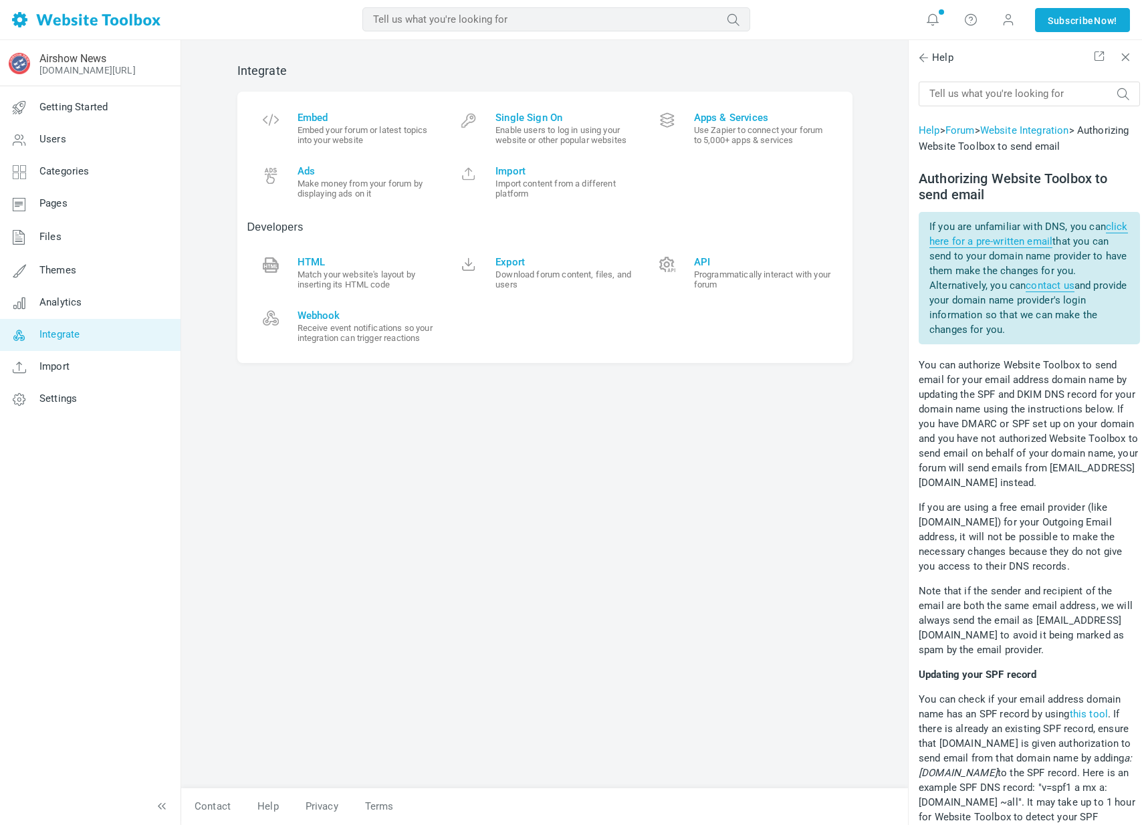
scroll to position [1201, 0]
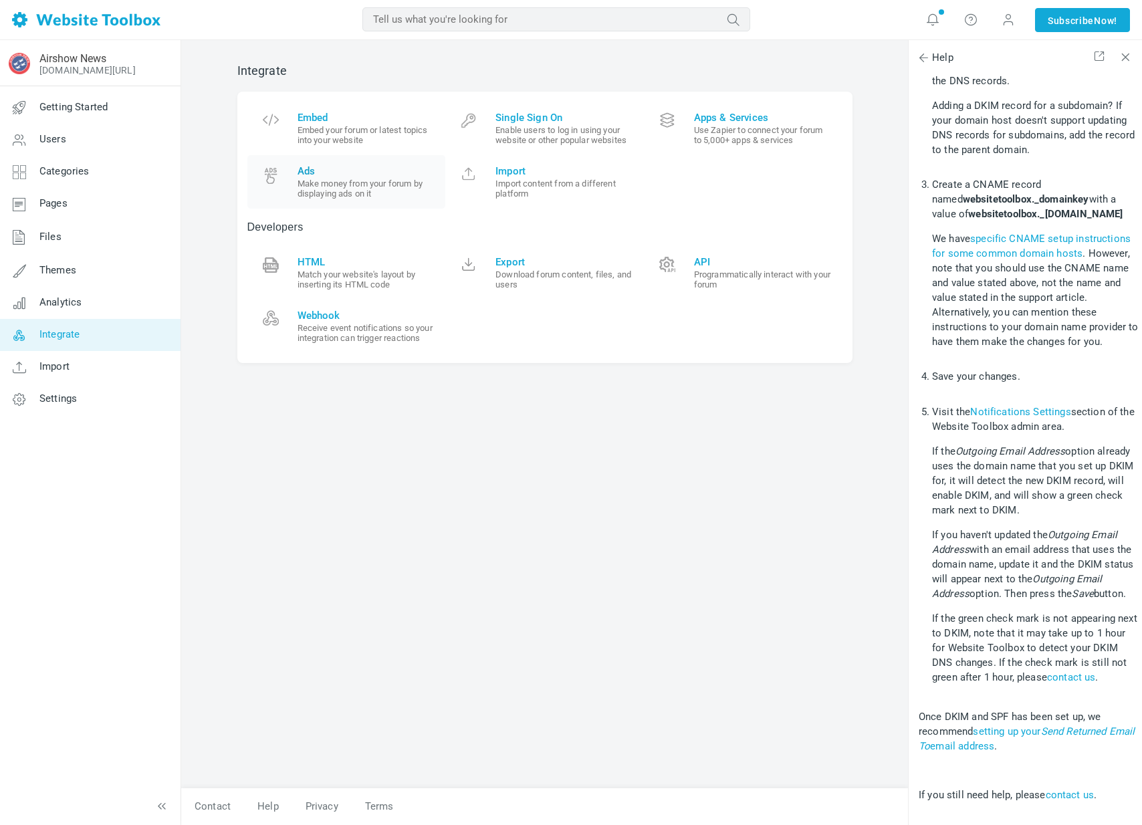
click at [332, 198] on link "Ads Make money from your forum by displaying ads on it" at bounding box center [346, 181] width 199 height 53
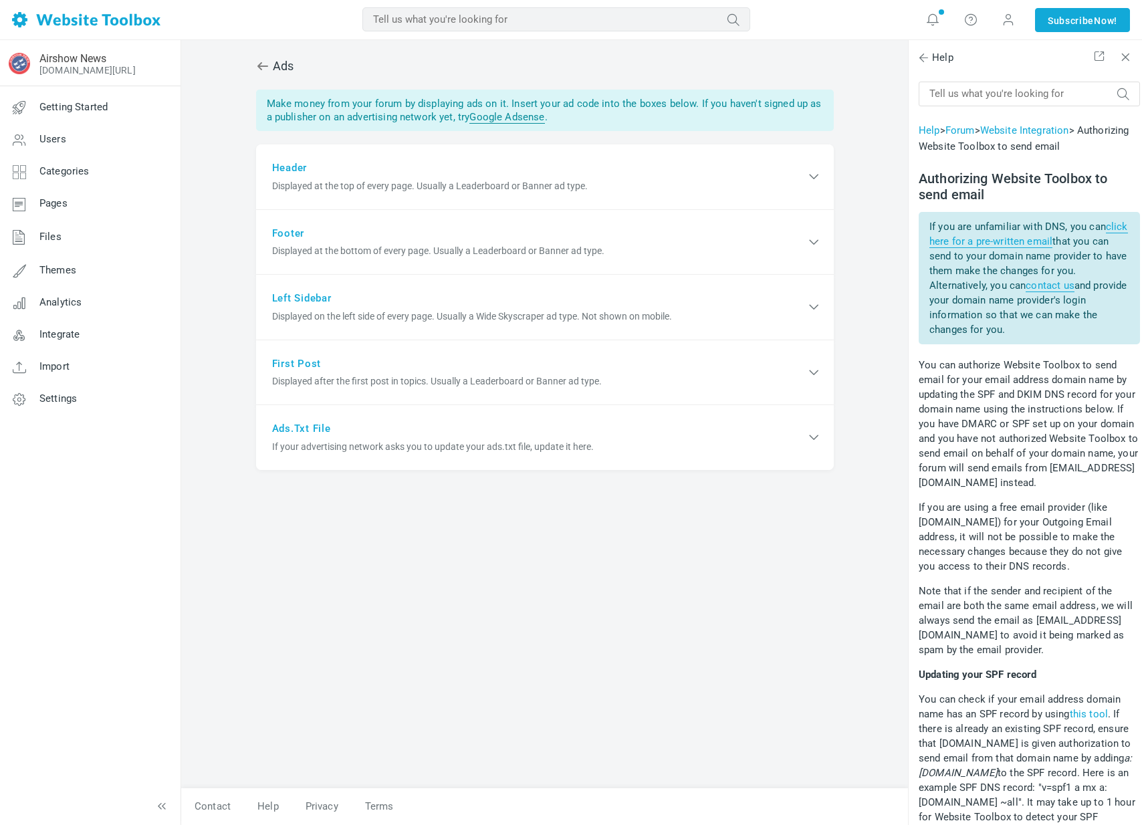
scroll to position [1201, 0]
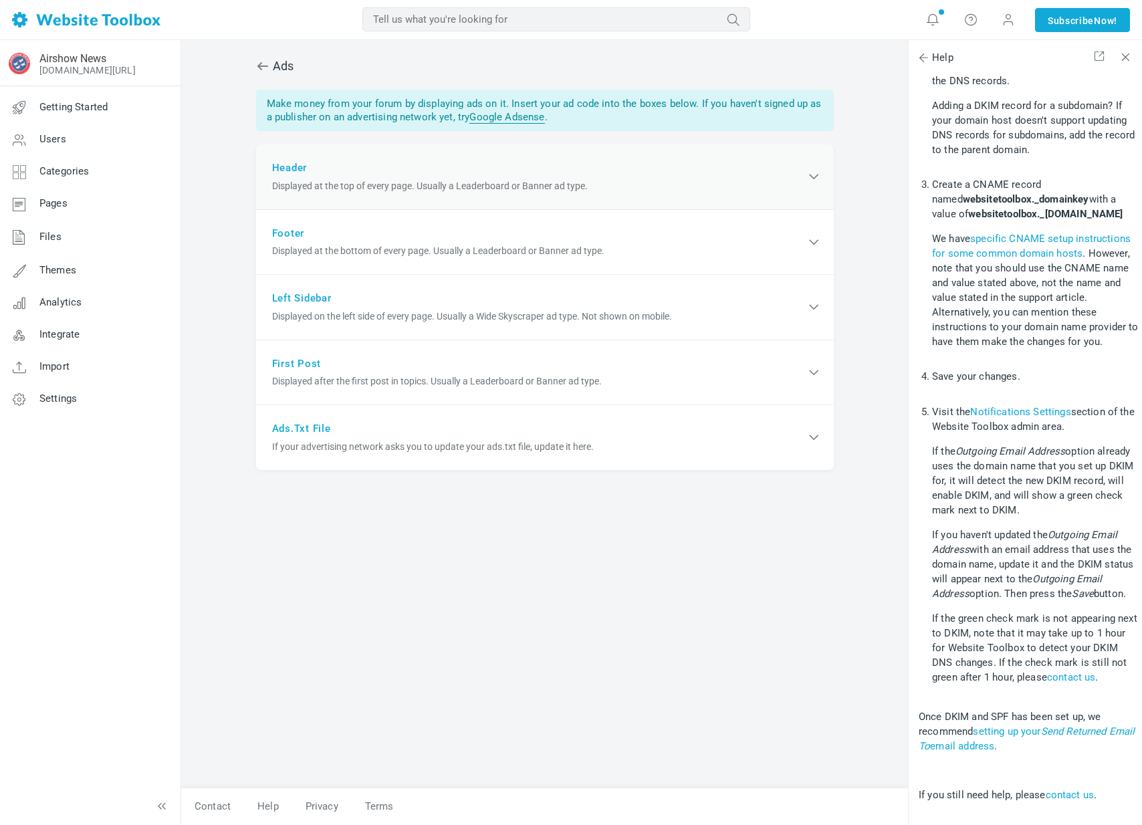
click at [476, 180] on span "Displayed at the top of every page. Usually a Leaderboard or Banner ad type." at bounding box center [538, 186] width 533 height 14
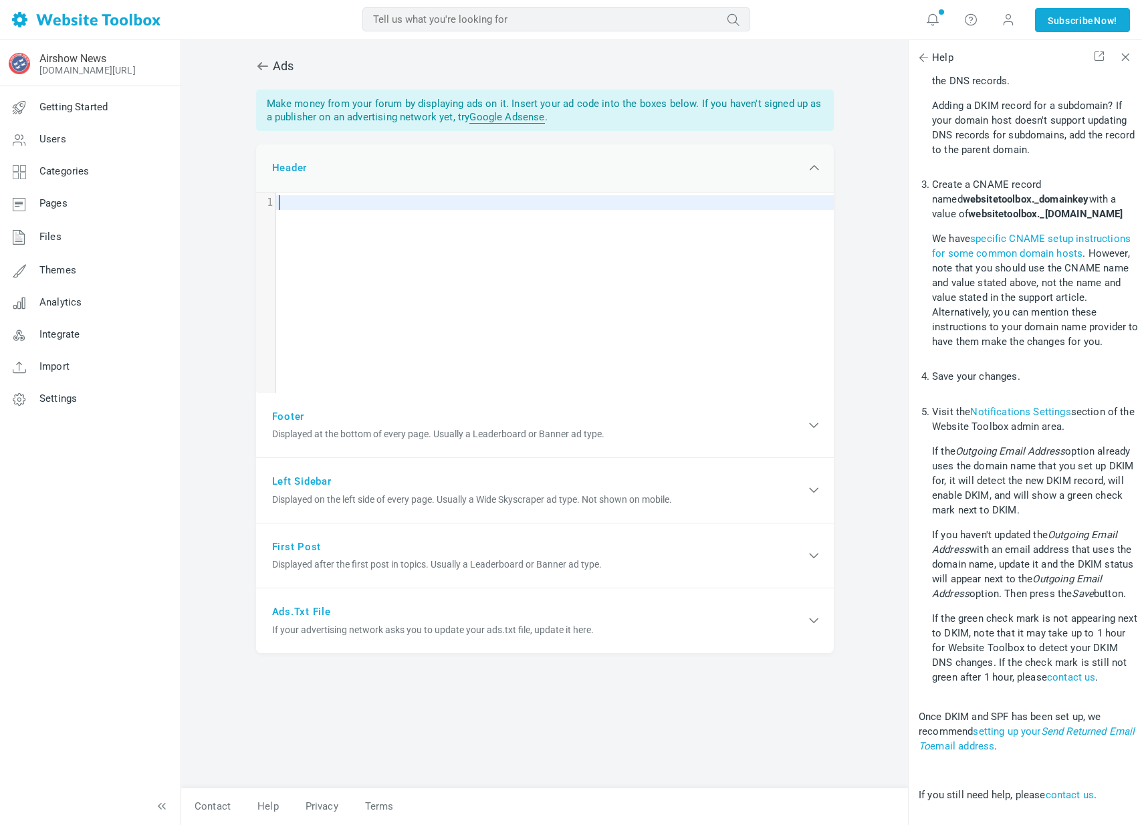
click at [476, 180] on div "Header Displayed at the top of every page. Usually a Leaderboard or Banner ad t…" at bounding box center [545, 168] width 578 height 48
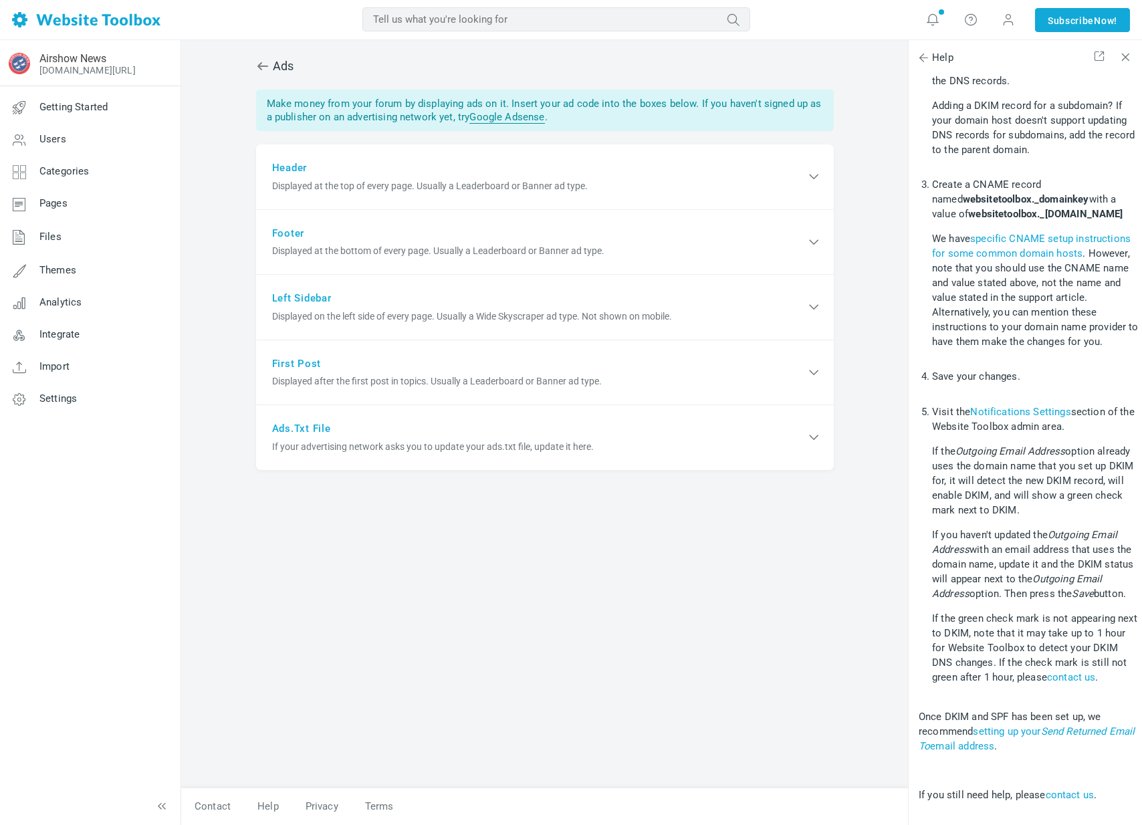
click at [254, 71] on div "Ads Make money from your forum by displaying ads on it. Insert your ad code int…" at bounding box center [545, 293] width 602 height 487
click at [257, 73] on span "Ads" at bounding box center [545, 66] width 578 height 32
click at [261, 72] on icon at bounding box center [262, 65] width 13 height 13
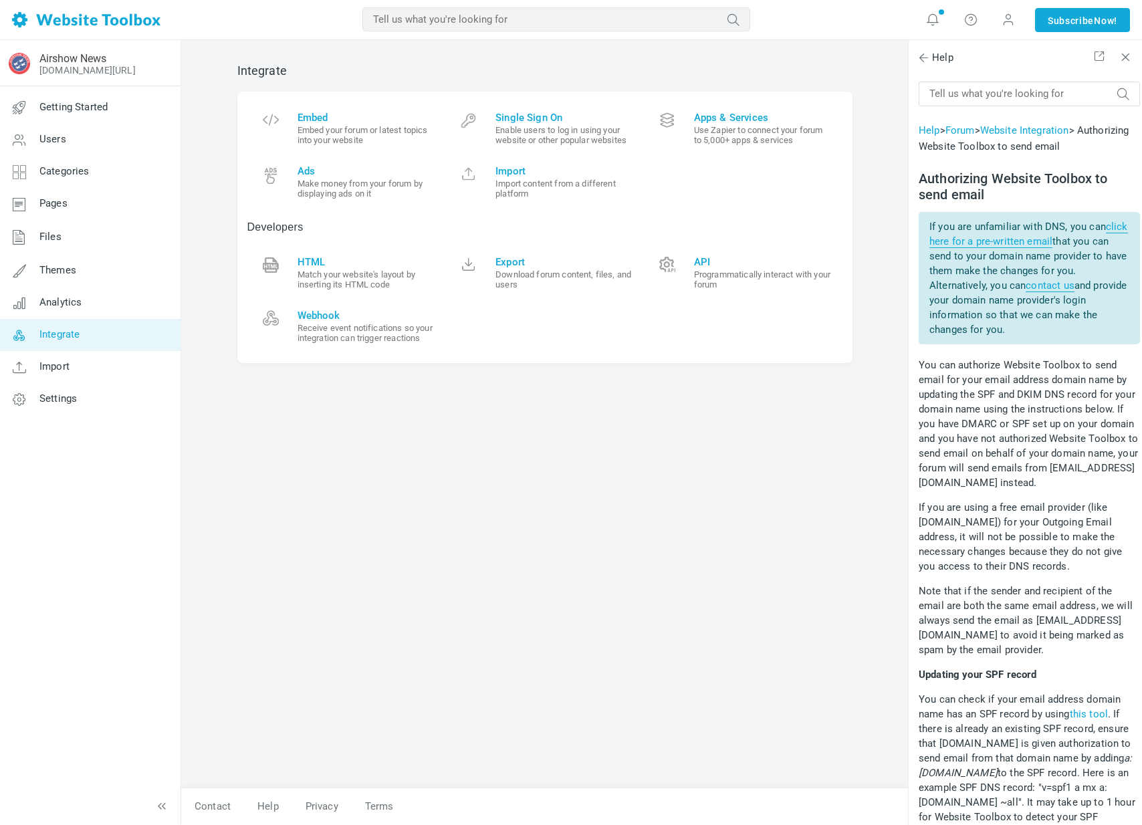
scroll to position [1201, 0]
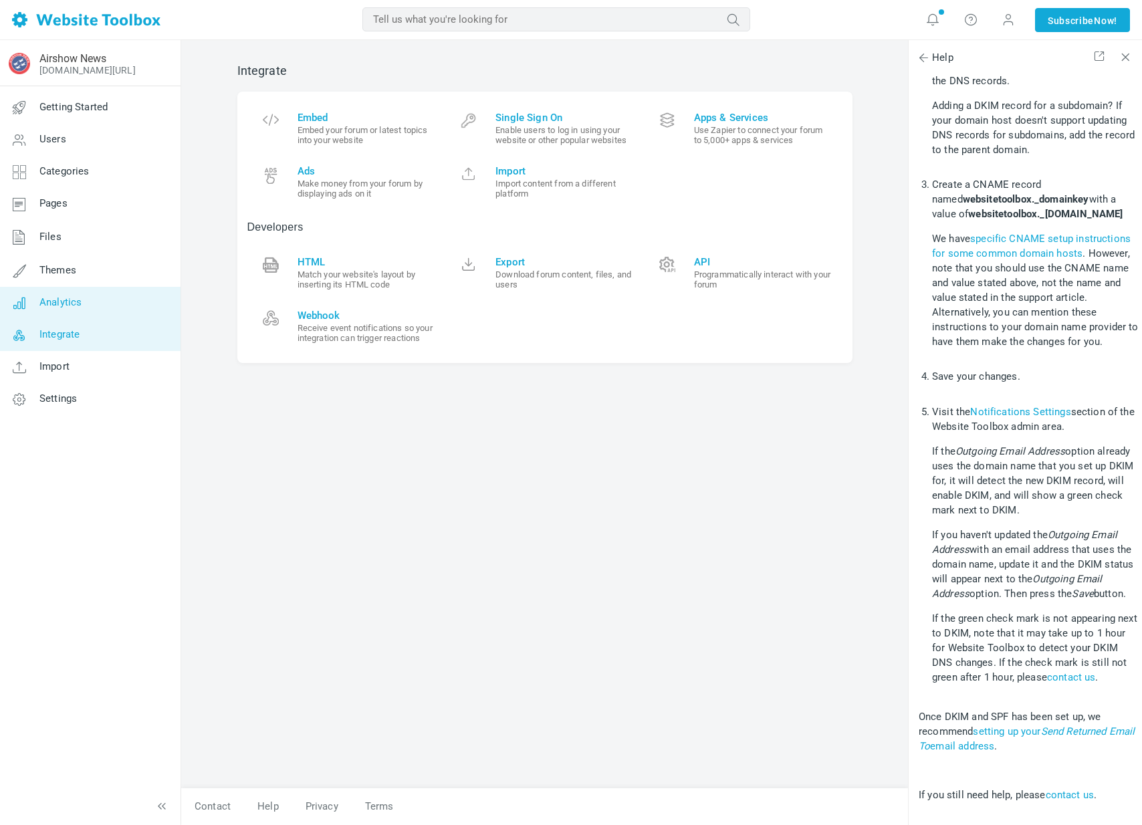
click at [147, 293] on link "Analytics" at bounding box center [89, 303] width 181 height 32
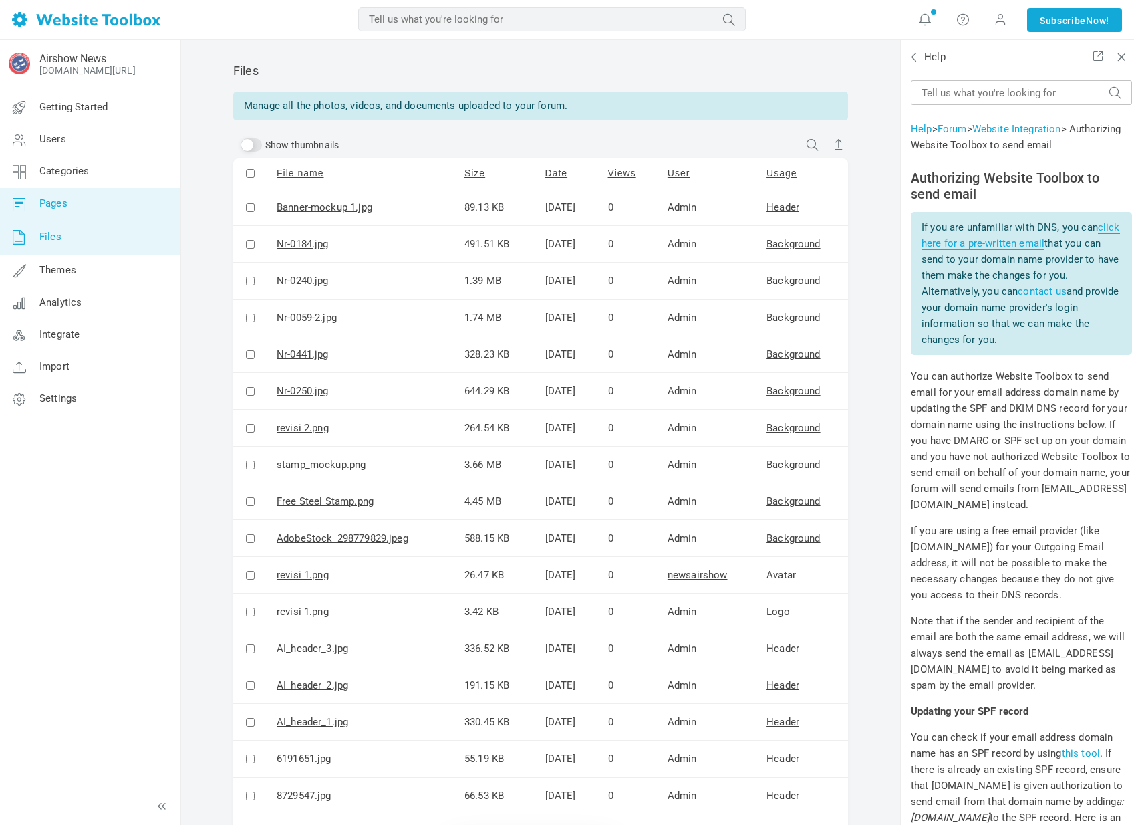
scroll to position [1201, 0]
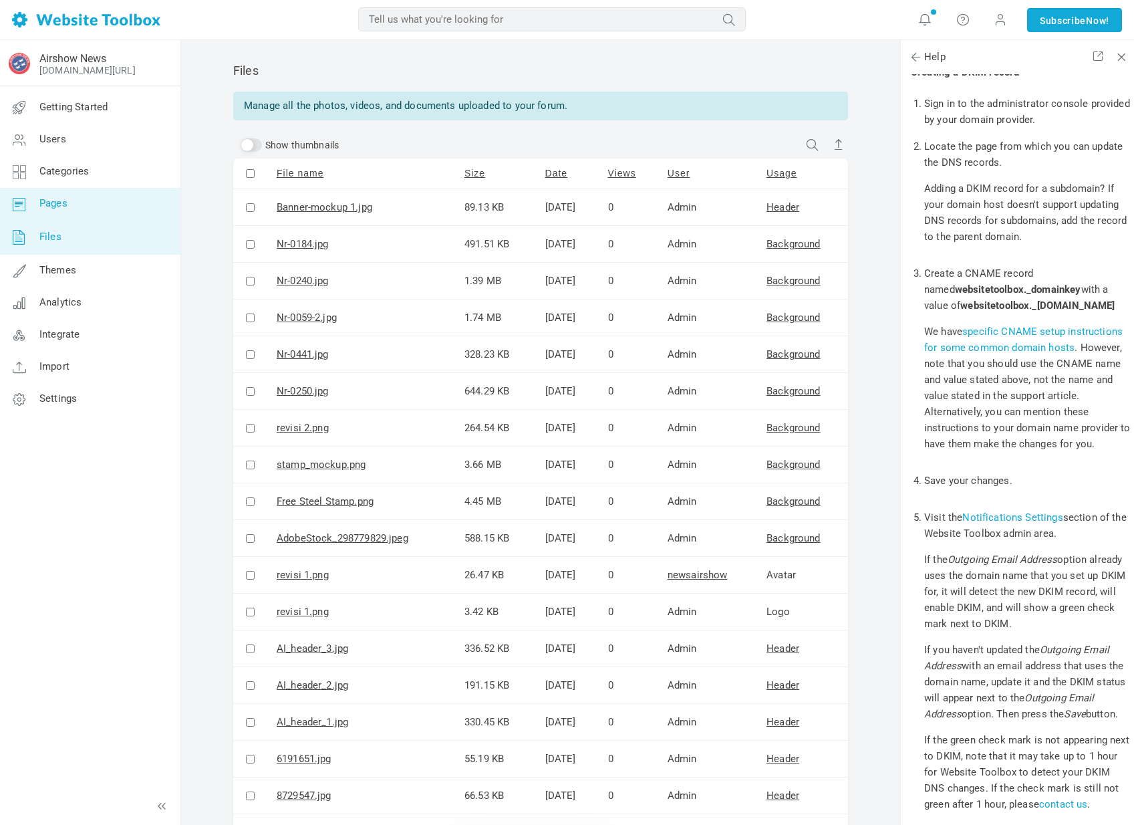
click at [135, 210] on link "Pages" at bounding box center [89, 204] width 181 height 32
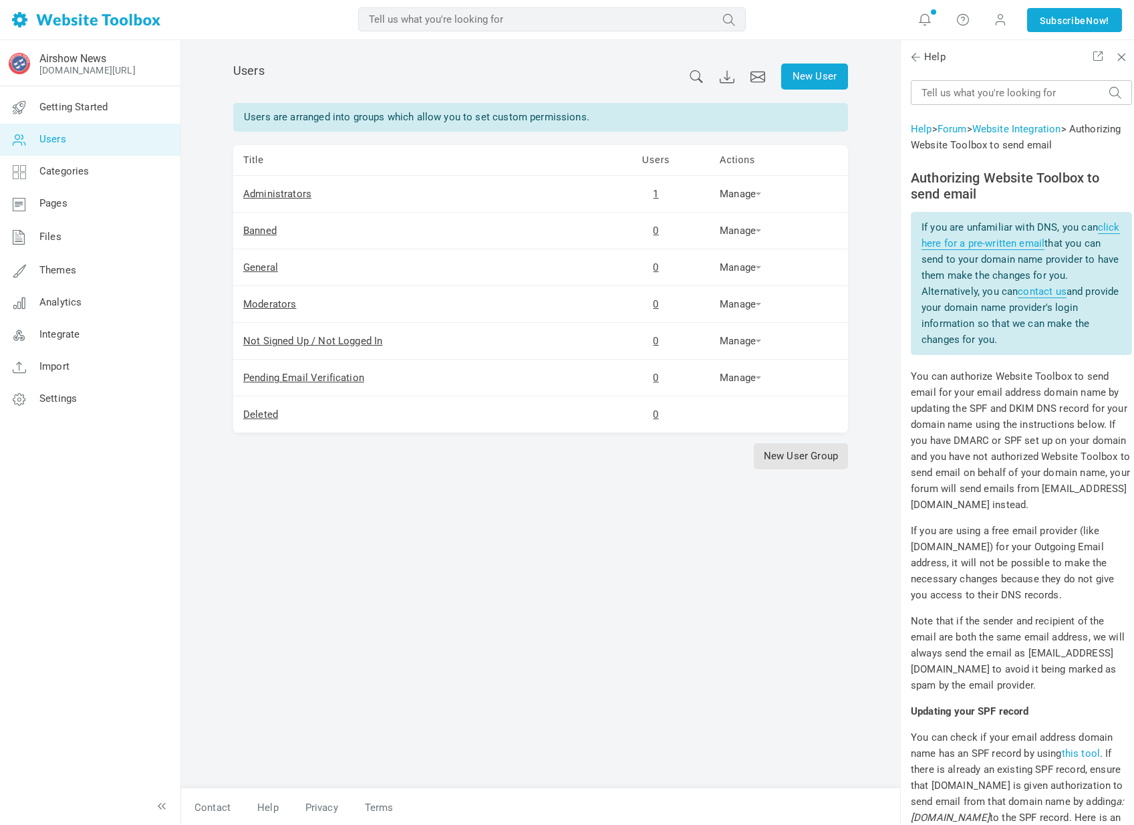
scroll to position [1201, 0]
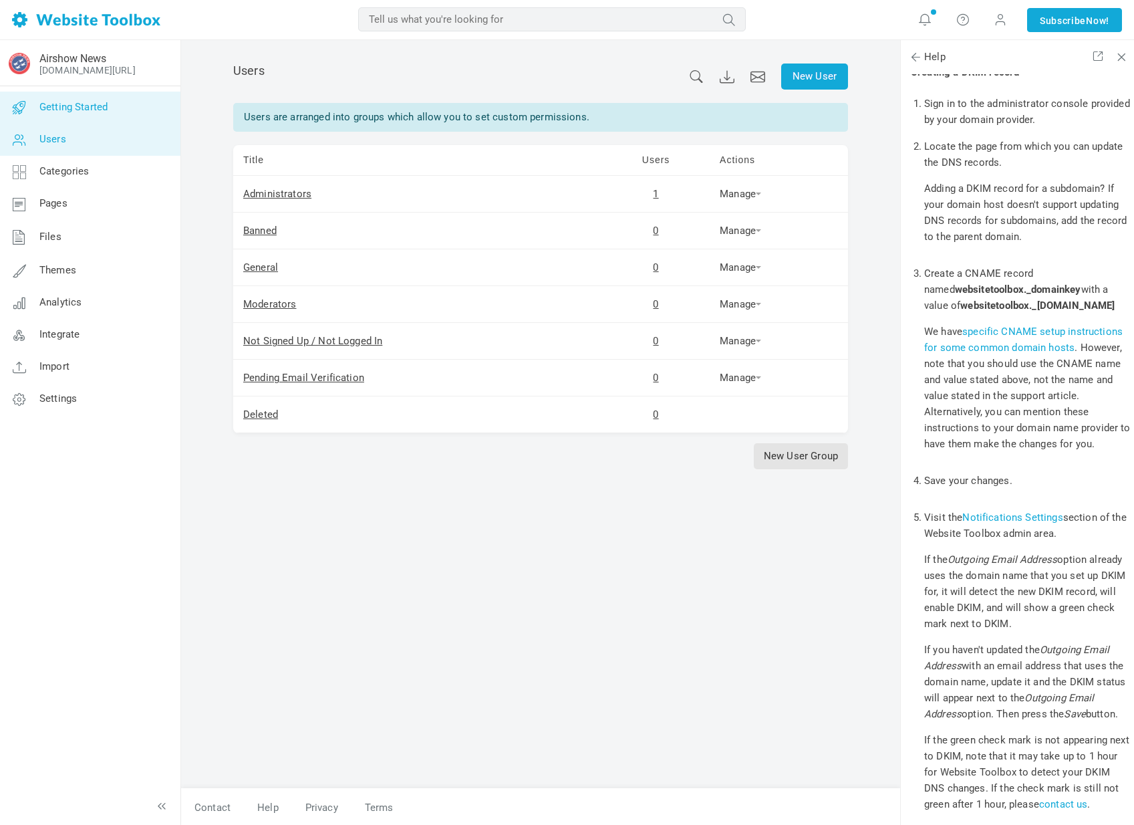
click at [124, 113] on link "Getting Started" at bounding box center [89, 108] width 181 height 32
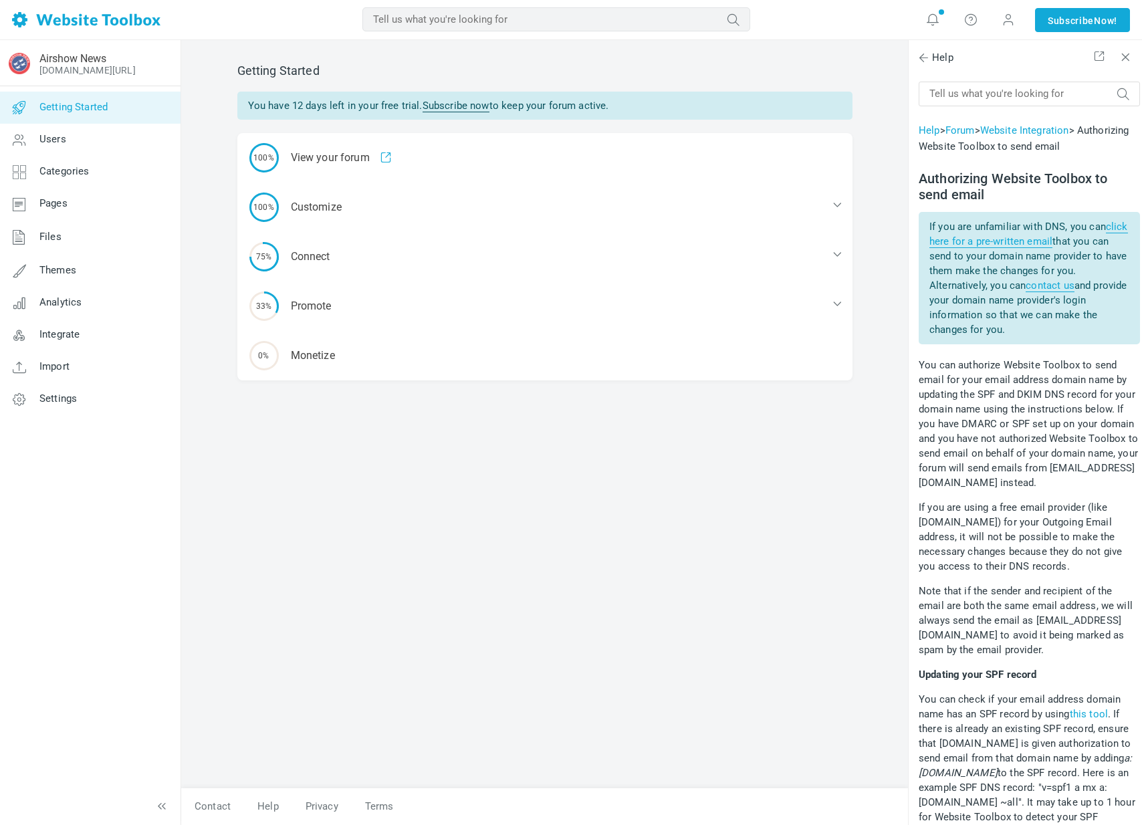
scroll to position [1201, 0]
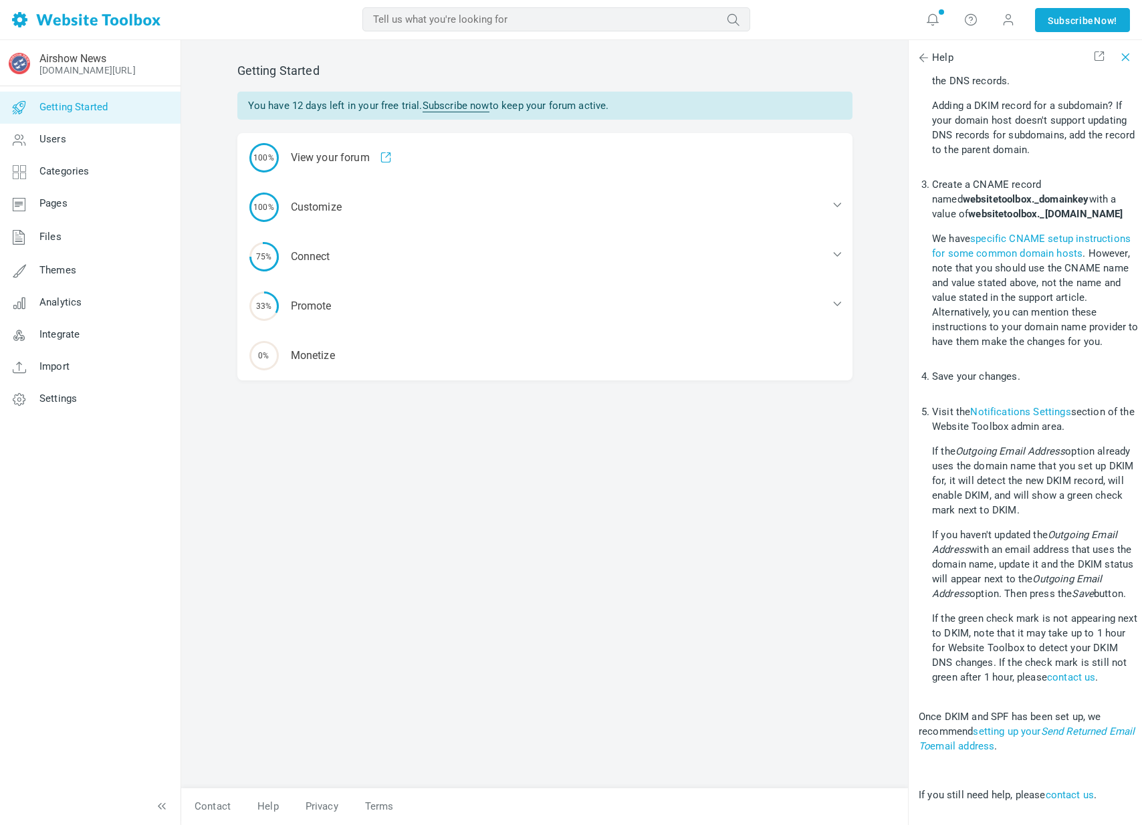
click at [1130, 54] on span at bounding box center [1124, 57] width 13 height 15
